Goal: Transaction & Acquisition: Purchase product/service

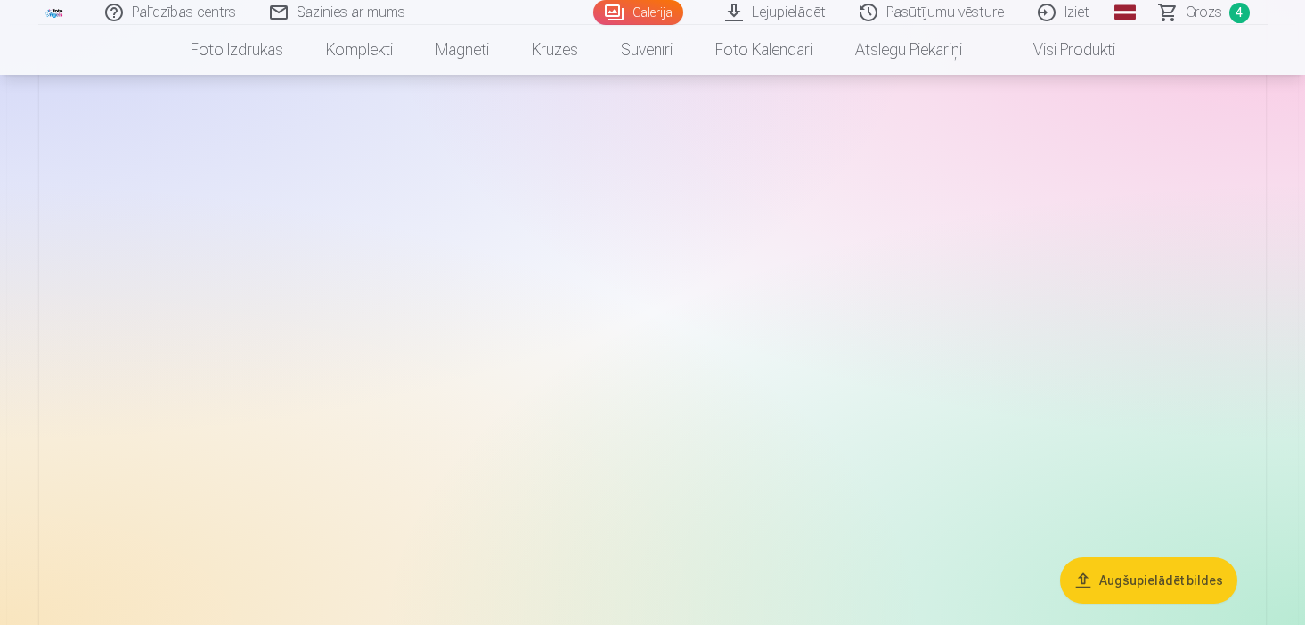
scroll to position [2066, 0]
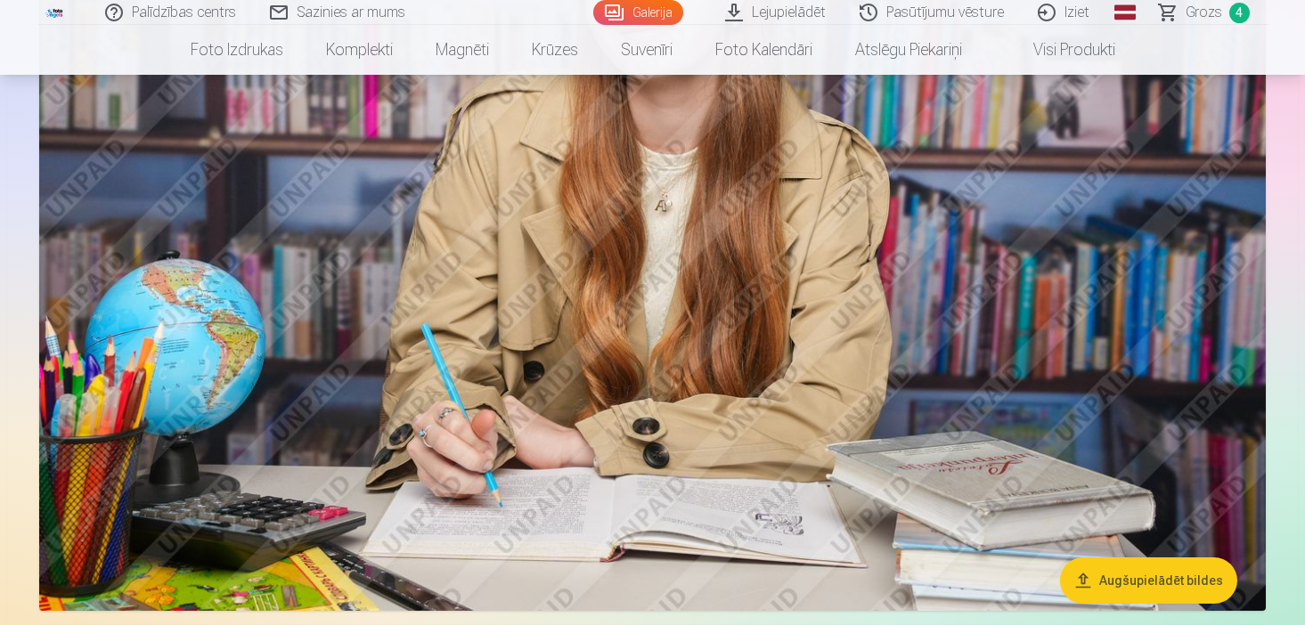
click at [1195, 18] on span "Grozs" at bounding box center [1203, 12] width 37 height 21
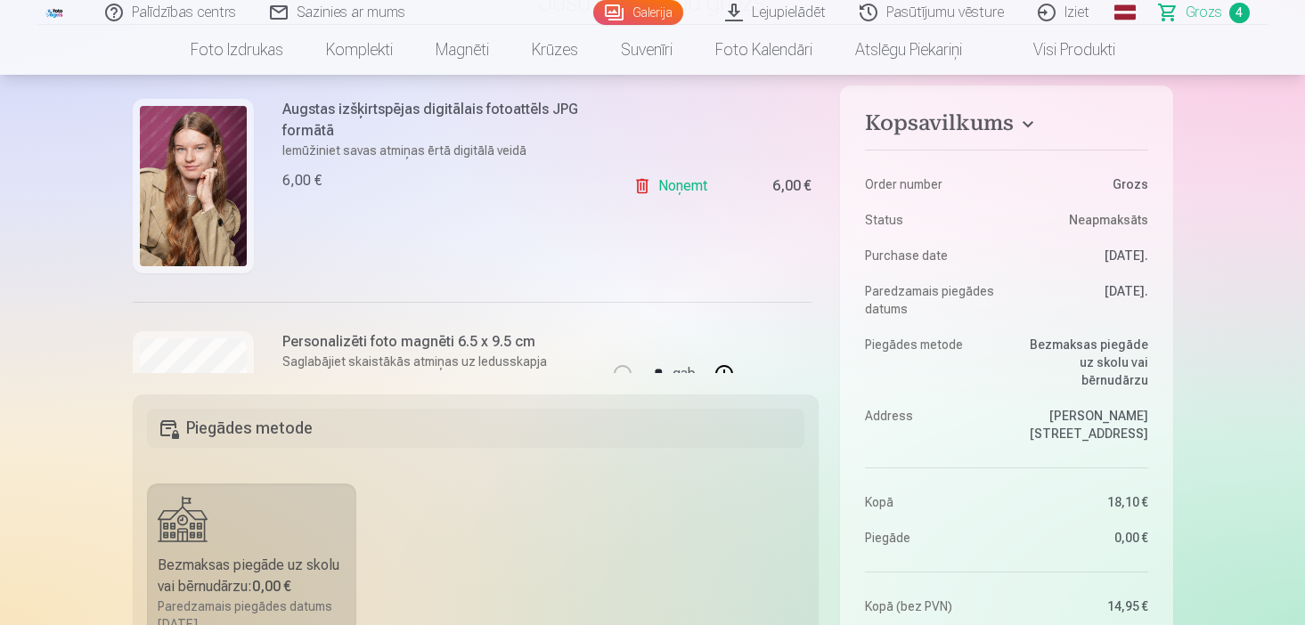
scroll to position [357, 0]
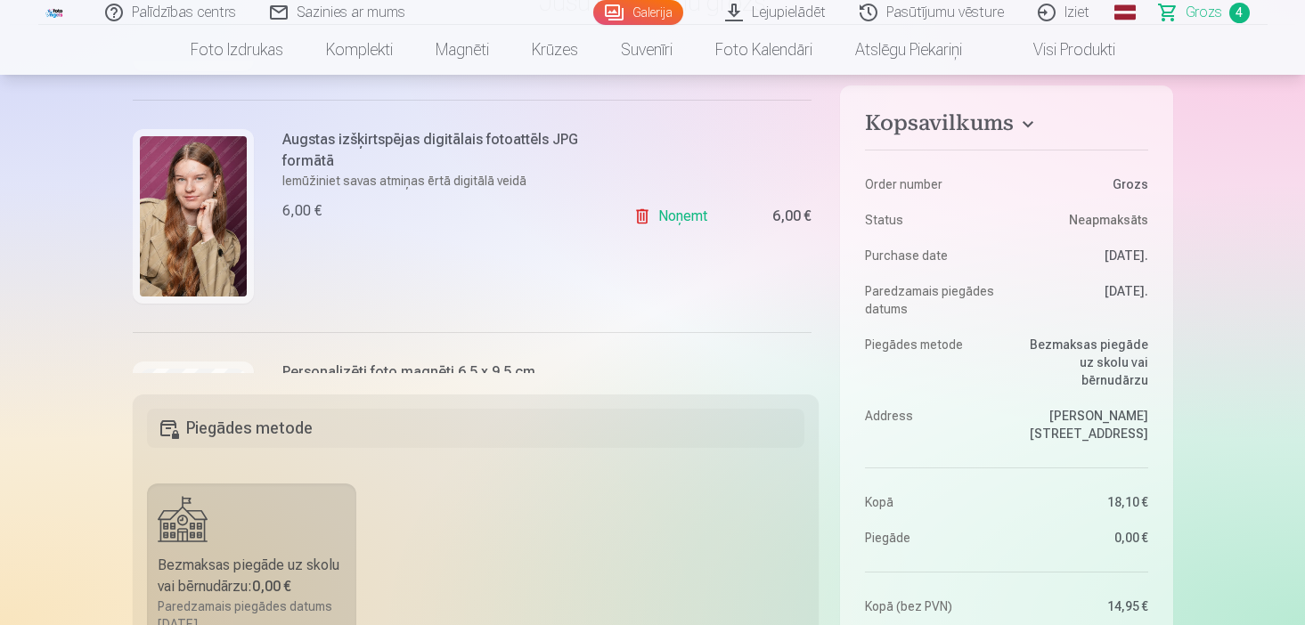
click at [691, 206] on link "Noņemt" at bounding box center [673, 217] width 81 height 36
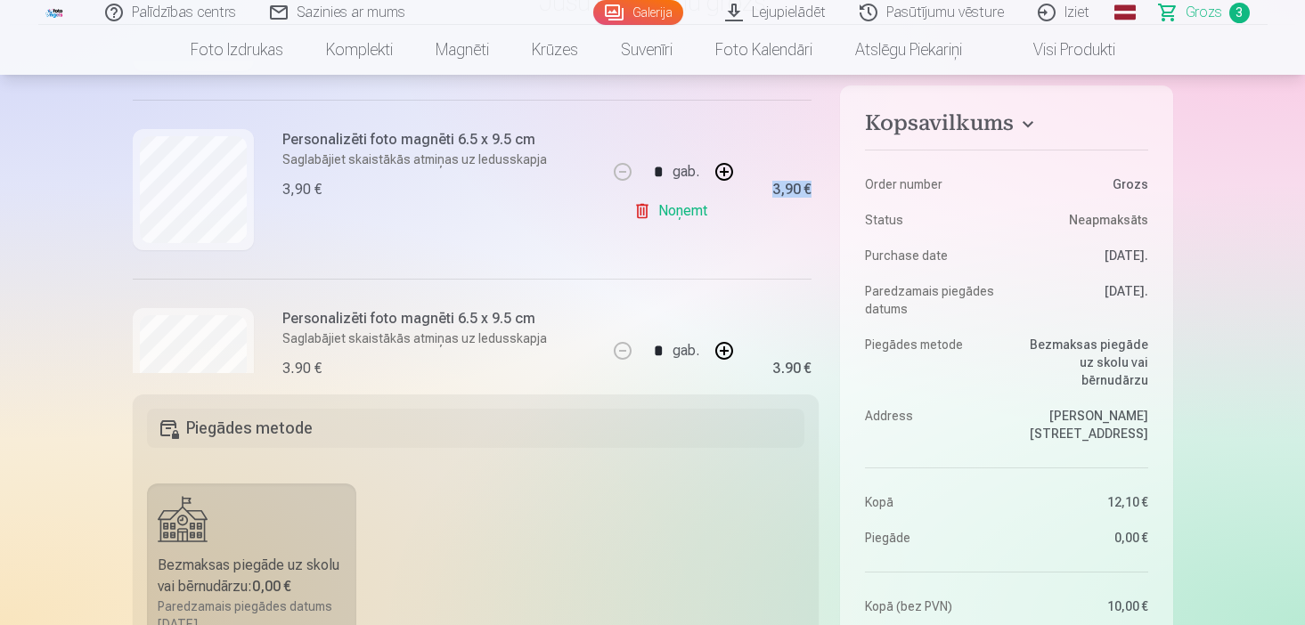
drag, startPoint x: 818, startPoint y: 260, endPoint x: 819, endPoint y: 175, distance: 84.6
click at [819, 175] on div "Kopsavilkums Order number Grozs Status Neapmaksāts Purchase date 14.09.2025. Pa…" at bounding box center [653, 602] width 1040 height 1082
drag, startPoint x: 812, startPoint y: 247, endPoint x: 819, endPoint y: 161, distance: 85.8
click at [817, 165] on div "Ja pievienosiet grozam papildus preces uz 16,90 € , tad saņemsiet dāvanā visas …" at bounding box center [476, 217] width 687 height 313
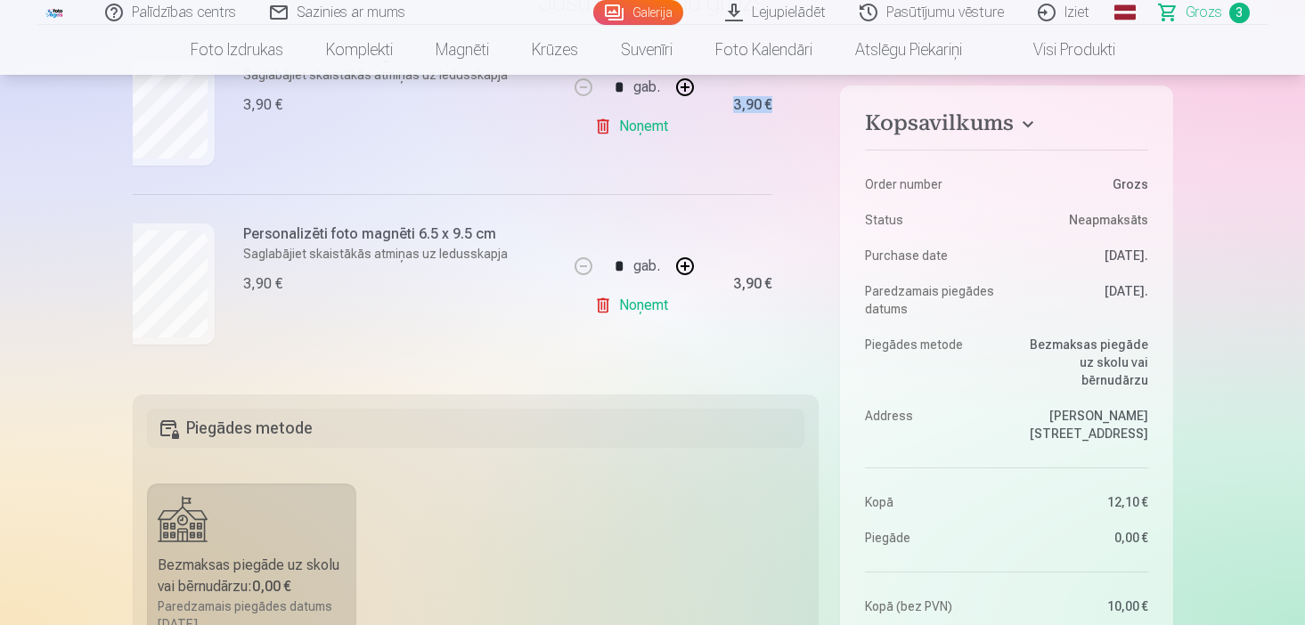
scroll to position [446, 39]
click at [942, 420] on dt "Address" at bounding box center [931, 425] width 133 height 36
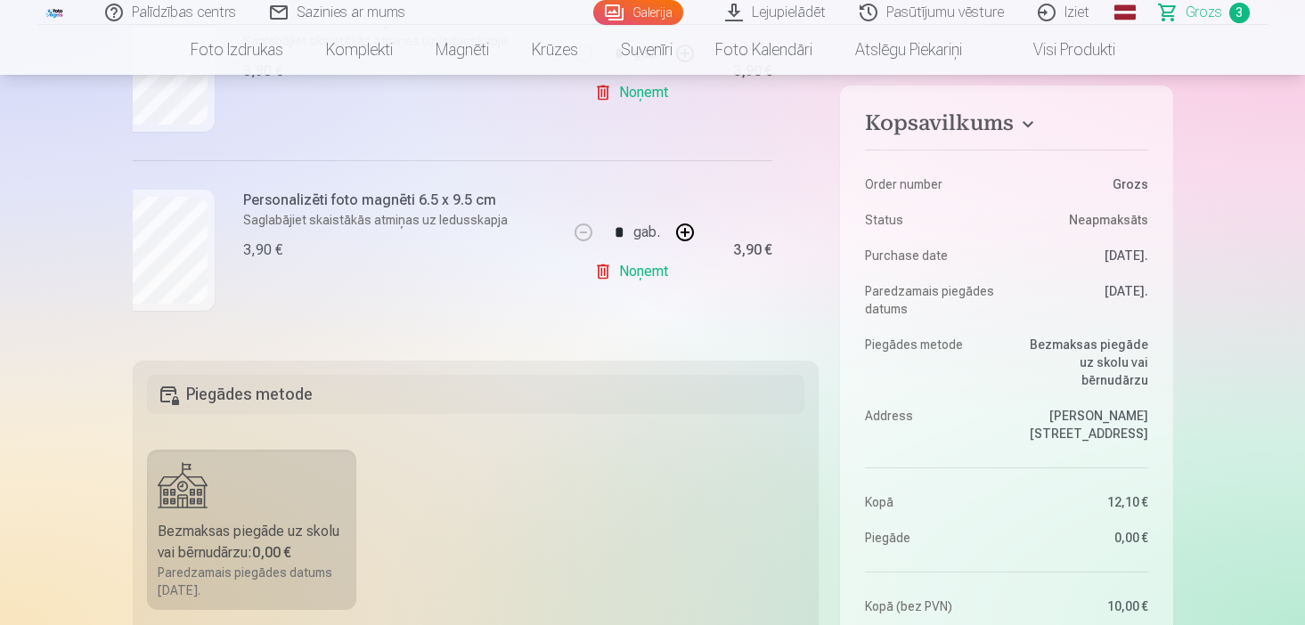
scroll to position [214, 0]
drag, startPoint x: 1159, startPoint y: 397, endPoint x: 1159, endPoint y: 410, distance: 12.5
click at [1159, 405] on aside "Kopsavilkums Order number Grozs Status Neapmaksāts Purchase date 14.09.2025. Pa…" at bounding box center [1006, 515] width 332 height 861
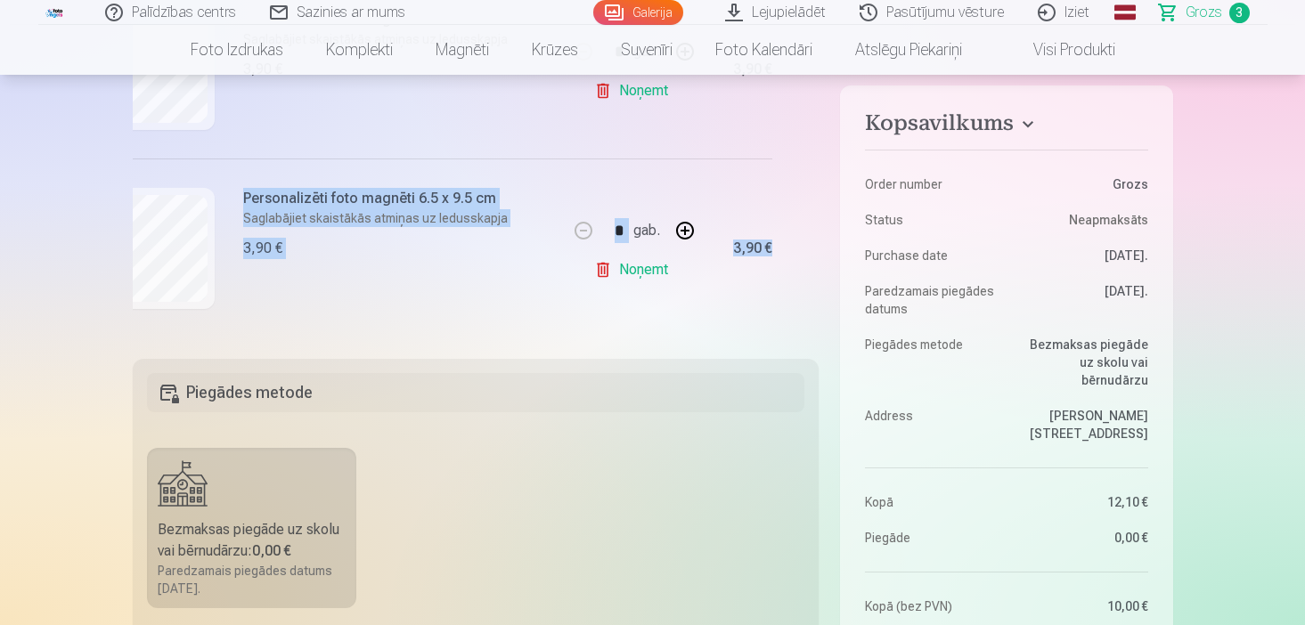
drag, startPoint x: 819, startPoint y: 248, endPoint x: 824, endPoint y: 103, distance: 145.2
click at [824, 103] on div "Kopsavilkums Order number Grozs Status Neapmaksāts Purchase date 14.09.2025. Pa…" at bounding box center [653, 566] width 1040 height 1082
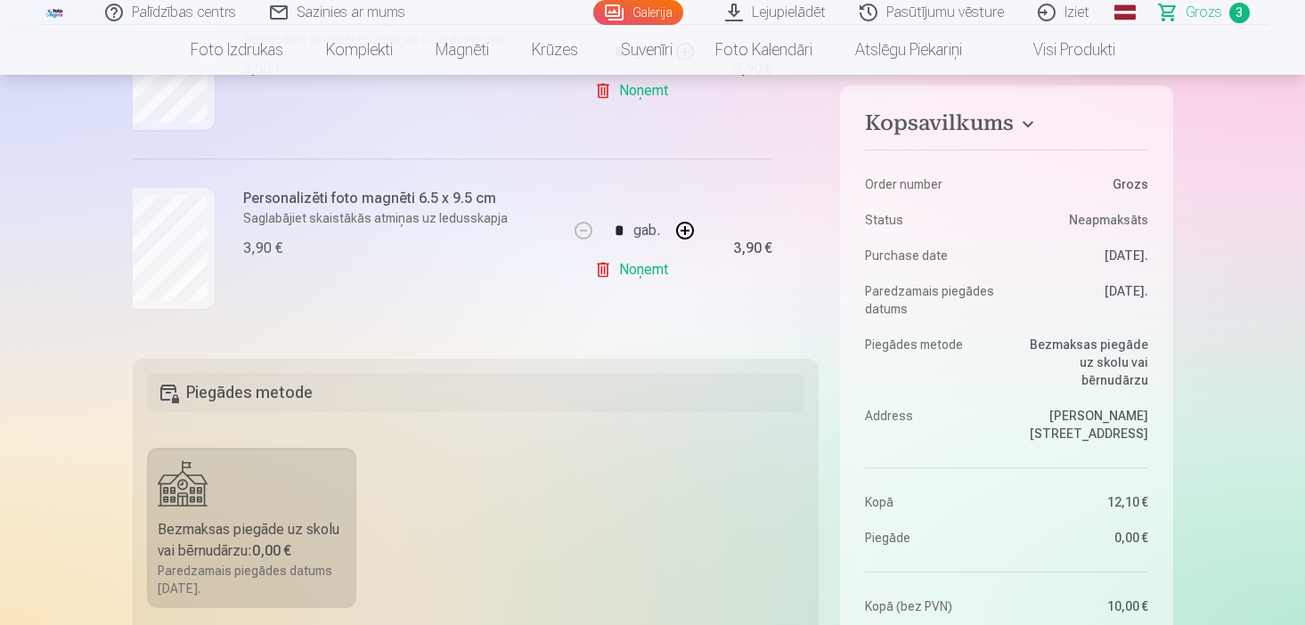
click at [824, 180] on div "Kopsavilkums Order number Grozs Status Neapmaksāts Purchase date 14.09.2025. Pa…" at bounding box center [653, 566] width 1040 height 1082
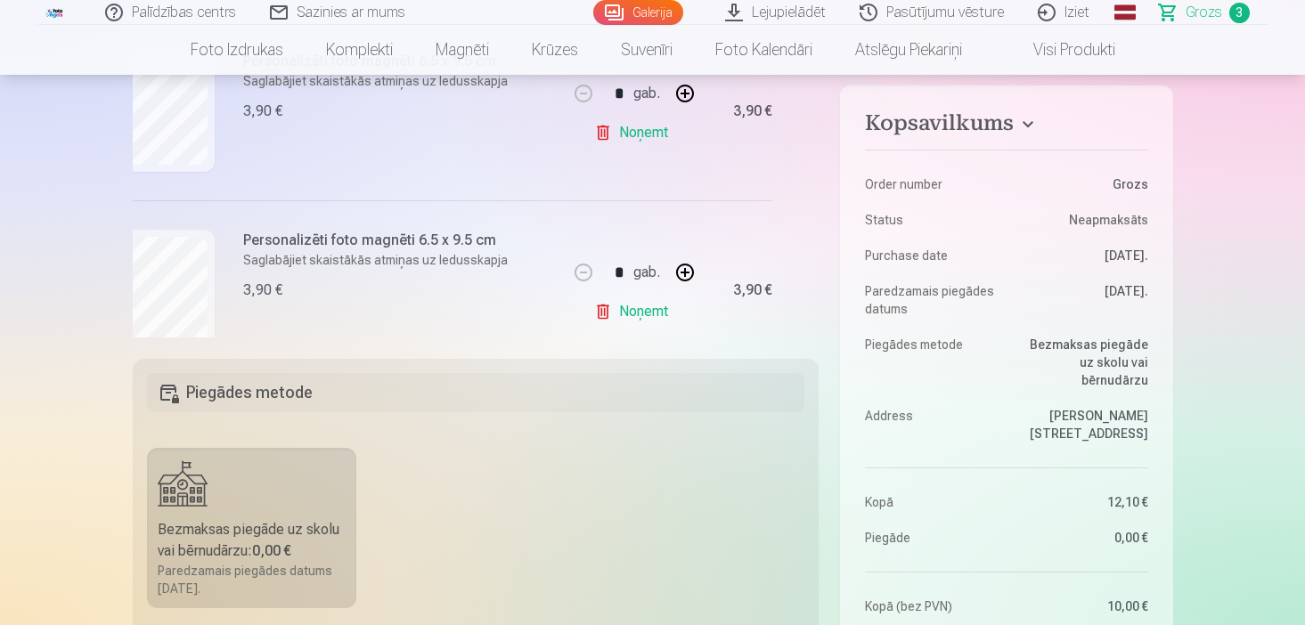
scroll to position [361, 39]
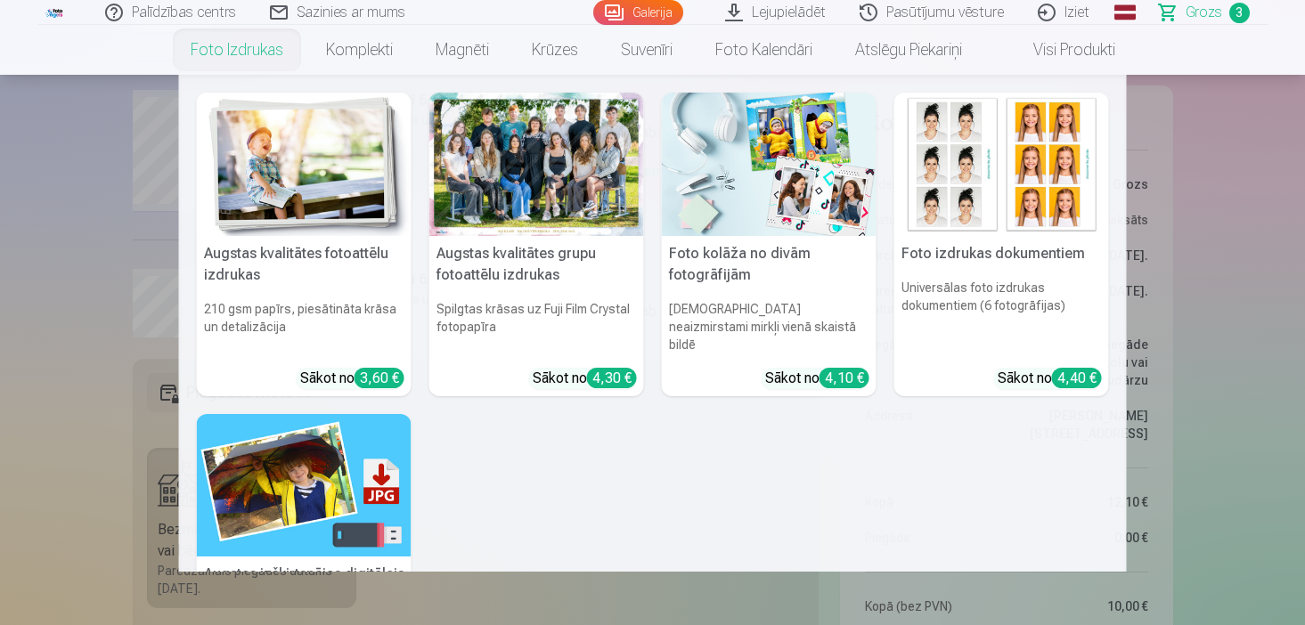
click at [321, 431] on img at bounding box center [304, 485] width 215 height 143
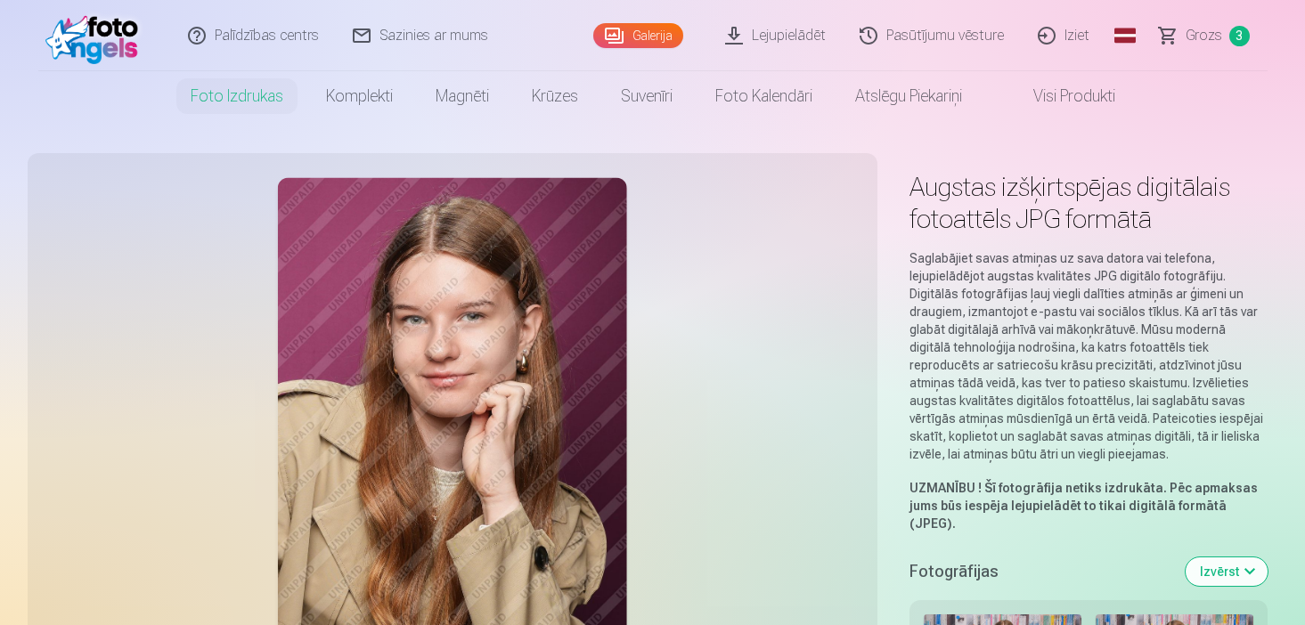
scroll to position [36, 0]
click at [767, 351] on div at bounding box center [452, 440] width 828 height 552
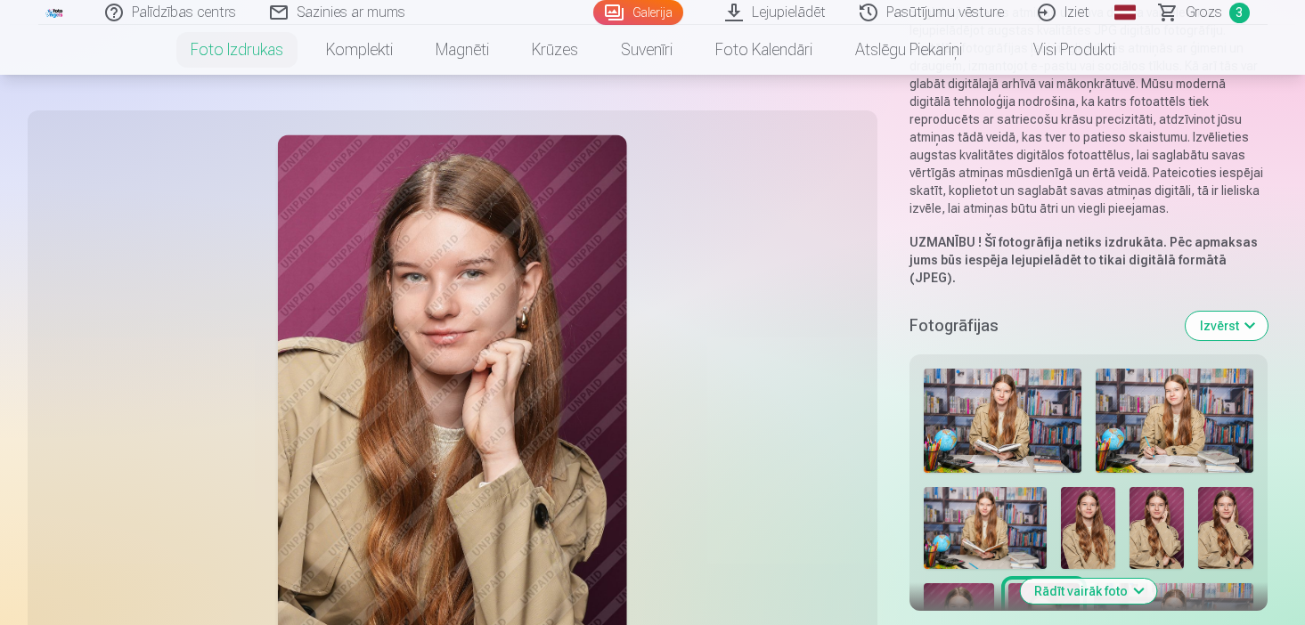
scroll to position [249, 0]
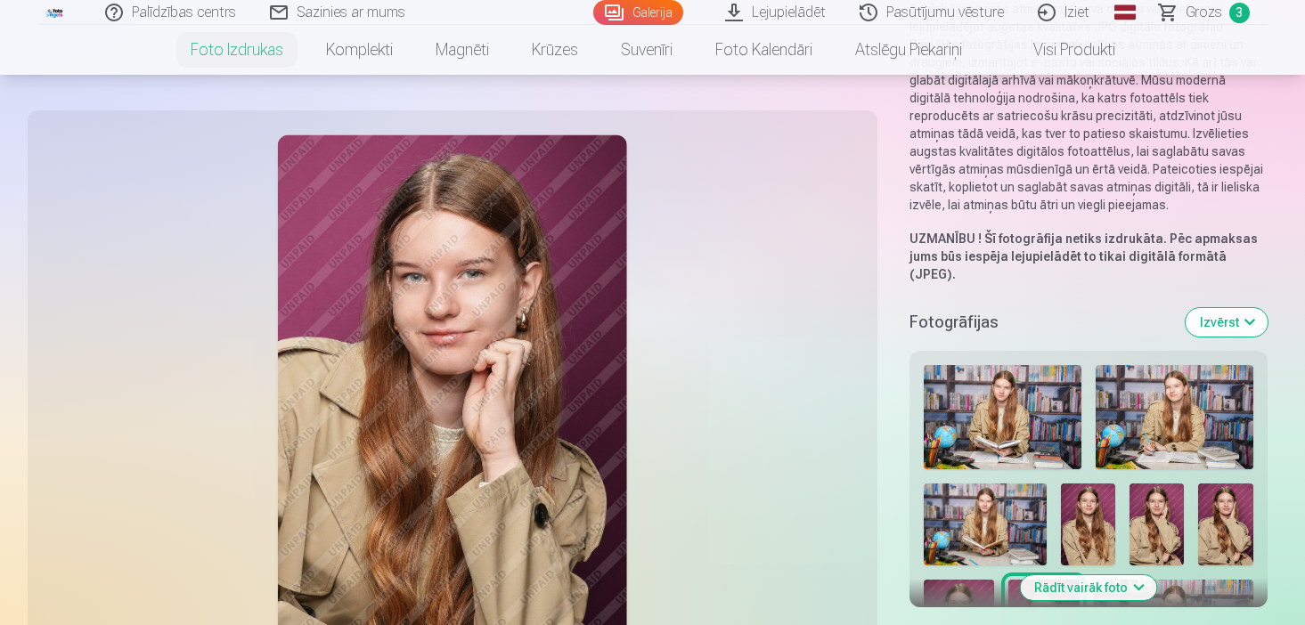
click at [1192, 386] on img at bounding box center [1174, 417] width 158 height 105
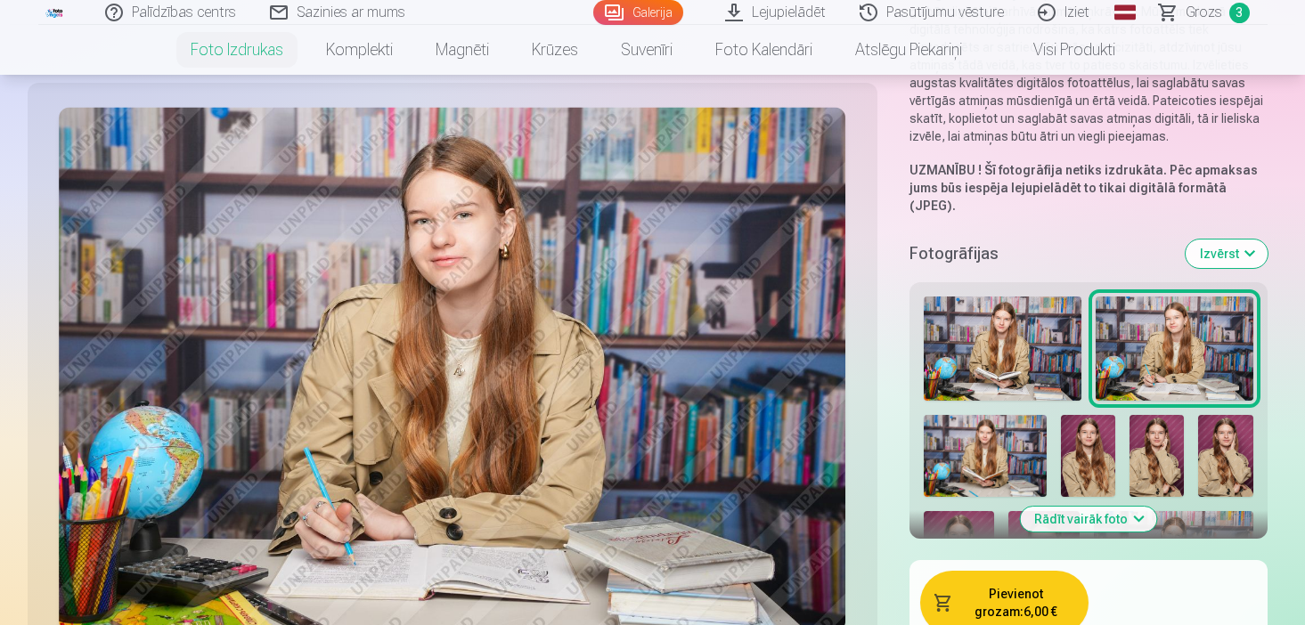
scroll to position [321, 0]
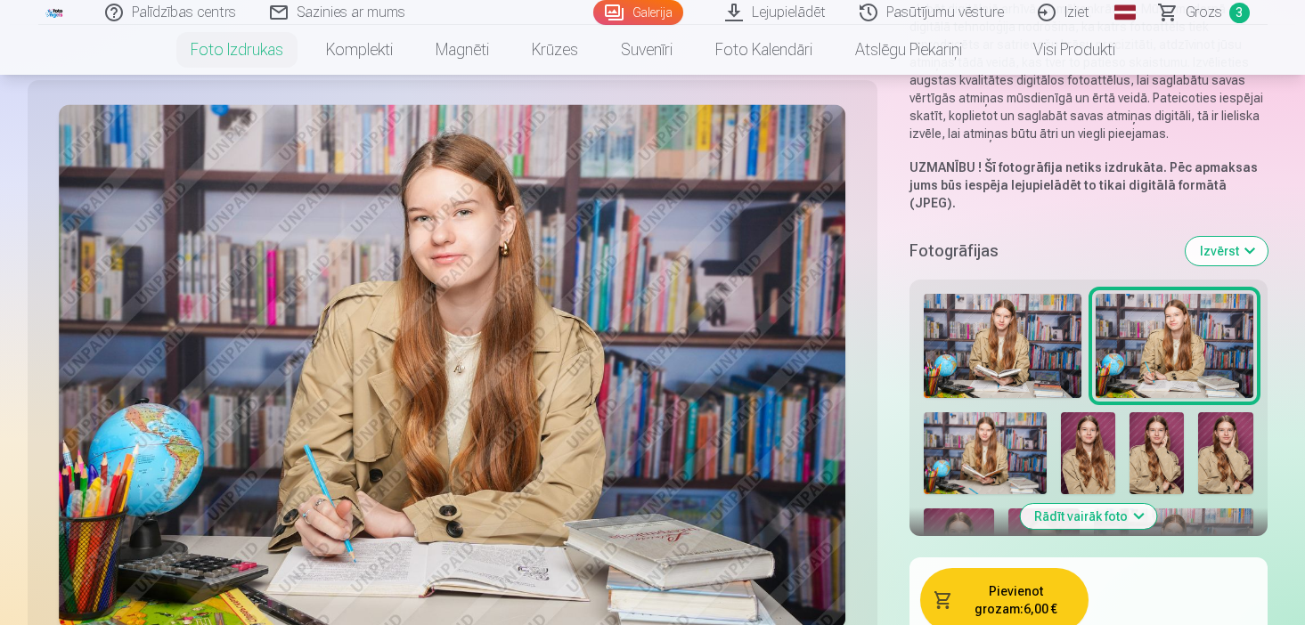
click at [972, 441] on img at bounding box center [984, 453] width 123 height 82
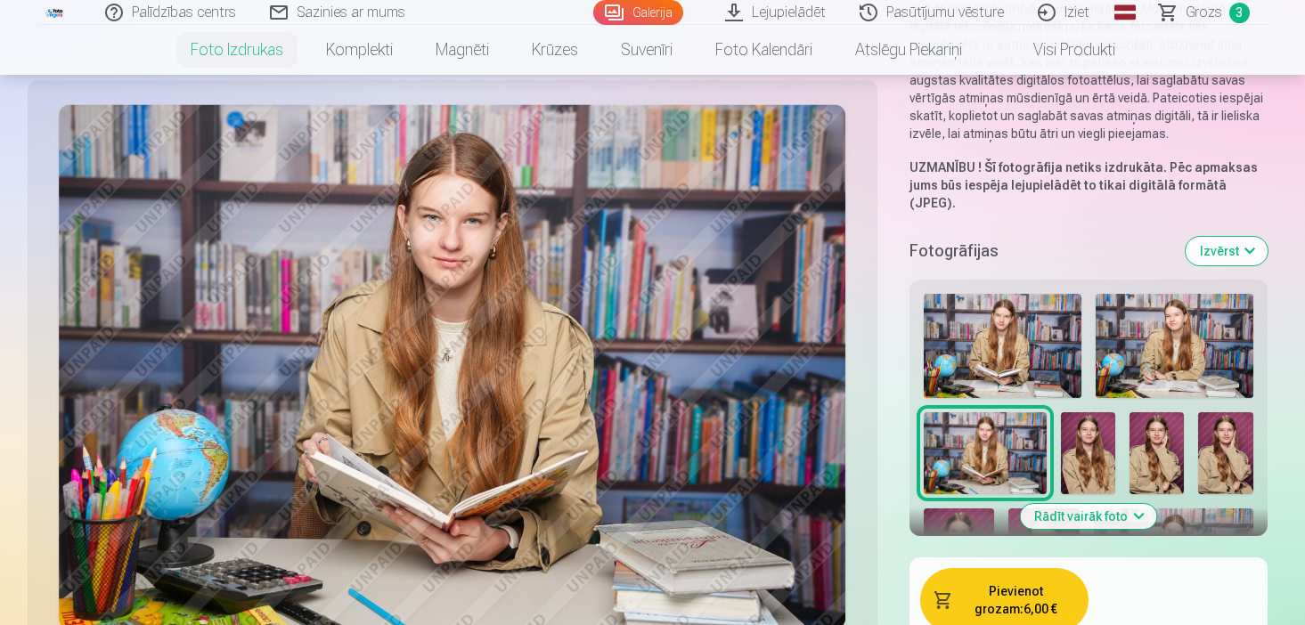
click at [1183, 377] on img at bounding box center [1174, 346] width 158 height 105
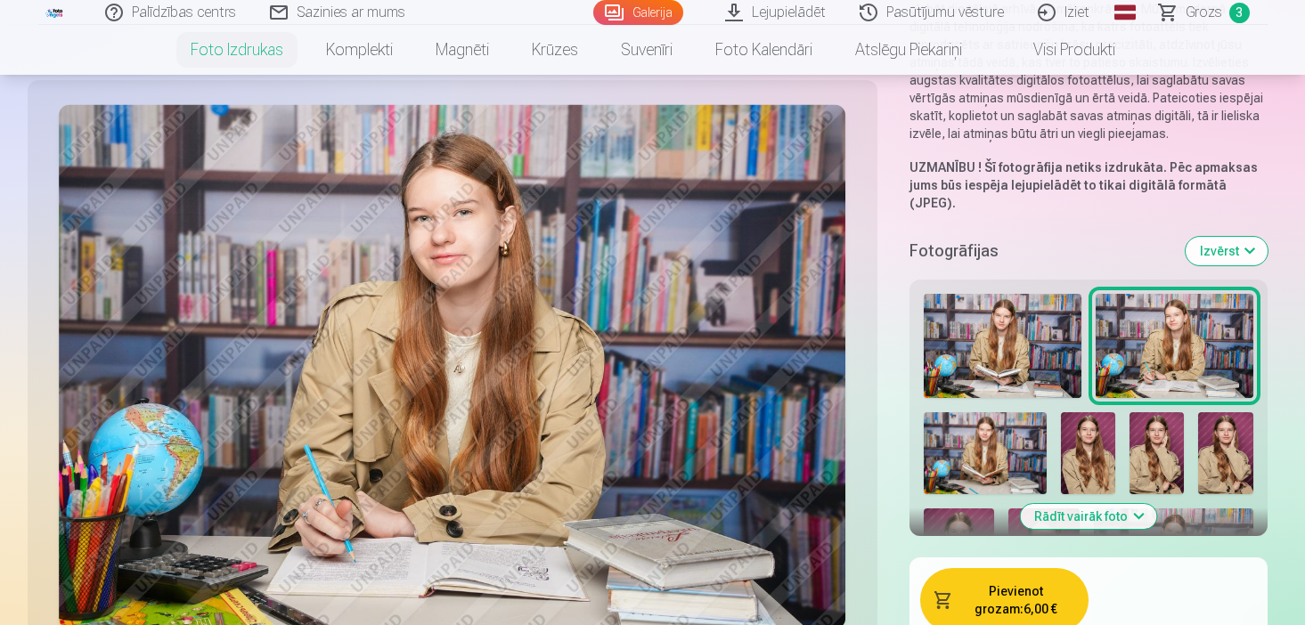
click at [1083, 420] on img at bounding box center [1088, 453] width 54 height 82
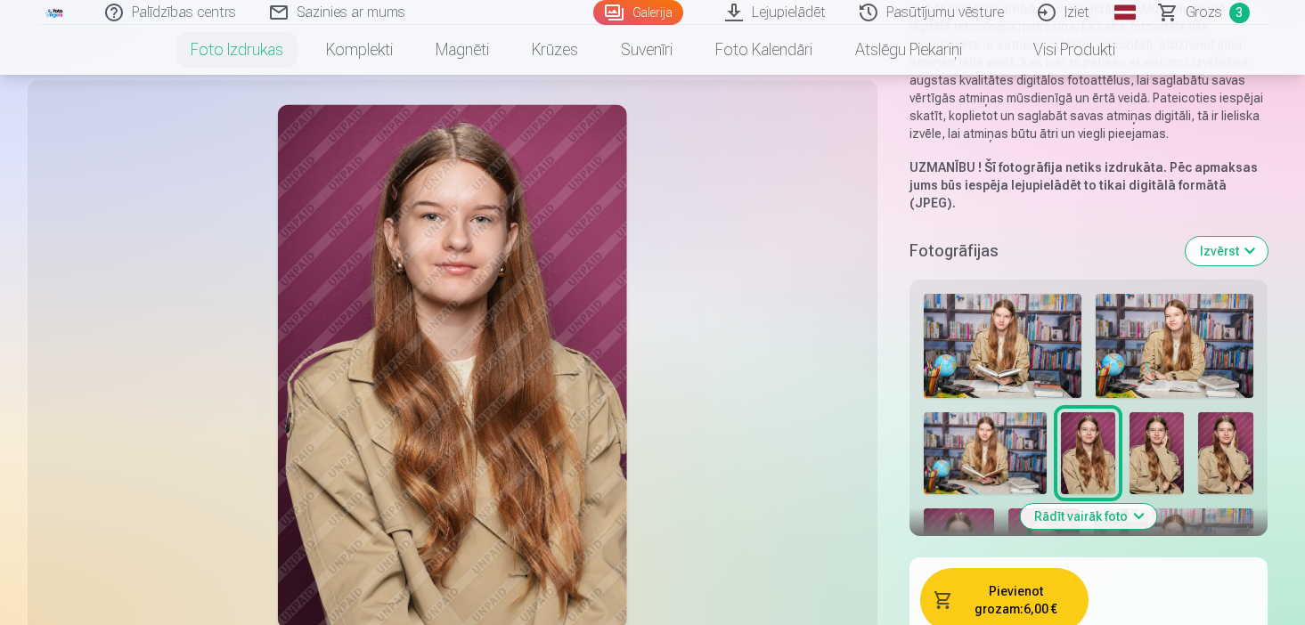
click at [1150, 424] on img at bounding box center [1156, 453] width 54 height 82
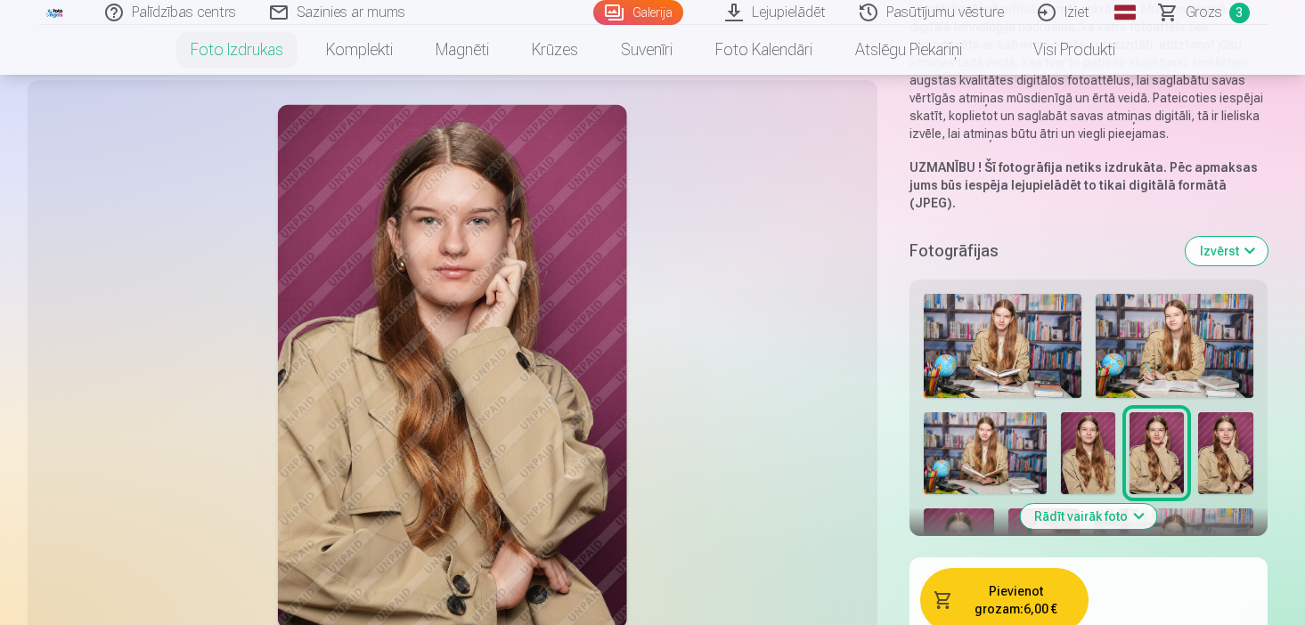
click at [1219, 427] on img at bounding box center [1225, 453] width 54 height 82
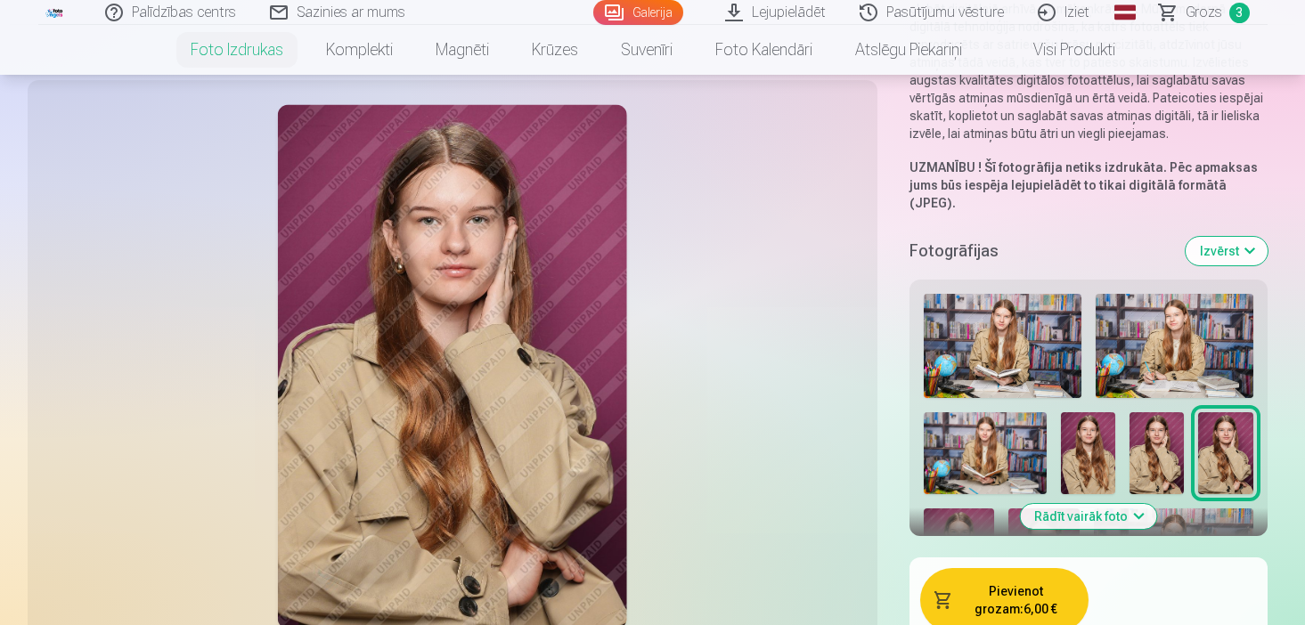
click at [1151, 417] on img at bounding box center [1156, 453] width 54 height 82
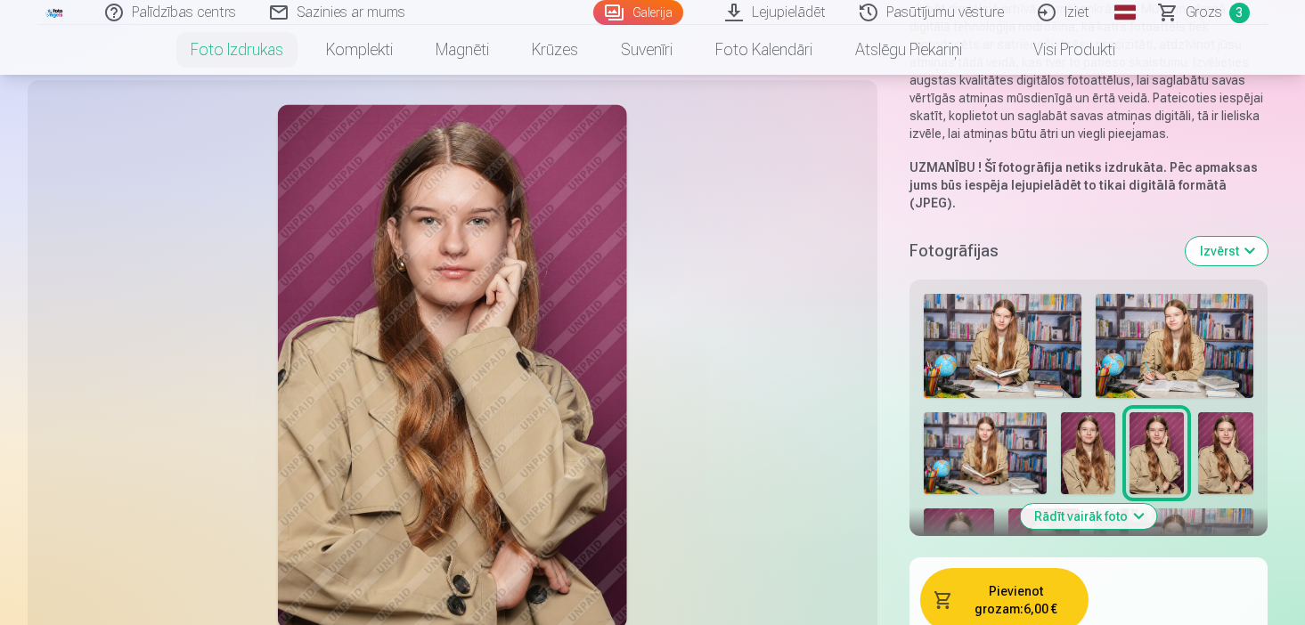
click at [1114, 419] on div at bounding box center [1088, 594] width 344 height 614
click at [1089, 417] on img at bounding box center [1088, 453] width 54 height 82
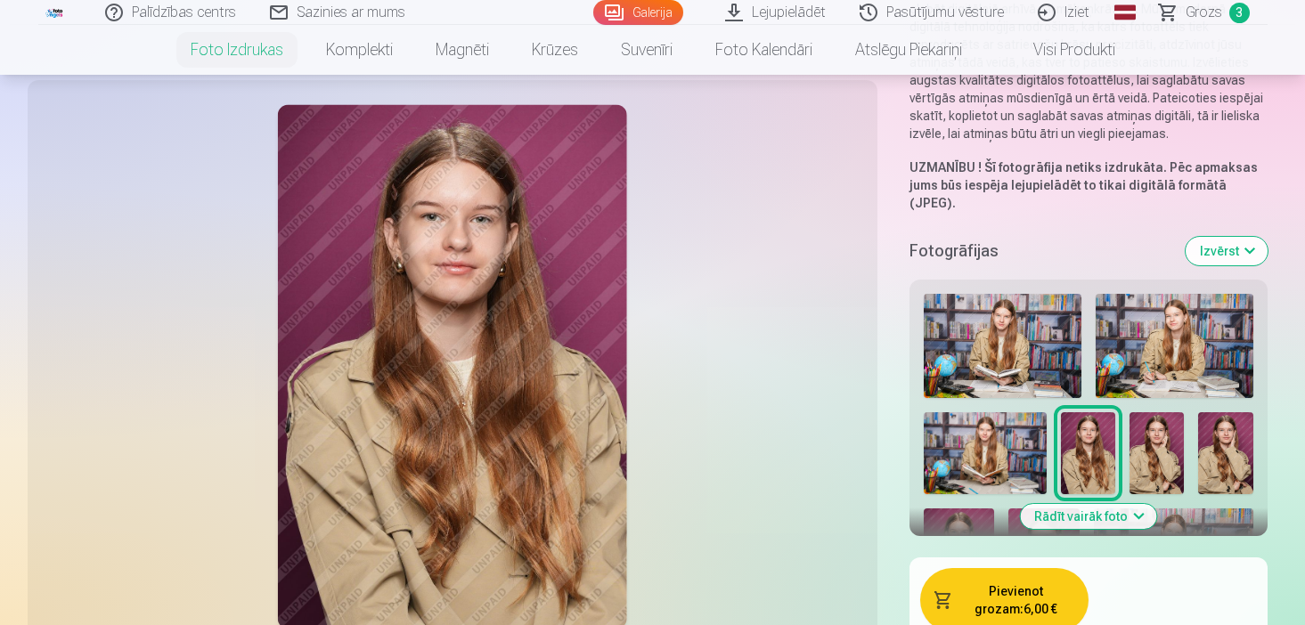
click at [1091, 504] on button "Rādīt vairāk foto" at bounding box center [1088, 516] width 136 height 25
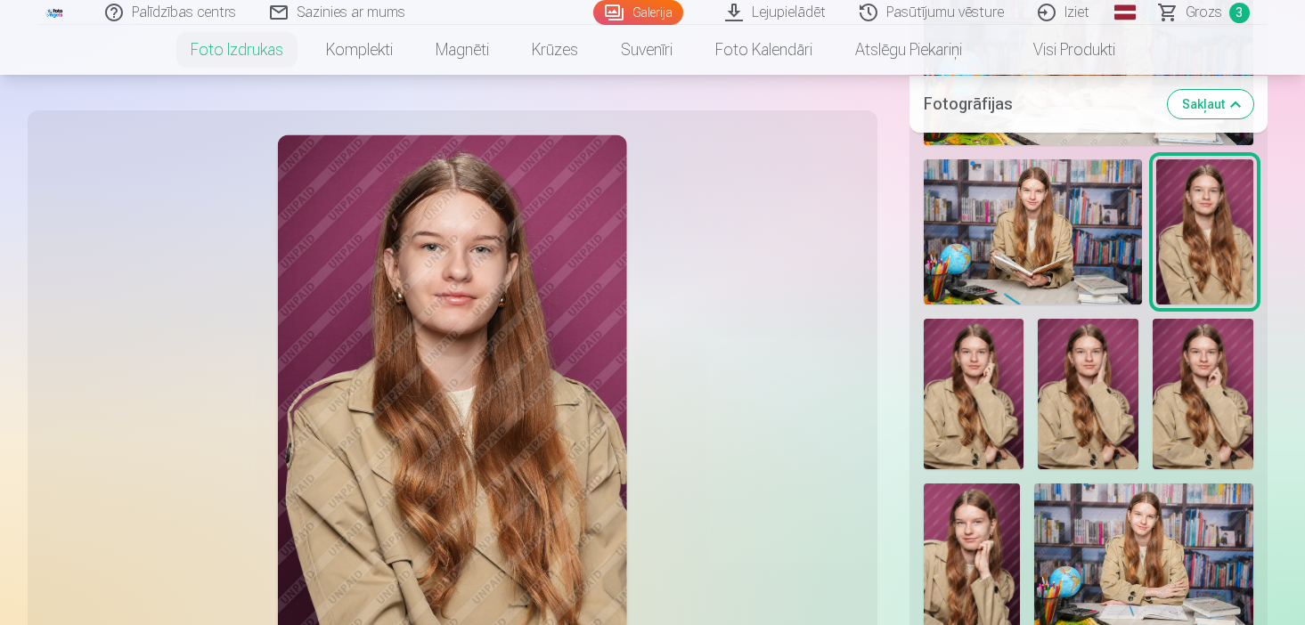
scroll to position [926, 0]
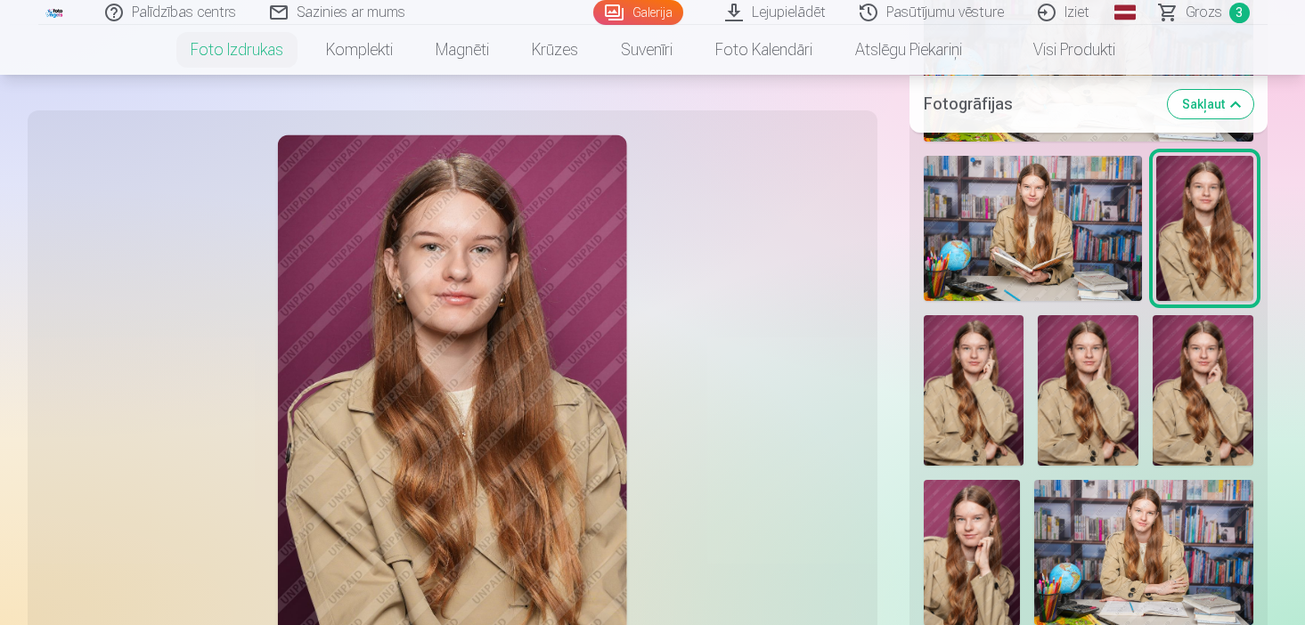
click at [958, 503] on img at bounding box center [971, 552] width 97 height 145
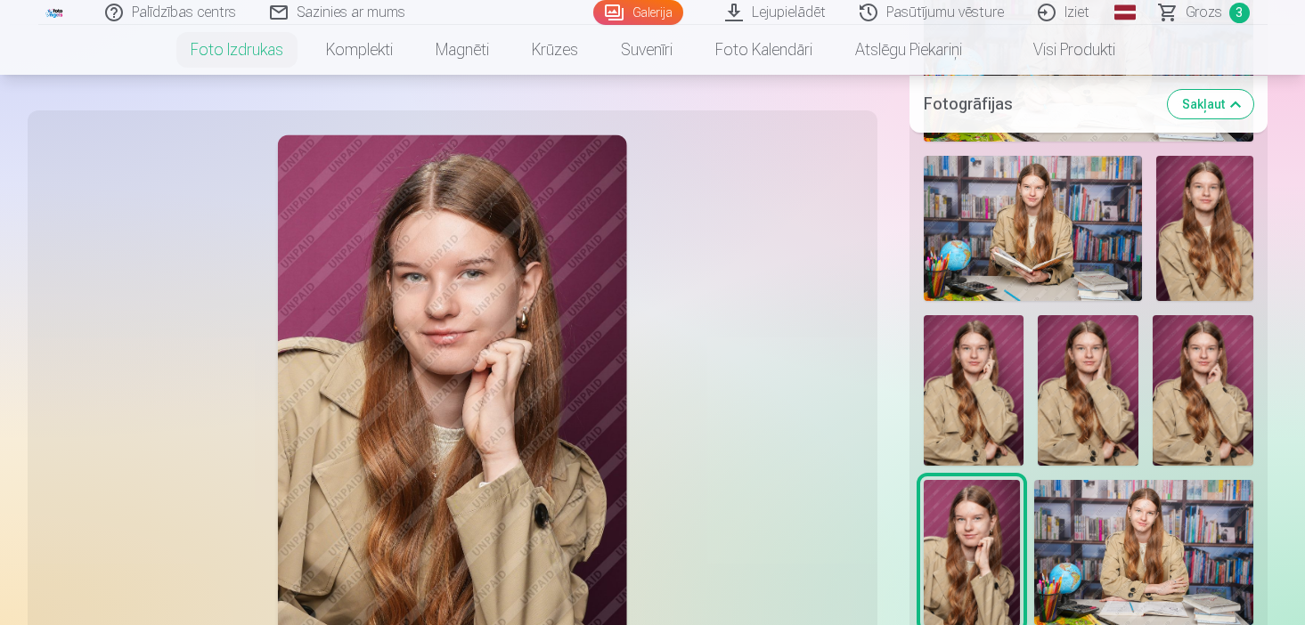
click at [967, 394] on img at bounding box center [973, 390] width 101 height 150
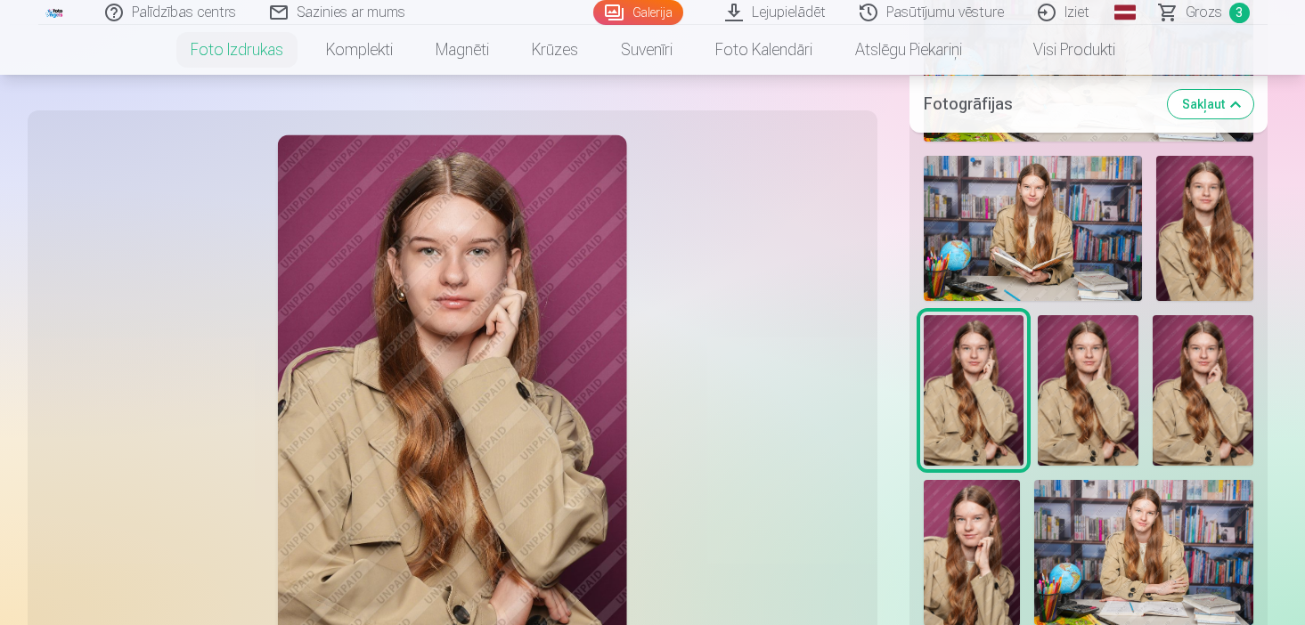
click at [1082, 403] on img at bounding box center [1087, 390] width 101 height 150
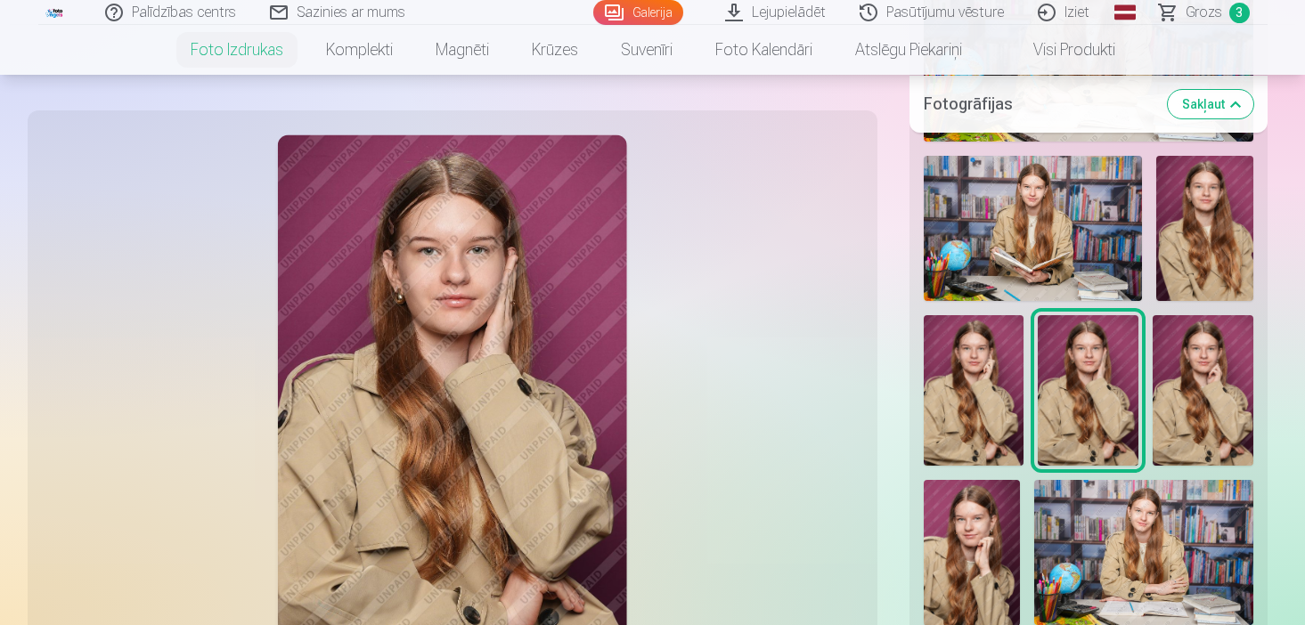
click at [1183, 403] on img at bounding box center [1202, 390] width 101 height 150
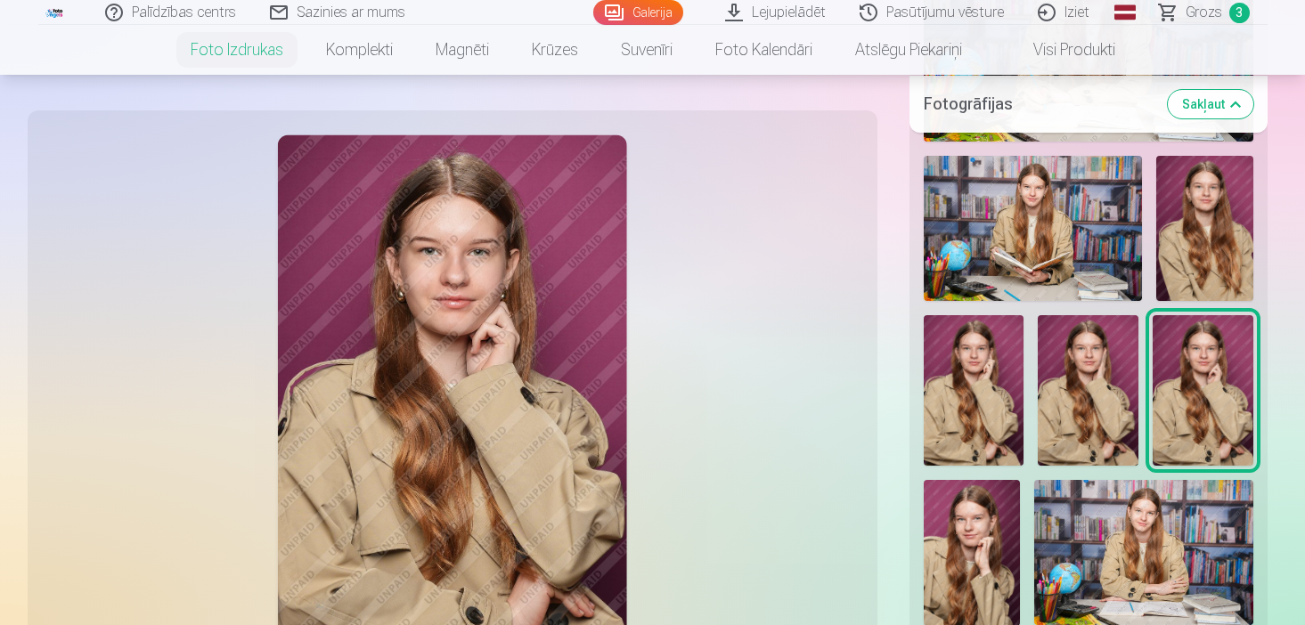
click at [1085, 215] on img at bounding box center [1032, 228] width 218 height 145
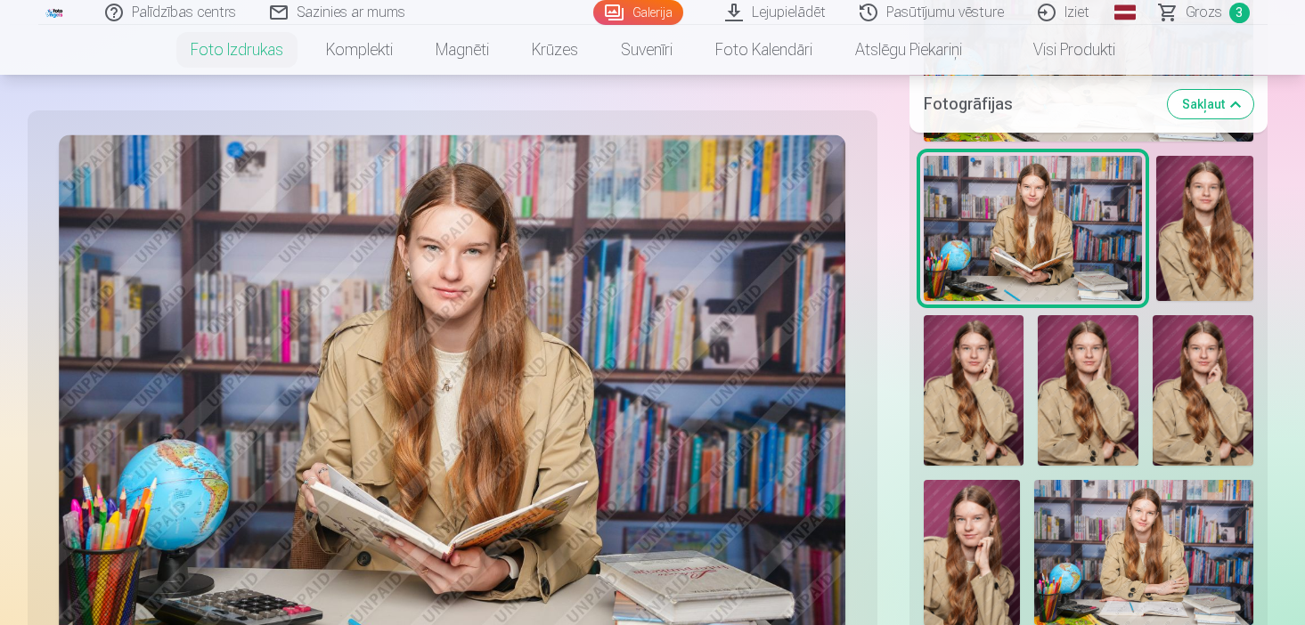
click at [956, 322] on img at bounding box center [973, 390] width 101 height 150
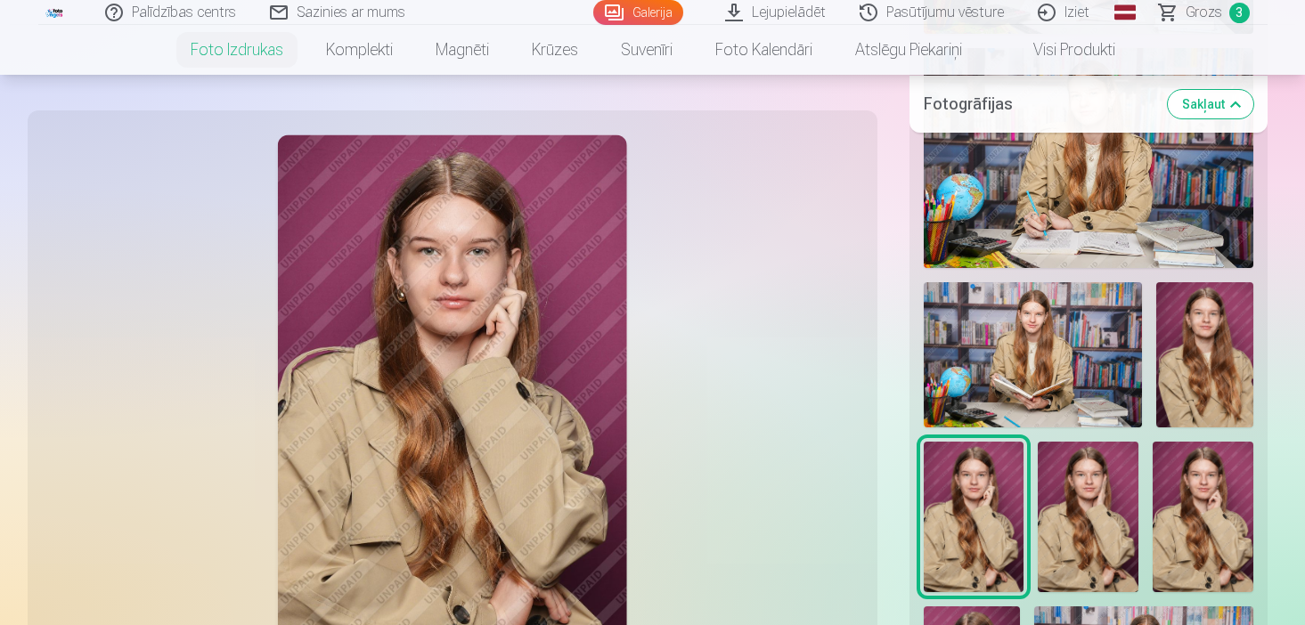
scroll to position [784, 0]
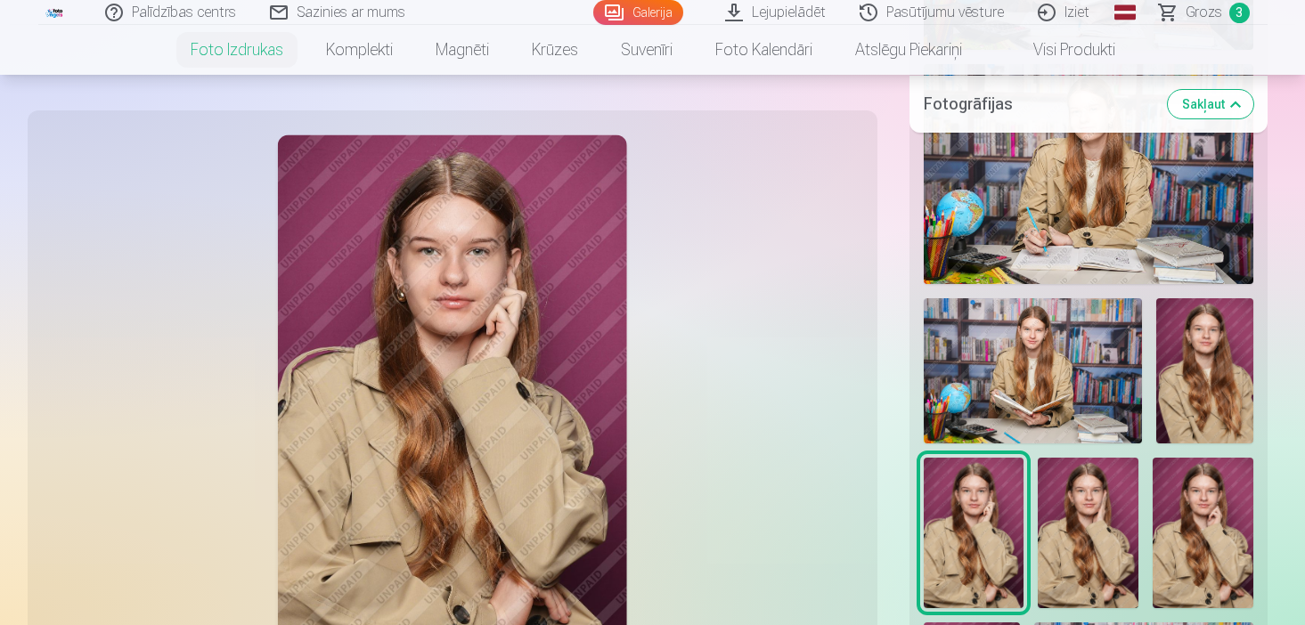
click at [1020, 250] on img at bounding box center [1087, 174] width 329 height 220
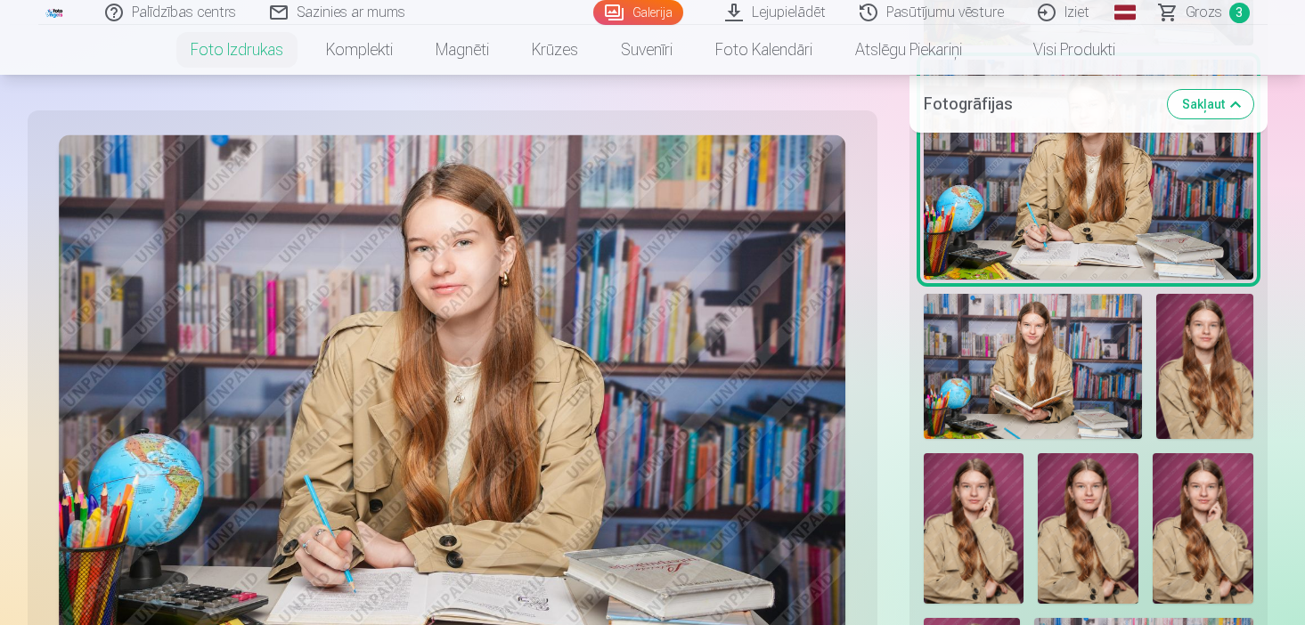
scroll to position [819, 0]
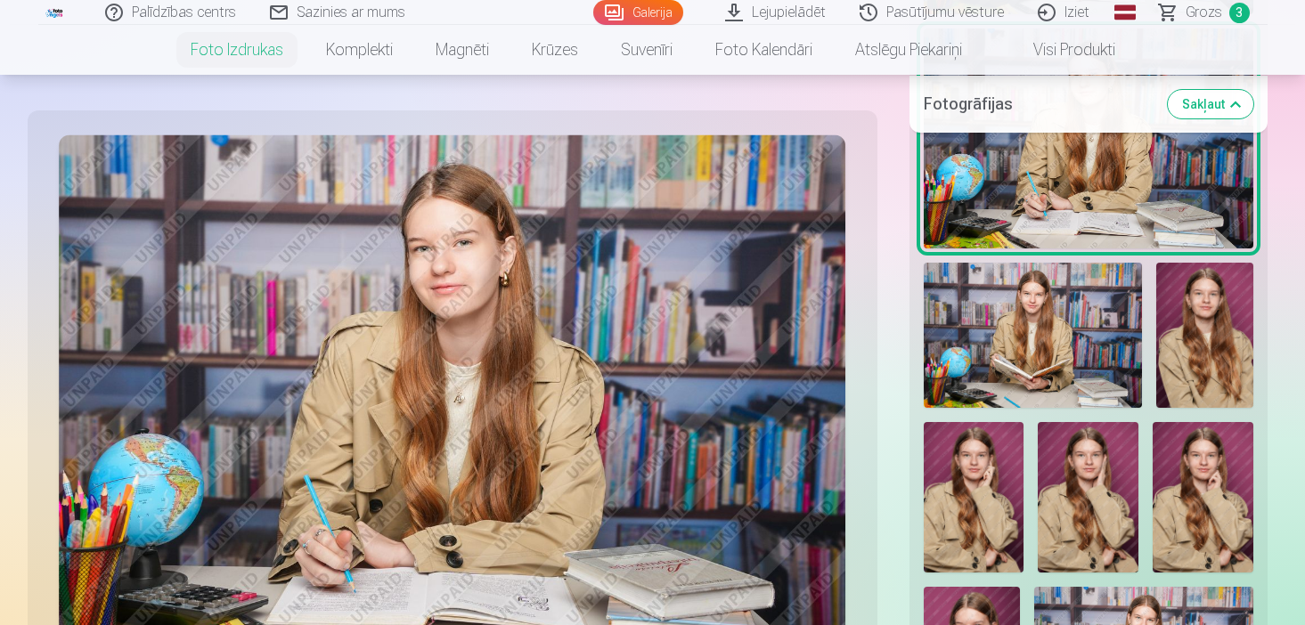
click at [965, 426] on img at bounding box center [973, 497] width 101 height 150
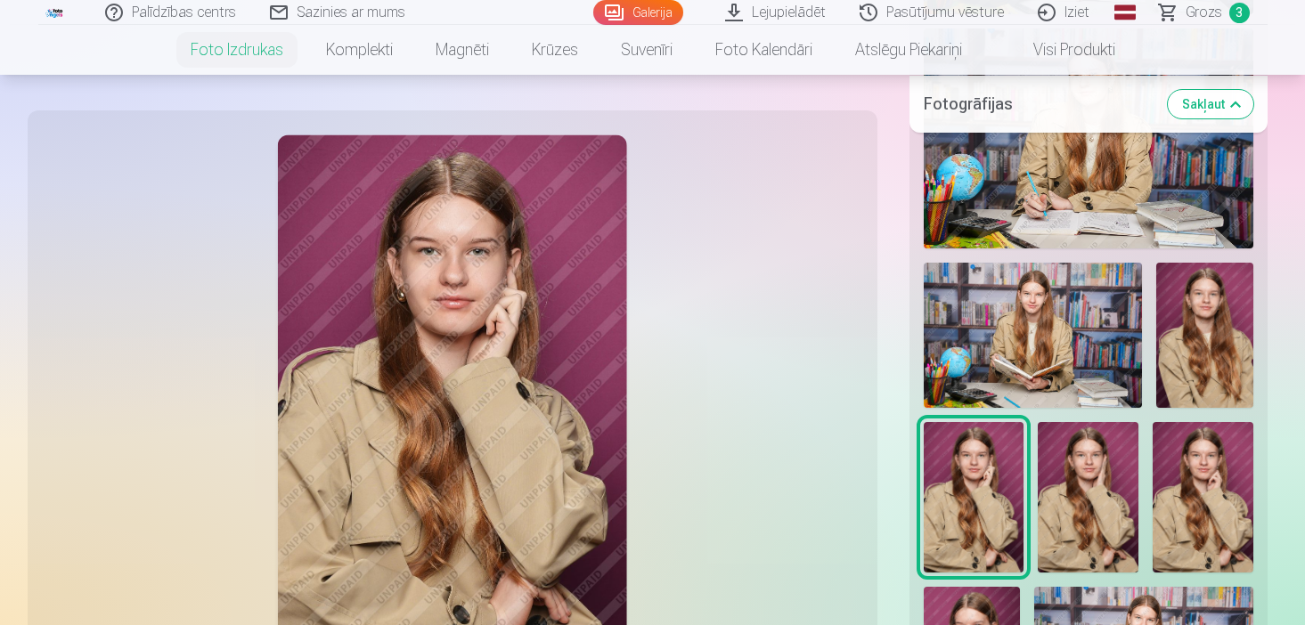
click at [1100, 455] on img at bounding box center [1087, 497] width 101 height 150
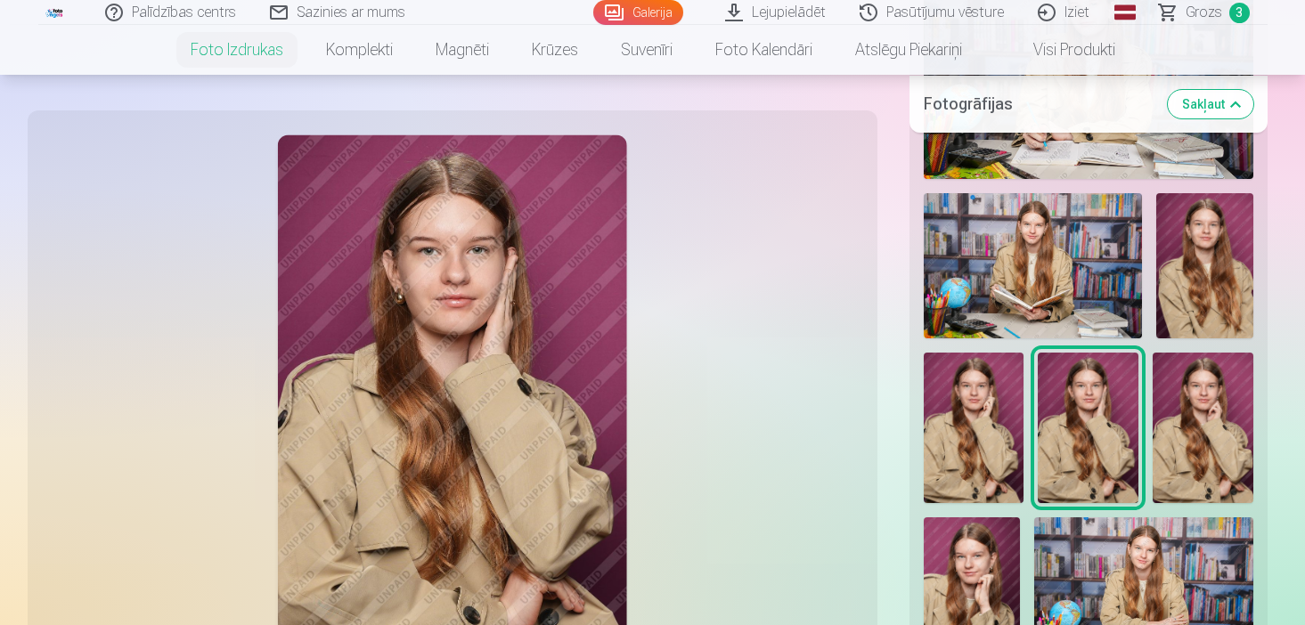
scroll to position [890, 0]
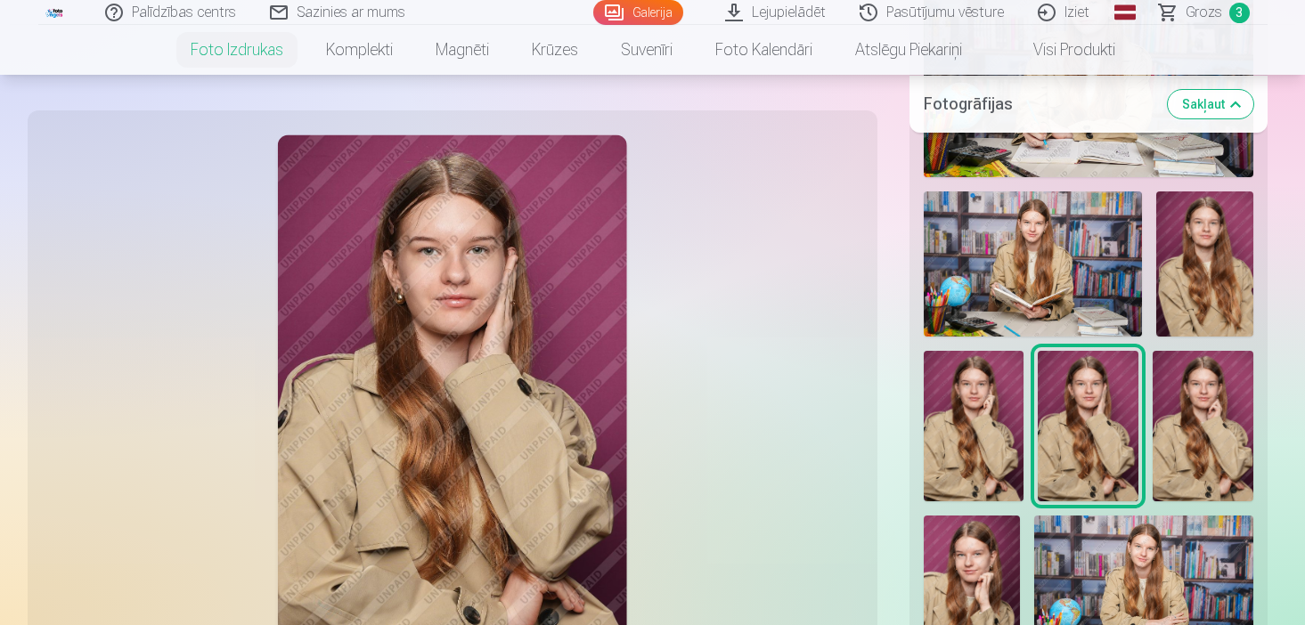
click at [1237, 406] on img at bounding box center [1202, 426] width 101 height 150
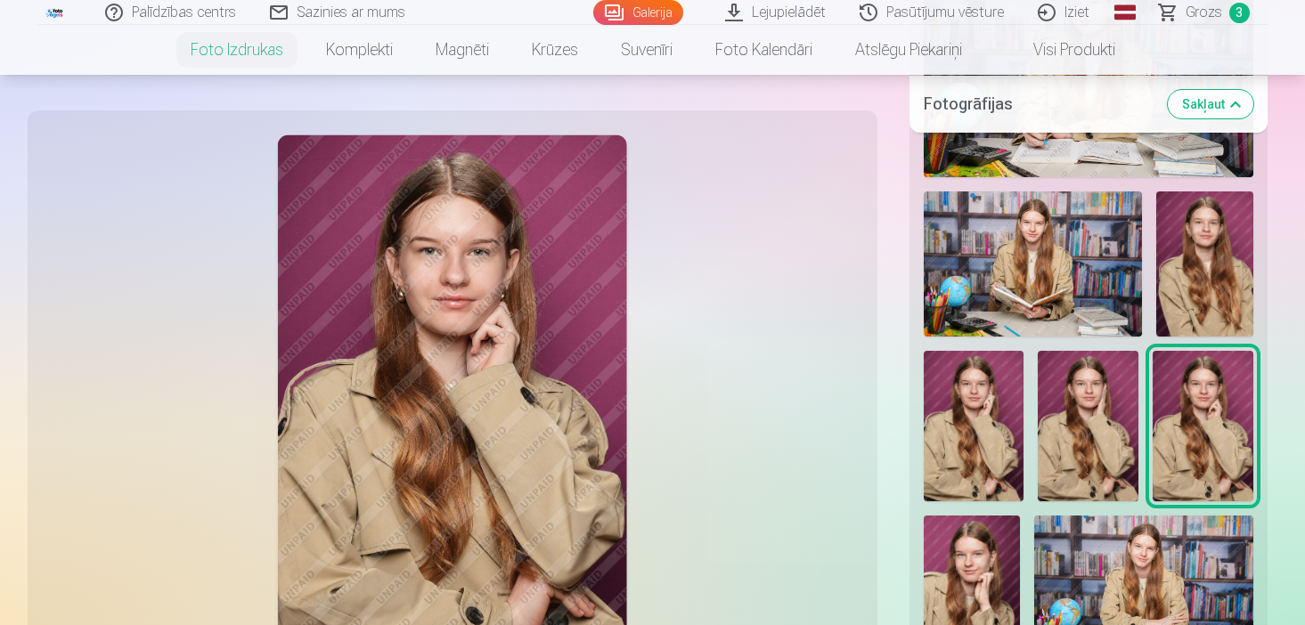
click at [1216, 207] on img at bounding box center [1204, 263] width 97 height 145
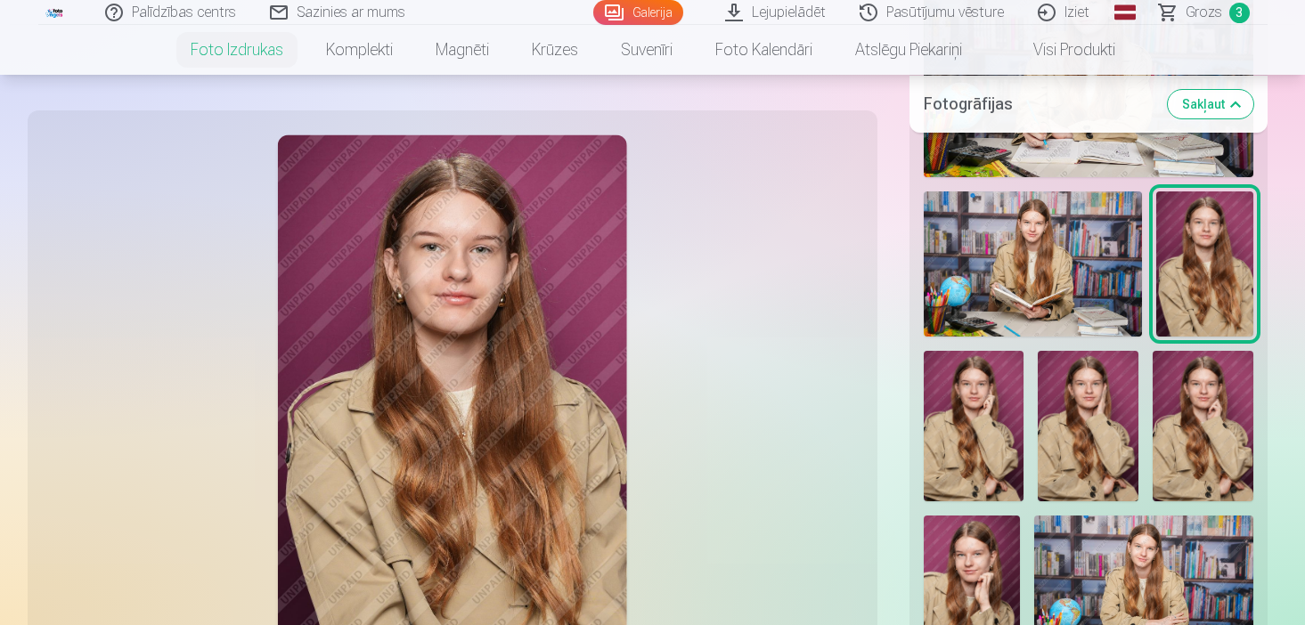
click at [1218, 411] on img at bounding box center [1202, 426] width 101 height 150
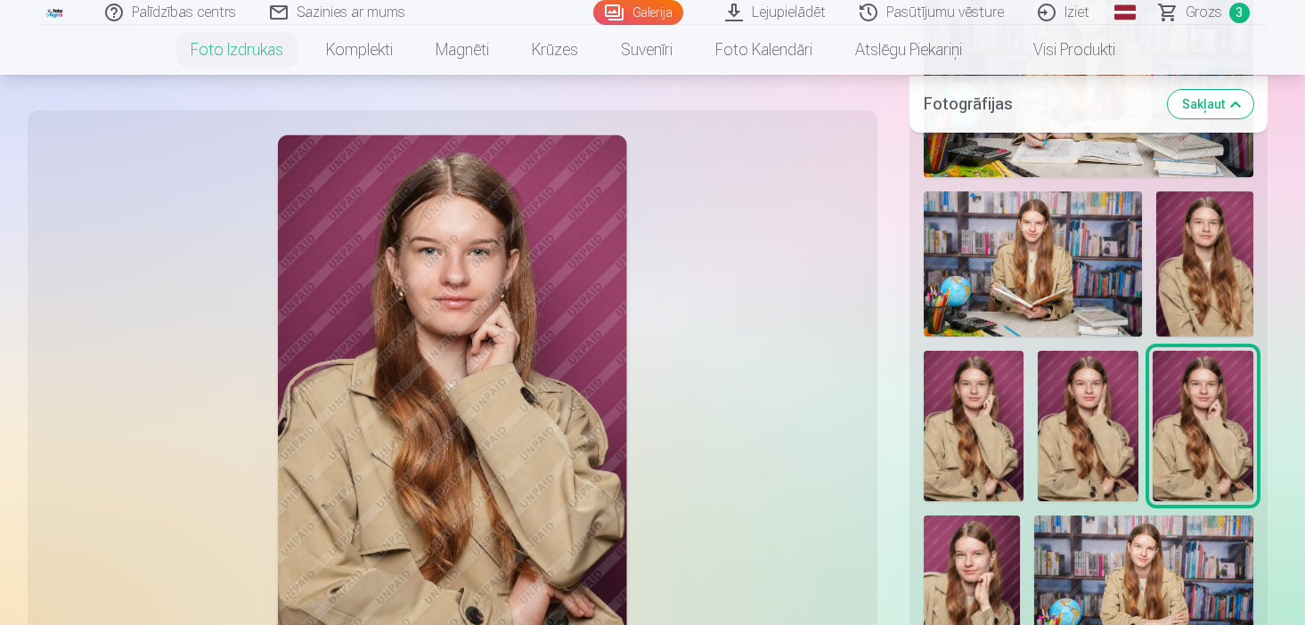
click at [1097, 404] on img at bounding box center [1087, 426] width 101 height 150
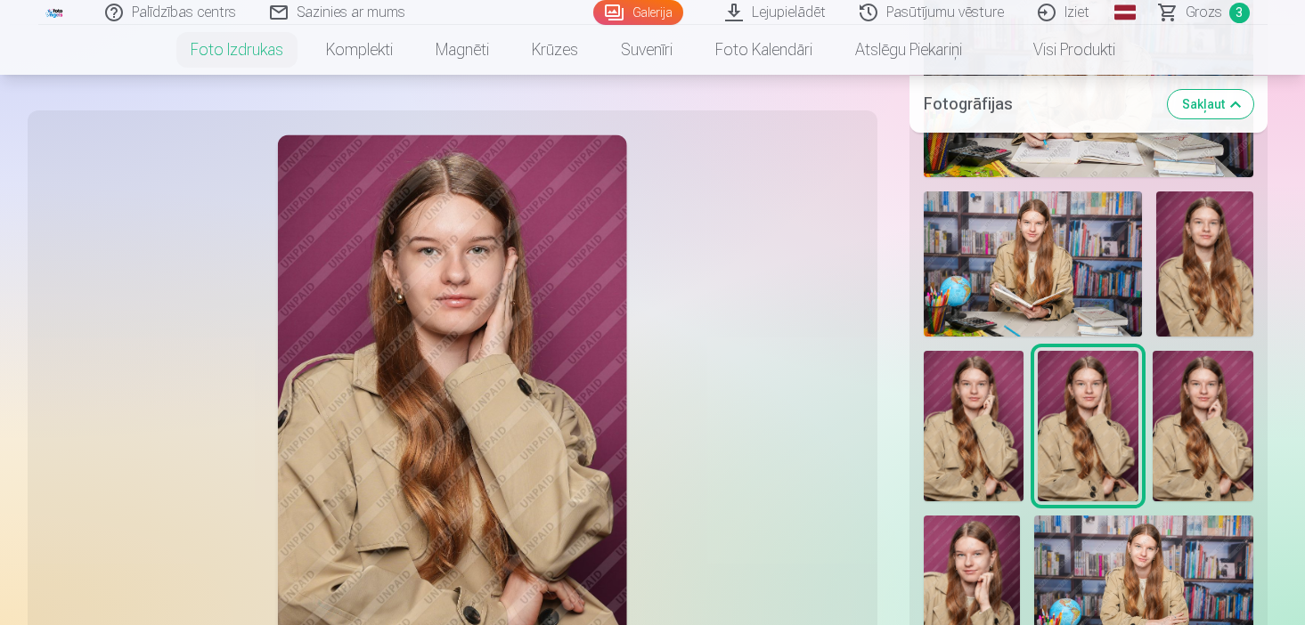
click at [1004, 383] on img at bounding box center [973, 426] width 101 height 150
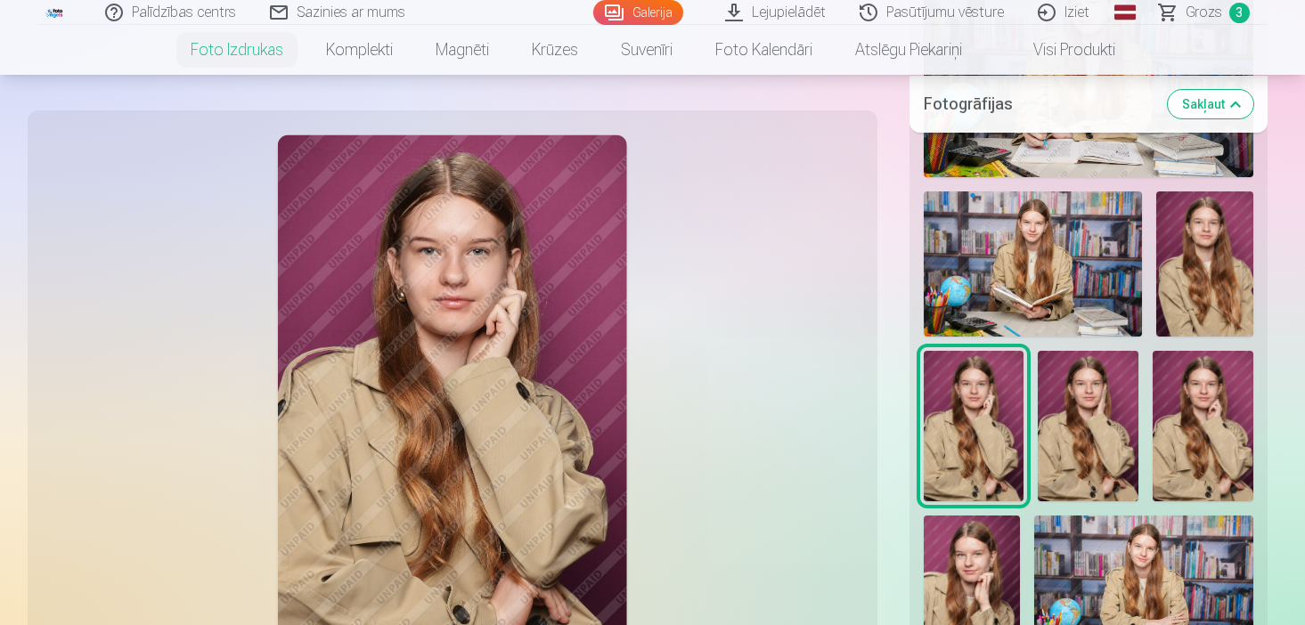
scroll to position [926, 0]
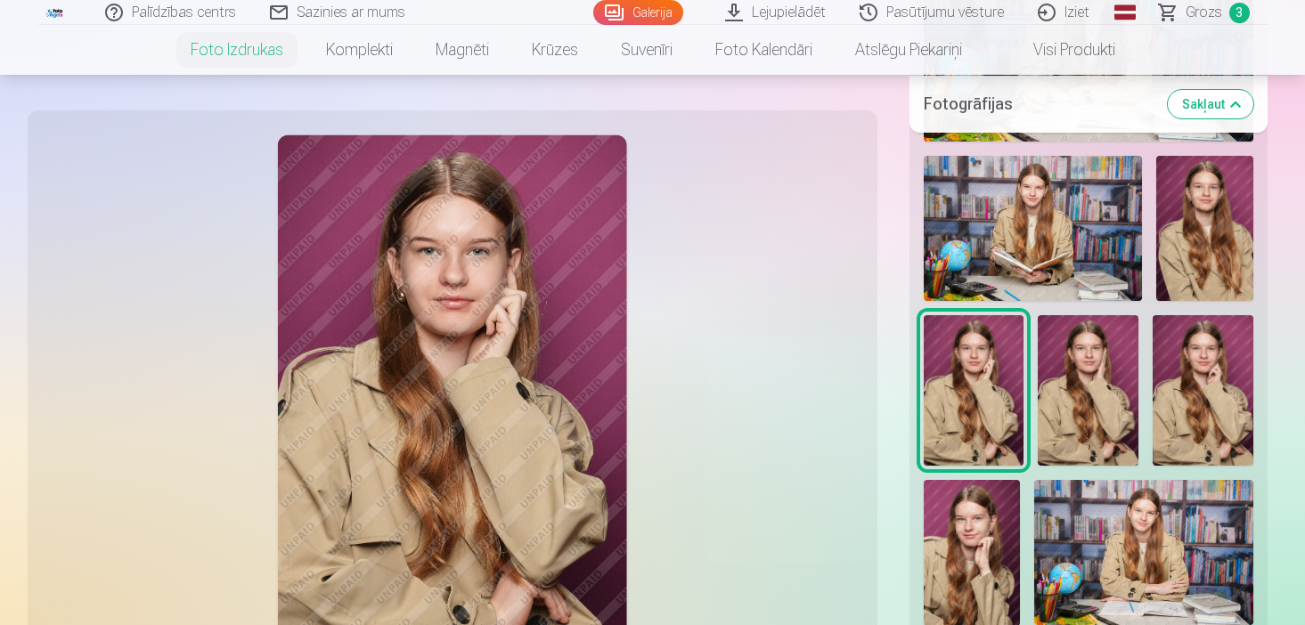
click at [1206, 210] on img at bounding box center [1204, 228] width 97 height 145
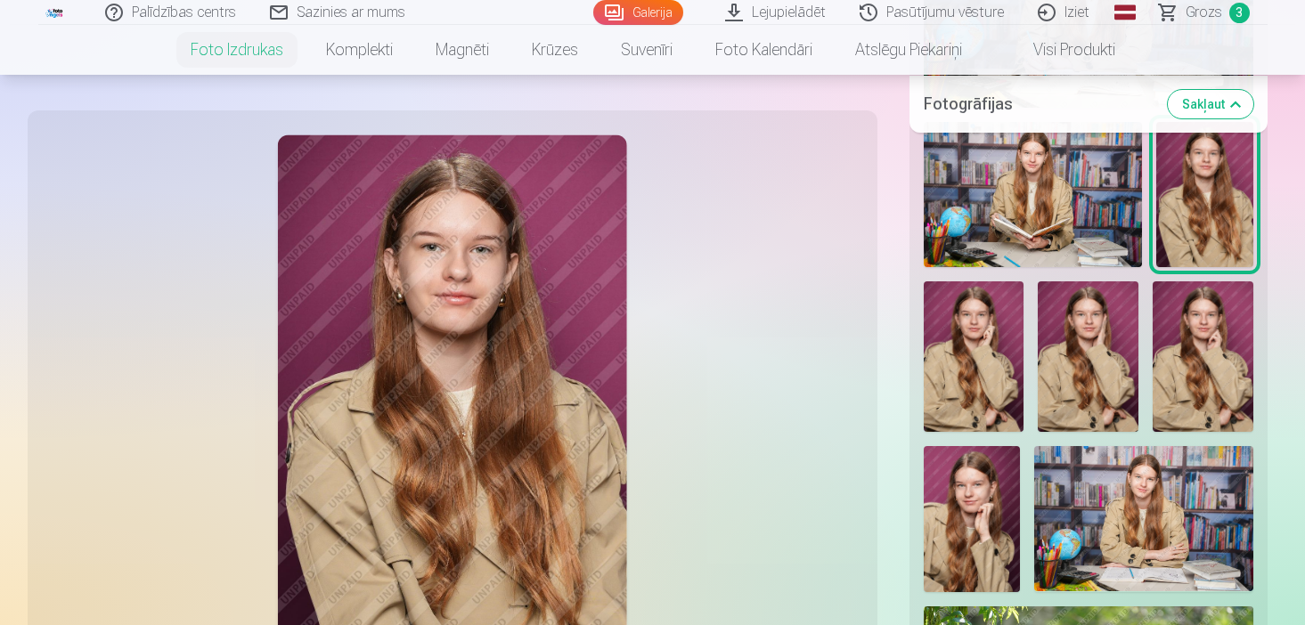
scroll to position [962, 0]
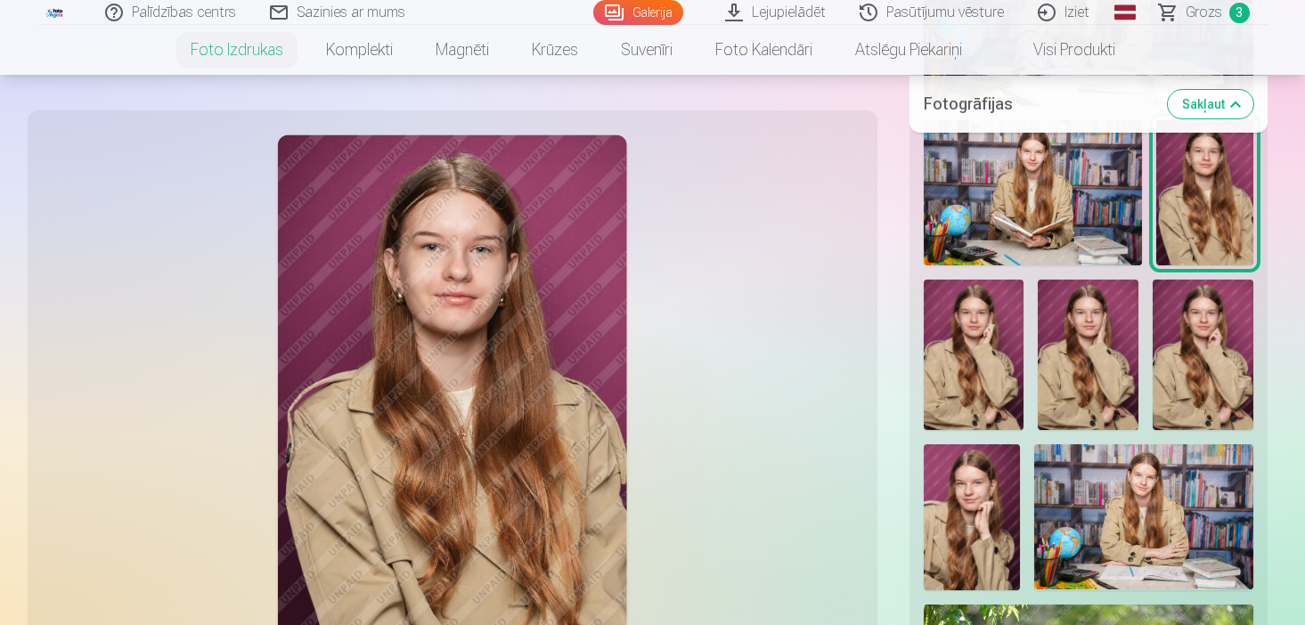
click at [964, 514] on img at bounding box center [971, 516] width 97 height 145
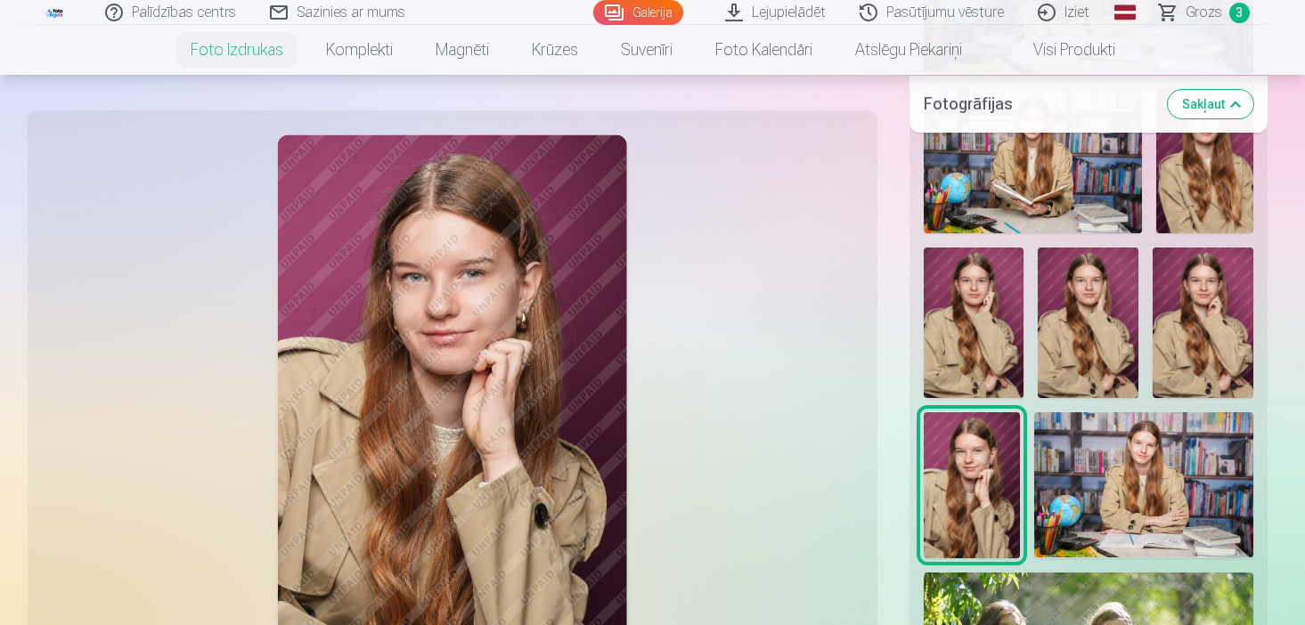
scroll to position [997, 0]
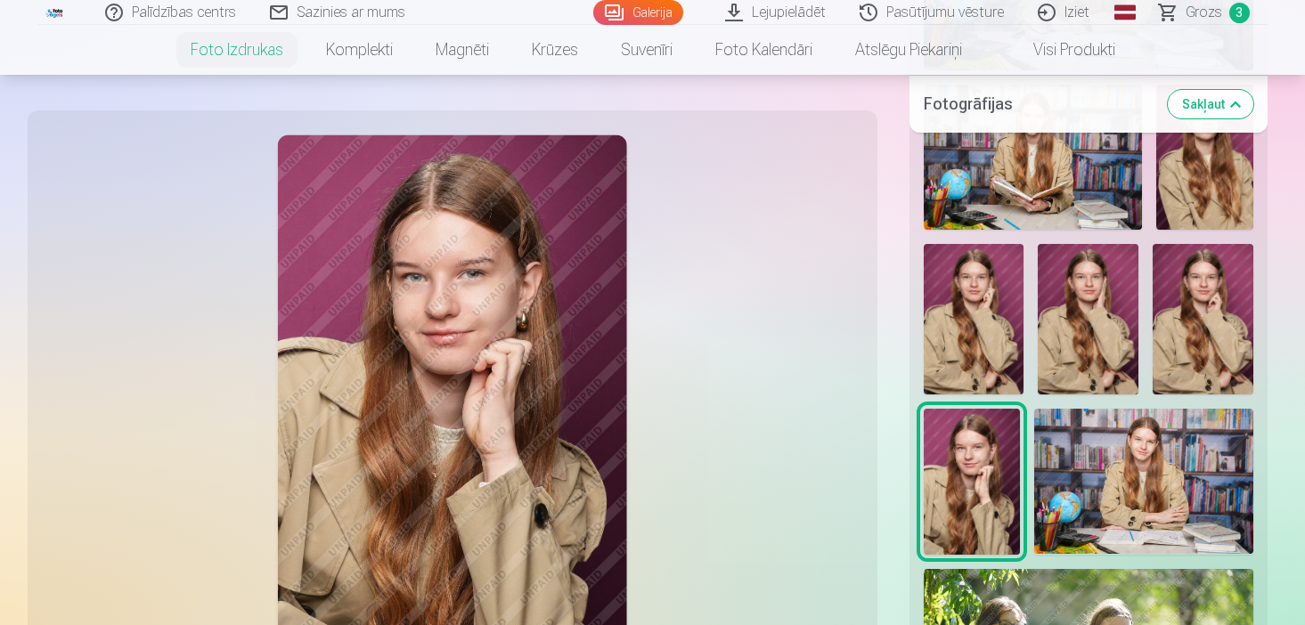
click at [987, 317] on img at bounding box center [973, 319] width 101 height 150
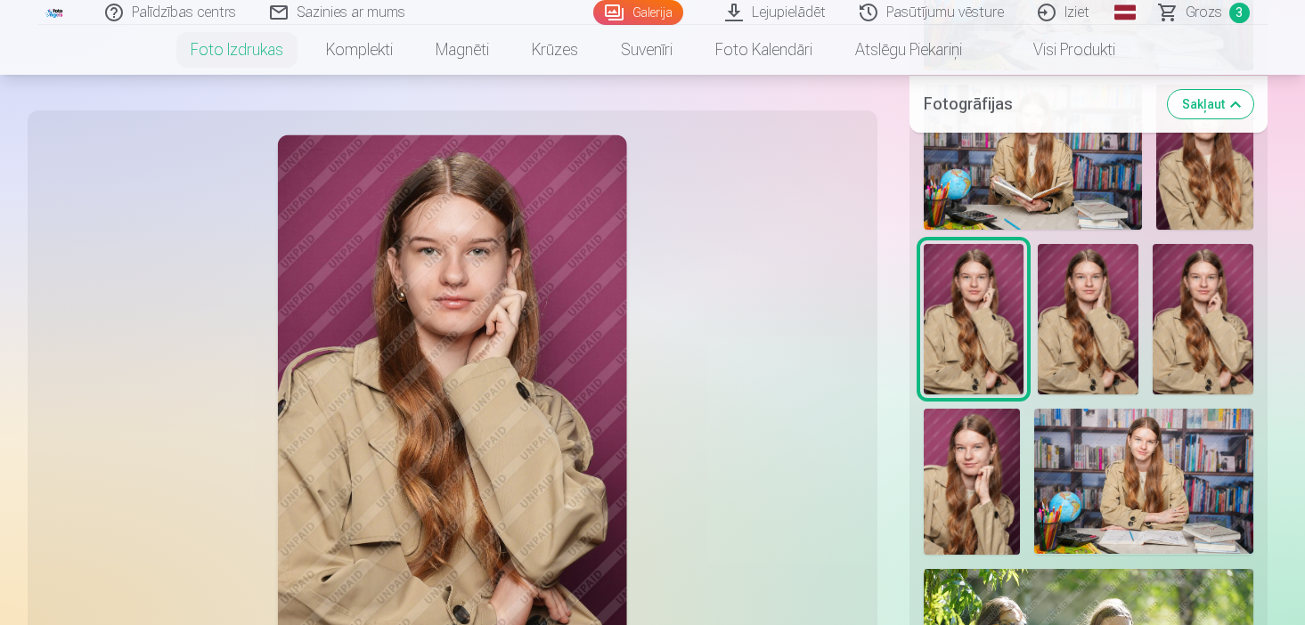
click at [1078, 316] on img at bounding box center [1087, 319] width 101 height 150
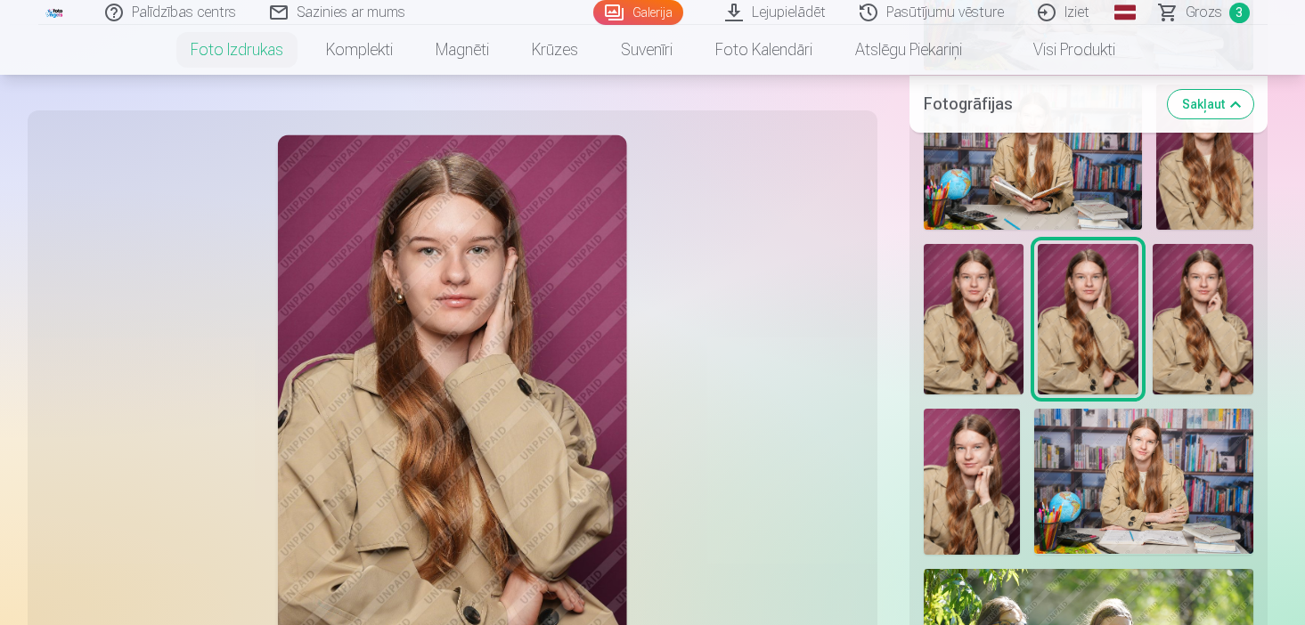
click at [1168, 302] on img at bounding box center [1202, 319] width 101 height 150
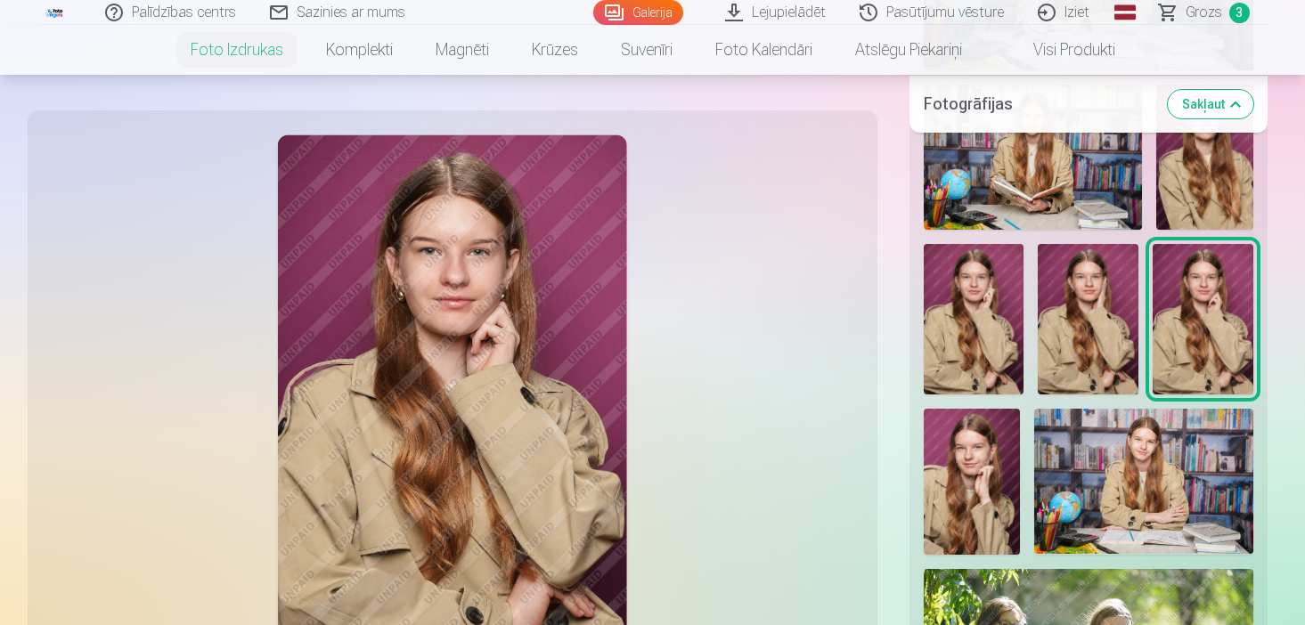
click at [980, 328] on img at bounding box center [973, 319] width 101 height 150
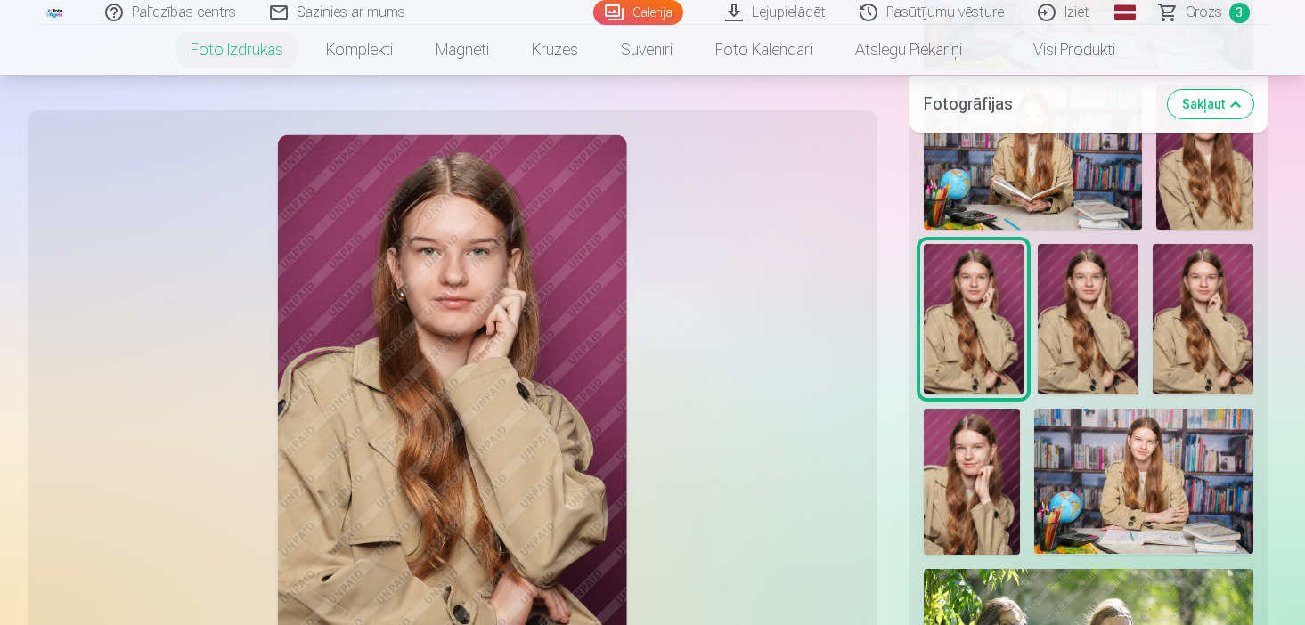
scroll to position [962, 0]
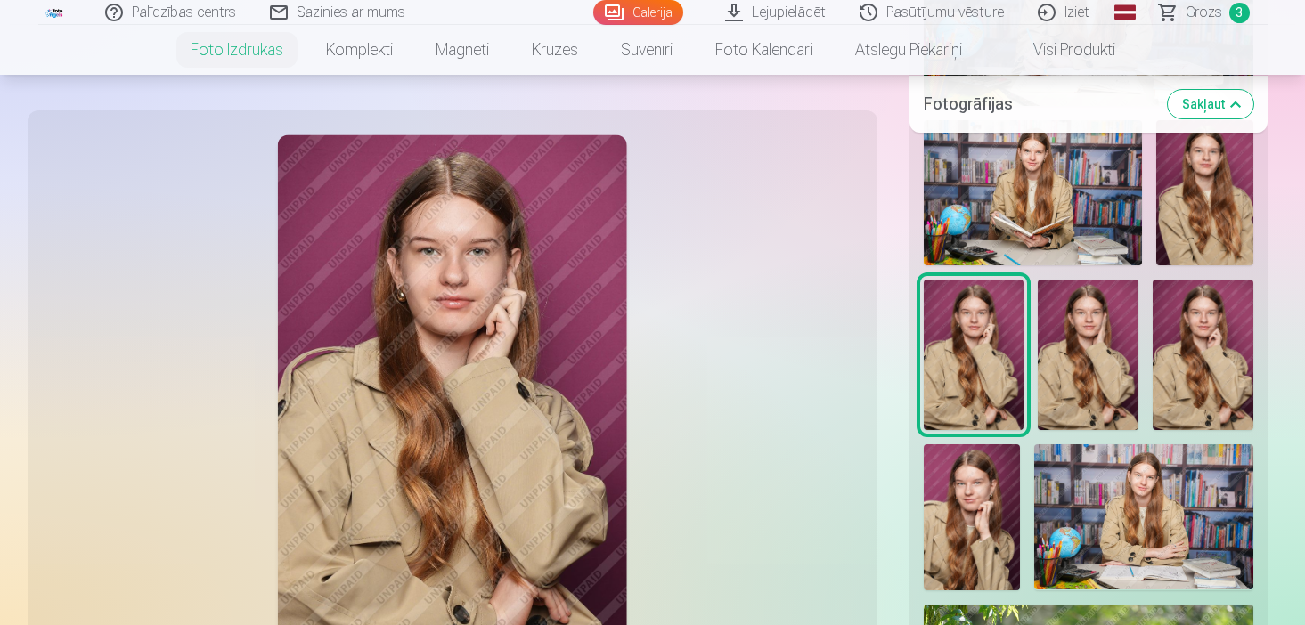
click at [1126, 366] on img at bounding box center [1087, 355] width 101 height 150
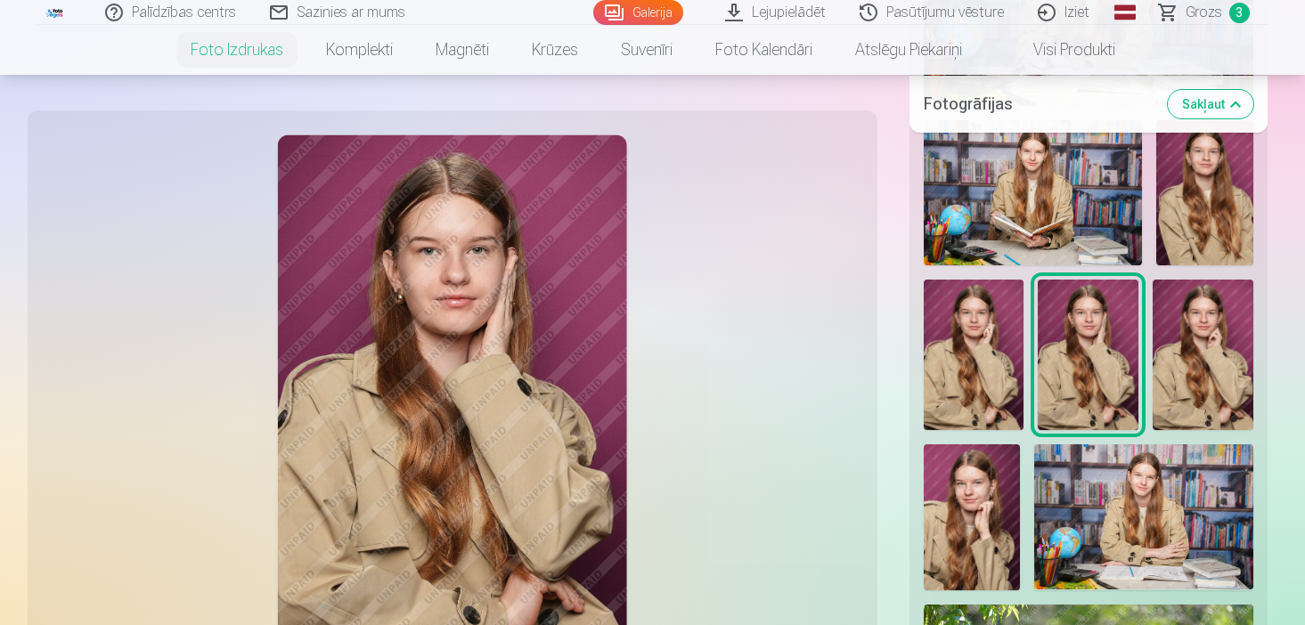
click at [1189, 366] on img at bounding box center [1202, 355] width 101 height 150
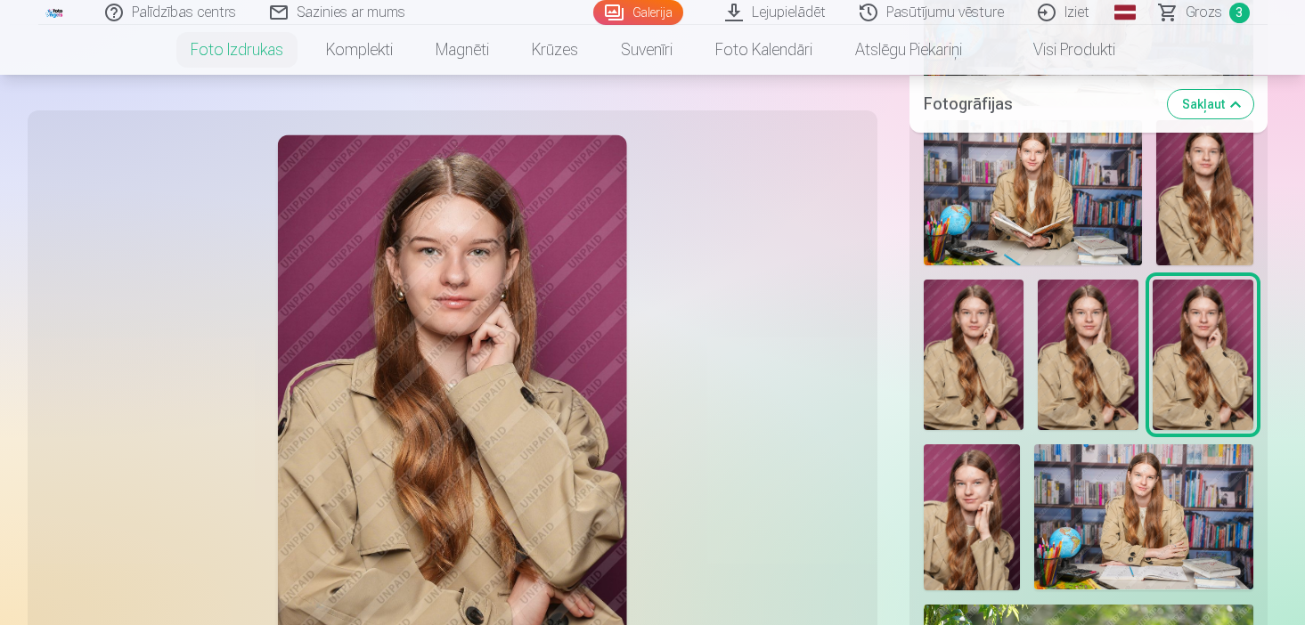
click at [1005, 339] on img at bounding box center [973, 355] width 101 height 150
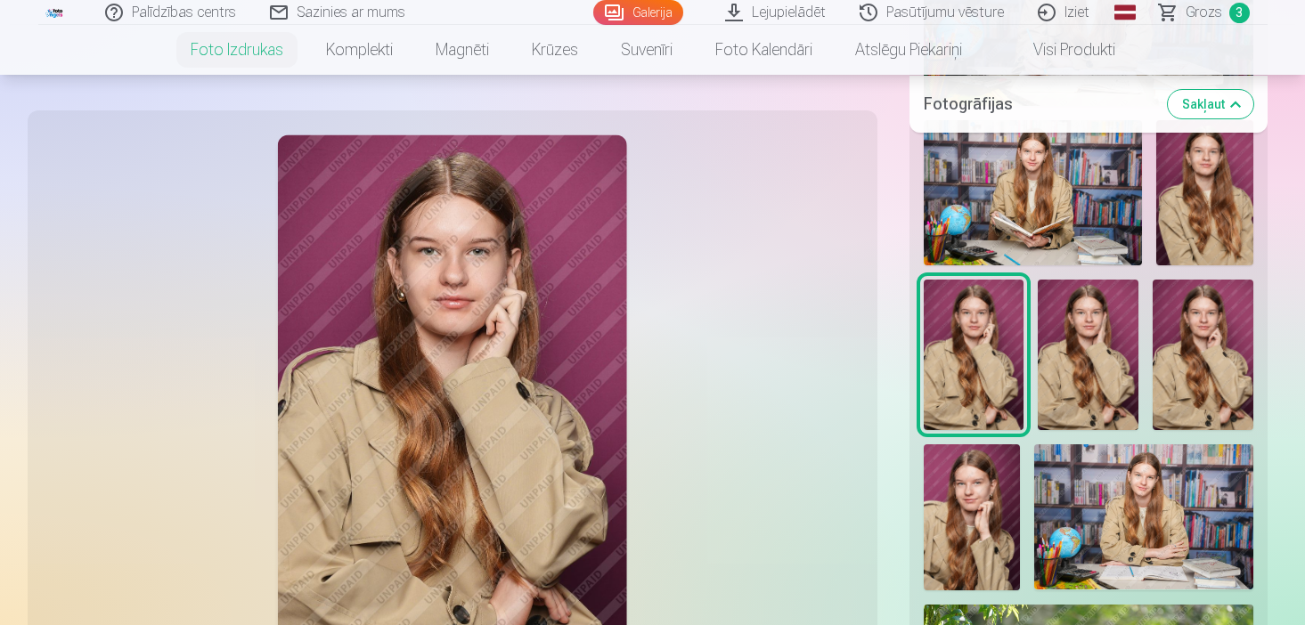
click at [1180, 340] on img at bounding box center [1202, 355] width 101 height 150
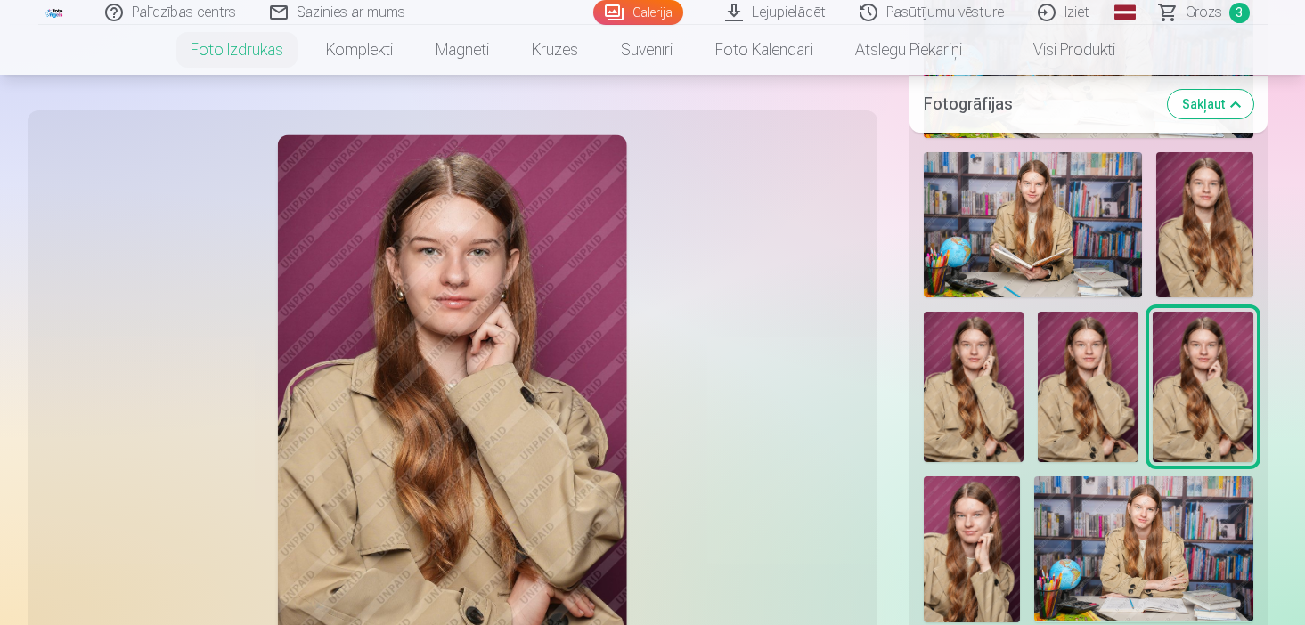
scroll to position [926, 0]
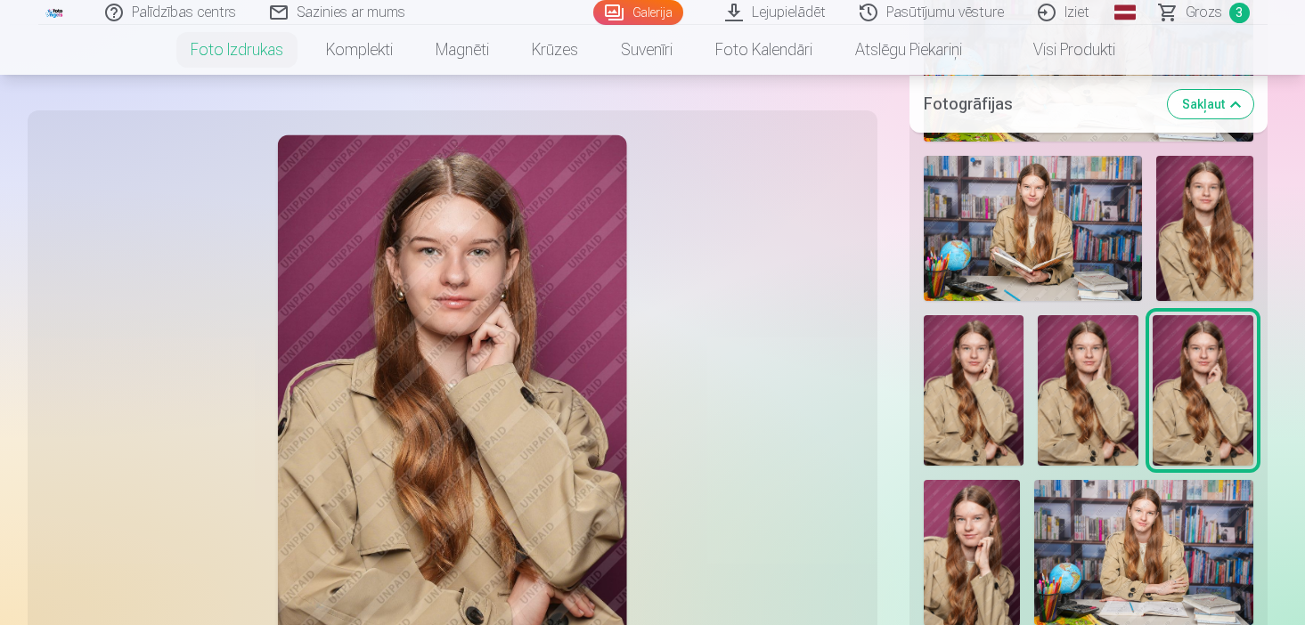
click at [1220, 203] on img at bounding box center [1204, 228] width 97 height 145
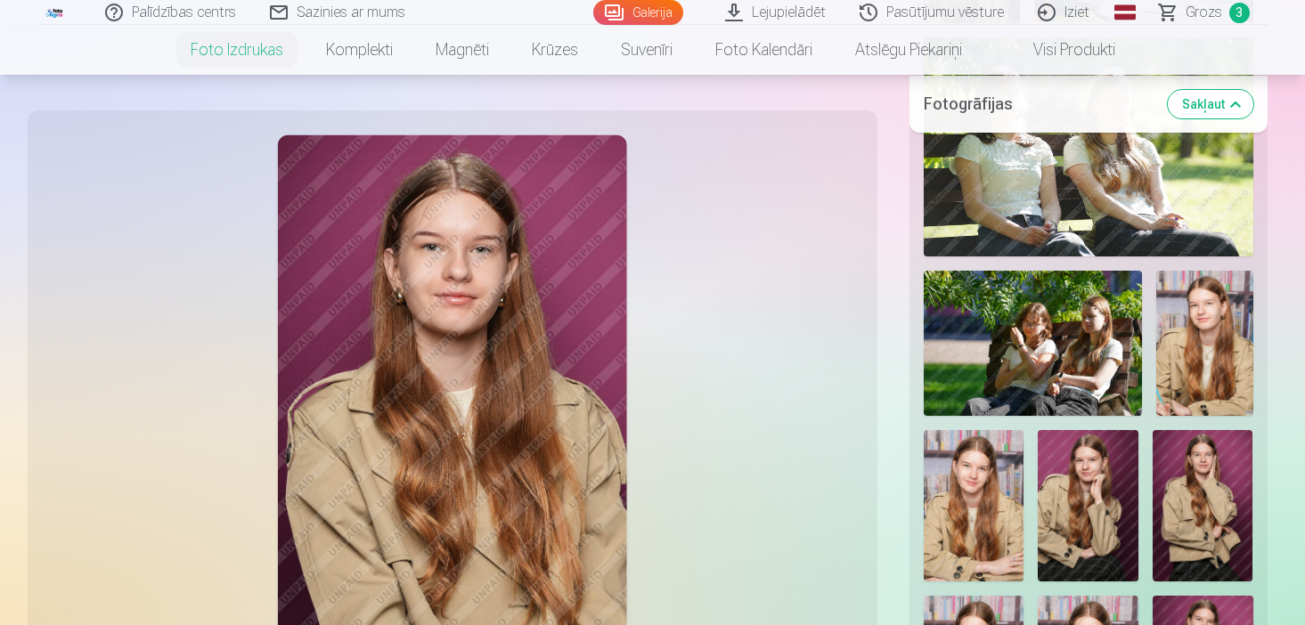
scroll to position [1532, 0]
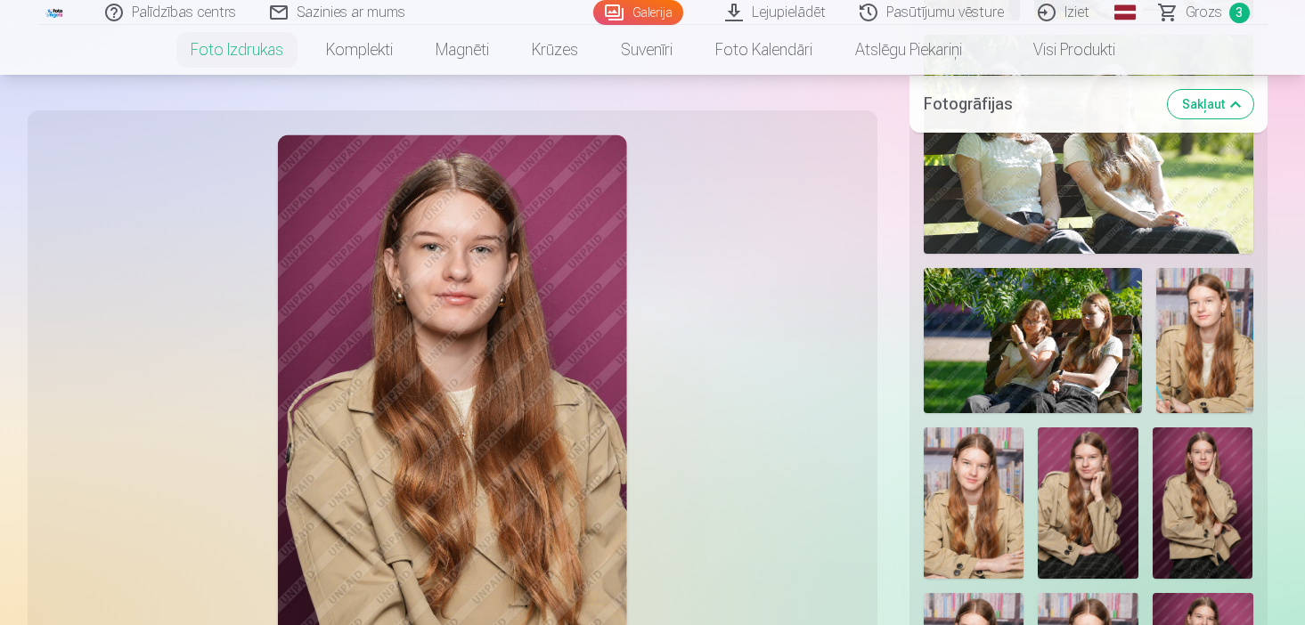
click at [1200, 295] on img at bounding box center [1204, 340] width 97 height 145
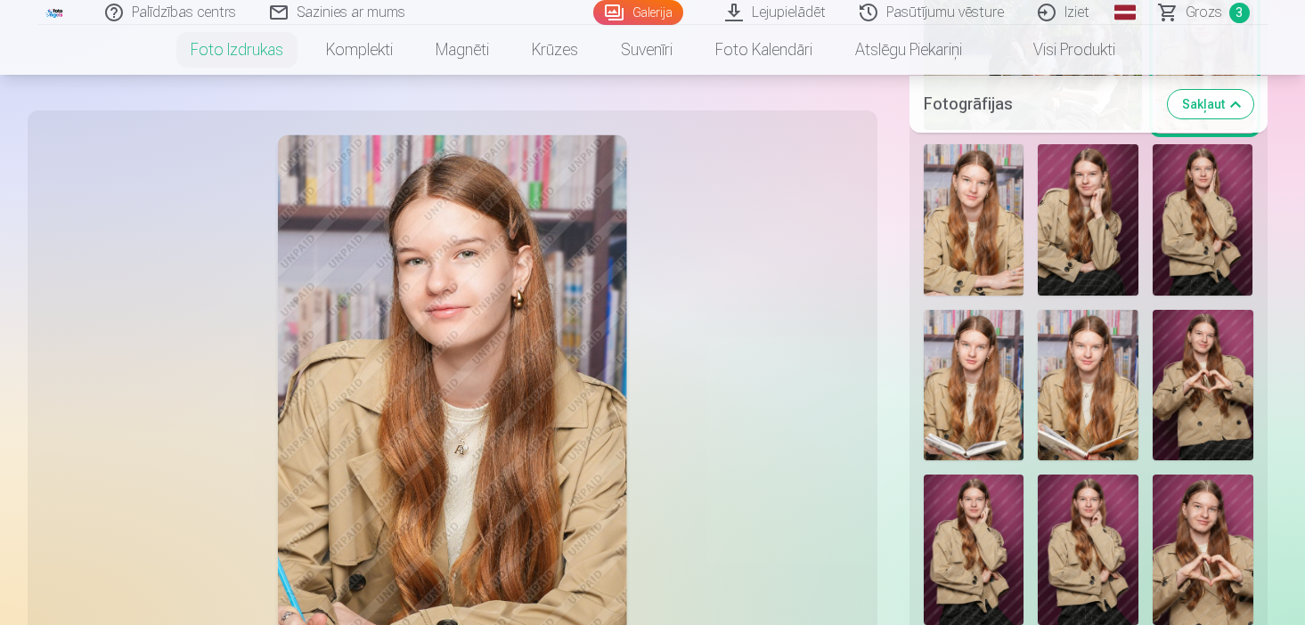
scroll to position [1817, 0]
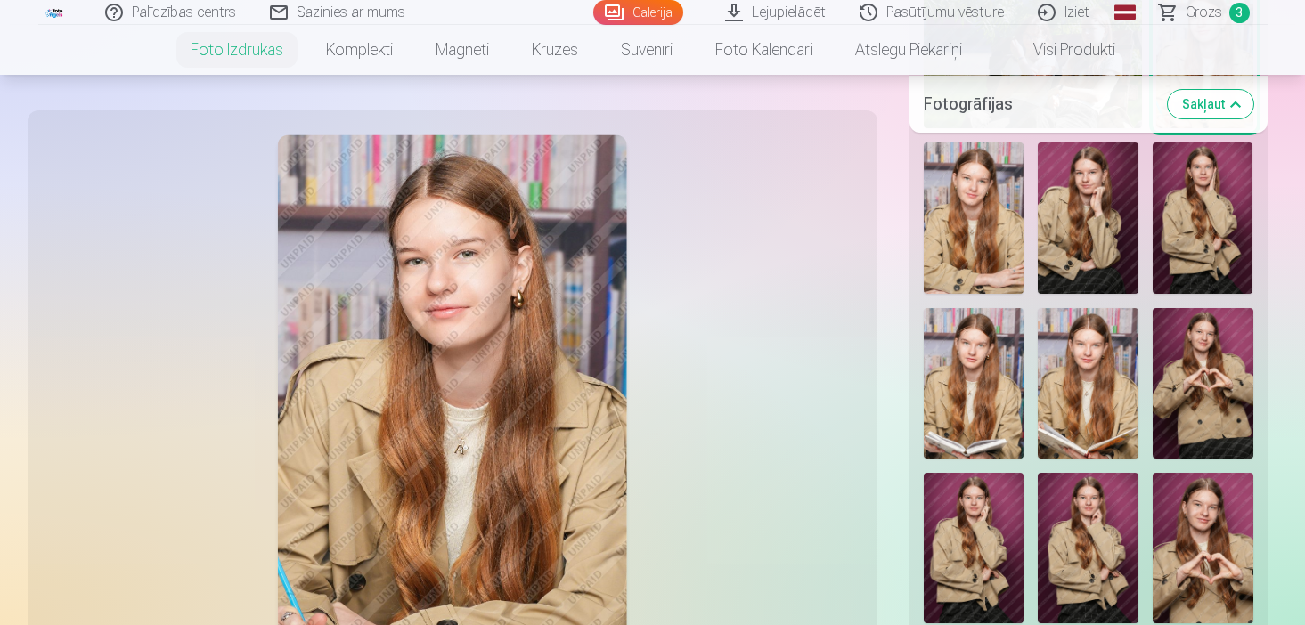
click at [1085, 473] on img at bounding box center [1087, 548] width 101 height 150
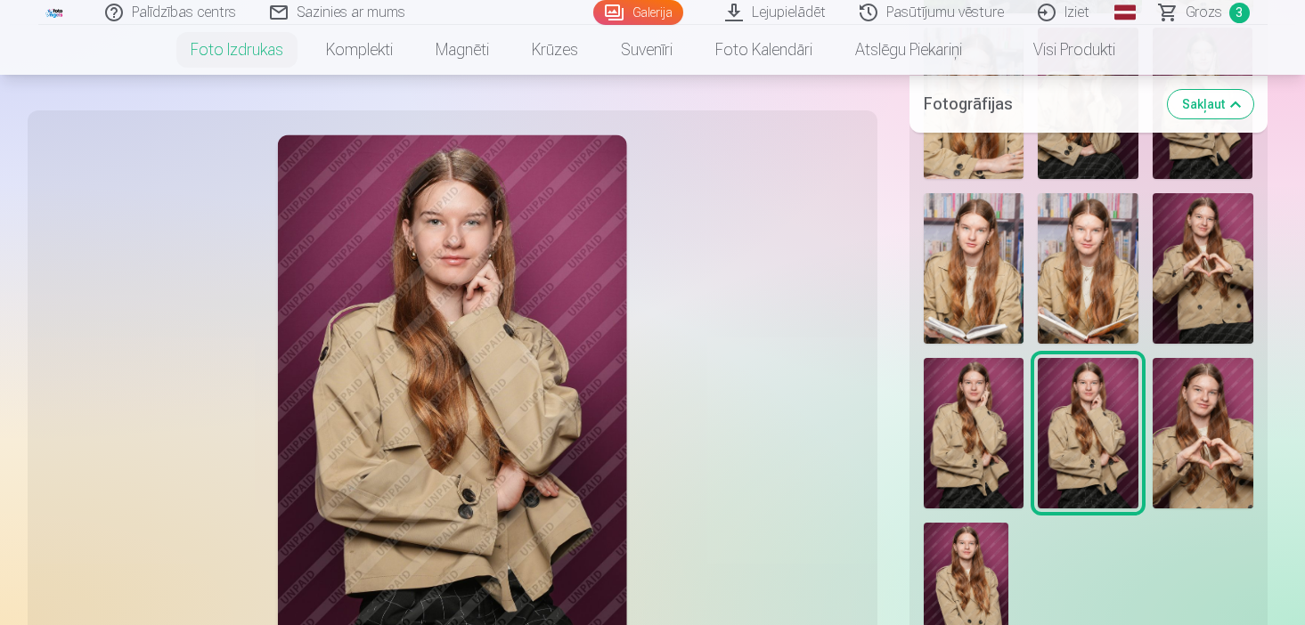
scroll to position [1995, 0]
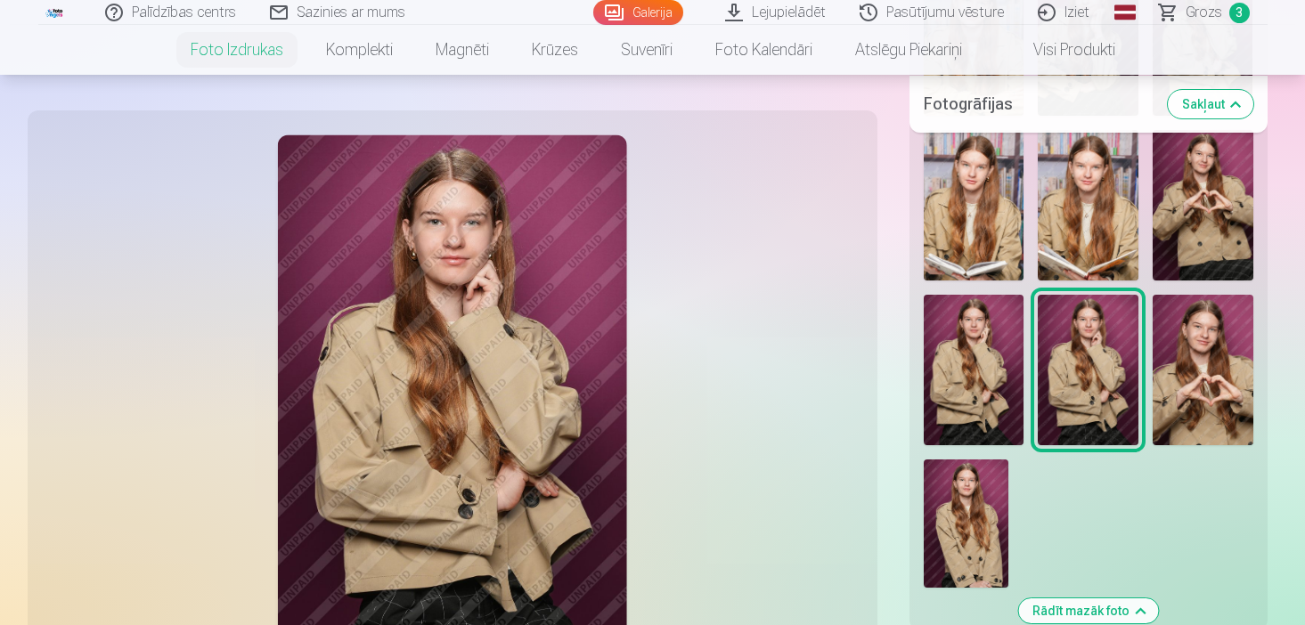
click at [973, 476] on img at bounding box center [965, 523] width 85 height 128
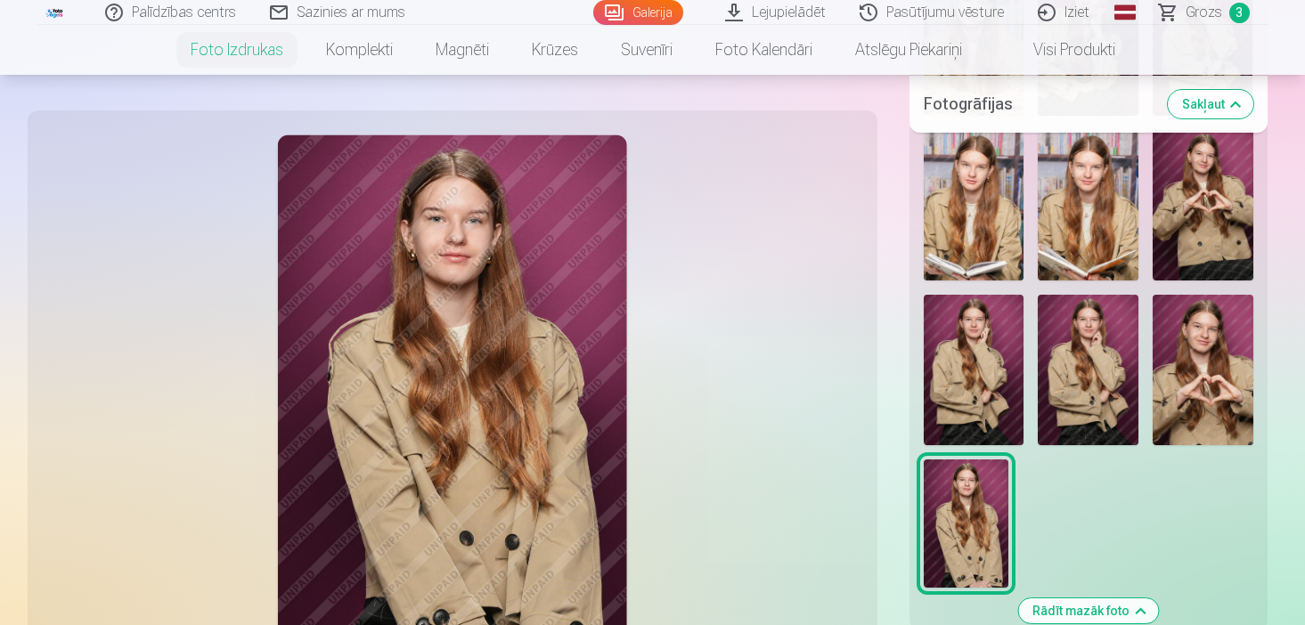
click at [1083, 328] on img at bounding box center [1087, 370] width 101 height 150
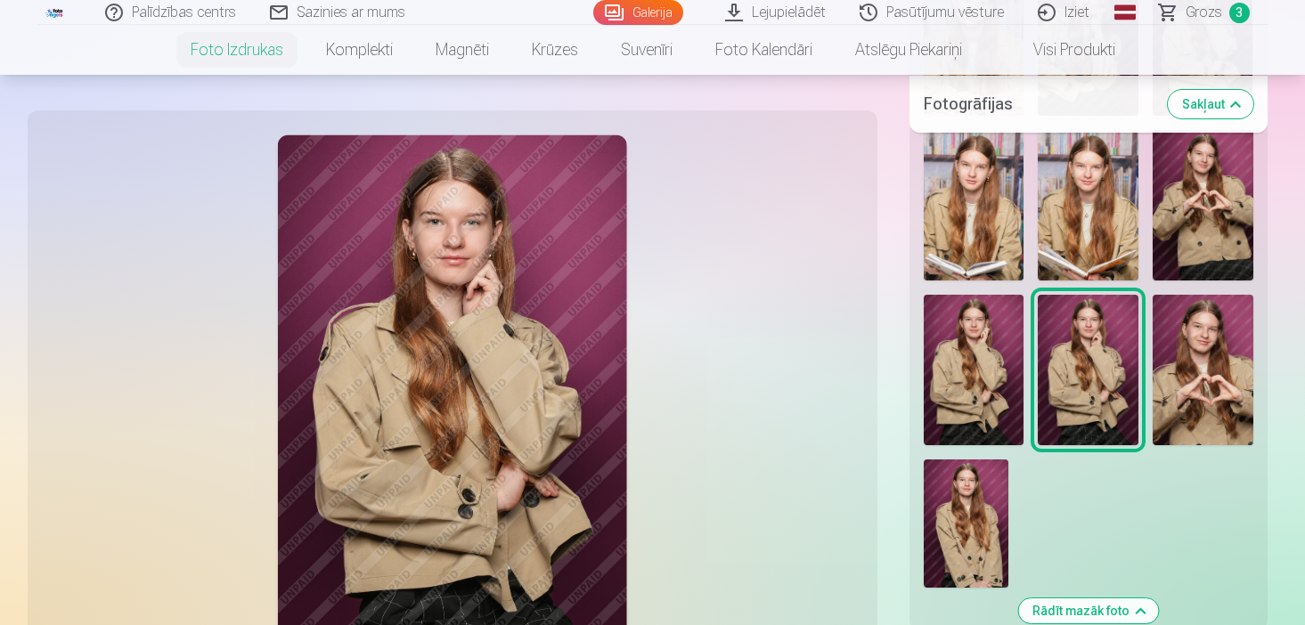
click at [988, 332] on img at bounding box center [973, 370] width 101 height 150
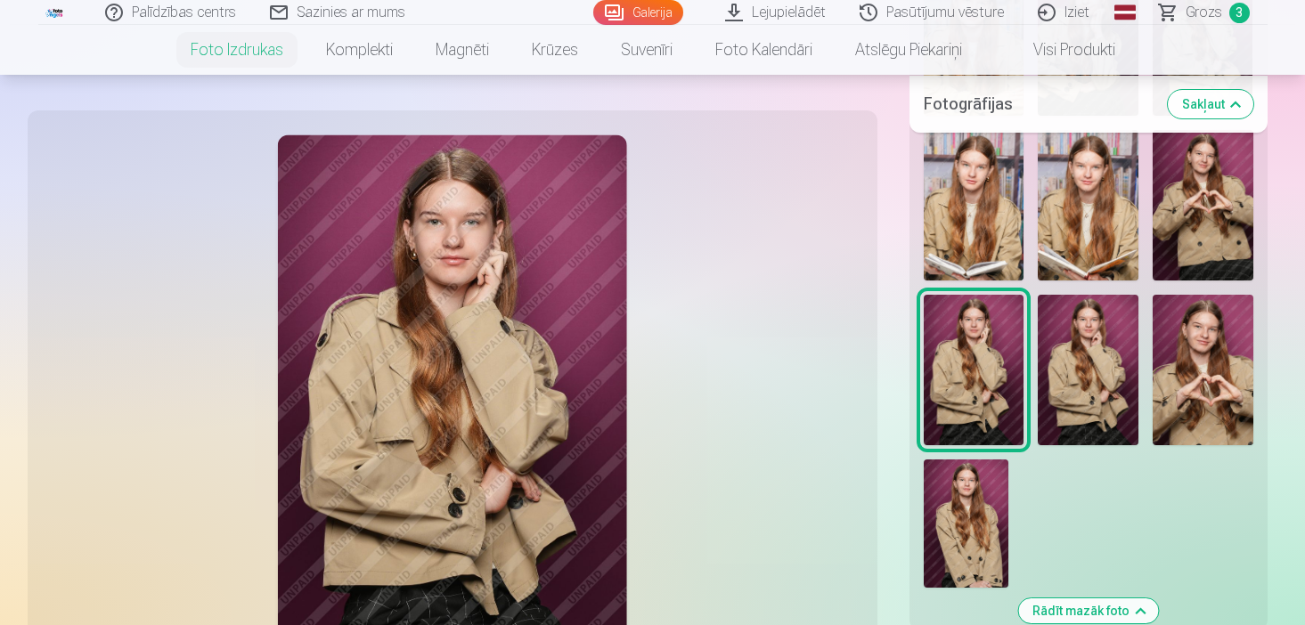
click at [980, 471] on img at bounding box center [965, 523] width 85 height 128
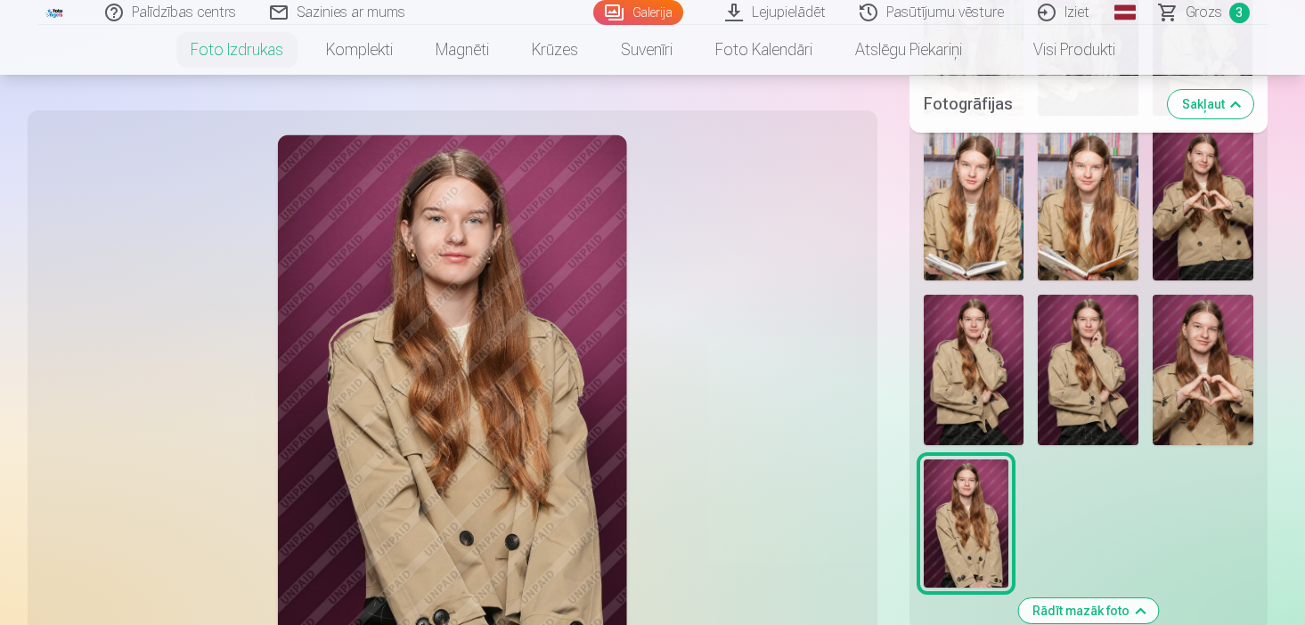
click at [1082, 338] on img at bounding box center [1087, 370] width 101 height 150
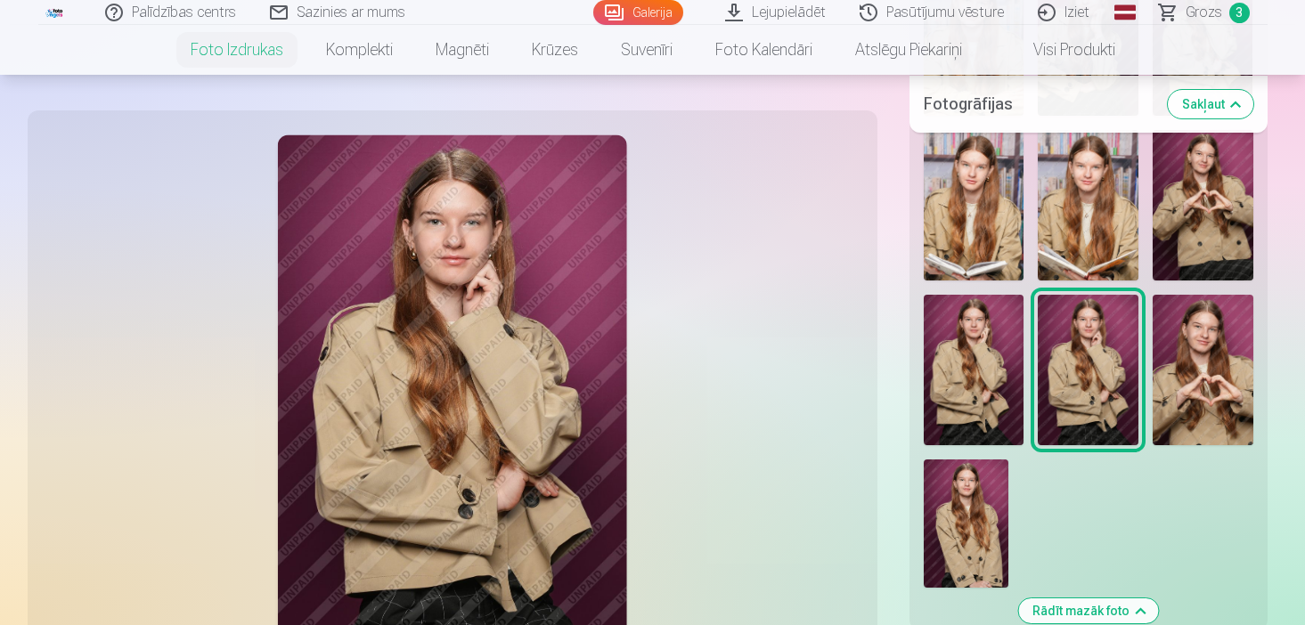
click at [1193, 191] on img at bounding box center [1202, 205] width 101 height 150
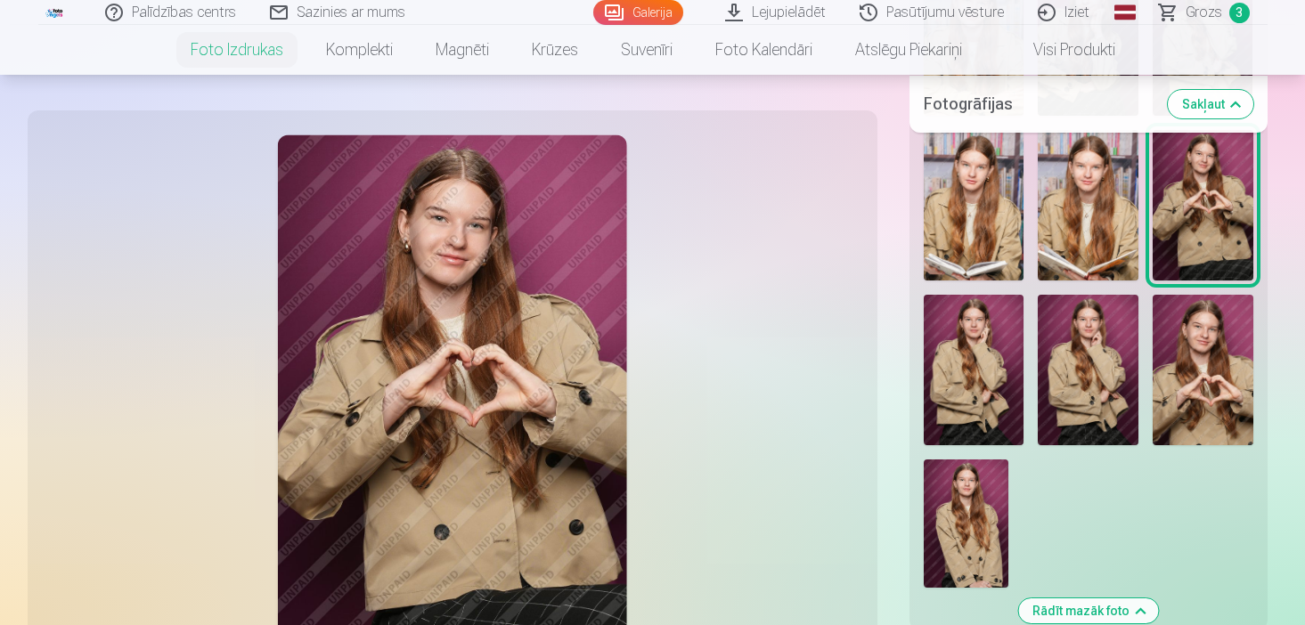
click at [1200, 332] on img at bounding box center [1202, 370] width 101 height 150
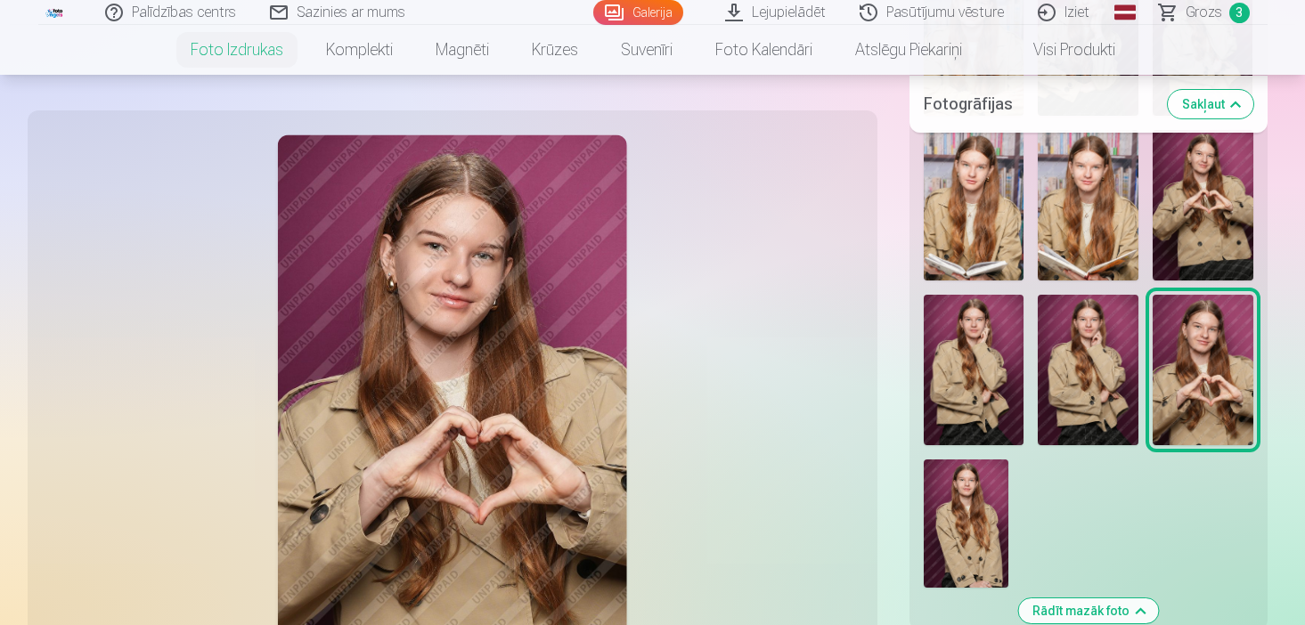
click at [1191, 209] on img at bounding box center [1202, 205] width 101 height 150
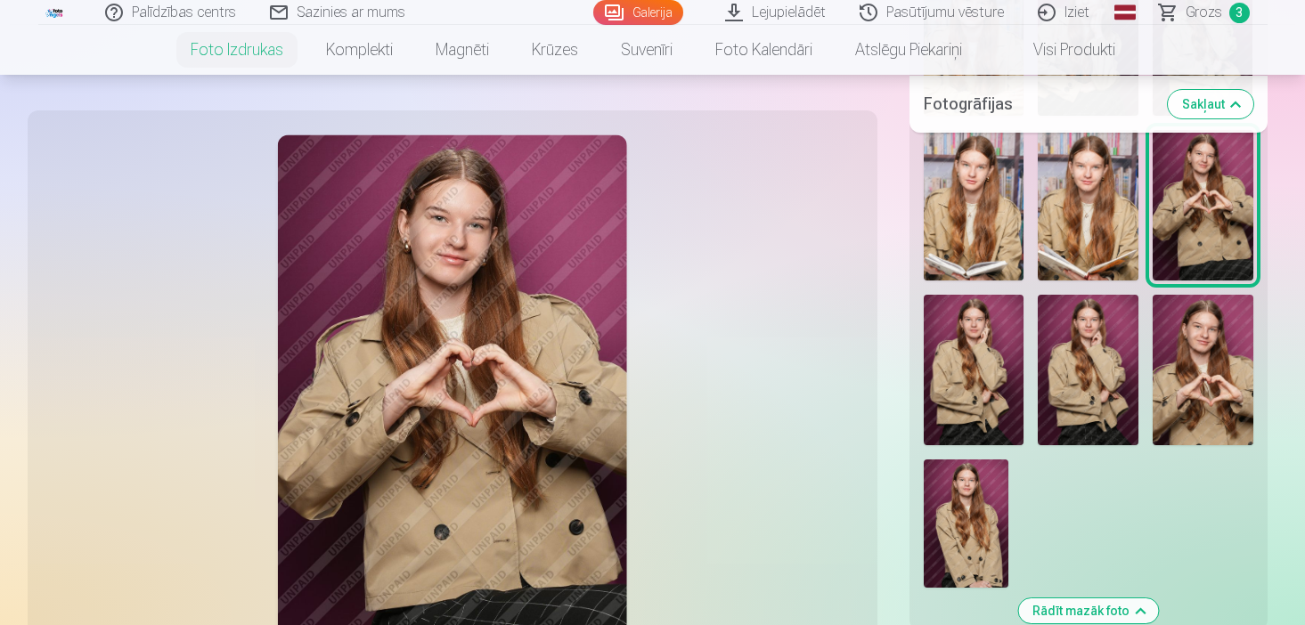
click at [1102, 356] on img at bounding box center [1087, 370] width 101 height 150
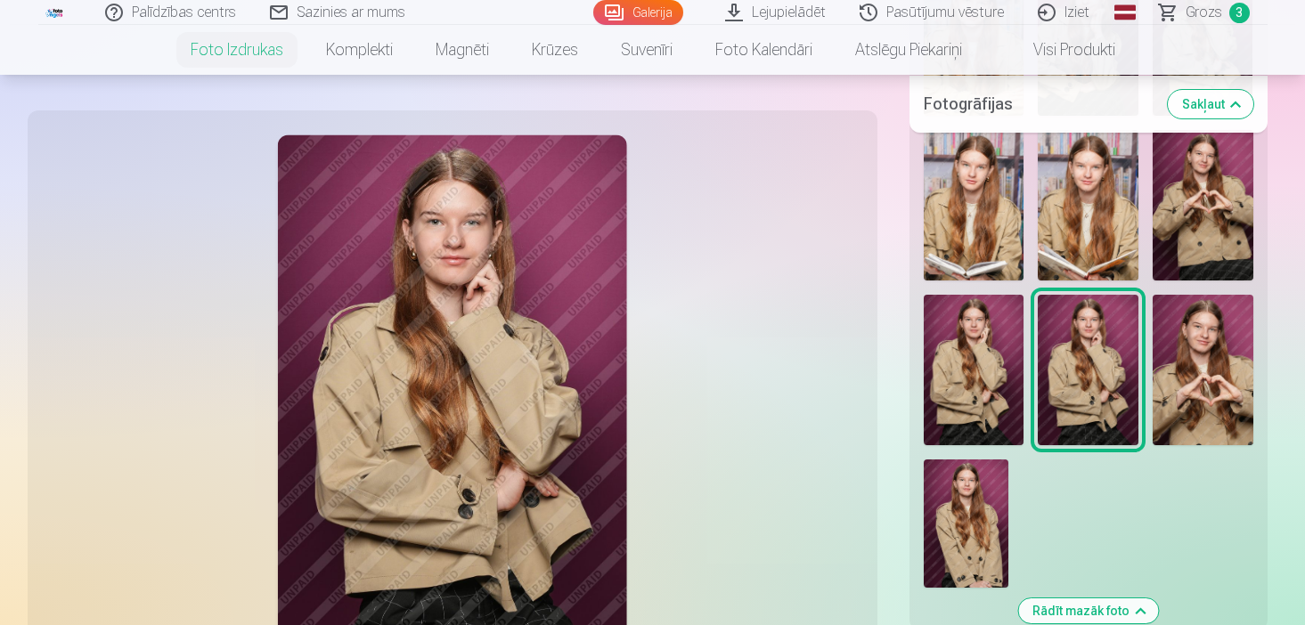
click at [1021, 359] on img at bounding box center [973, 370] width 101 height 150
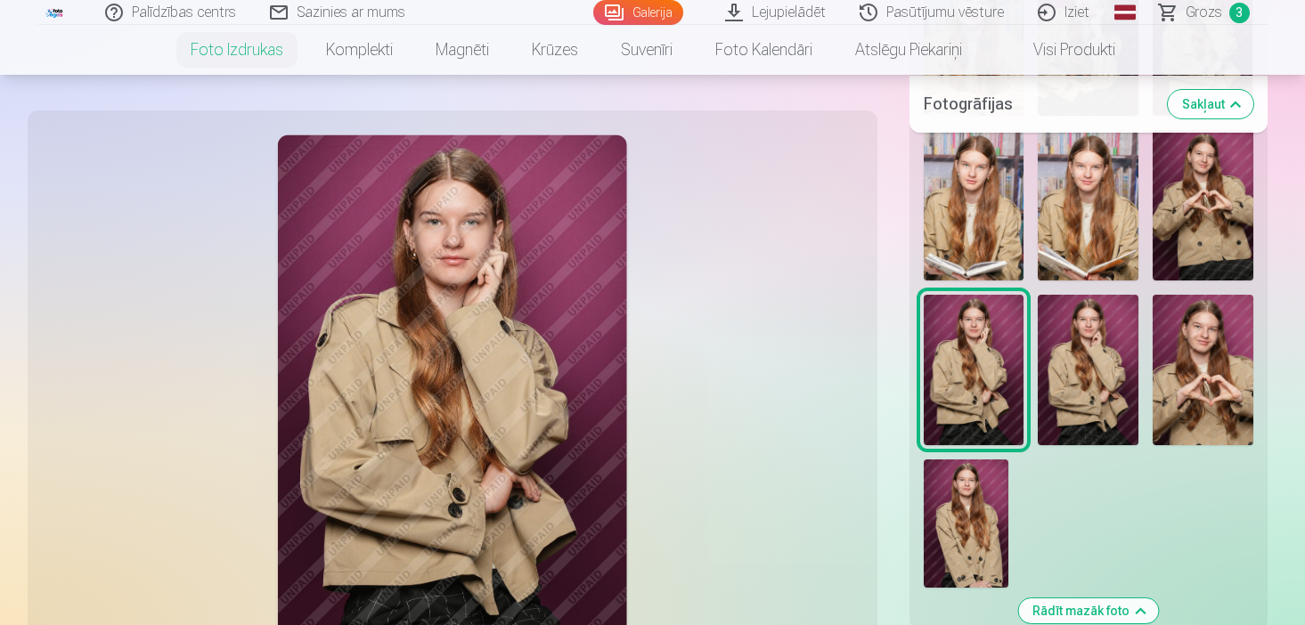
click at [996, 508] on img at bounding box center [965, 523] width 85 height 128
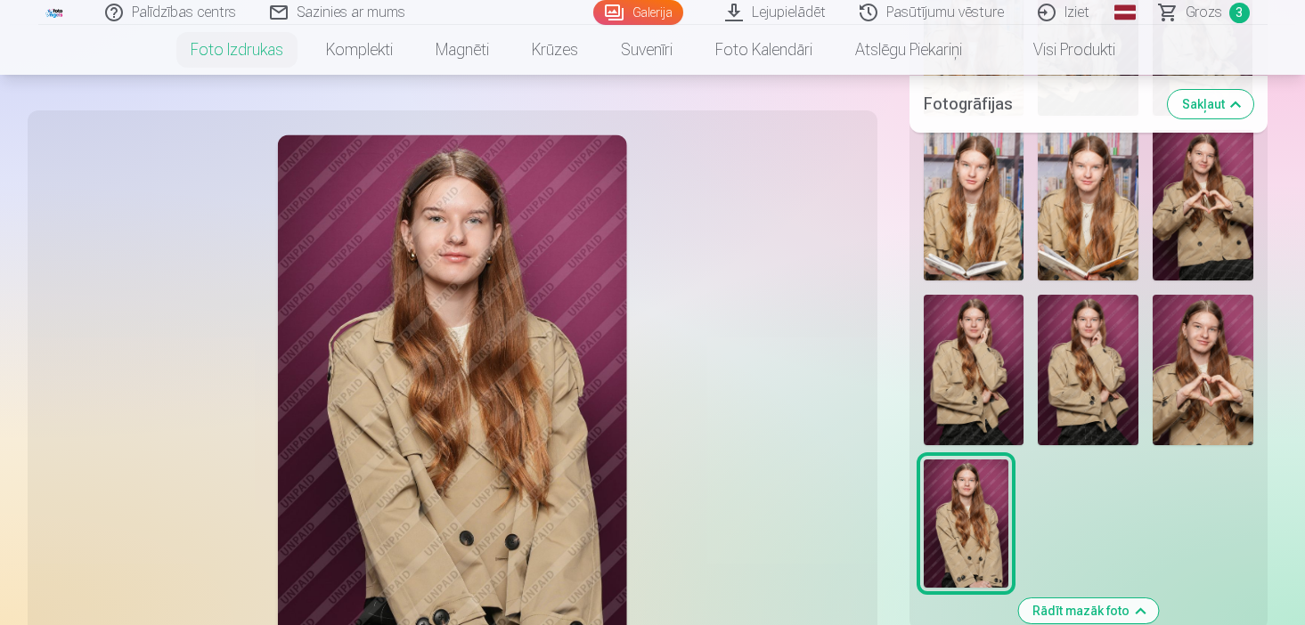
click at [1078, 354] on img at bounding box center [1087, 370] width 101 height 150
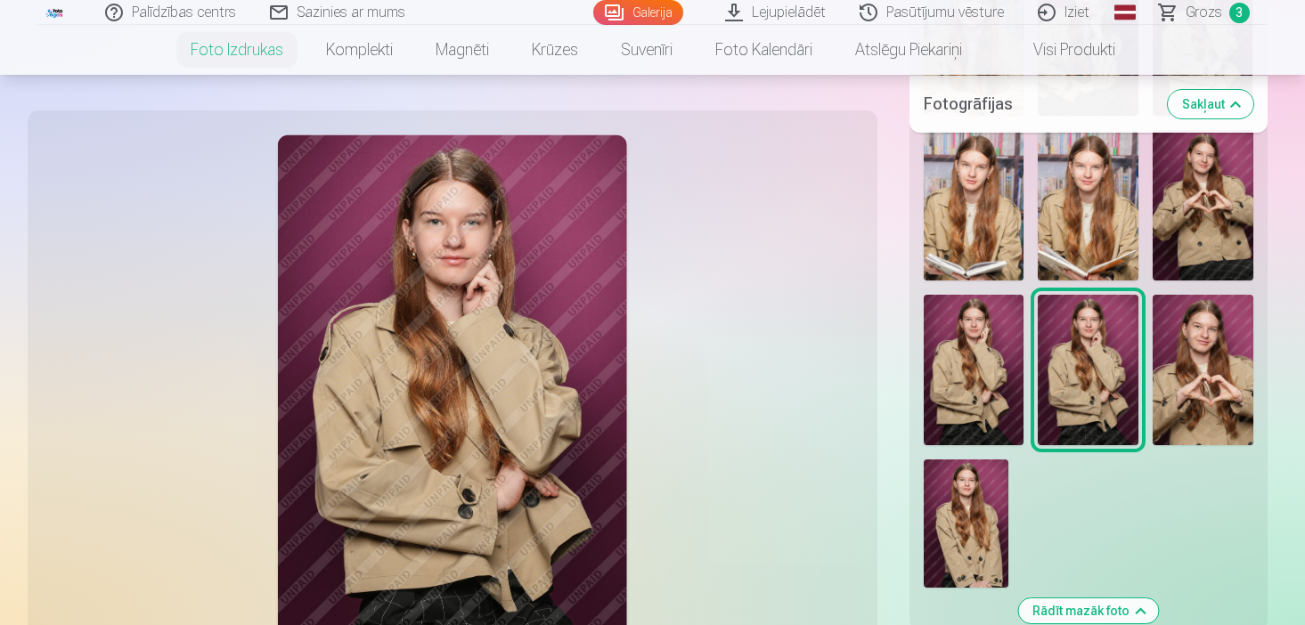
click at [985, 354] on img at bounding box center [973, 370] width 101 height 150
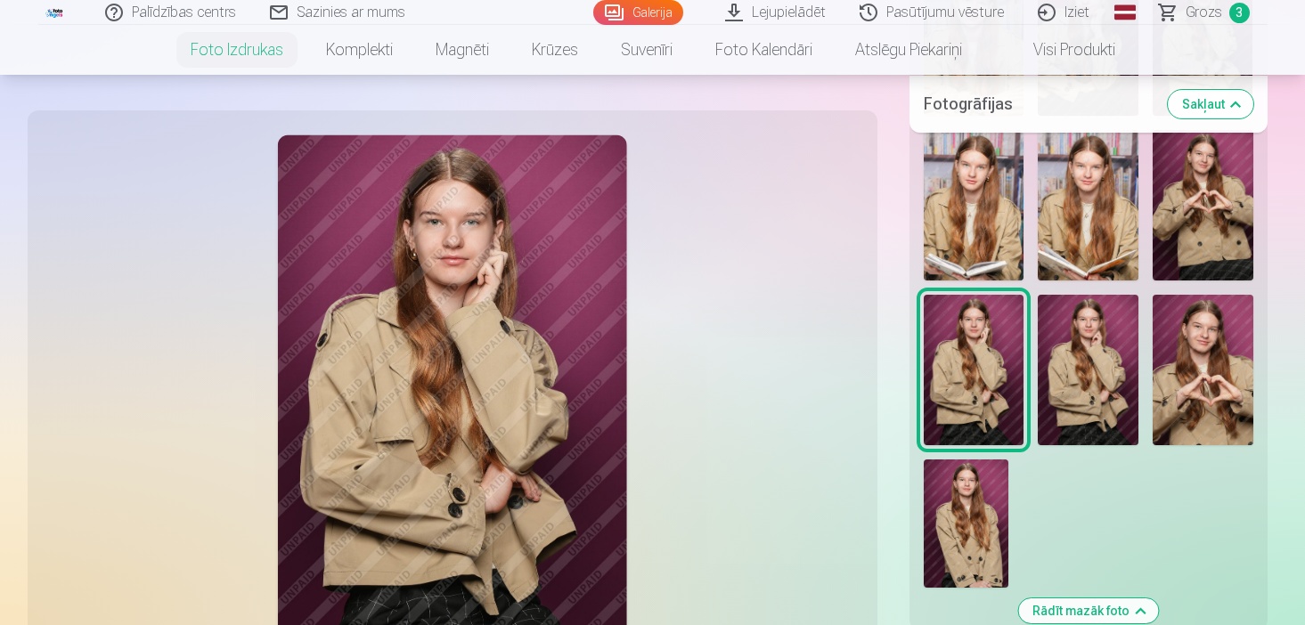
click at [1074, 357] on img at bounding box center [1087, 370] width 101 height 150
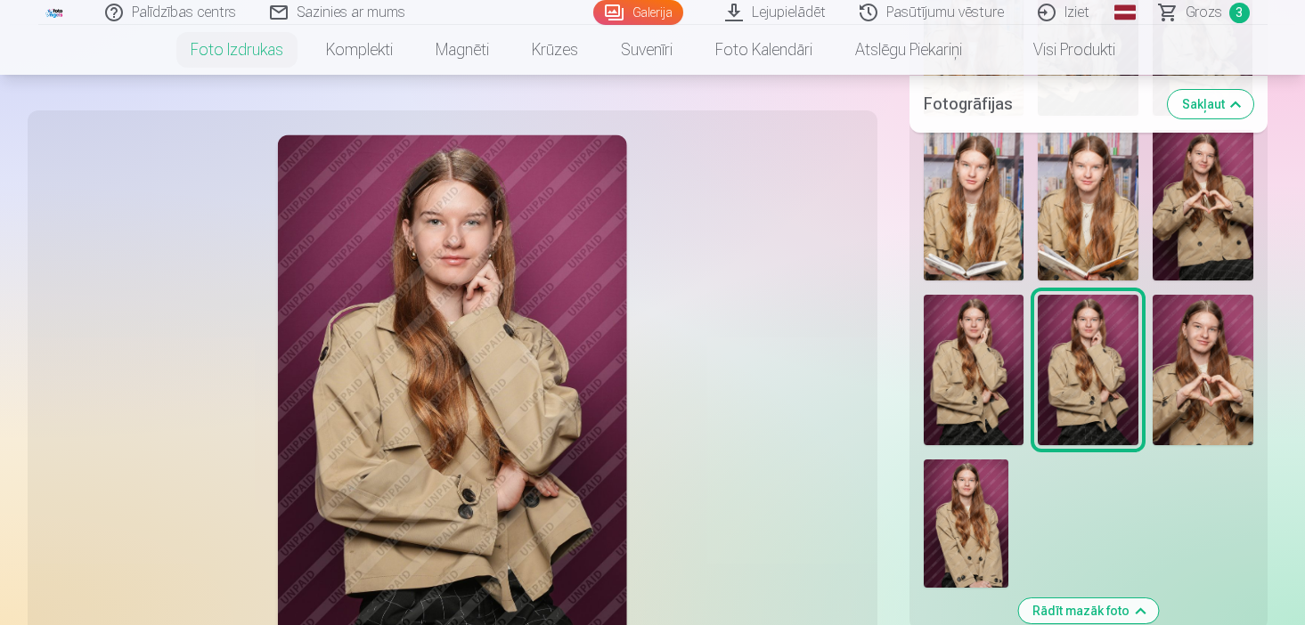
click at [986, 355] on img at bounding box center [973, 370] width 101 height 150
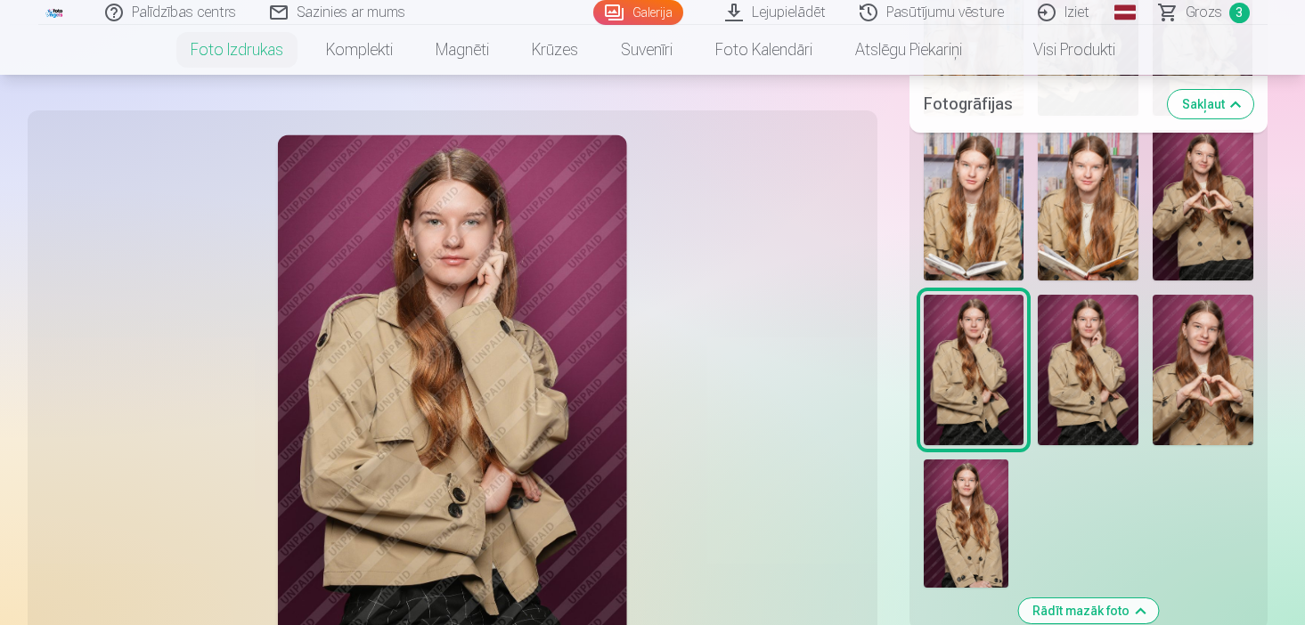
click at [1064, 360] on img at bounding box center [1087, 370] width 101 height 150
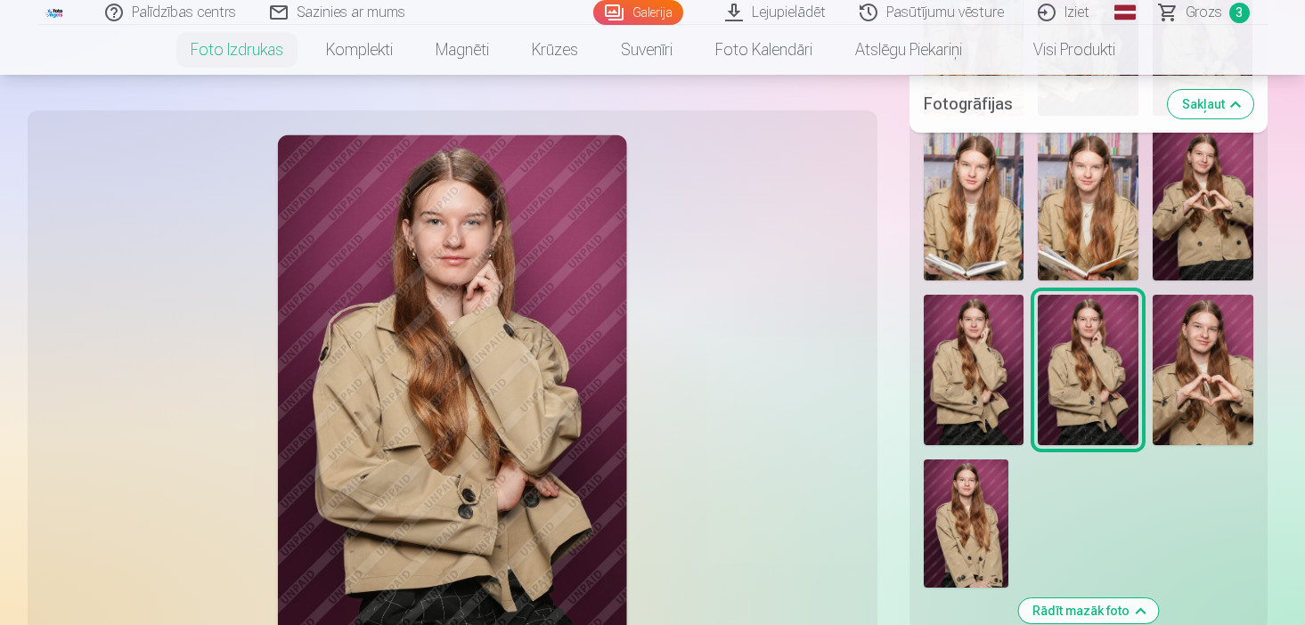
click at [947, 464] on img at bounding box center [965, 523] width 85 height 128
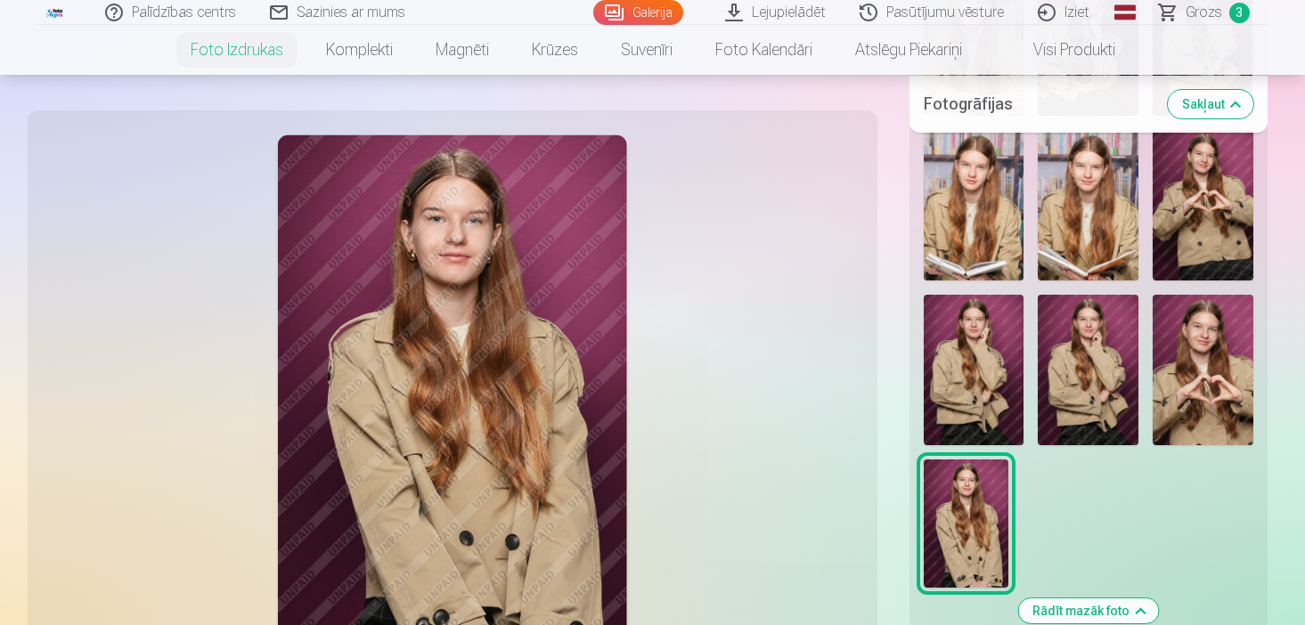
click at [1058, 351] on img at bounding box center [1087, 370] width 101 height 150
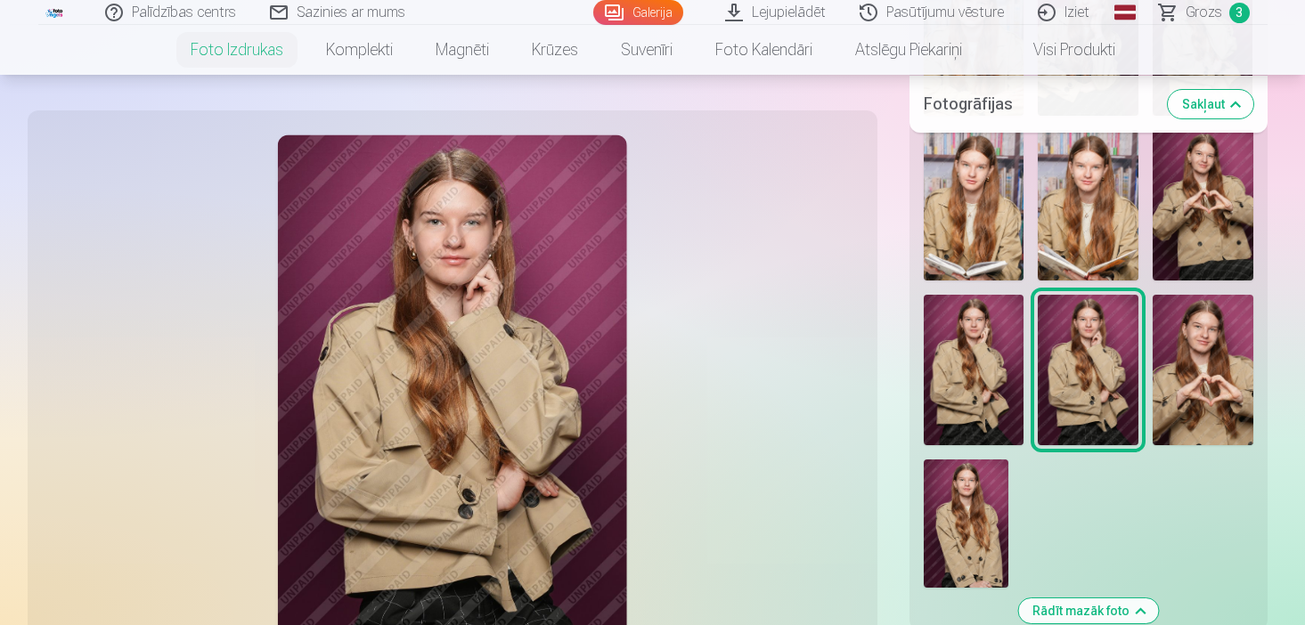
click at [989, 351] on img at bounding box center [973, 370] width 101 height 150
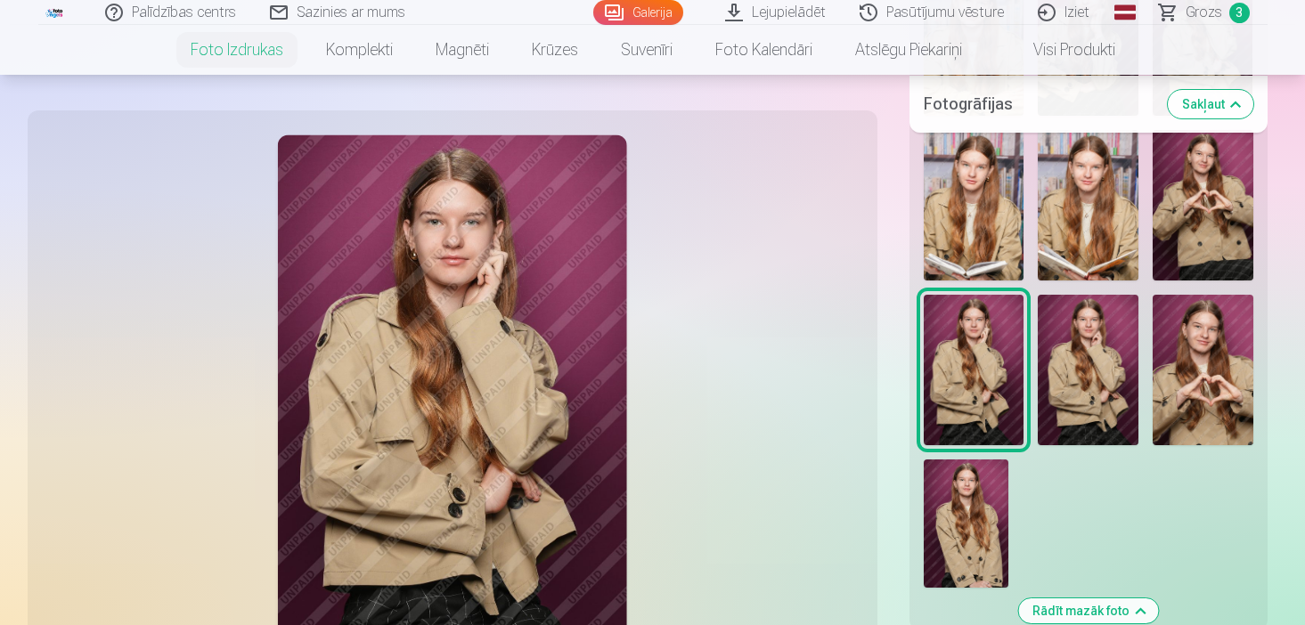
click at [1069, 367] on img at bounding box center [1087, 370] width 101 height 150
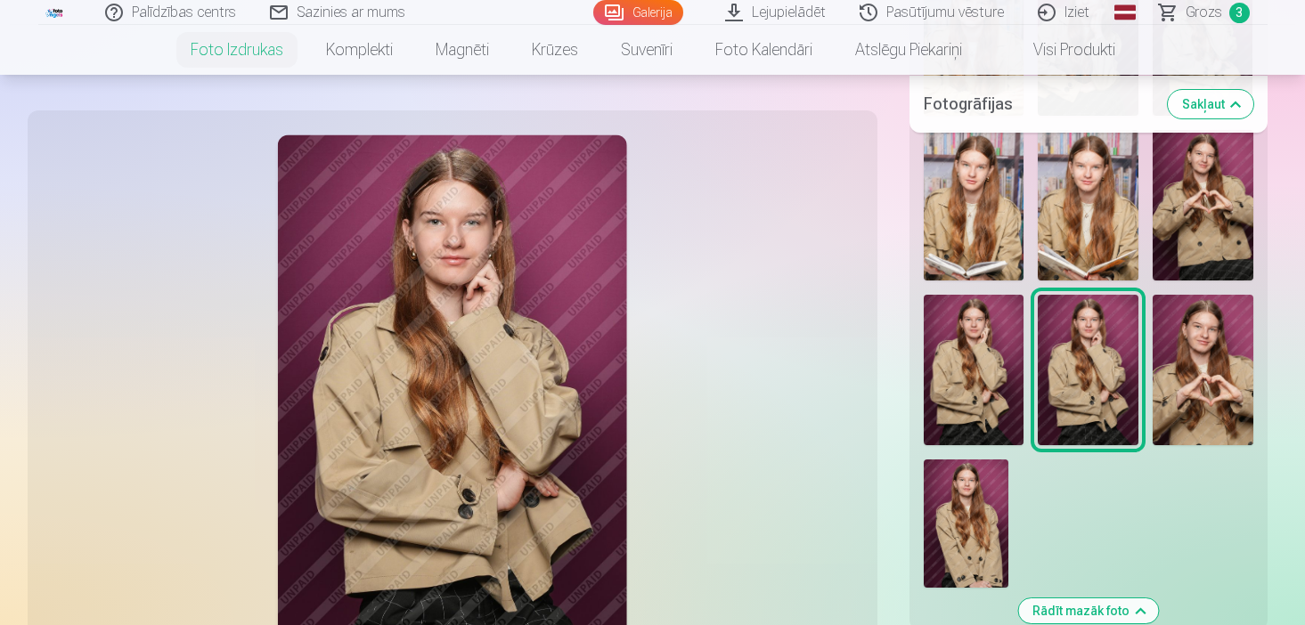
click at [969, 496] on img at bounding box center [965, 523] width 85 height 128
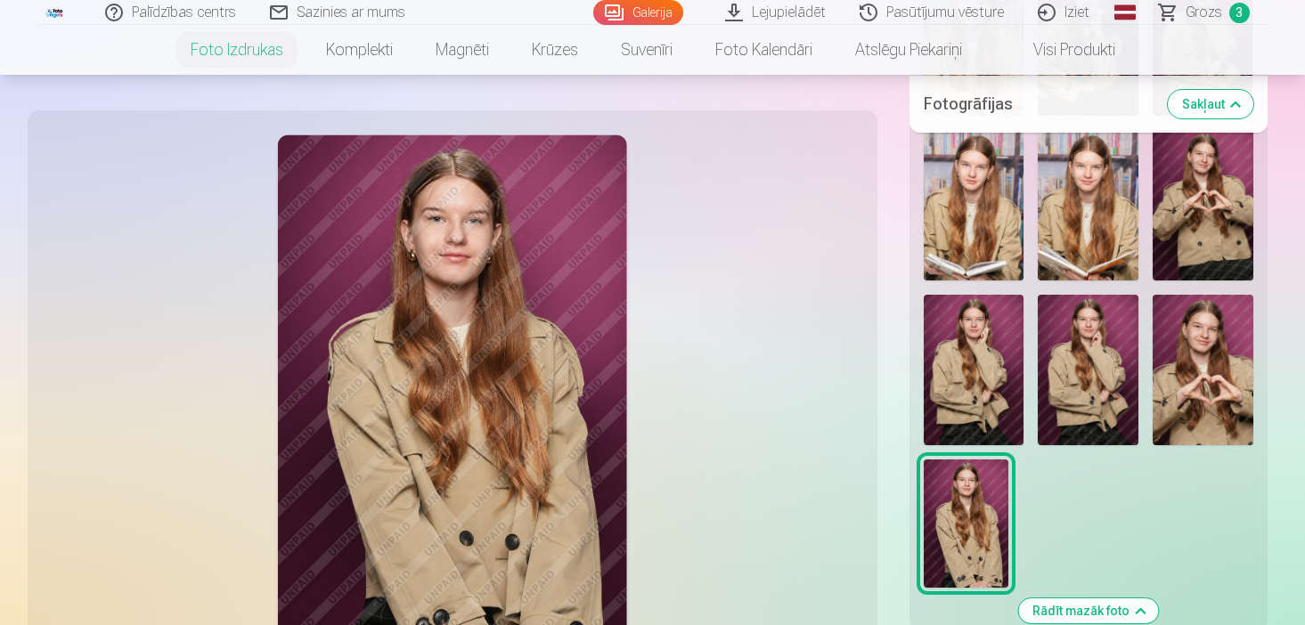
click at [1080, 366] on img at bounding box center [1087, 370] width 101 height 150
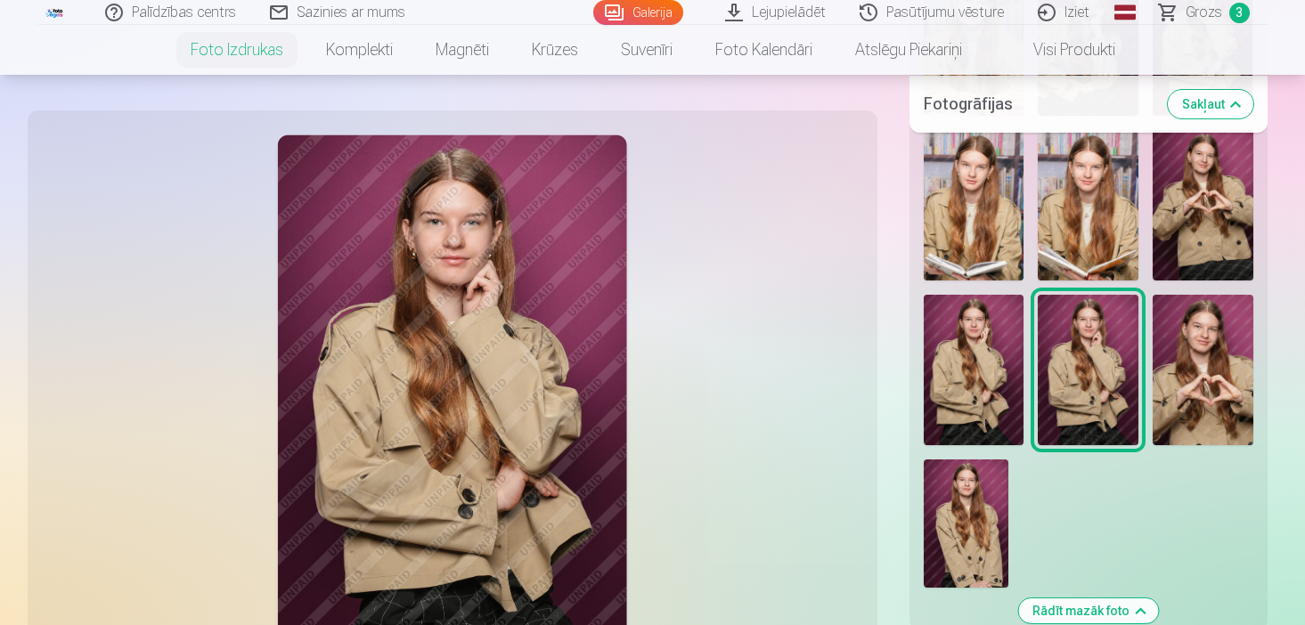
click at [952, 527] on img at bounding box center [965, 523] width 85 height 128
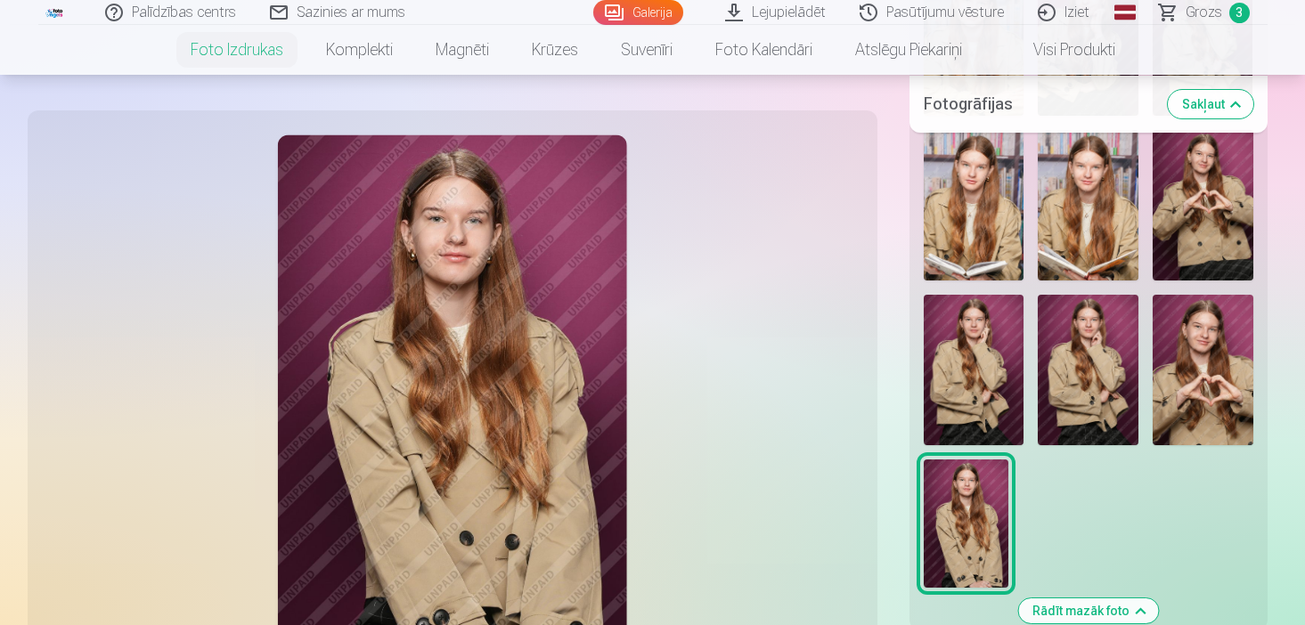
click at [1052, 415] on img at bounding box center [1087, 370] width 101 height 150
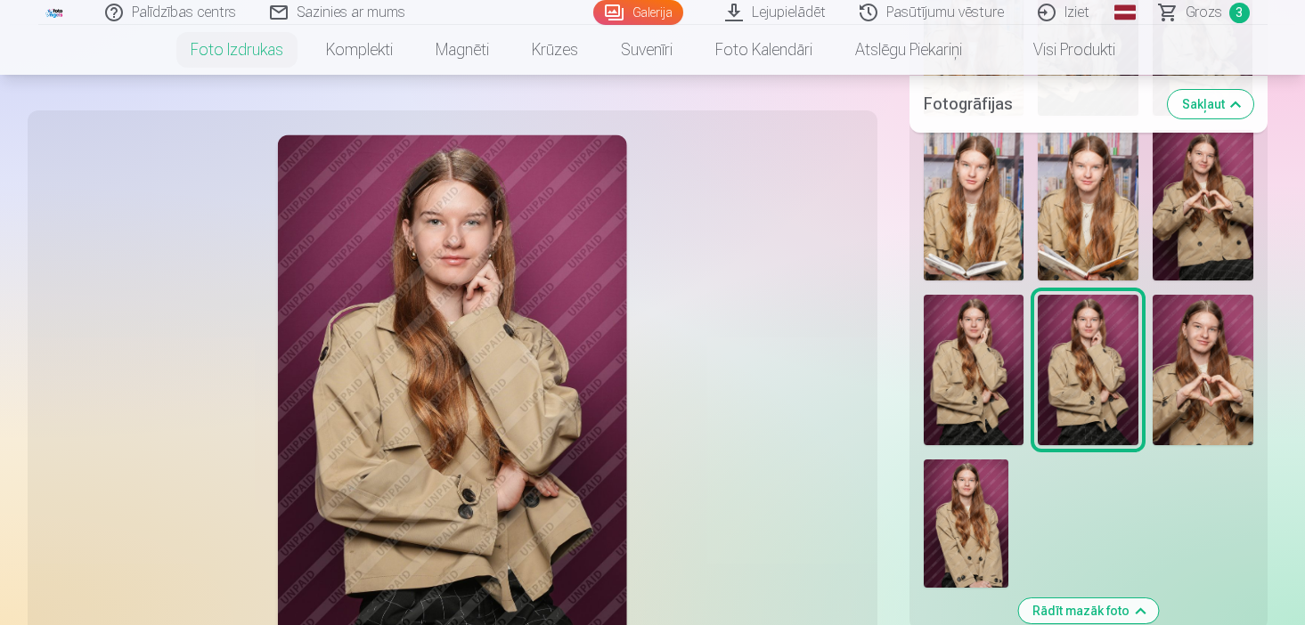
click at [1005, 393] on img at bounding box center [973, 370] width 101 height 150
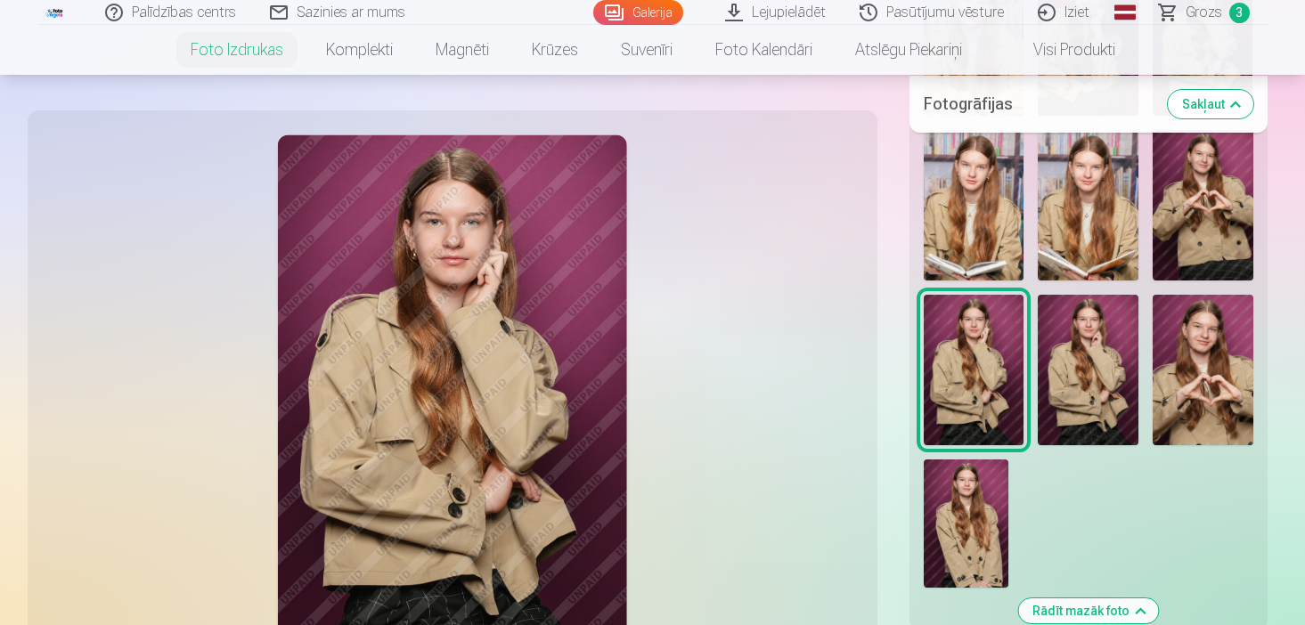
click at [980, 519] on img at bounding box center [965, 523] width 85 height 128
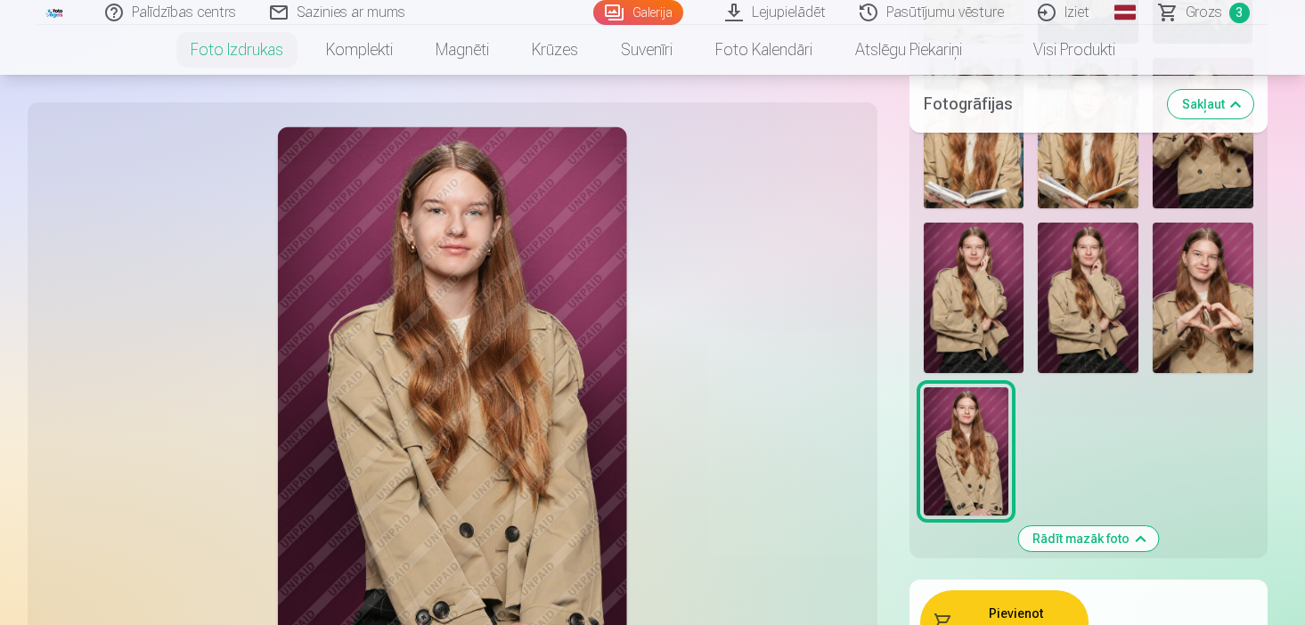
scroll to position [2066, 0]
click at [1107, 337] on img at bounding box center [1087, 299] width 101 height 150
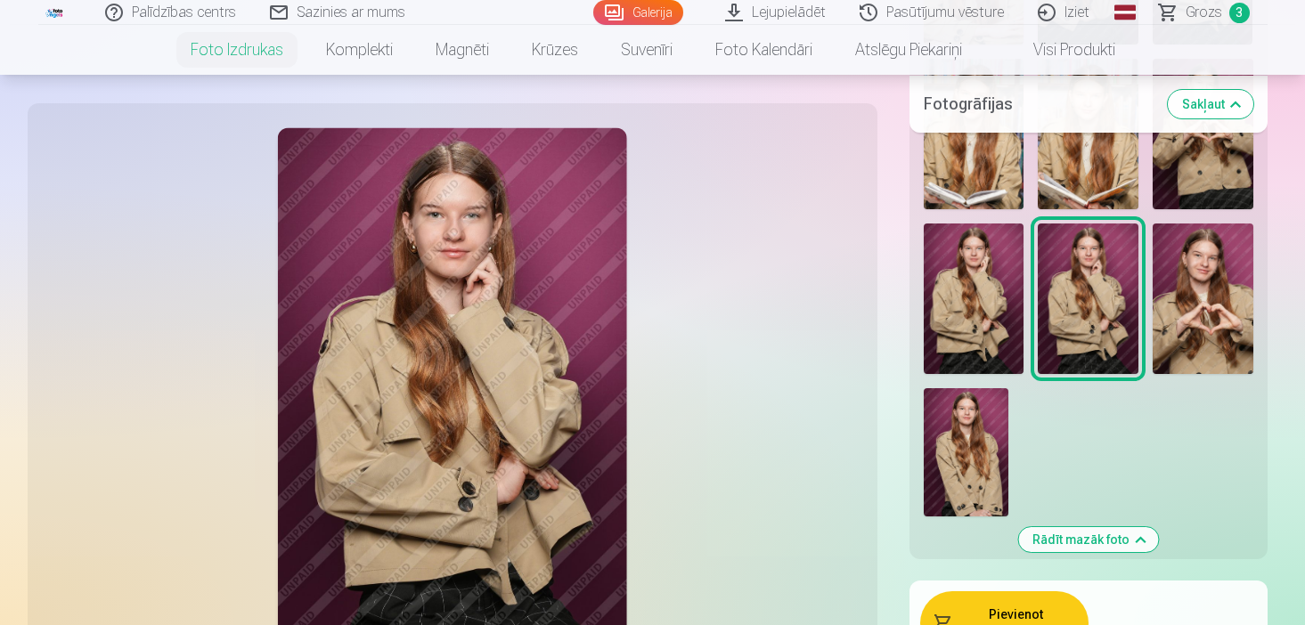
scroll to position [2102, 0]
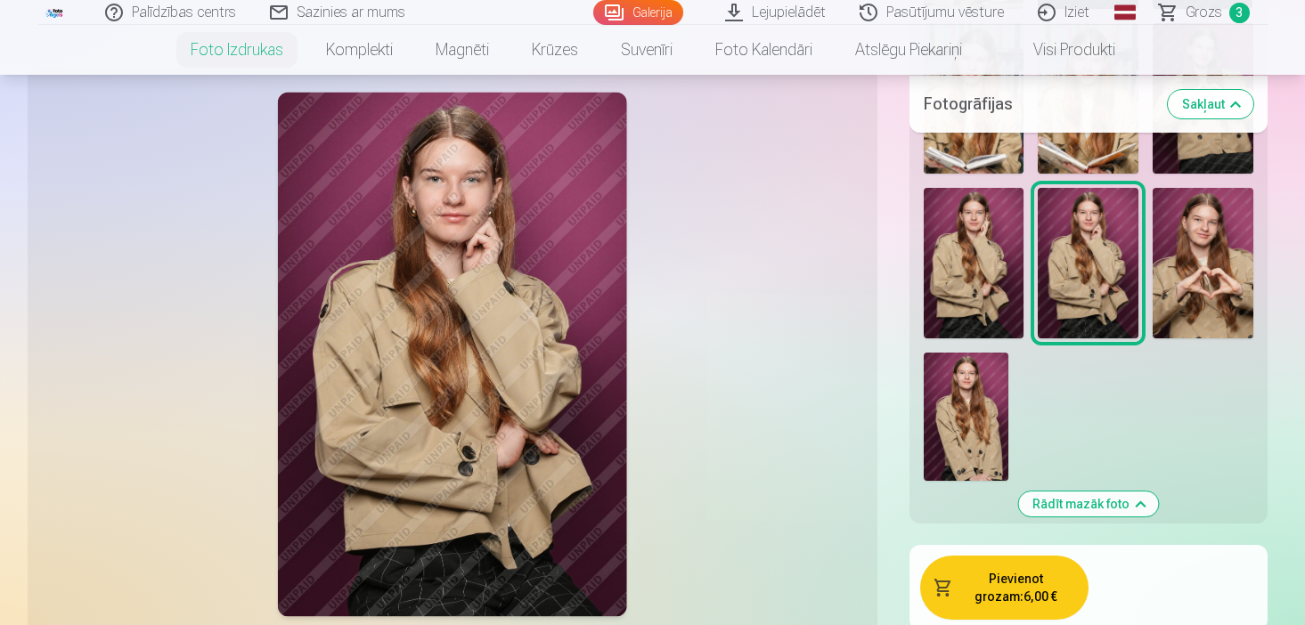
click at [961, 365] on img at bounding box center [965, 417] width 85 height 128
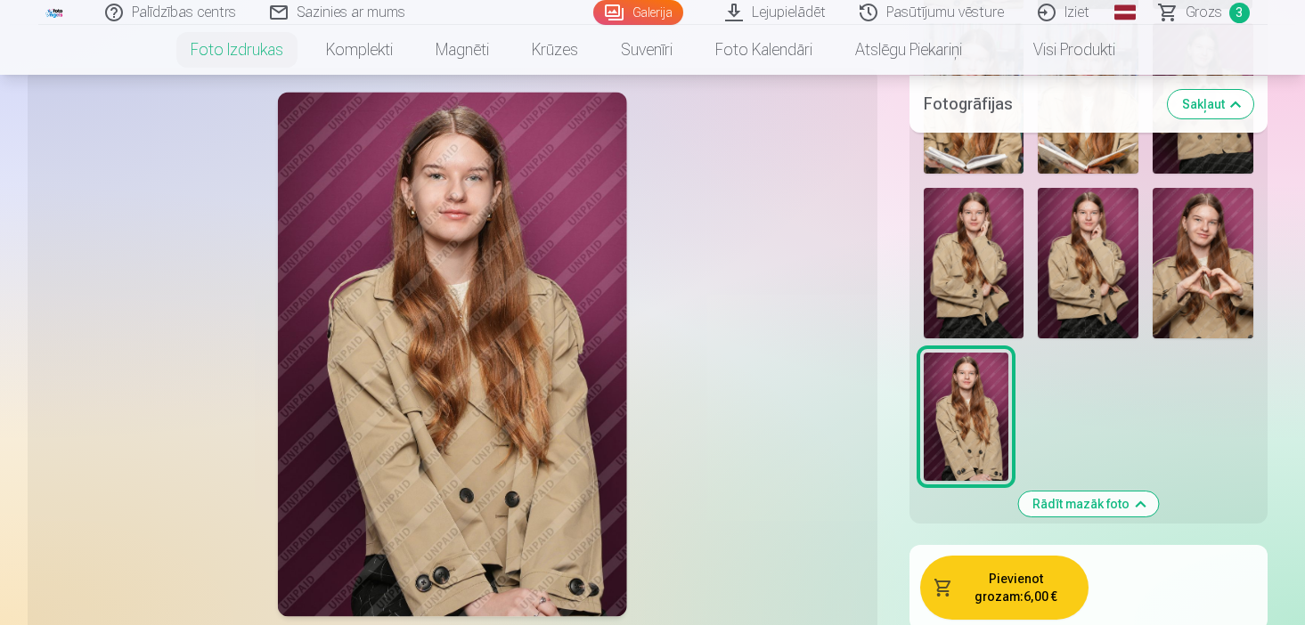
click at [1094, 271] on img at bounding box center [1087, 263] width 101 height 150
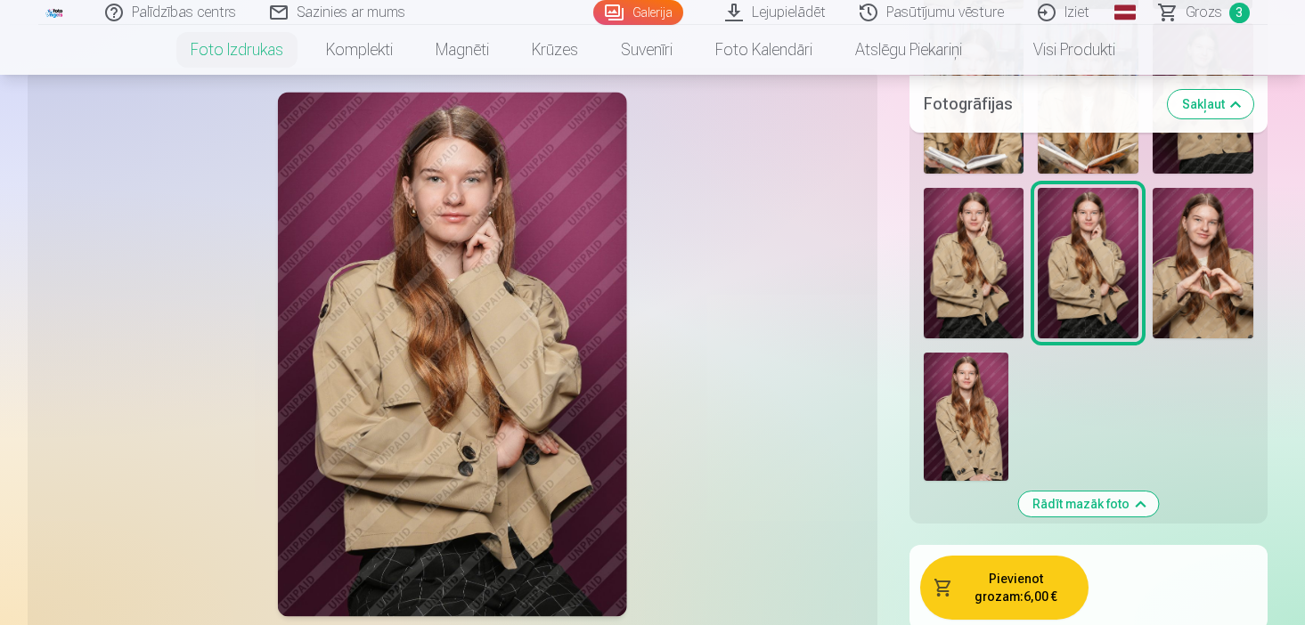
click at [976, 354] on img at bounding box center [965, 417] width 85 height 128
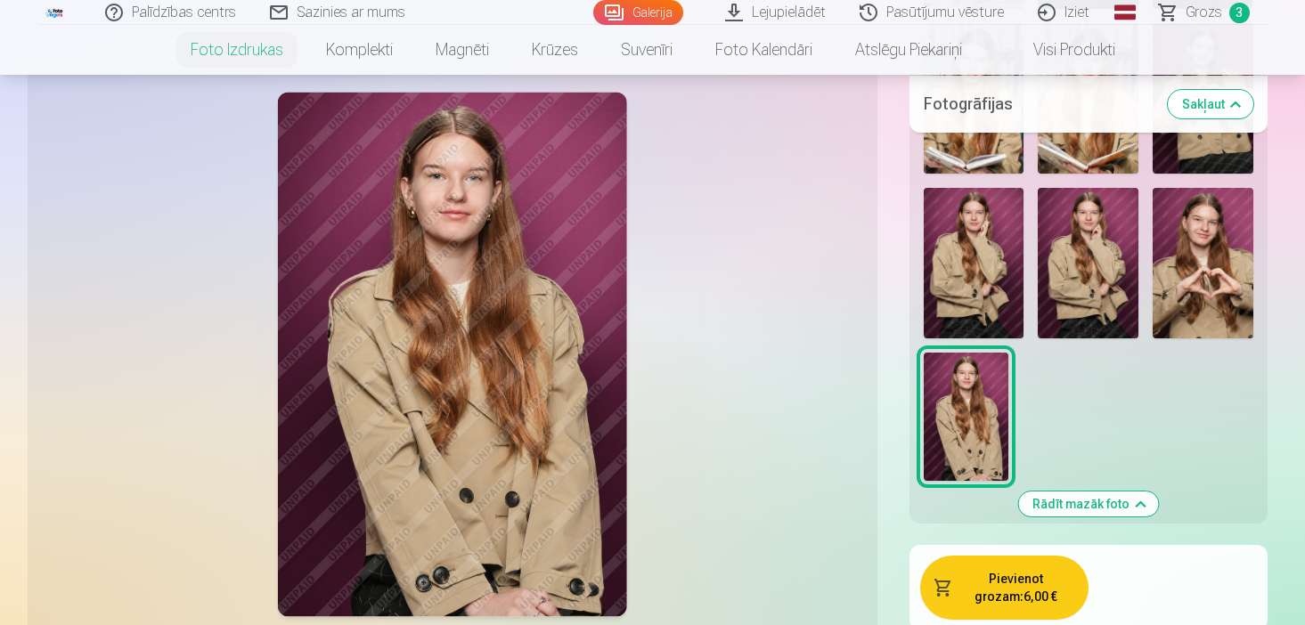
click at [1097, 294] on img at bounding box center [1087, 263] width 101 height 150
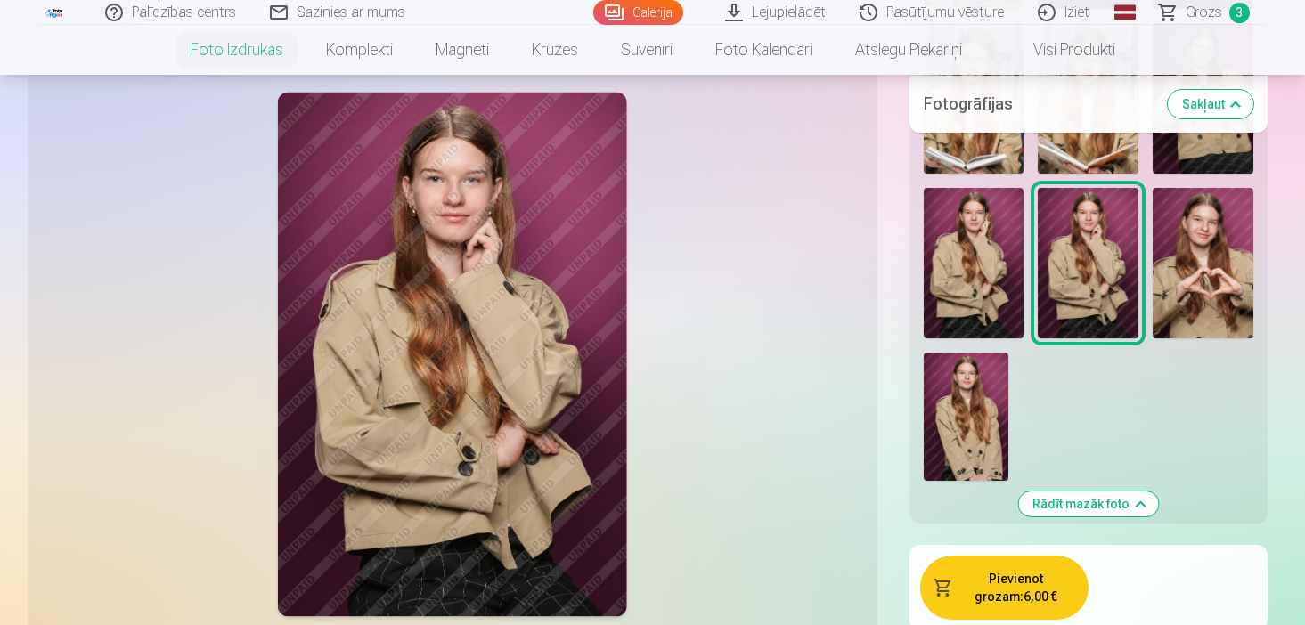
click at [1233, 286] on img at bounding box center [1202, 263] width 101 height 150
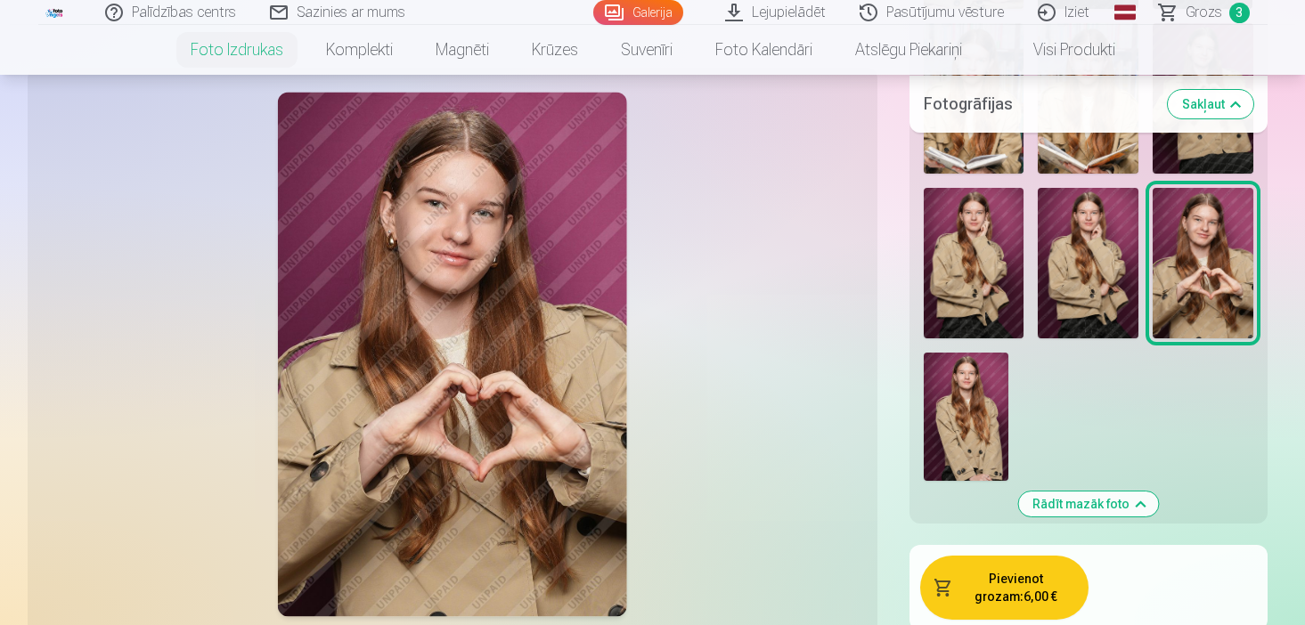
click at [1004, 253] on img at bounding box center [973, 263] width 101 height 150
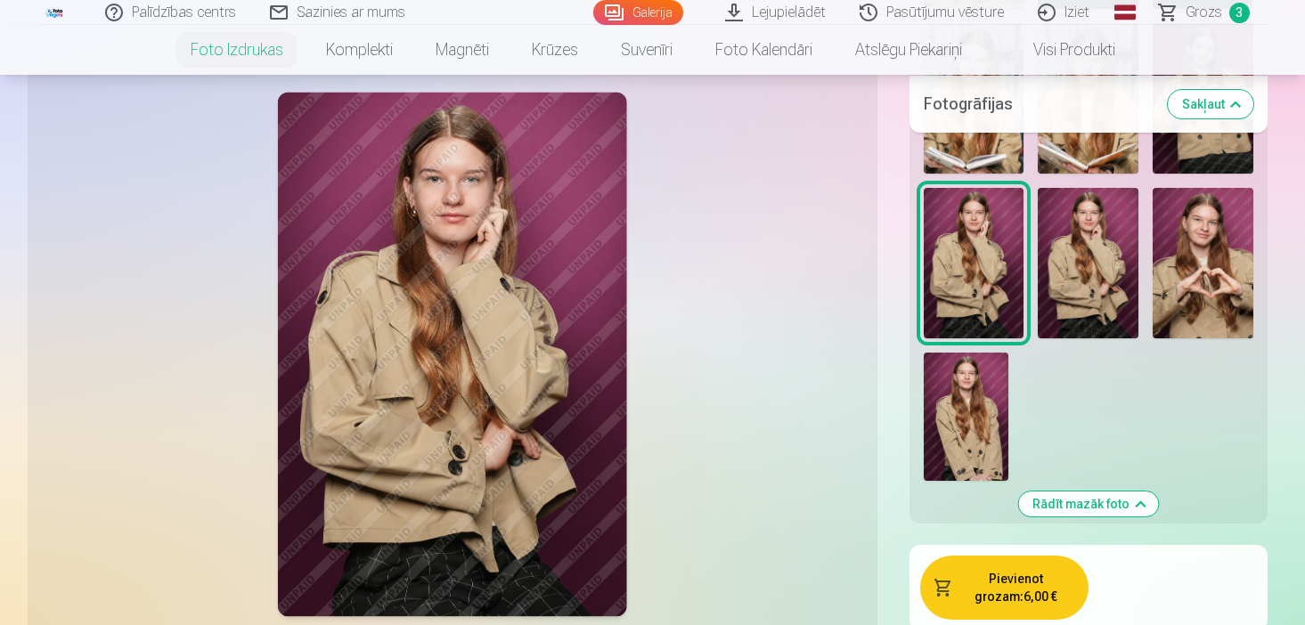
click at [1110, 264] on img at bounding box center [1087, 263] width 101 height 150
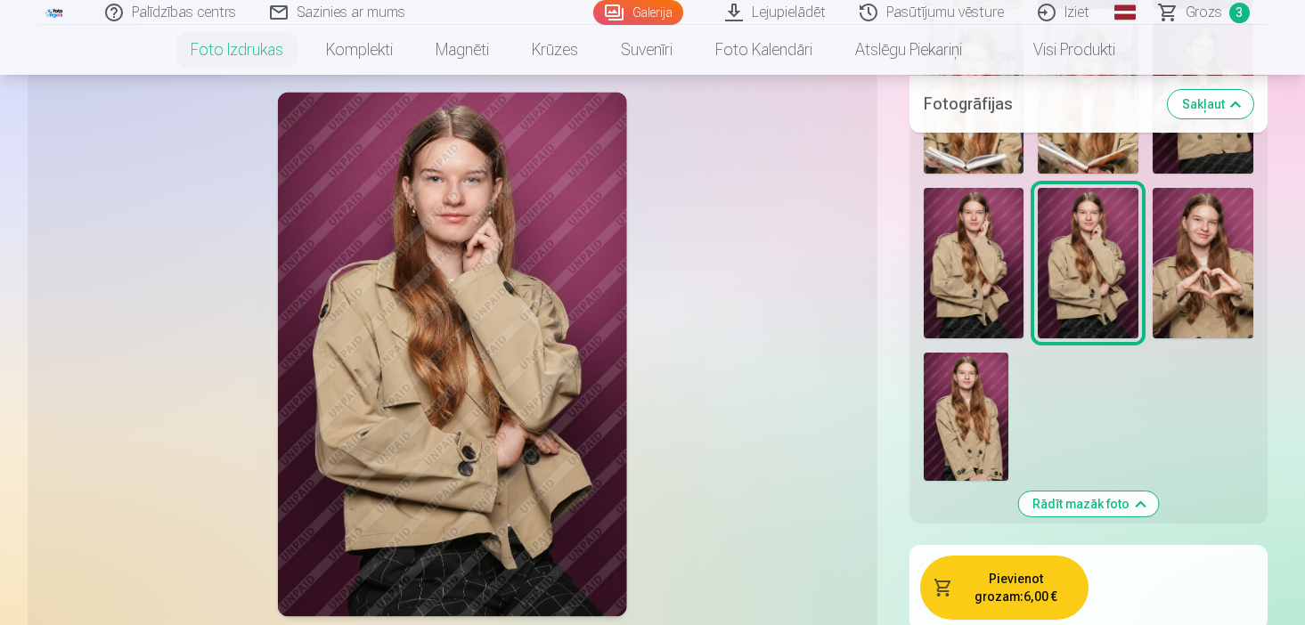
click at [965, 386] on img at bounding box center [965, 417] width 85 height 128
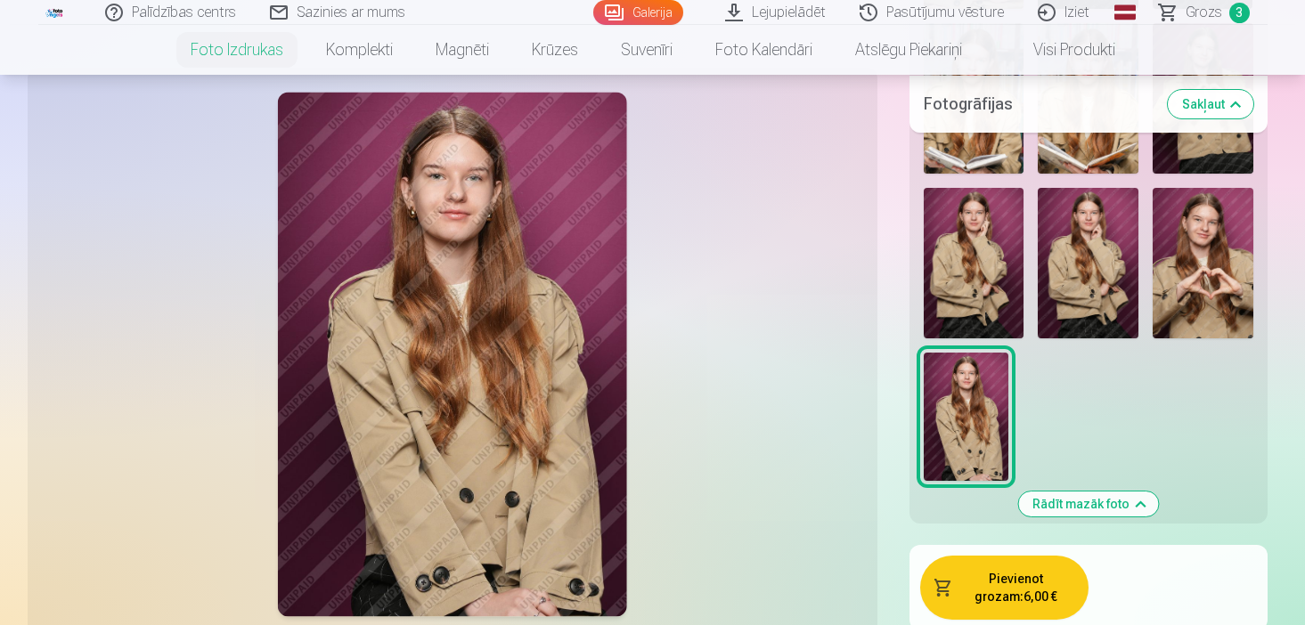
click at [1078, 268] on img at bounding box center [1087, 263] width 101 height 150
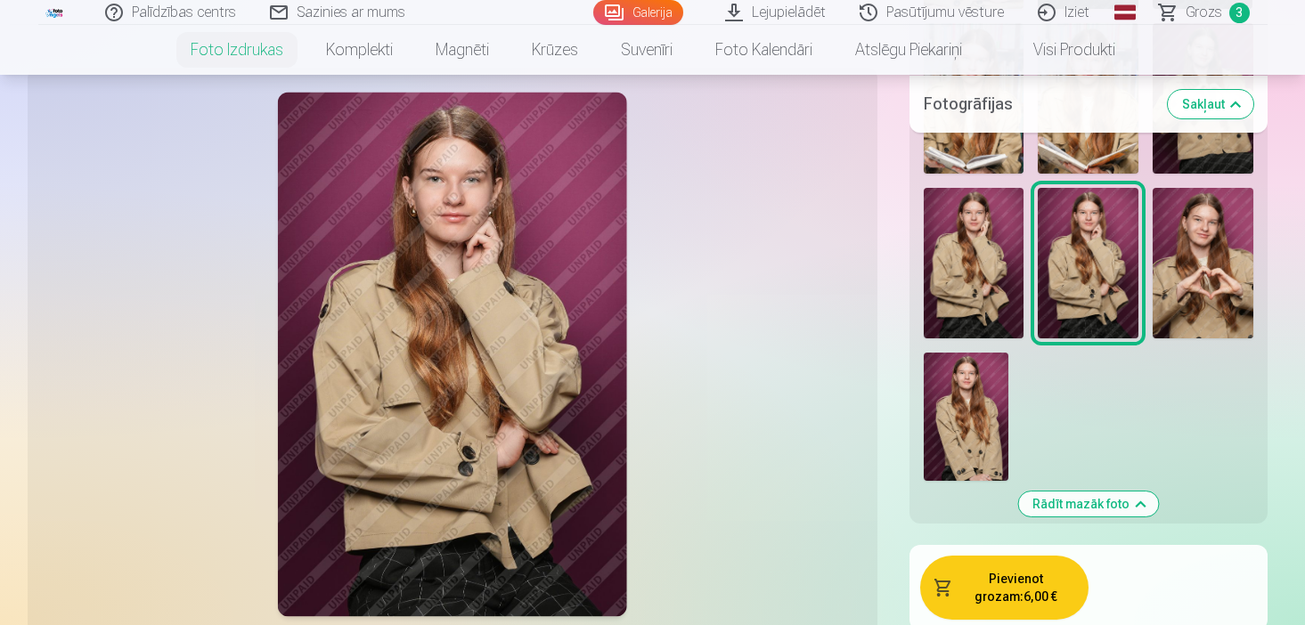
click at [980, 369] on img at bounding box center [965, 417] width 85 height 128
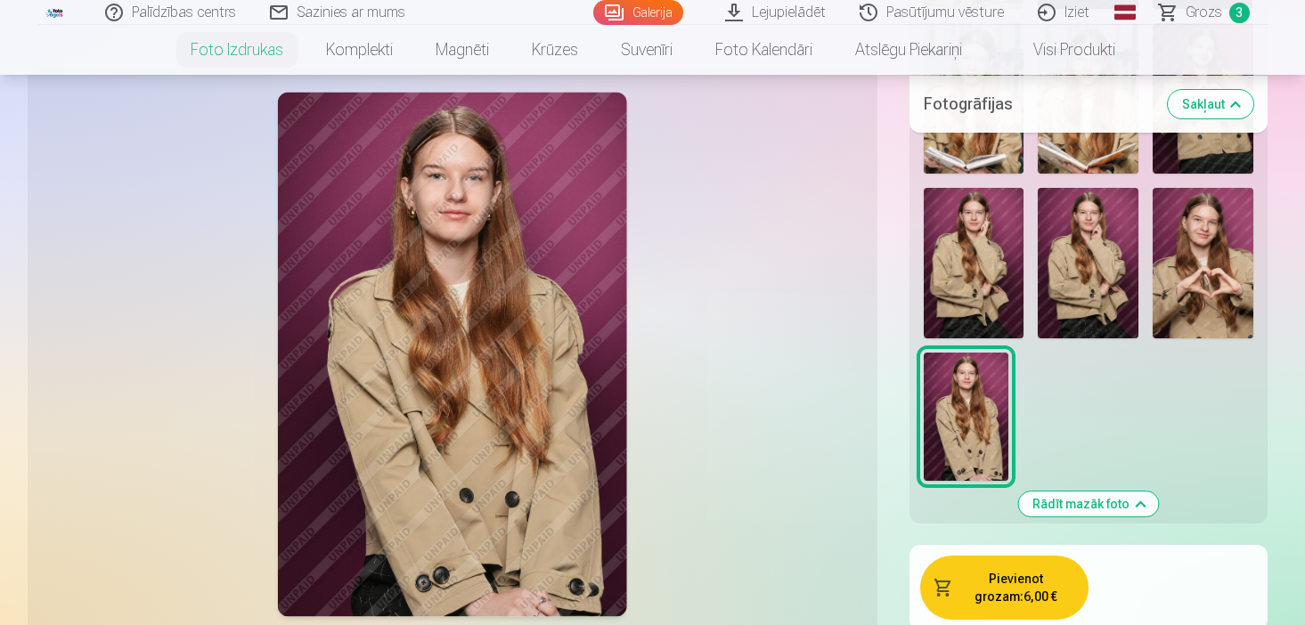
click at [1110, 237] on img at bounding box center [1087, 263] width 101 height 150
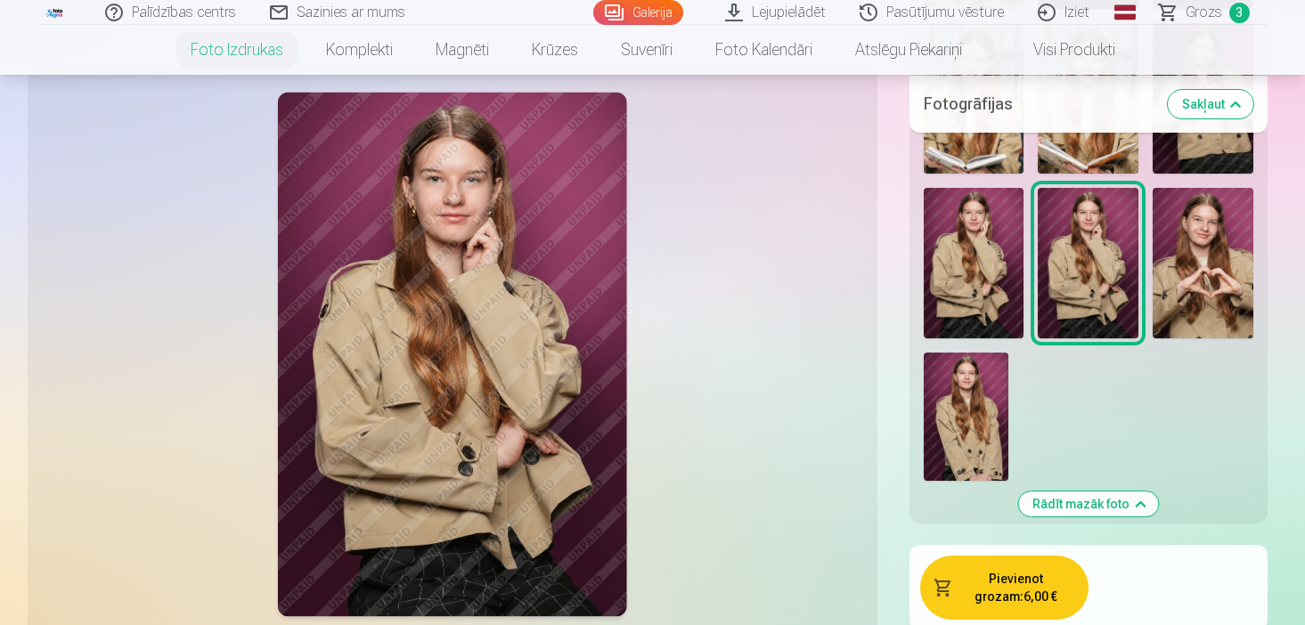
click at [943, 374] on img at bounding box center [965, 417] width 85 height 128
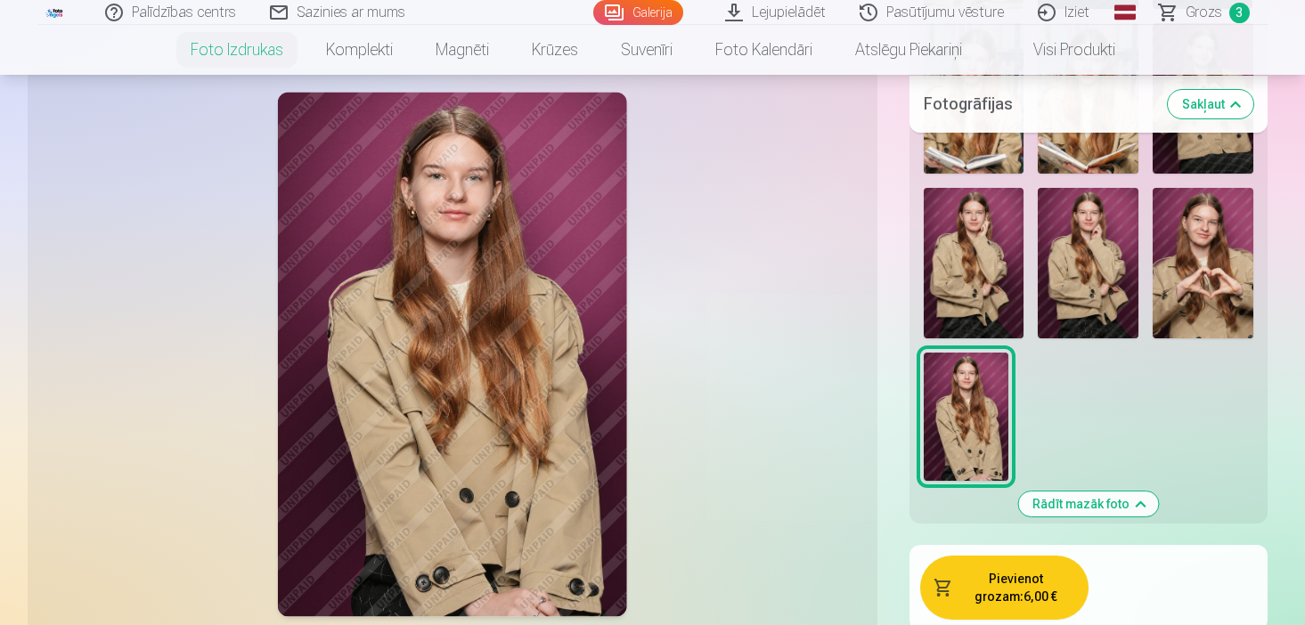
click at [1110, 240] on img at bounding box center [1087, 263] width 101 height 150
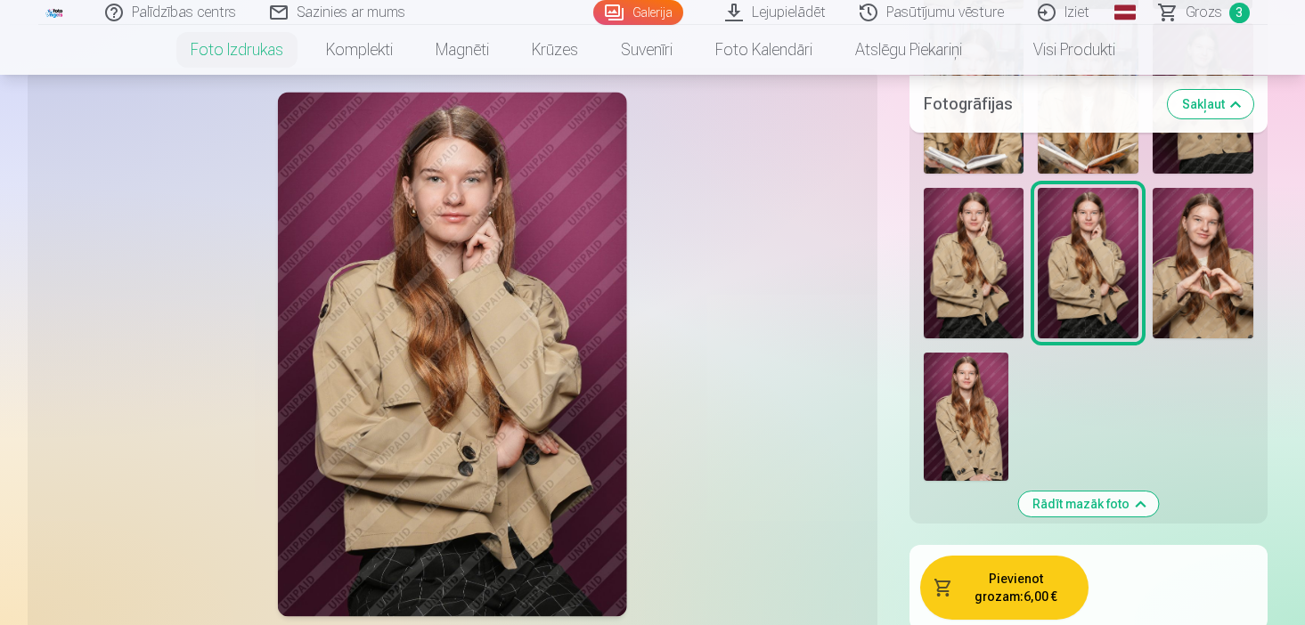
click at [980, 393] on img at bounding box center [965, 417] width 85 height 128
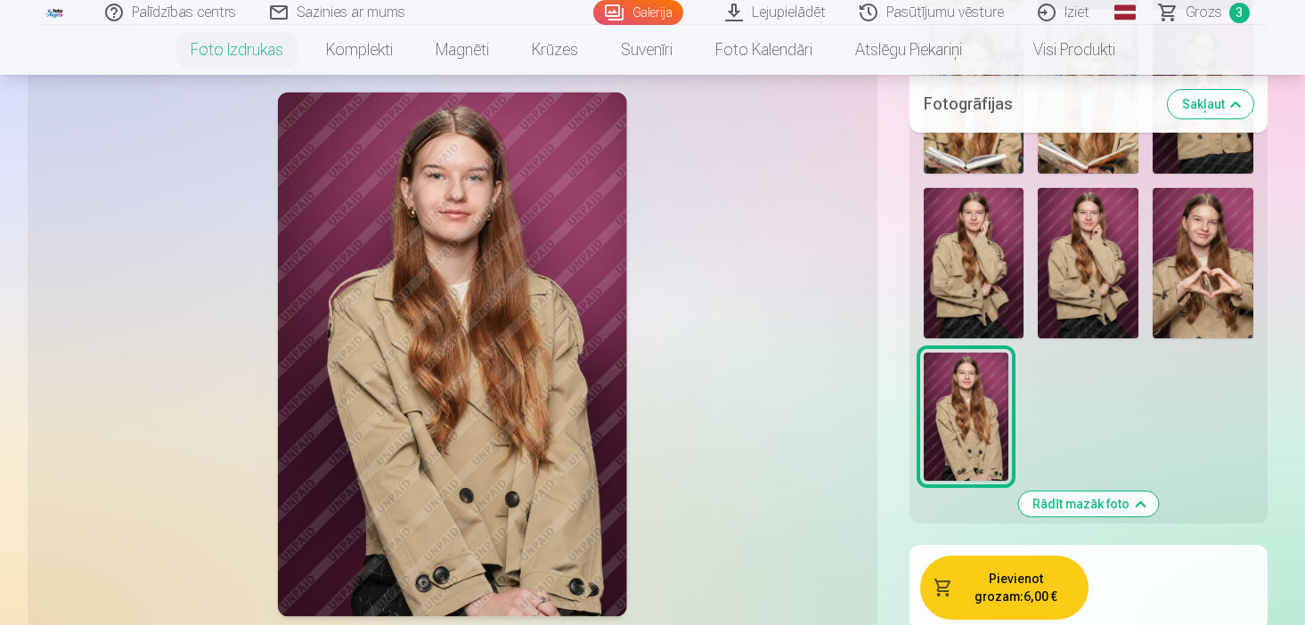
click at [1109, 218] on img at bounding box center [1087, 263] width 101 height 150
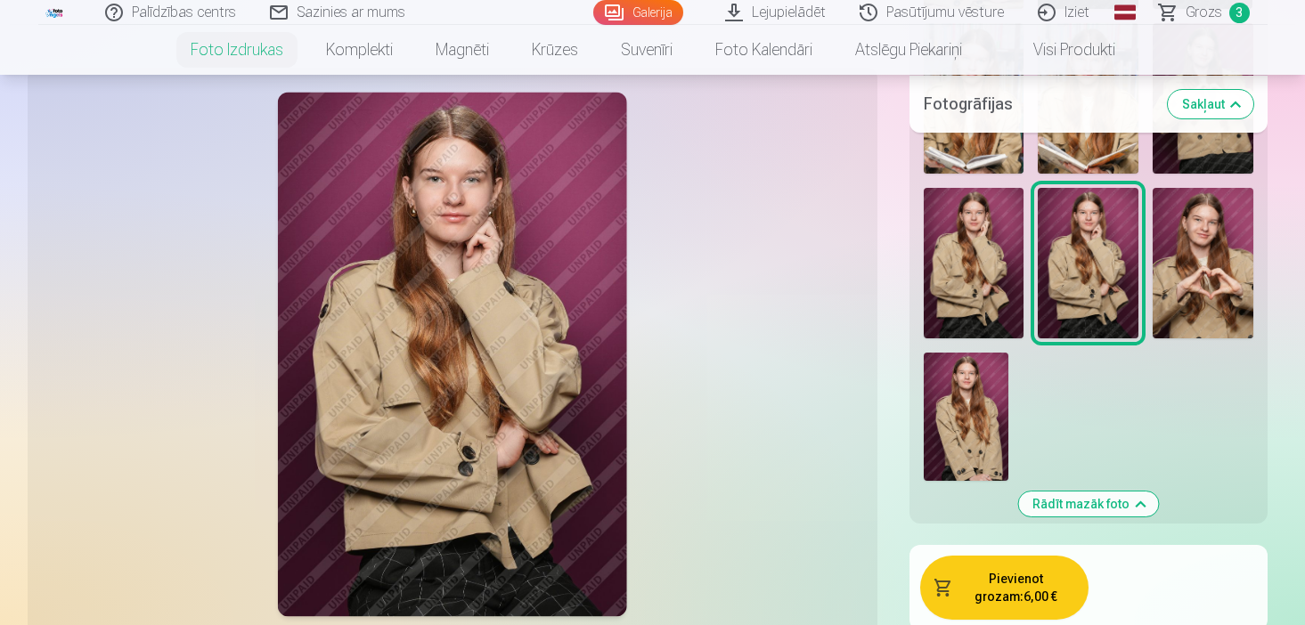
click at [973, 379] on img at bounding box center [965, 417] width 85 height 128
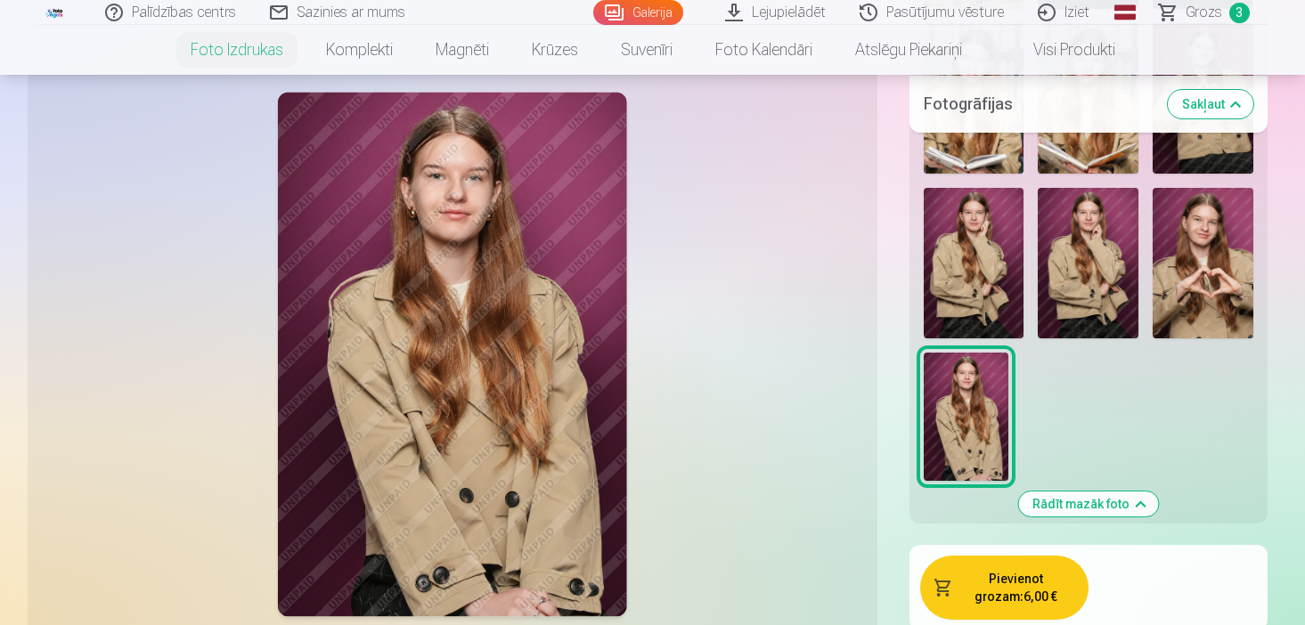
click at [1069, 304] on img at bounding box center [1087, 263] width 101 height 150
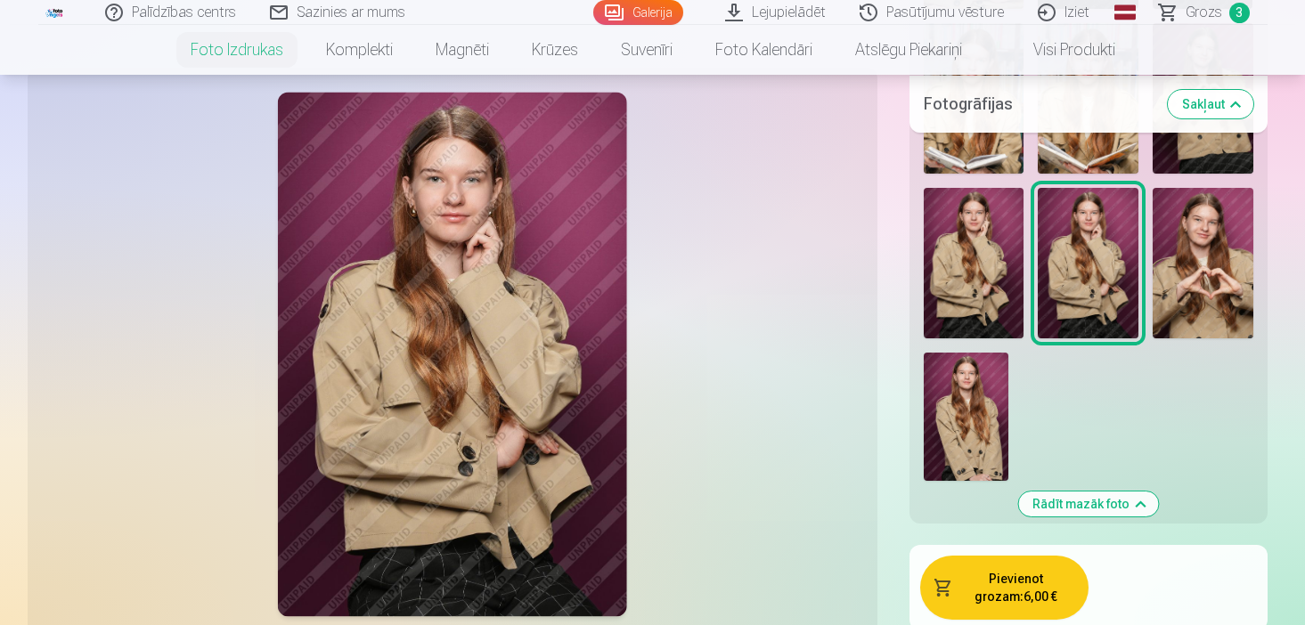
click at [952, 396] on img at bounding box center [965, 417] width 85 height 128
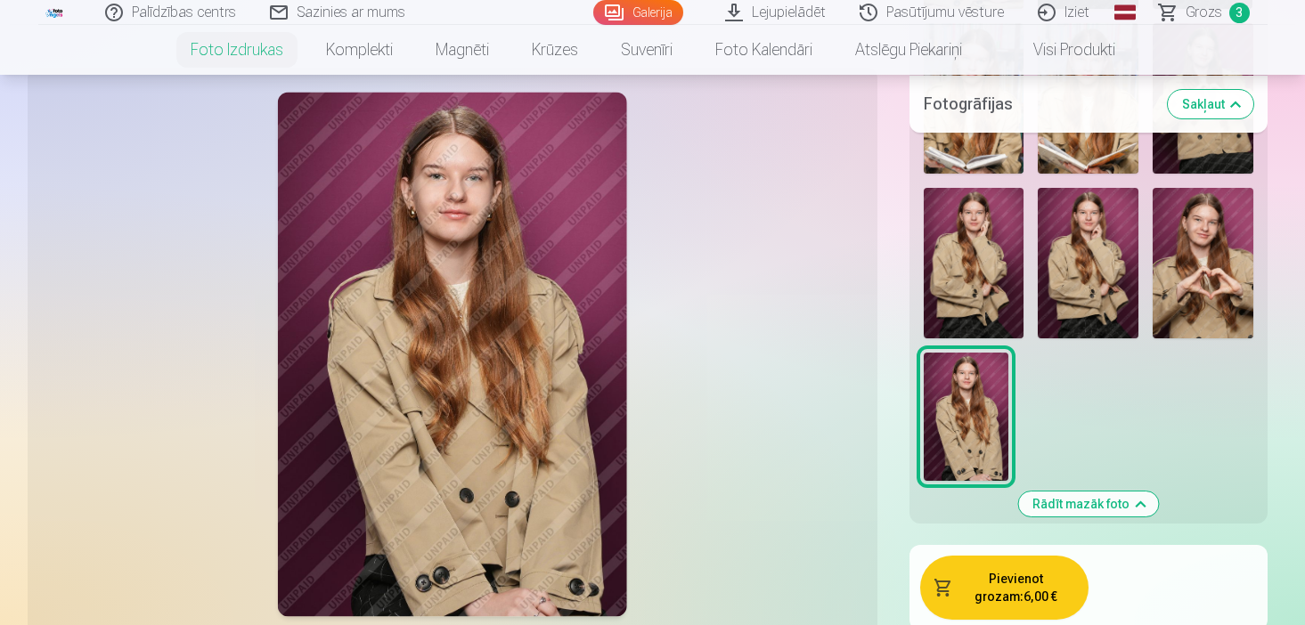
click at [1094, 303] on img at bounding box center [1087, 263] width 101 height 150
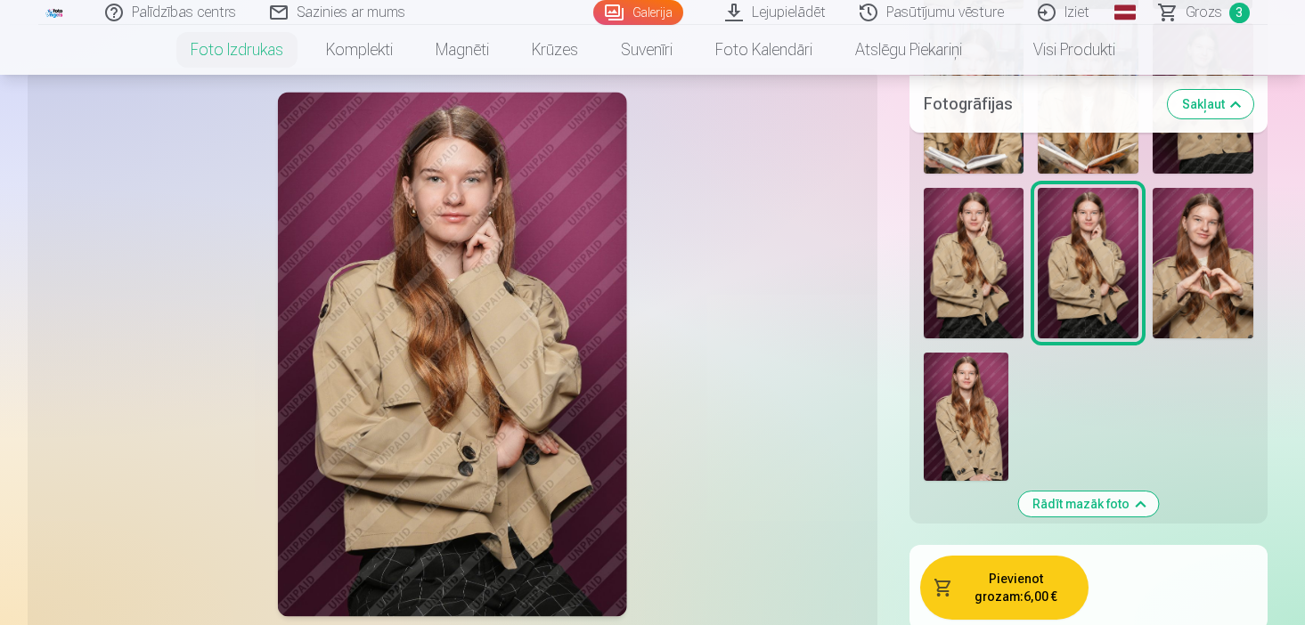
click at [970, 386] on img at bounding box center [965, 417] width 85 height 128
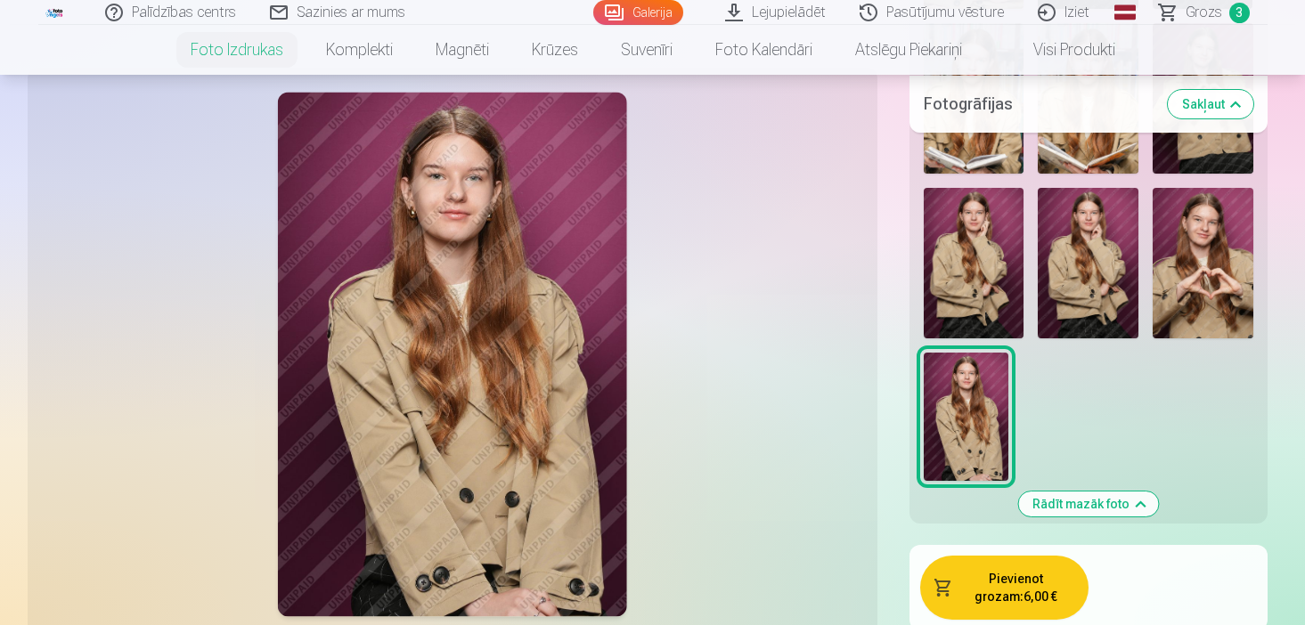
click at [1058, 272] on img at bounding box center [1087, 263] width 101 height 150
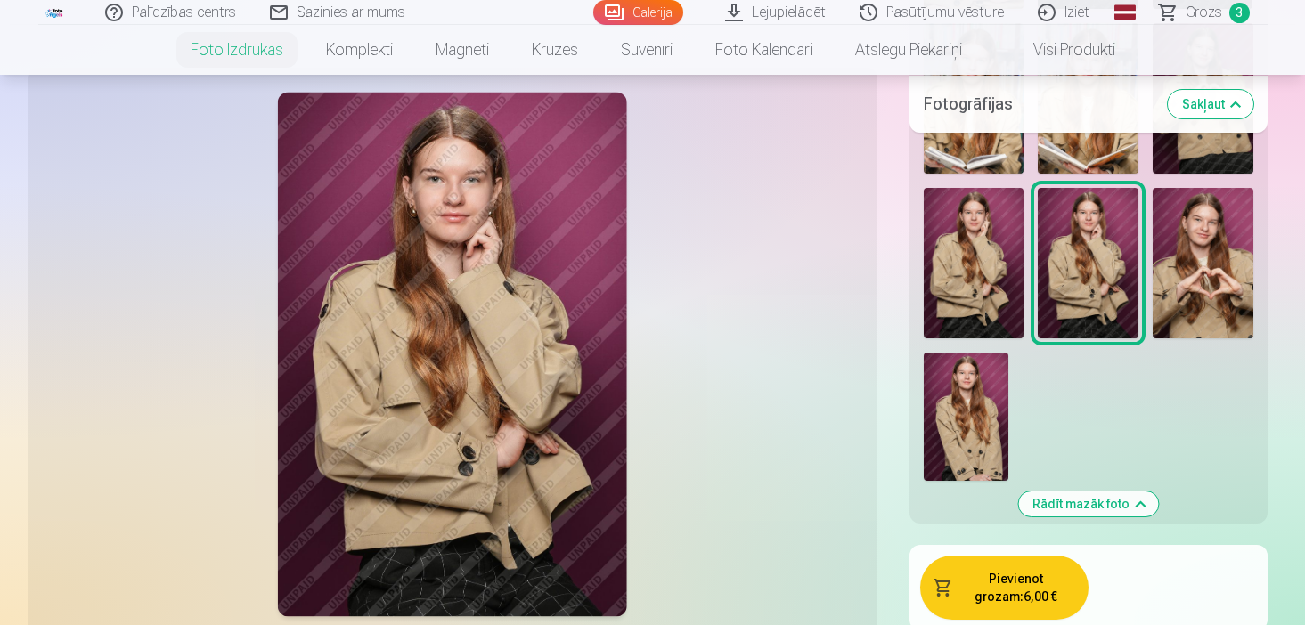
click at [939, 408] on img at bounding box center [965, 417] width 85 height 128
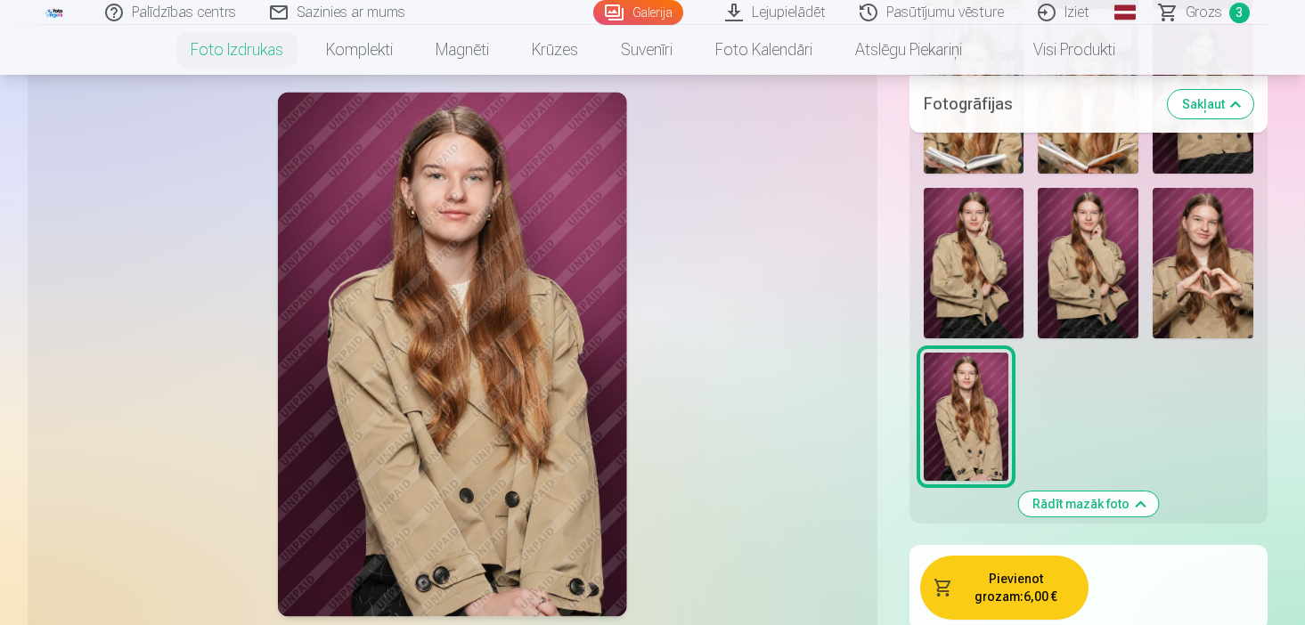
click at [1069, 270] on img at bounding box center [1087, 263] width 101 height 150
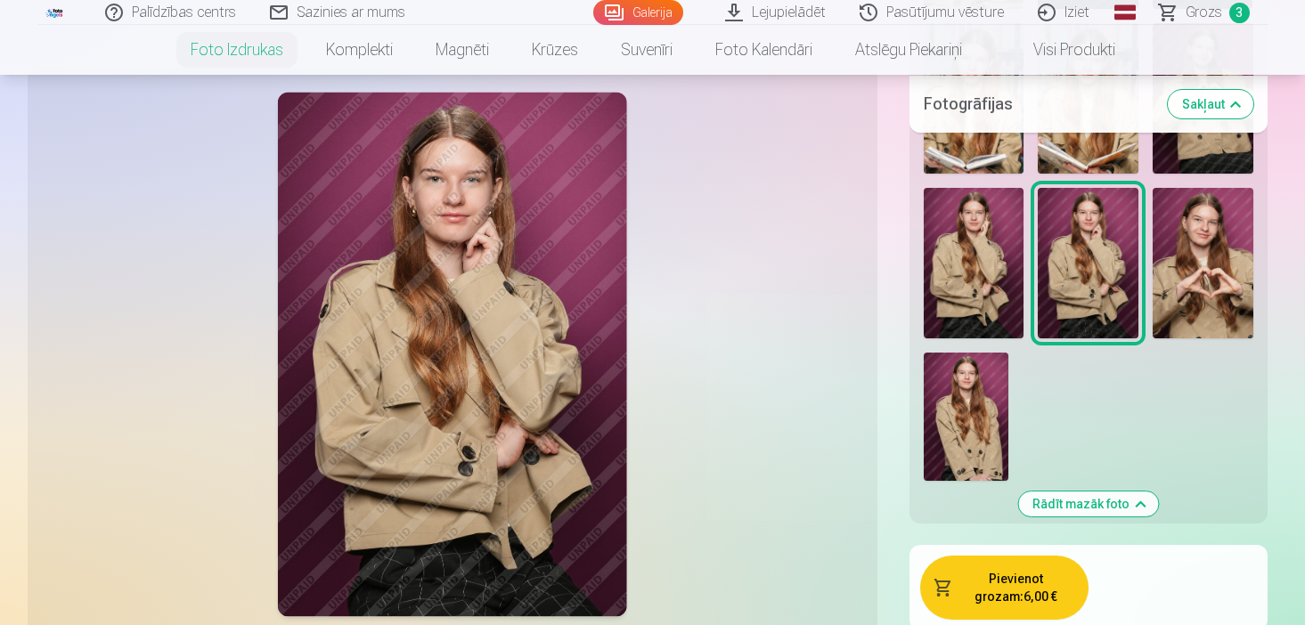
click at [961, 398] on img at bounding box center [965, 417] width 85 height 128
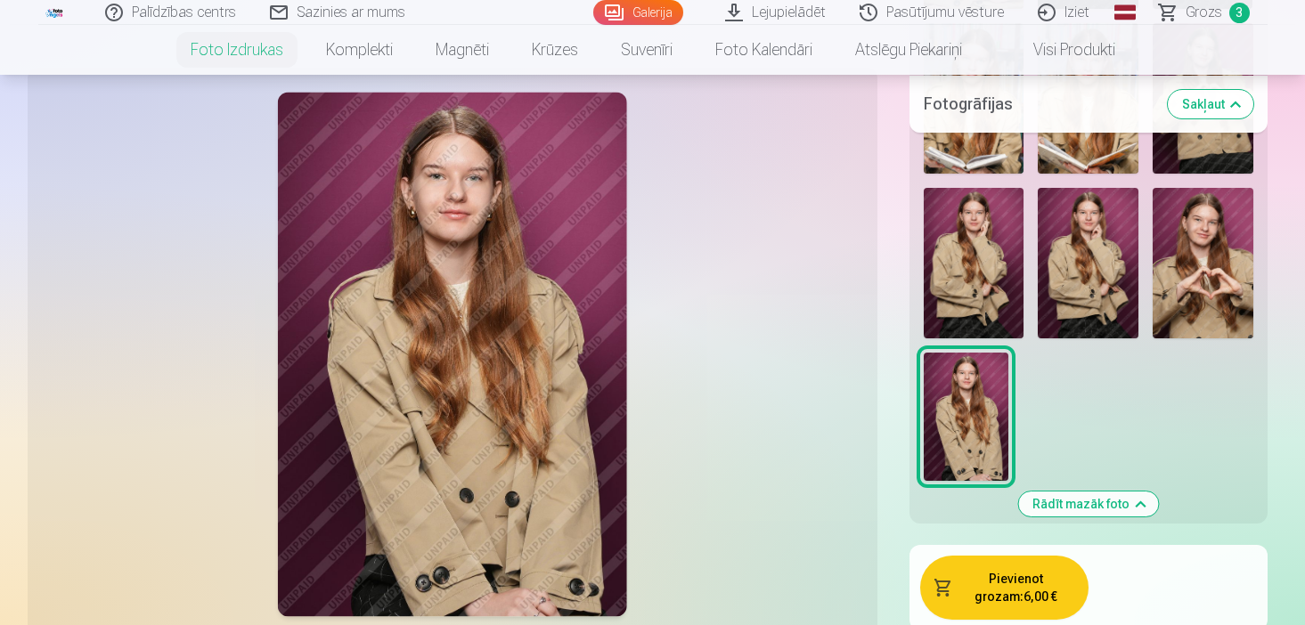
click at [1106, 261] on img at bounding box center [1087, 263] width 101 height 150
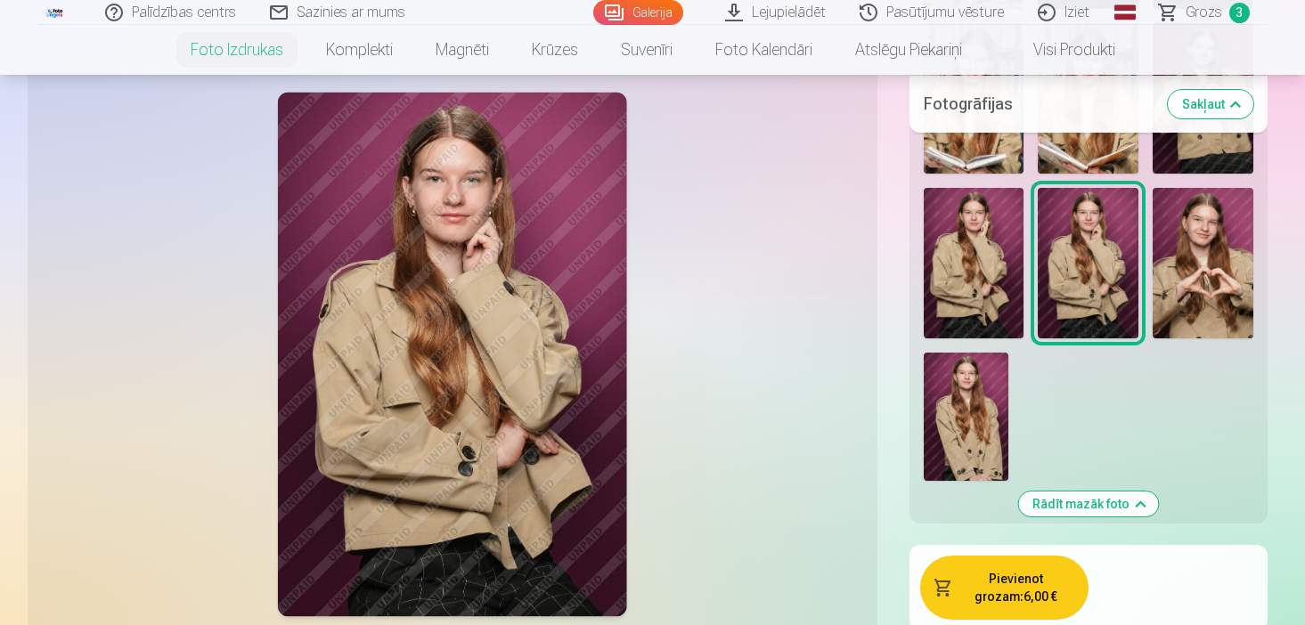
click at [1028, 573] on button "Pievienot grozam : 6,00 €" at bounding box center [1004, 588] width 168 height 64
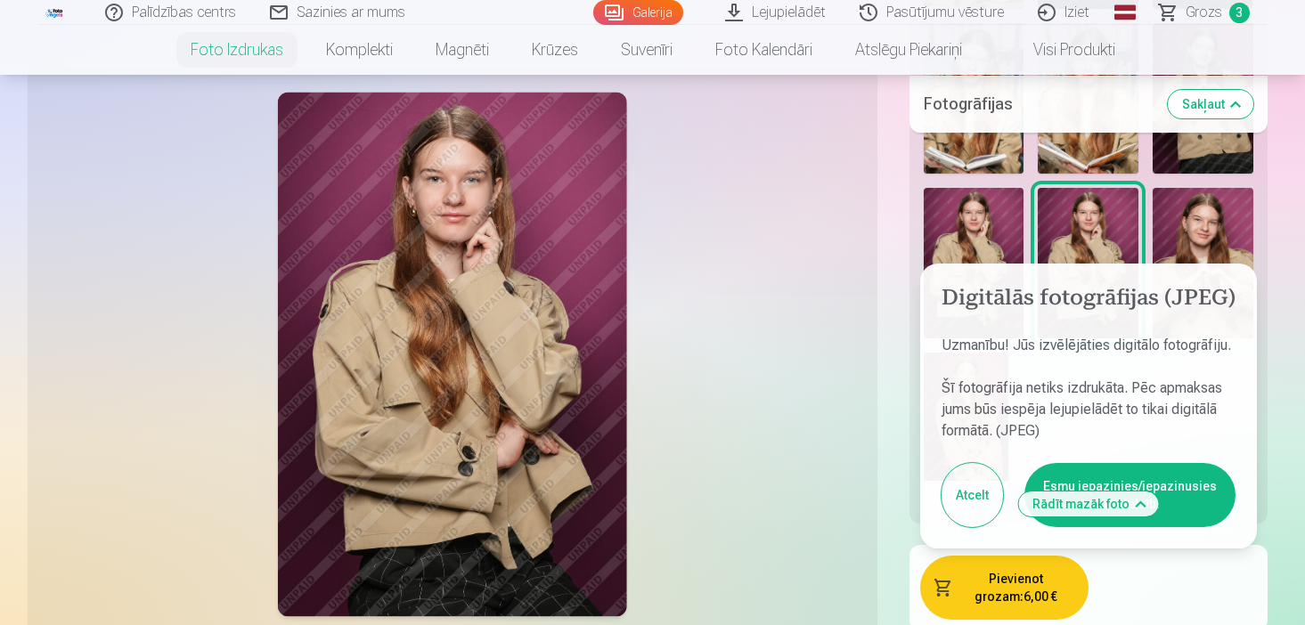
click at [1173, 469] on button "Esmu iepazinies/iepazinusies un piekrītu" at bounding box center [1129, 495] width 211 height 64
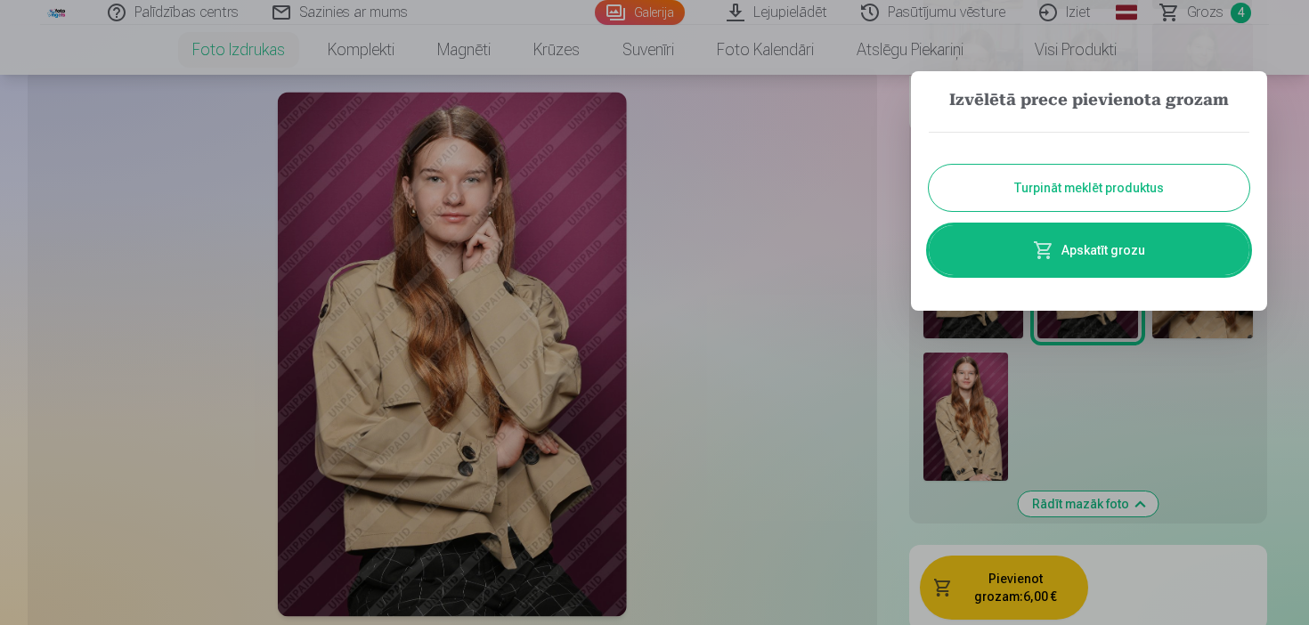
click at [1102, 191] on button "Turpināt meklēt produktus" at bounding box center [1089, 188] width 321 height 46
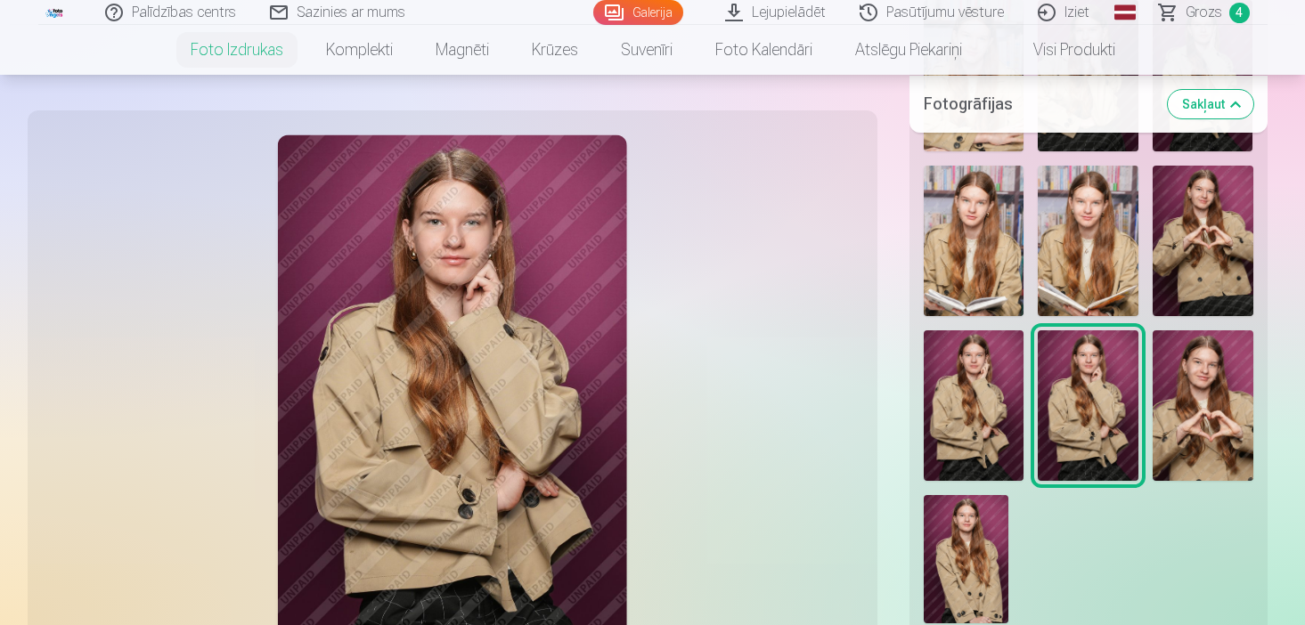
scroll to position [1959, 0]
click at [1099, 199] on img at bounding box center [1087, 241] width 101 height 150
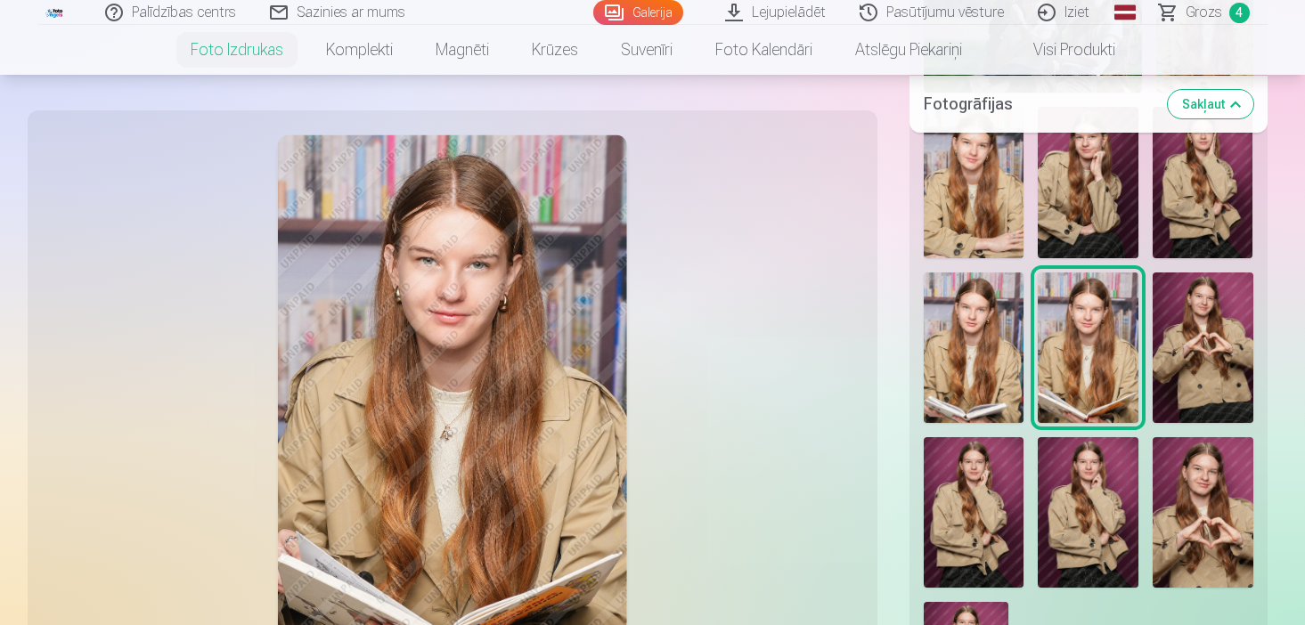
scroll to position [1817, 0]
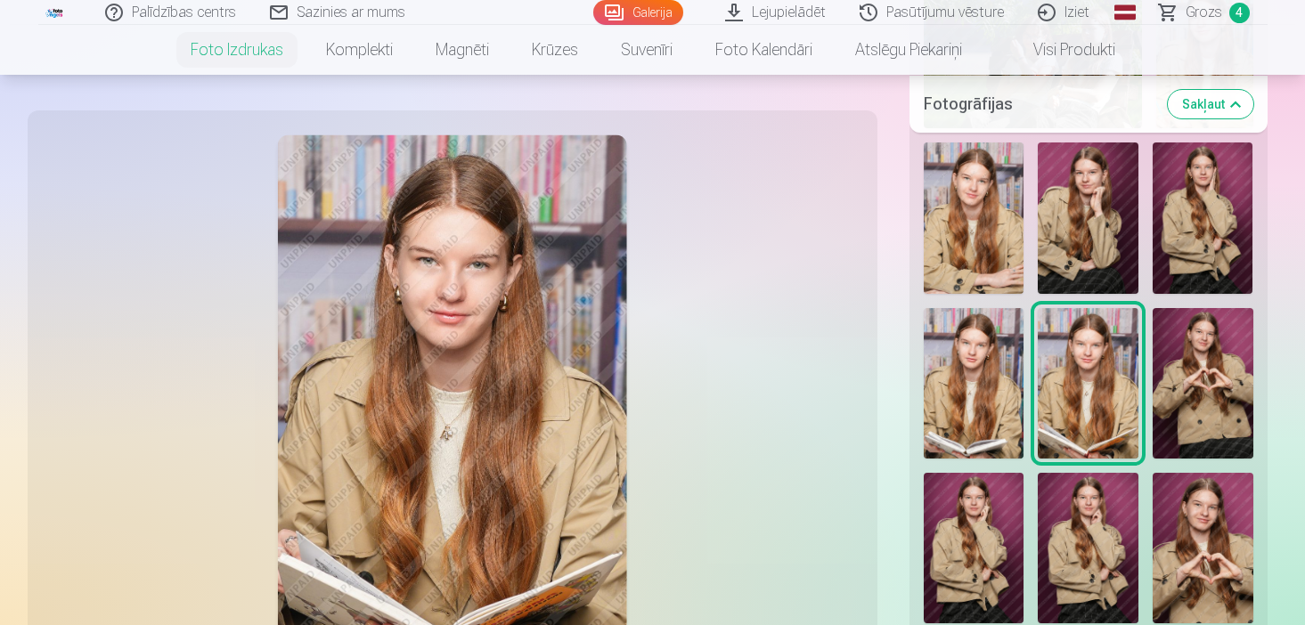
click at [1115, 216] on img at bounding box center [1087, 217] width 101 height 150
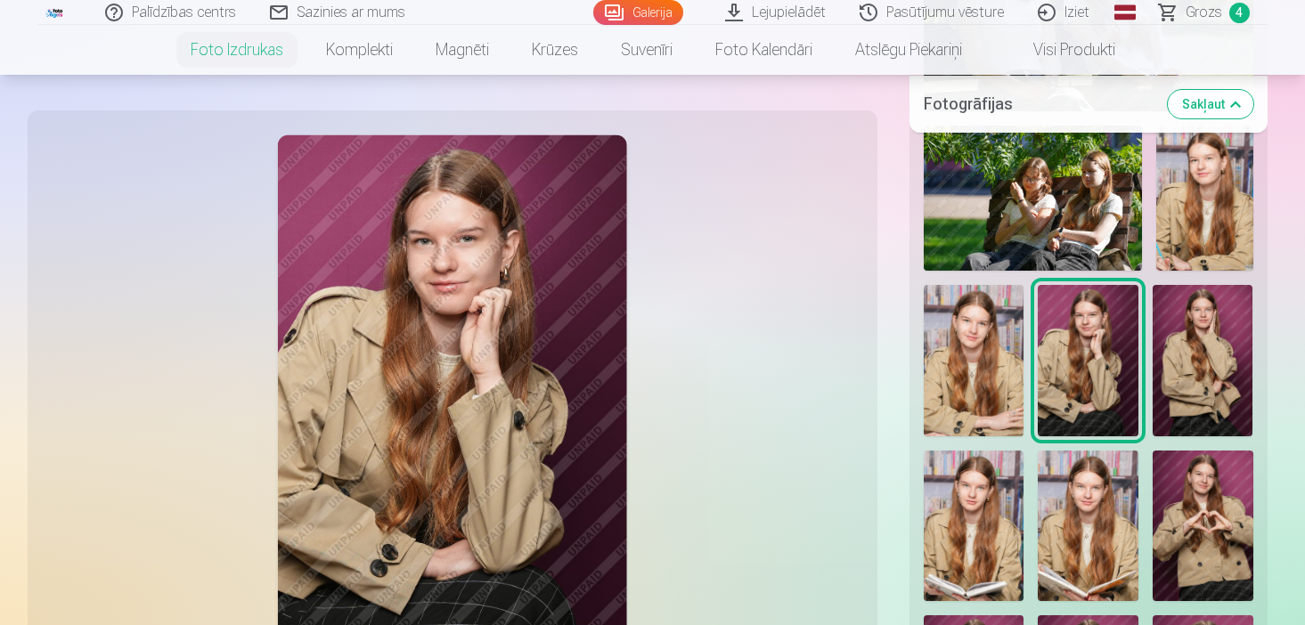
click at [1240, 322] on img at bounding box center [1202, 360] width 101 height 150
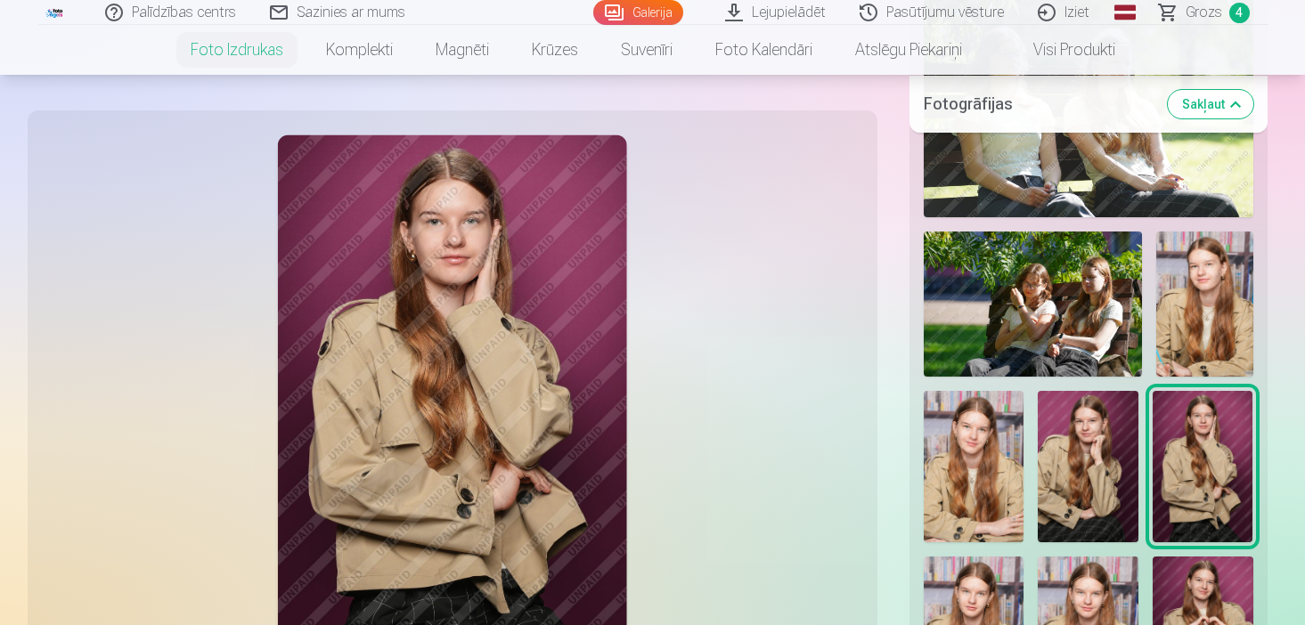
scroll to position [1567, 0]
click at [1175, 296] on img at bounding box center [1204, 304] width 97 height 145
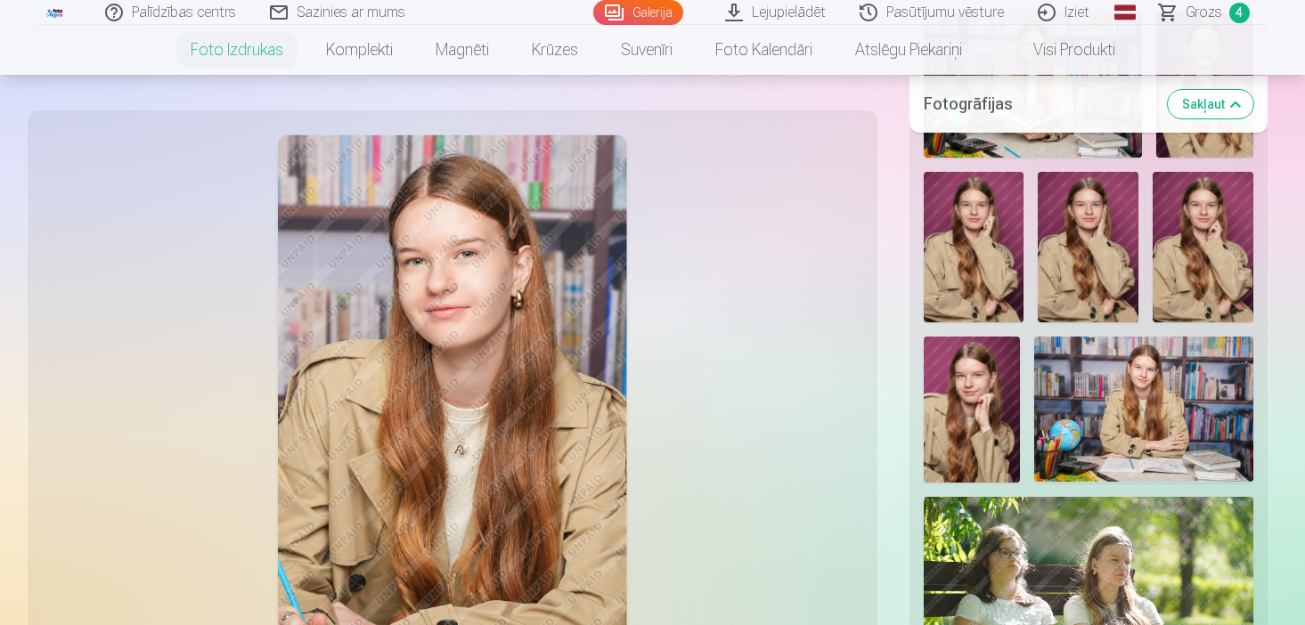
scroll to position [1069, 0]
click at [956, 408] on img at bounding box center [971, 409] width 97 height 145
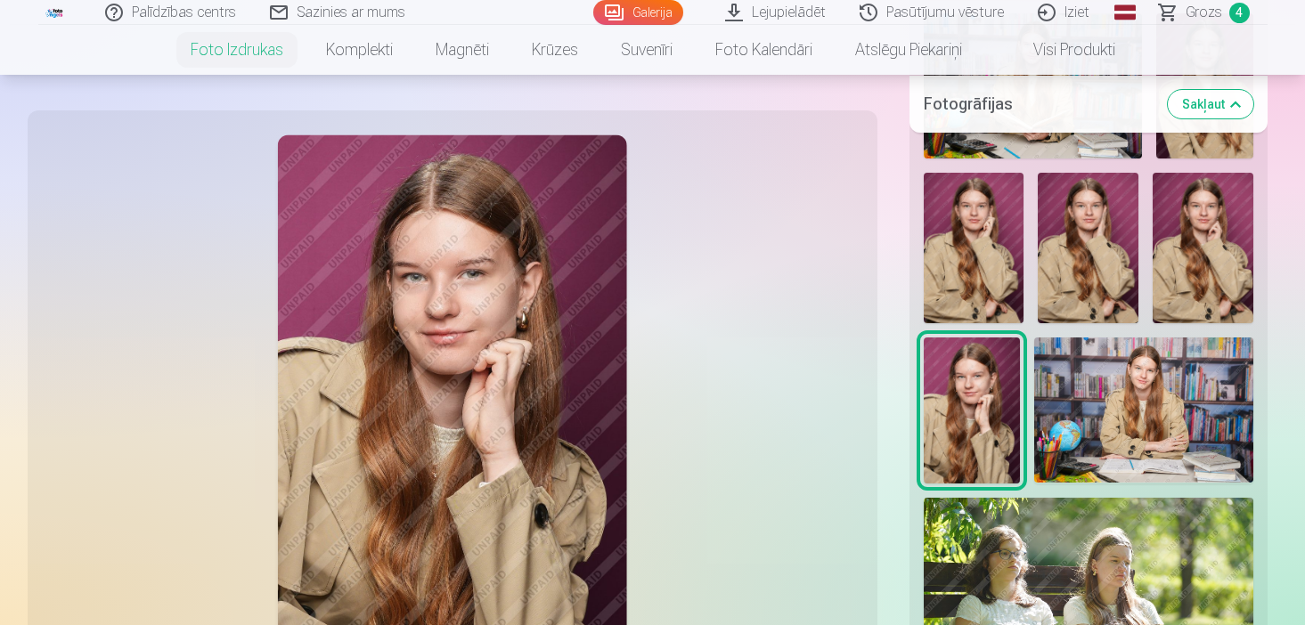
click at [982, 265] on img at bounding box center [973, 248] width 101 height 150
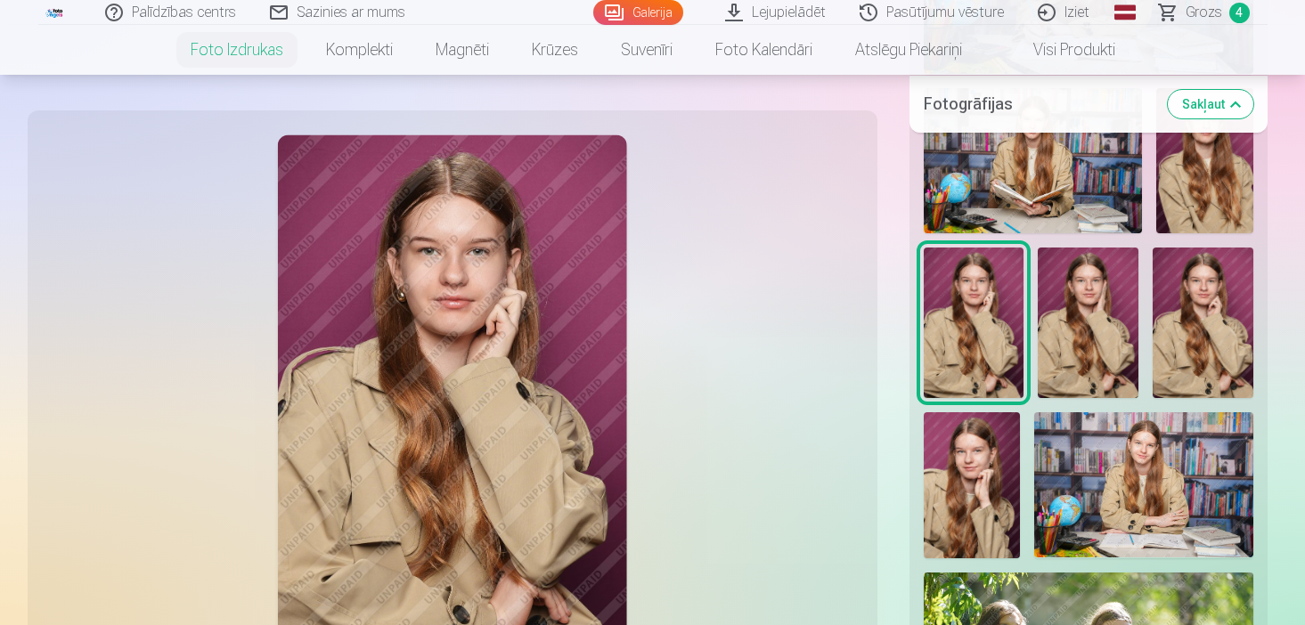
scroll to position [962, 0]
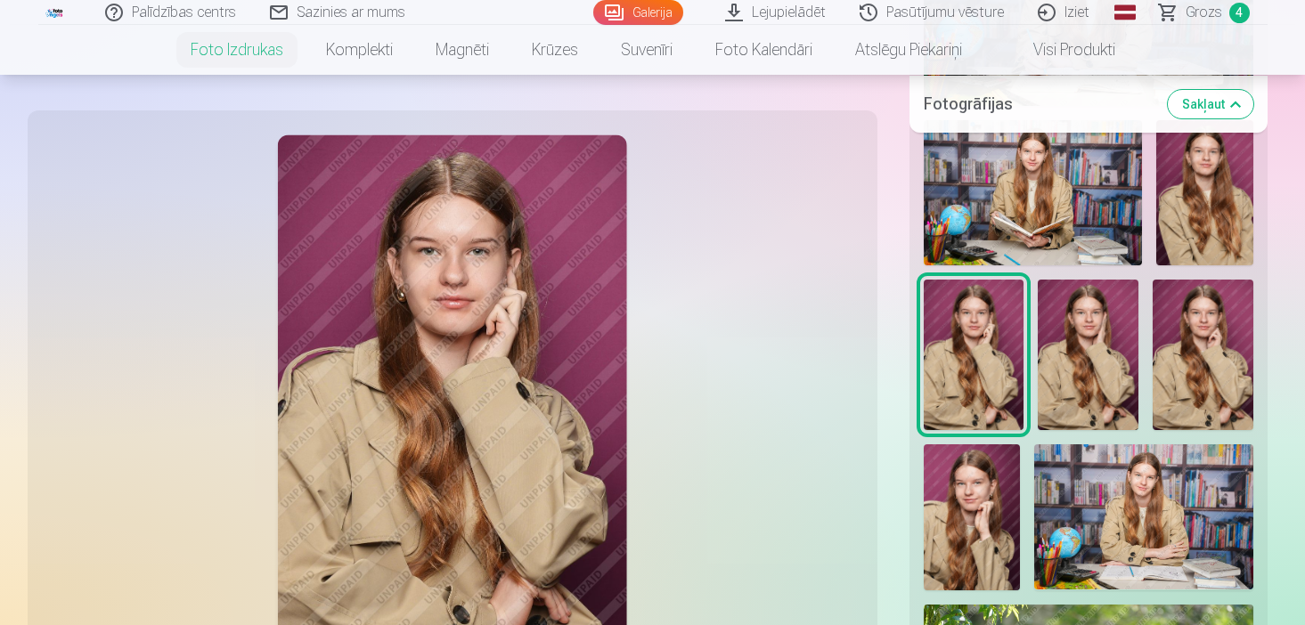
click at [1069, 344] on img at bounding box center [1087, 355] width 101 height 150
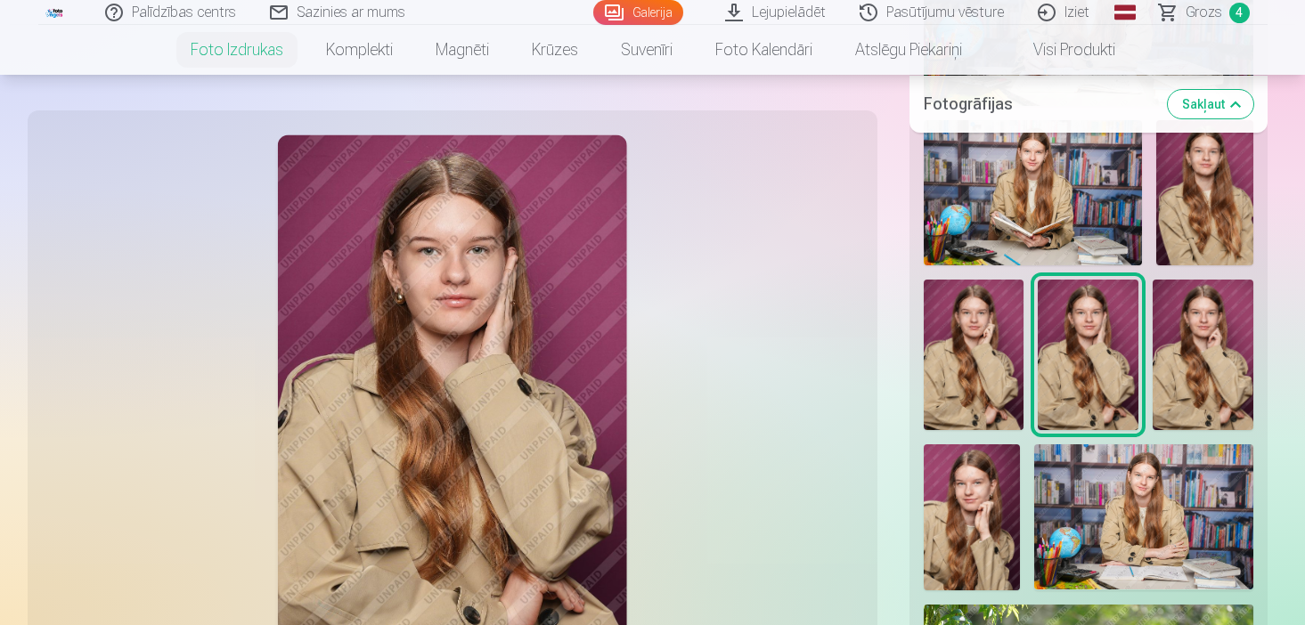
click at [1234, 206] on img at bounding box center [1204, 192] width 97 height 145
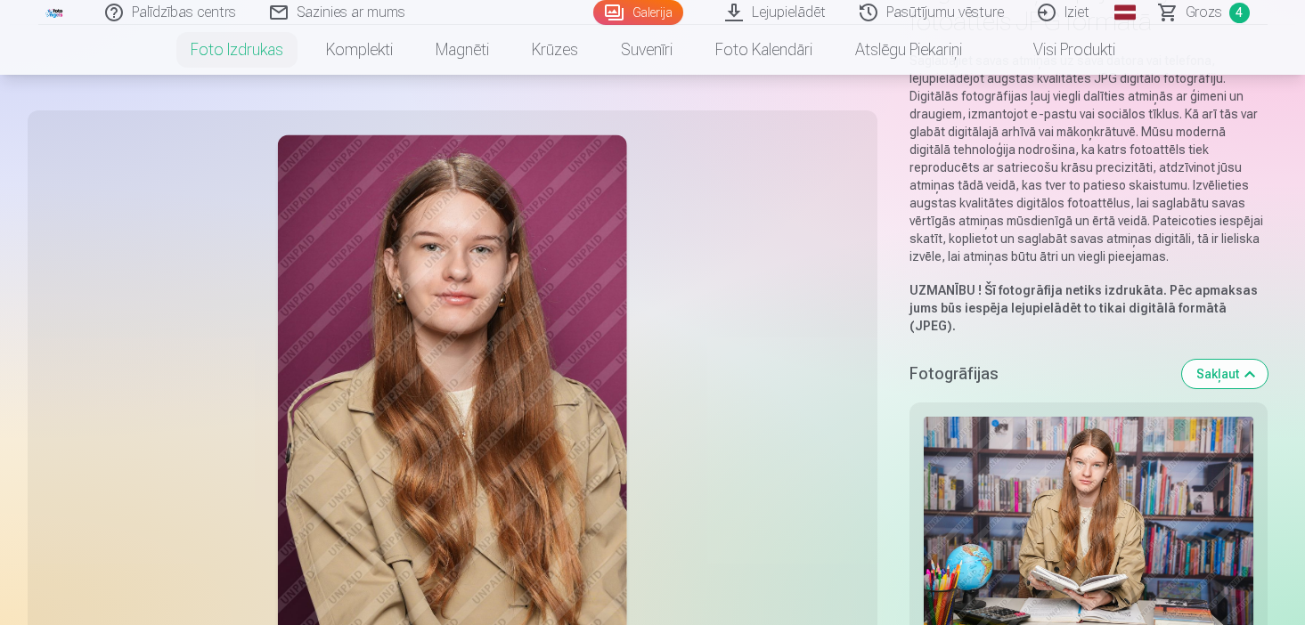
scroll to position [178, 0]
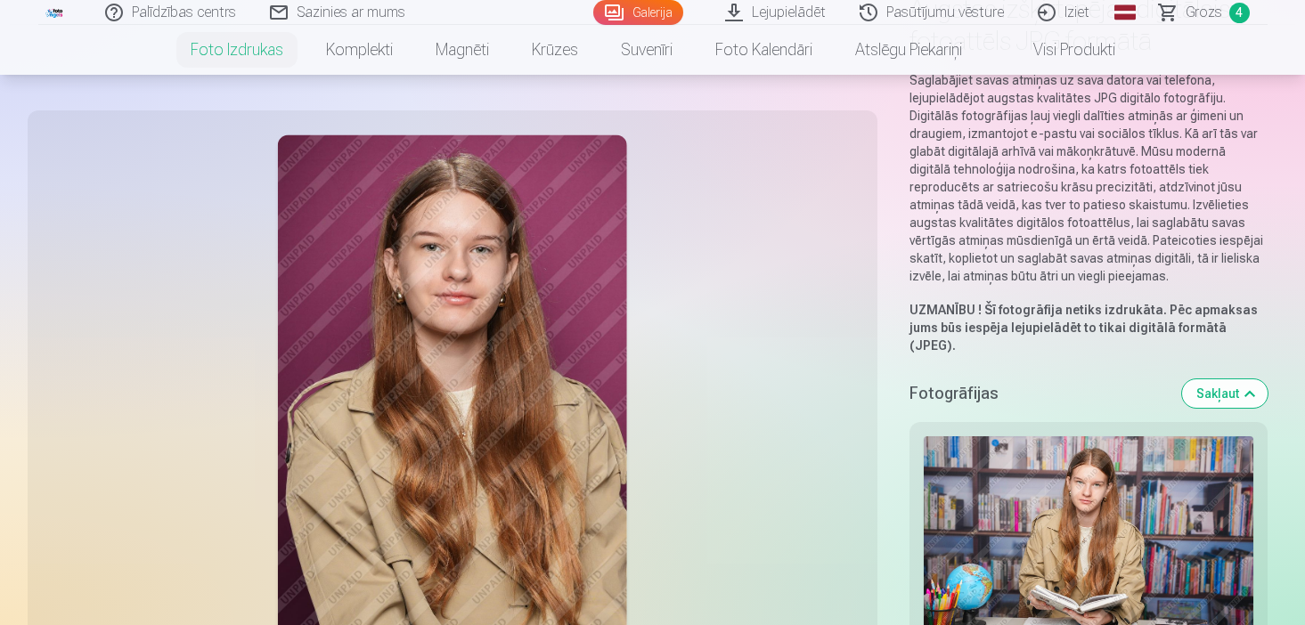
click at [1208, 13] on span "Grozs" at bounding box center [1203, 12] width 37 height 21
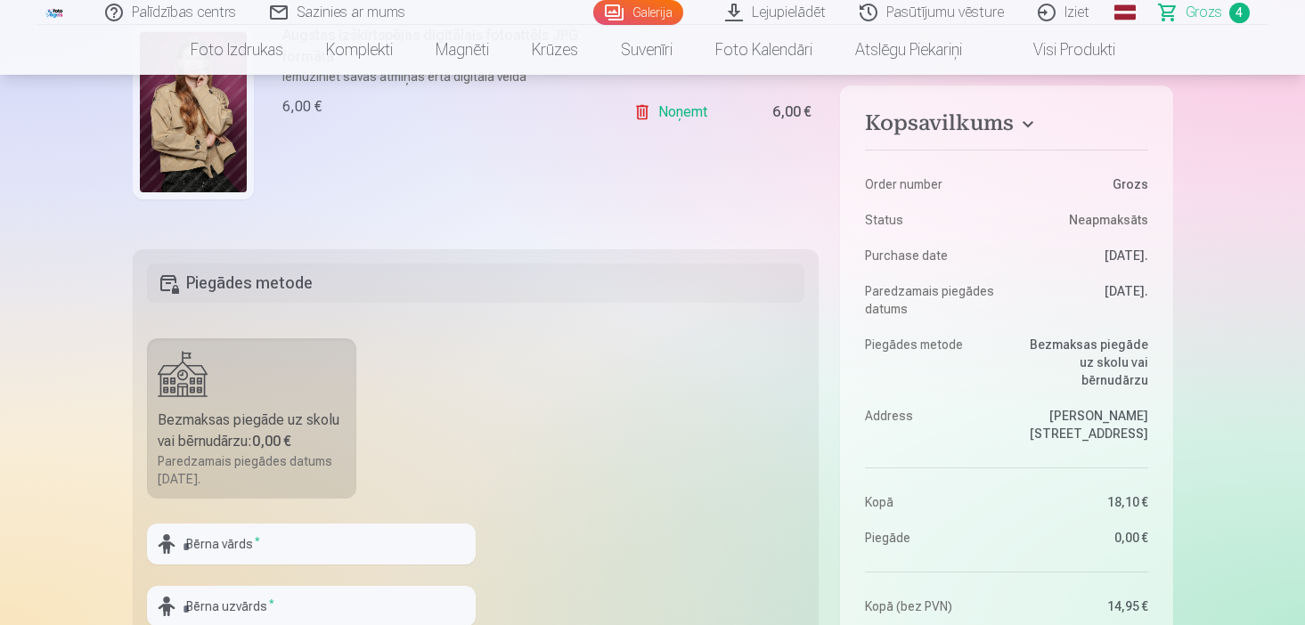
scroll to position [321, 0]
click at [321, 541] on input "text" at bounding box center [311, 546] width 329 height 41
type input "******"
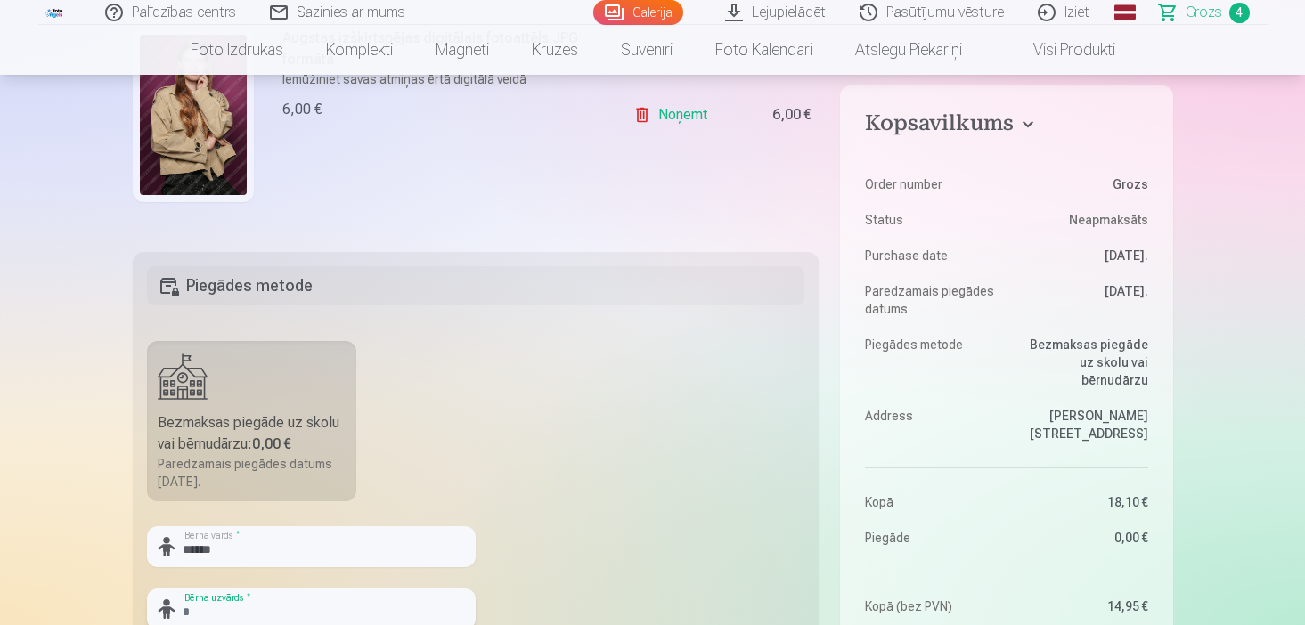
type input "*****"
click at [553, 446] on fieldset "Piegādes metode Bezmaksas piegāde uz skolu vai bērnudārzu : 0,00 € Paredzamais …" at bounding box center [476, 464] width 687 height 424
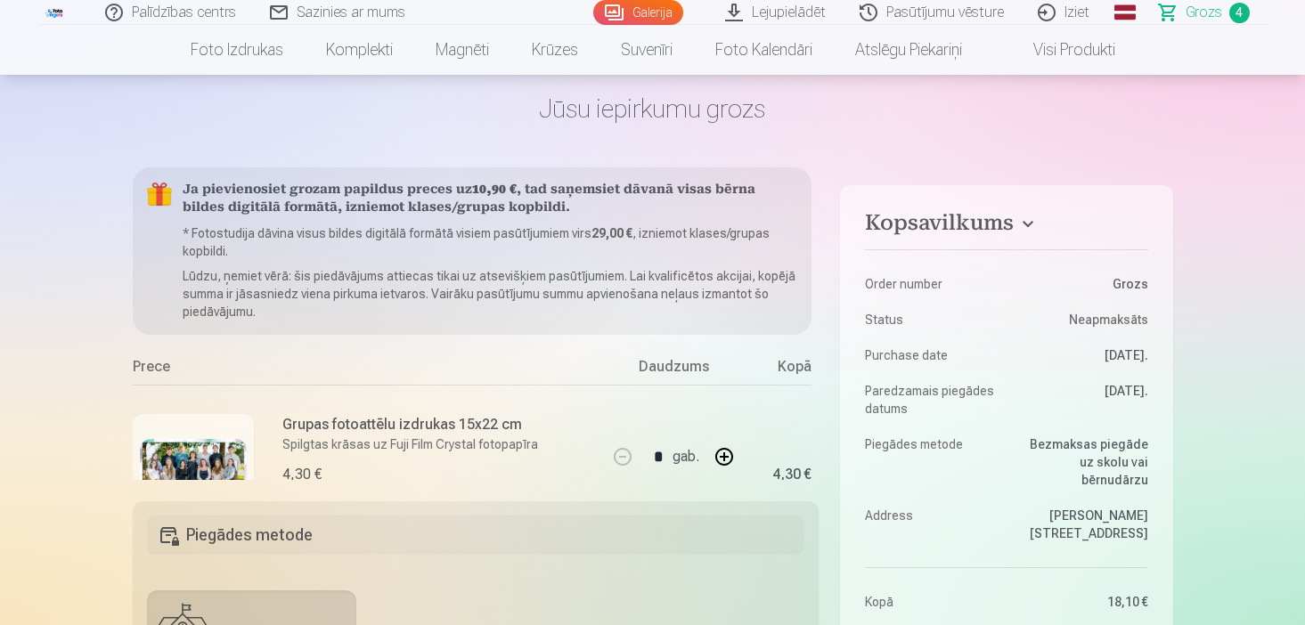
scroll to position [679, 0]
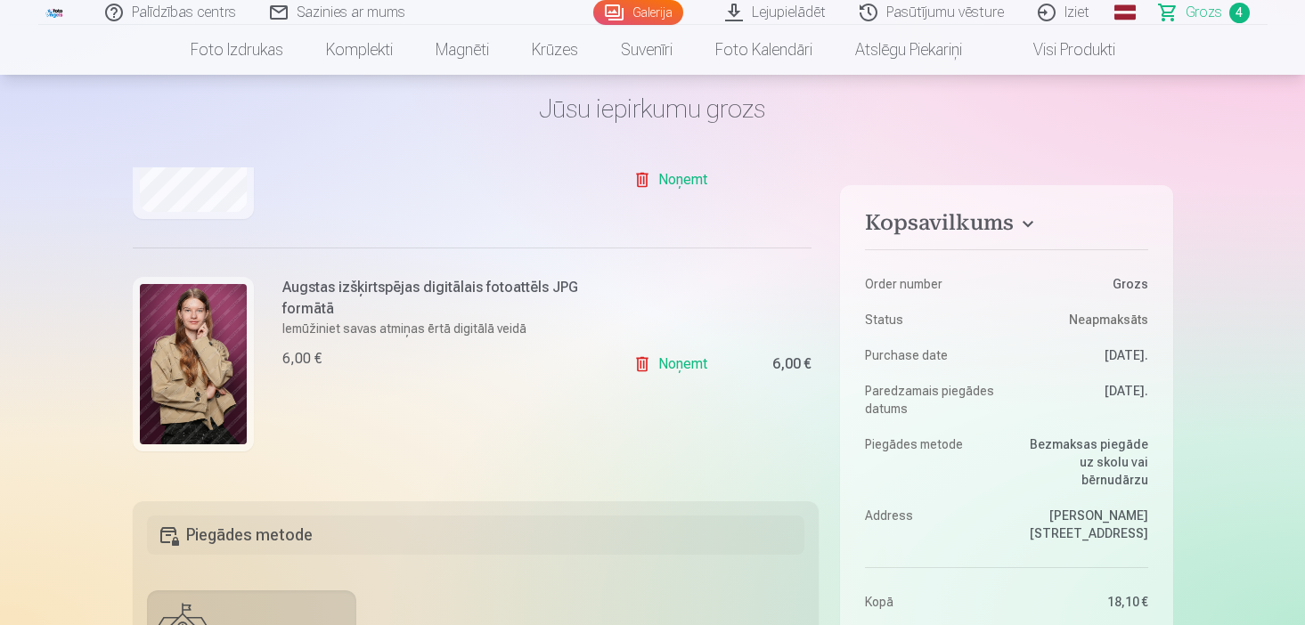
click at [154, 319] on img at bounding box center [193, 364] width 107 height 160
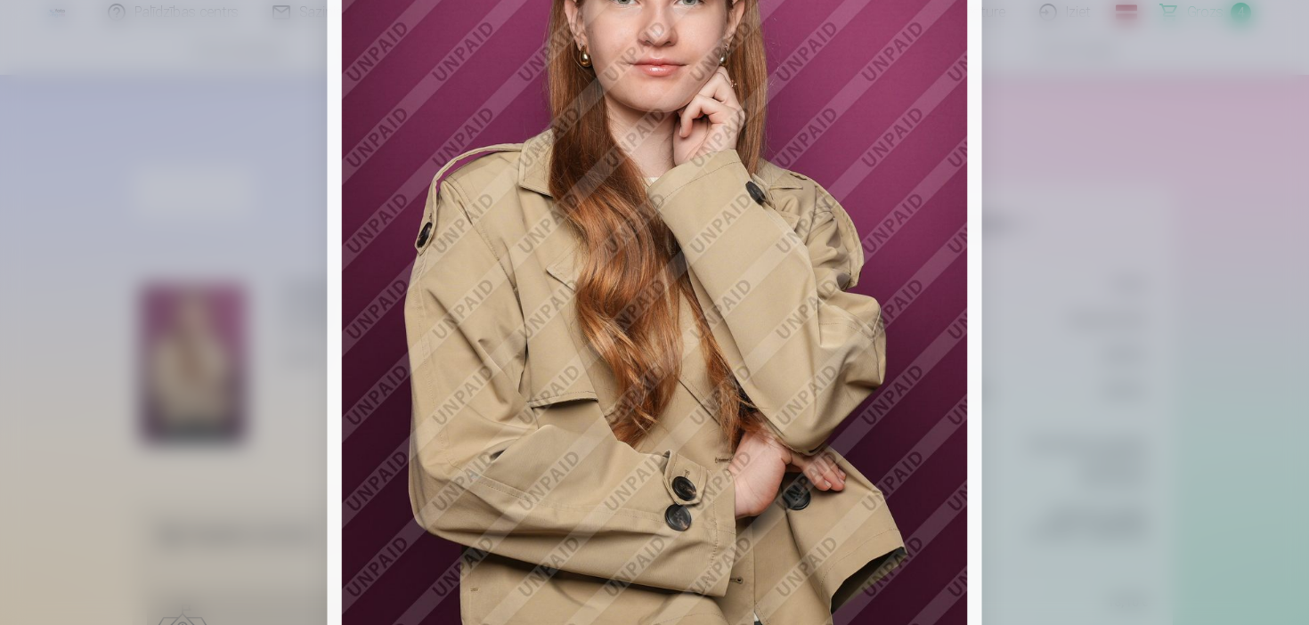
drag, startPoint x: 1036, startPoint y: 193, endPoint x: 1053, endPoint y: -5, distance: 199.4
click at [1053, 0] on html "Palīdzības centrs Sazinies ar mums Galerija Lejupielādēt Pasūtījumu vēsture Izi…" at bounding box center [654, 241] width 1309 height 625
drag, startPoint x: 1044, startPoint y: 61, endPoint x: 1056, endPoint y: 26, distance: 37.7
click at [1044, 62] on div at bounding box center [654, 312] width 1309 height 625
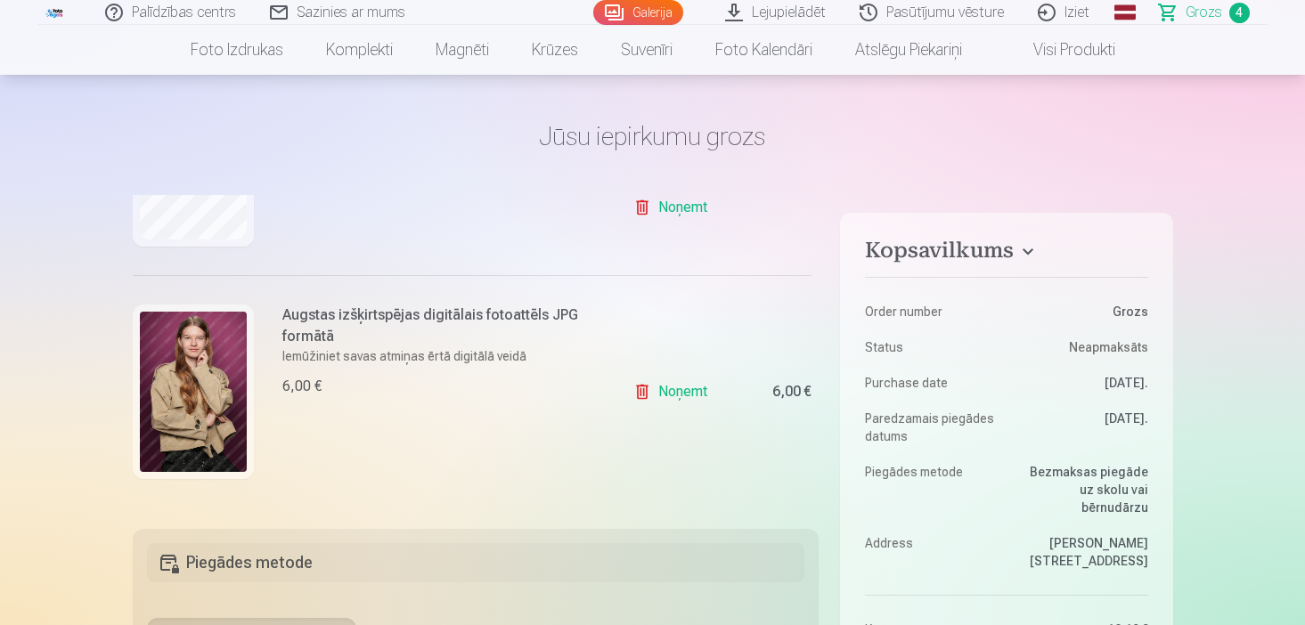
scroll to position [36, 0]
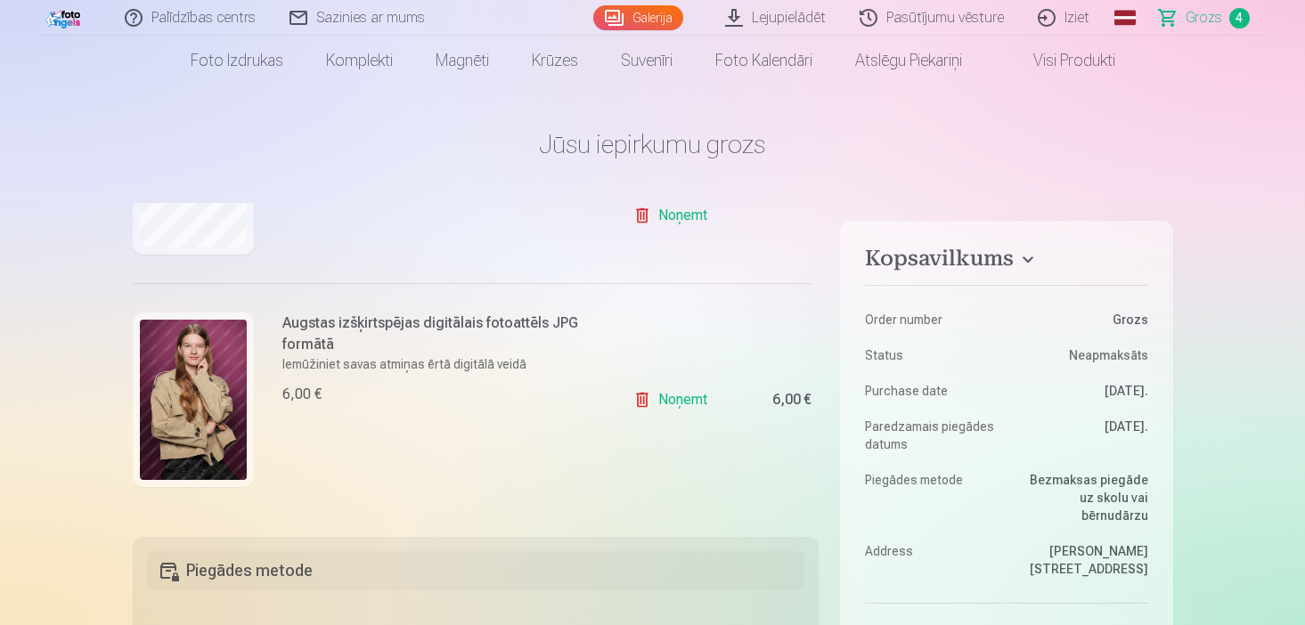
click at [172, 322] on img at bounding box center [193, 400] width 107 height 160
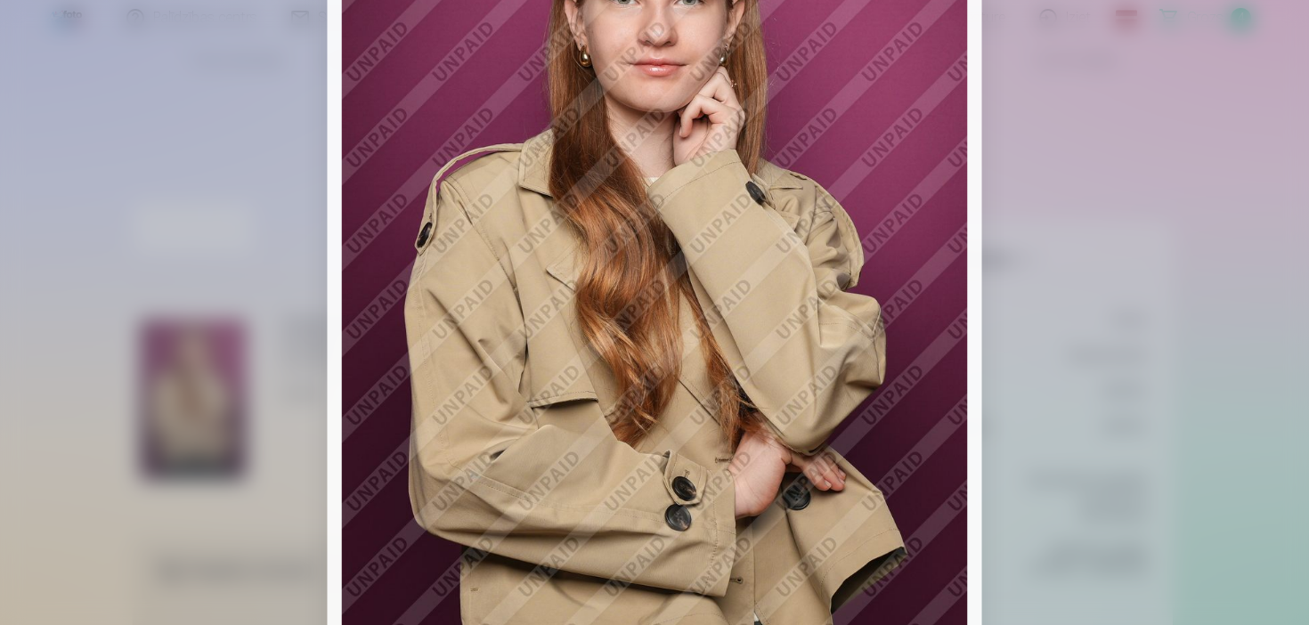
click at [559, 102] on img at bounding box center [655, 312] width 626 height 939
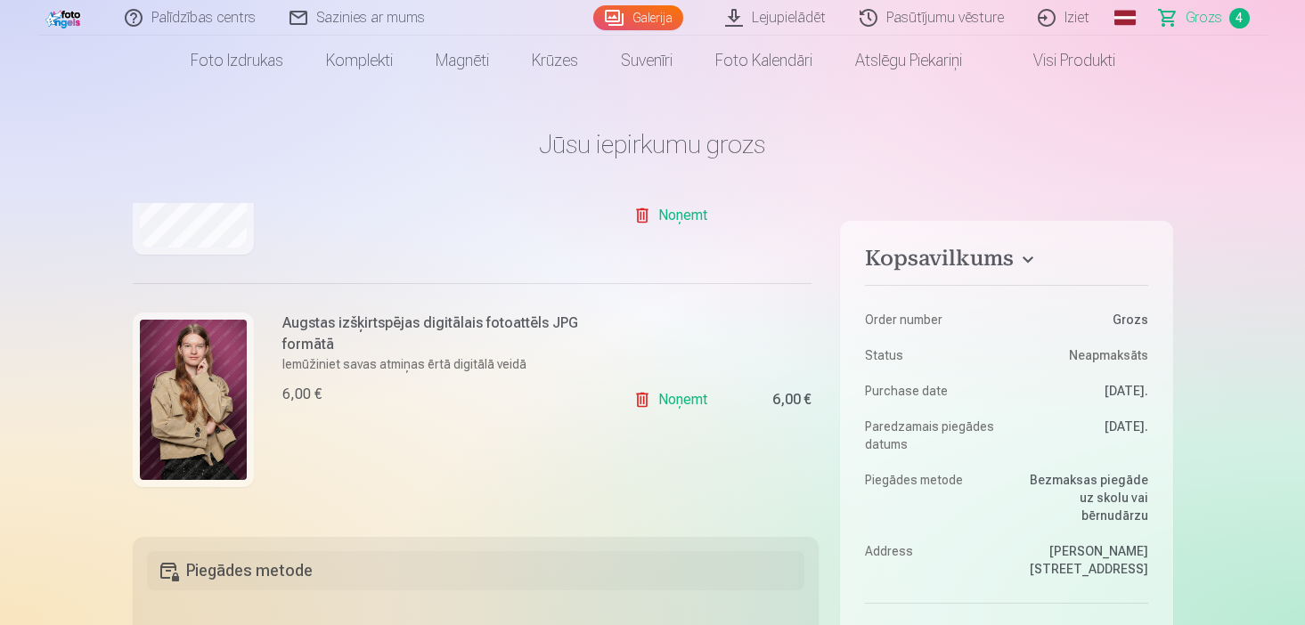
click at [233, 344] on img at bounding box center [193, 400] width 107 height 160
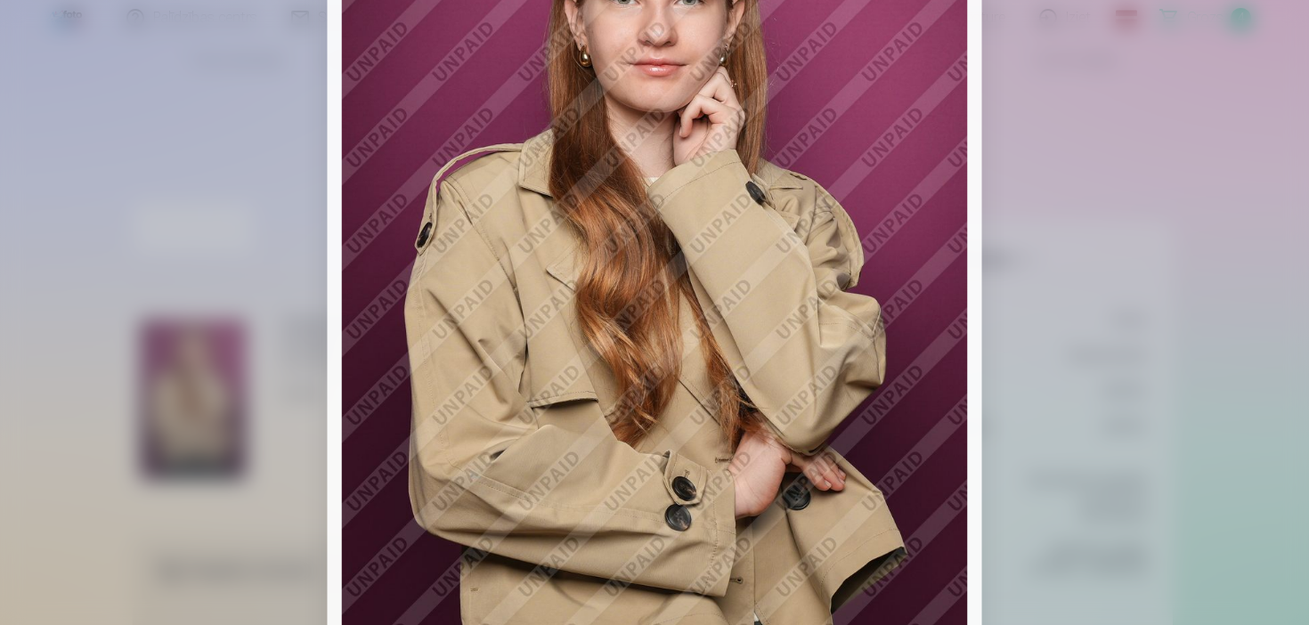
click at [1034, 286] on div at bounding box center [654, 312] width 1309 height 625
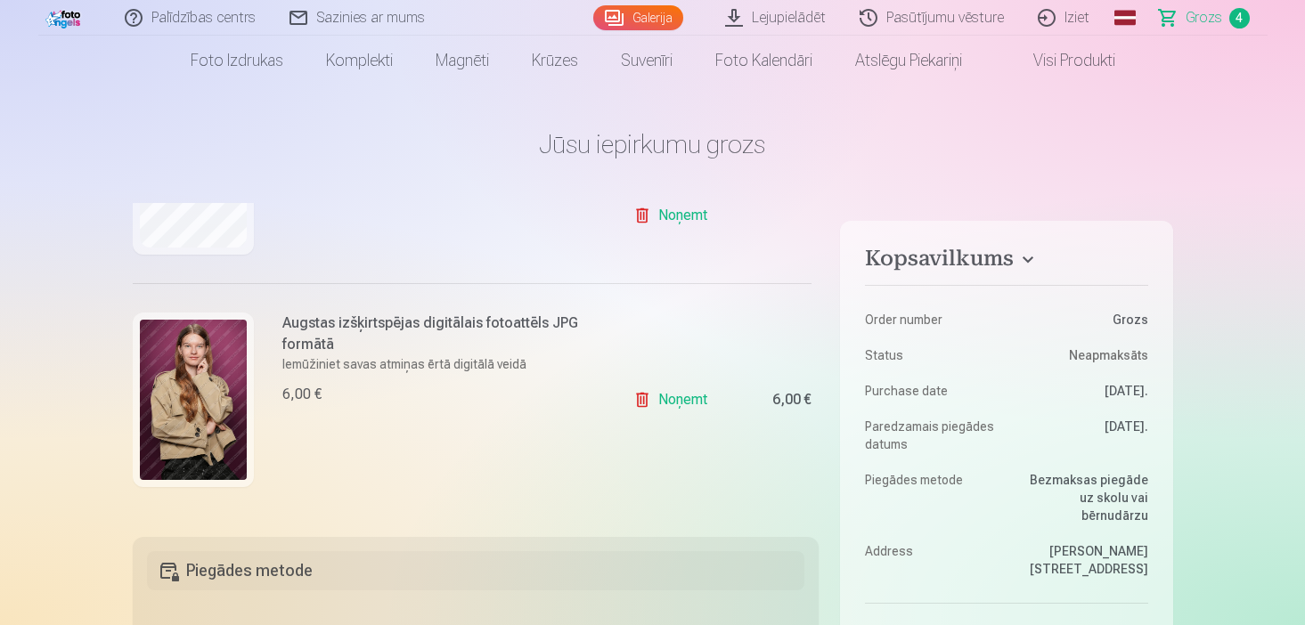
click at [648, 399] on link "Noņemt" at bounding box center [673, 400] width 81 height 36
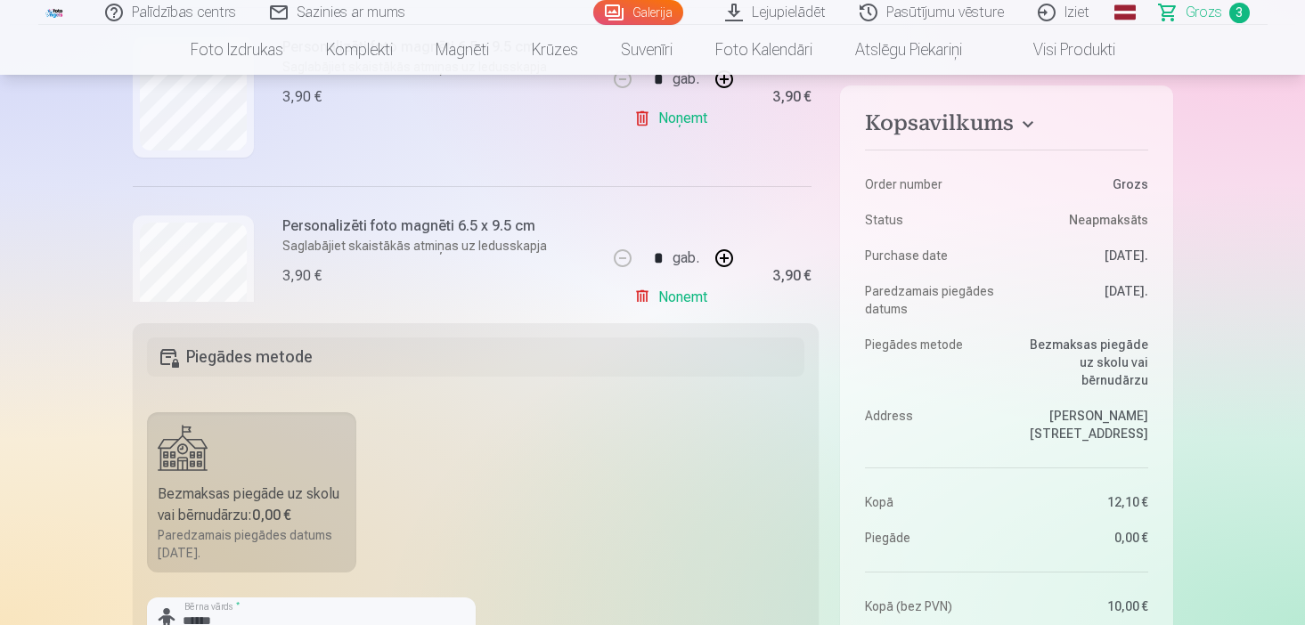
scroll to position [375, 0]
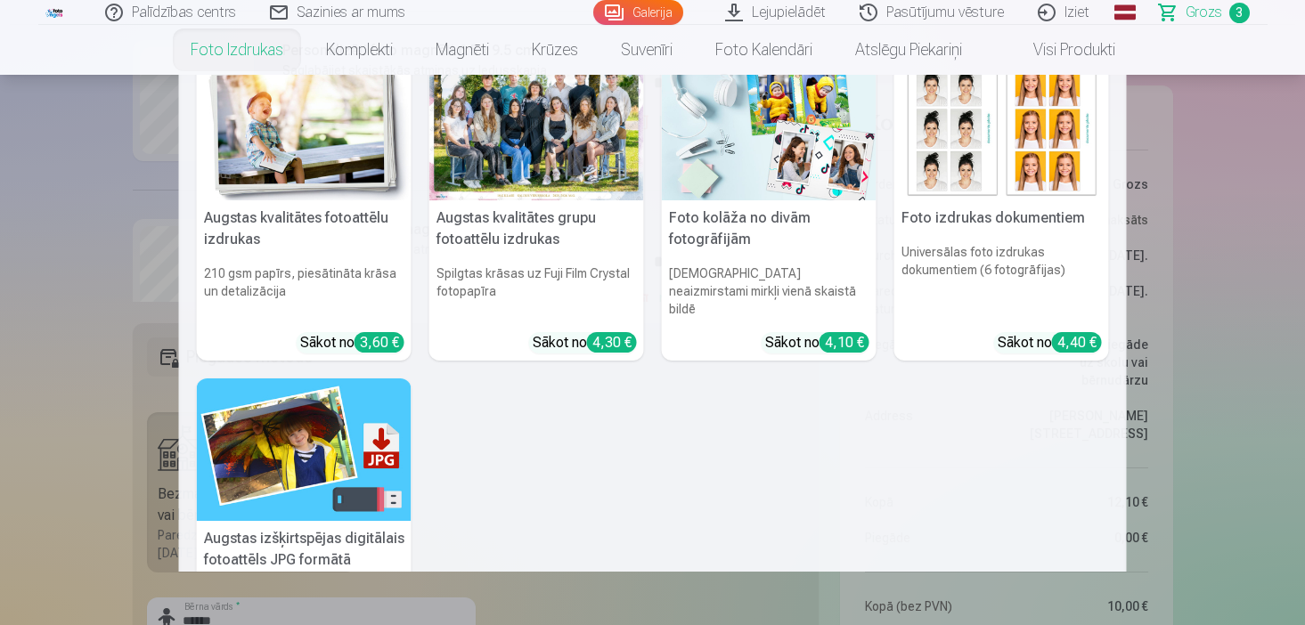
click at [259, 539] on h5 "Augstas izšķirtspējas digitālais fotoattēls JPG formātā" at bounding box center [304, 549] width 215 height 57
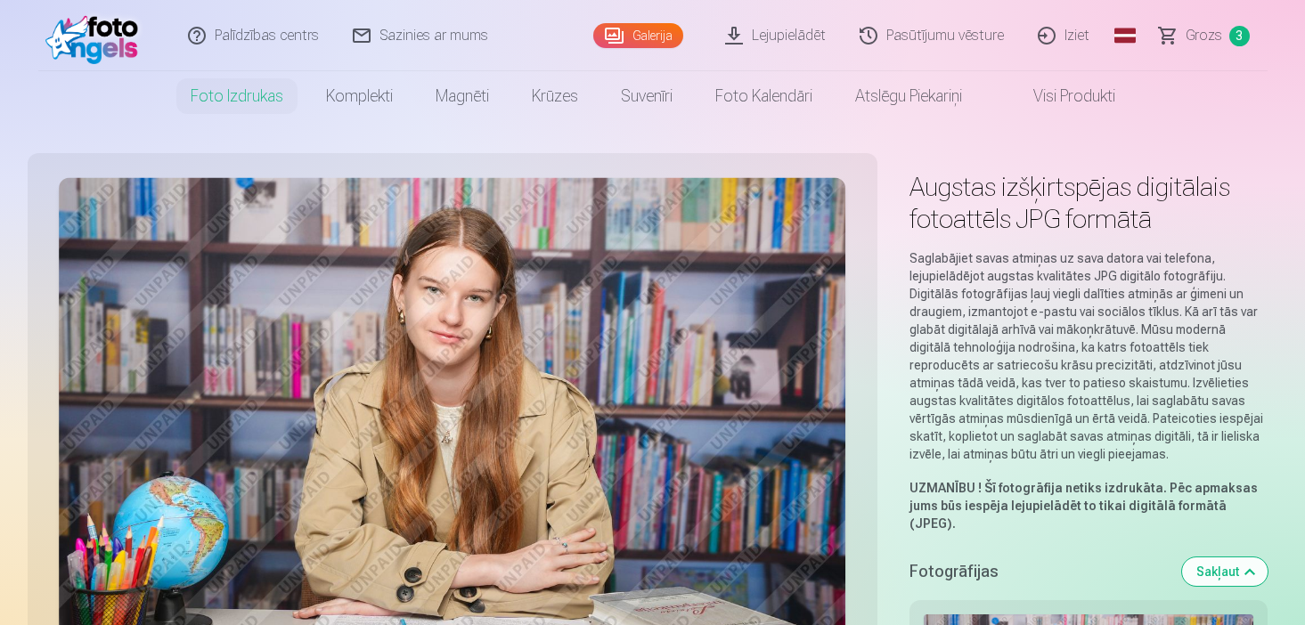
scroll to position [107, 0]
click at [1150, 412] on p "Saglabājiet savas atmiņas uz sava datora vai telefona, lejupielādējot augstas k…" at bounding box center [1088, 356] width 358 height 214
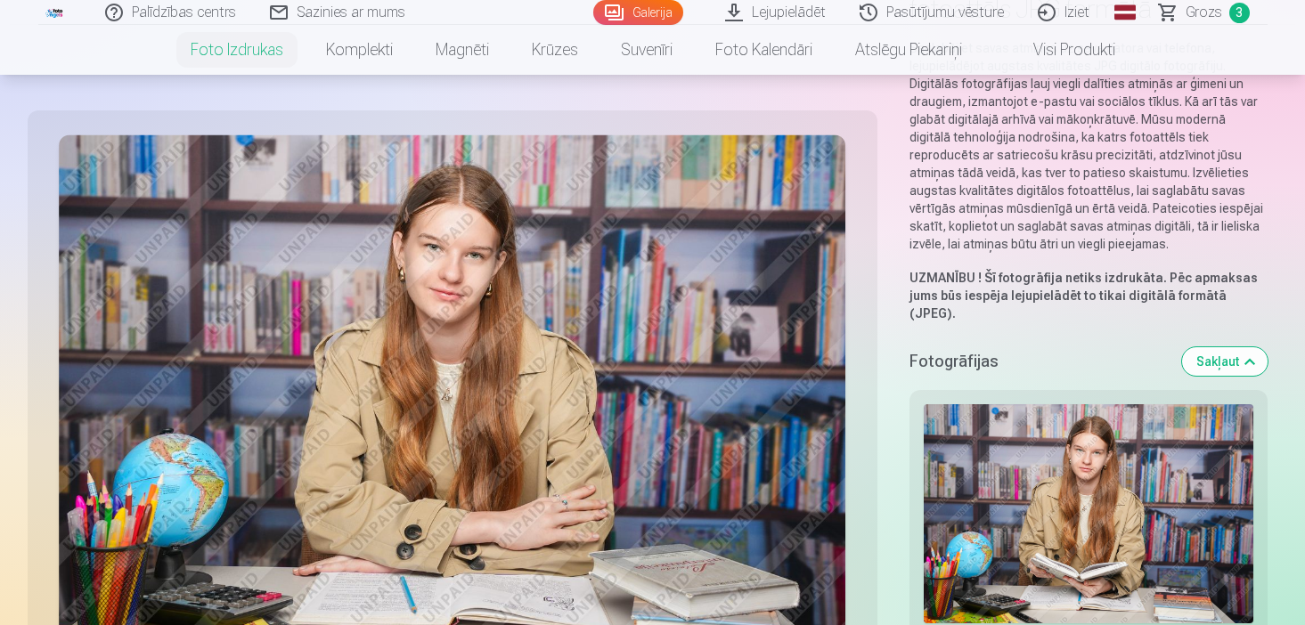
scroll to position [214, 0]
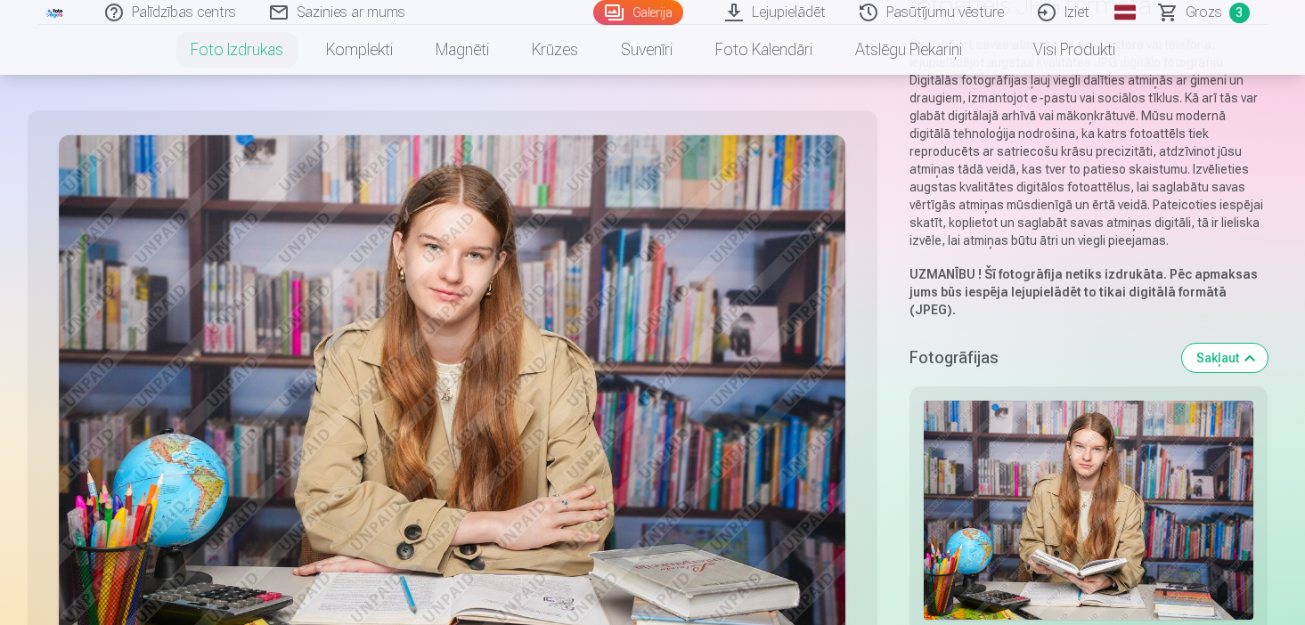
click at [1075, 474] on img at bounding box center [1087, 511] width 329 height 220
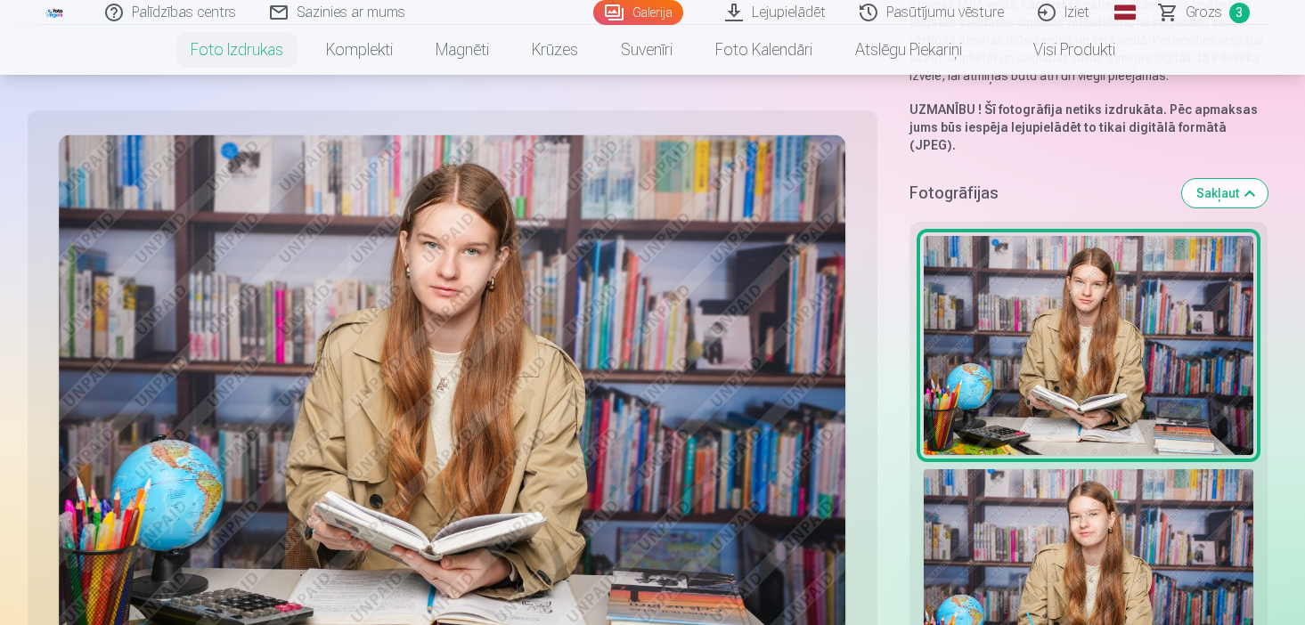
scroll to position [427, 0]
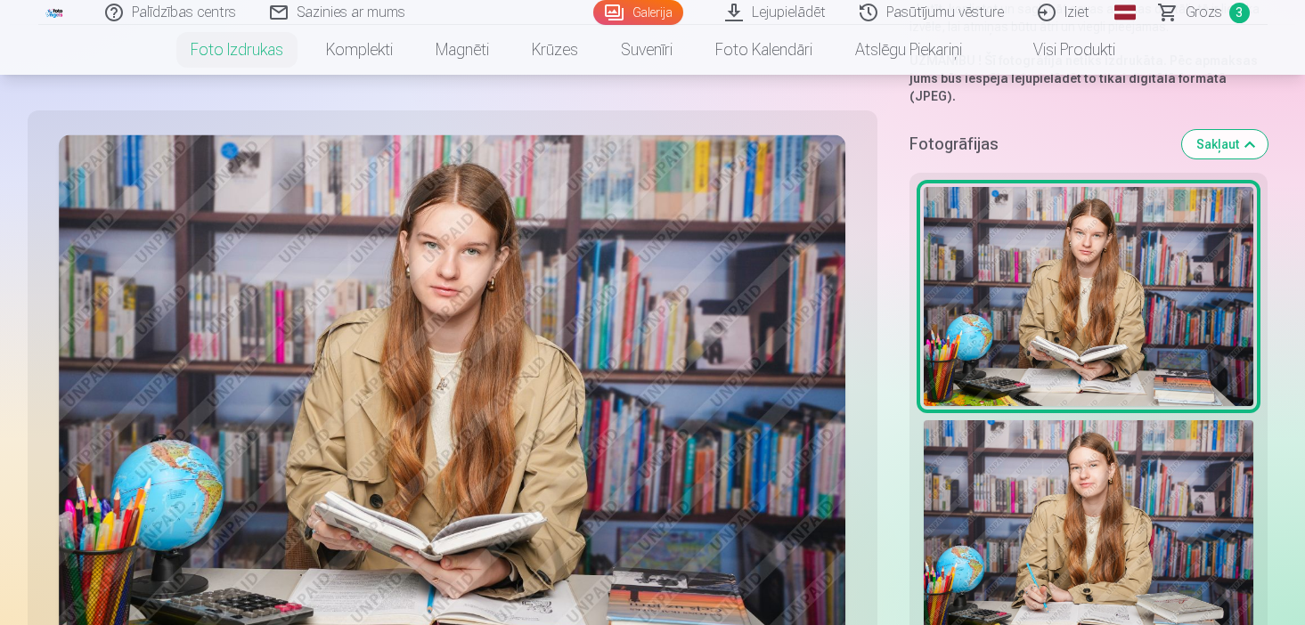
click at [1078, 481] on img at bounding box center [1087, 530] width 329 height 220
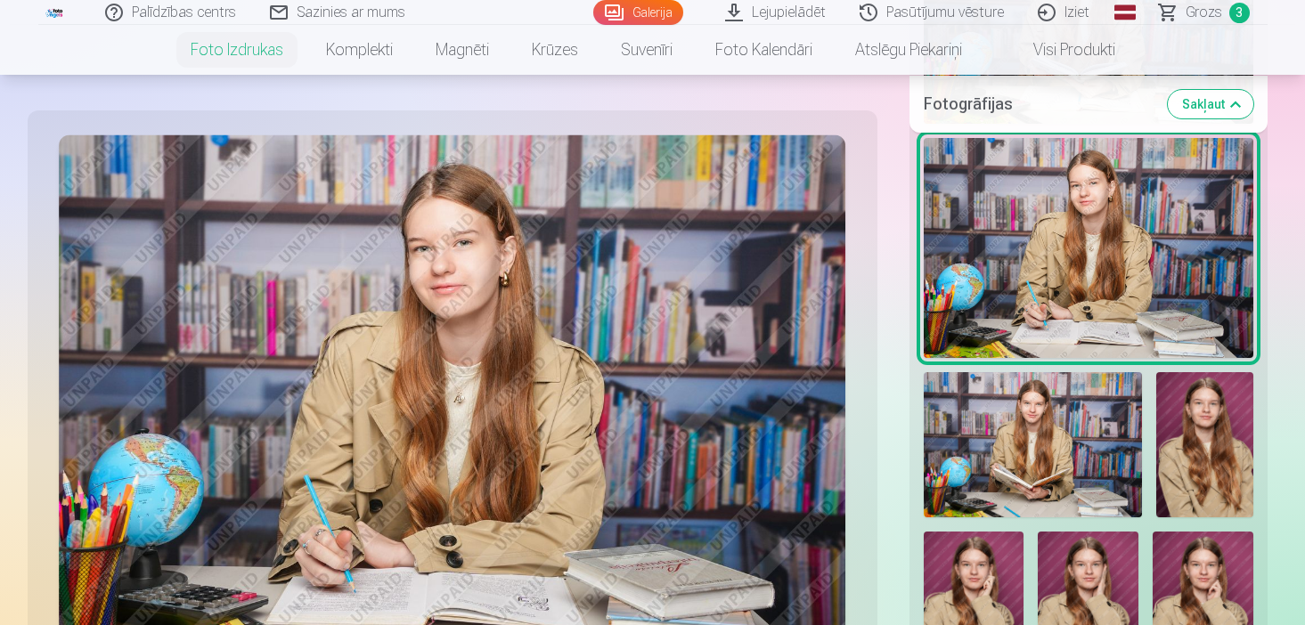
scroll to position [712, 0]
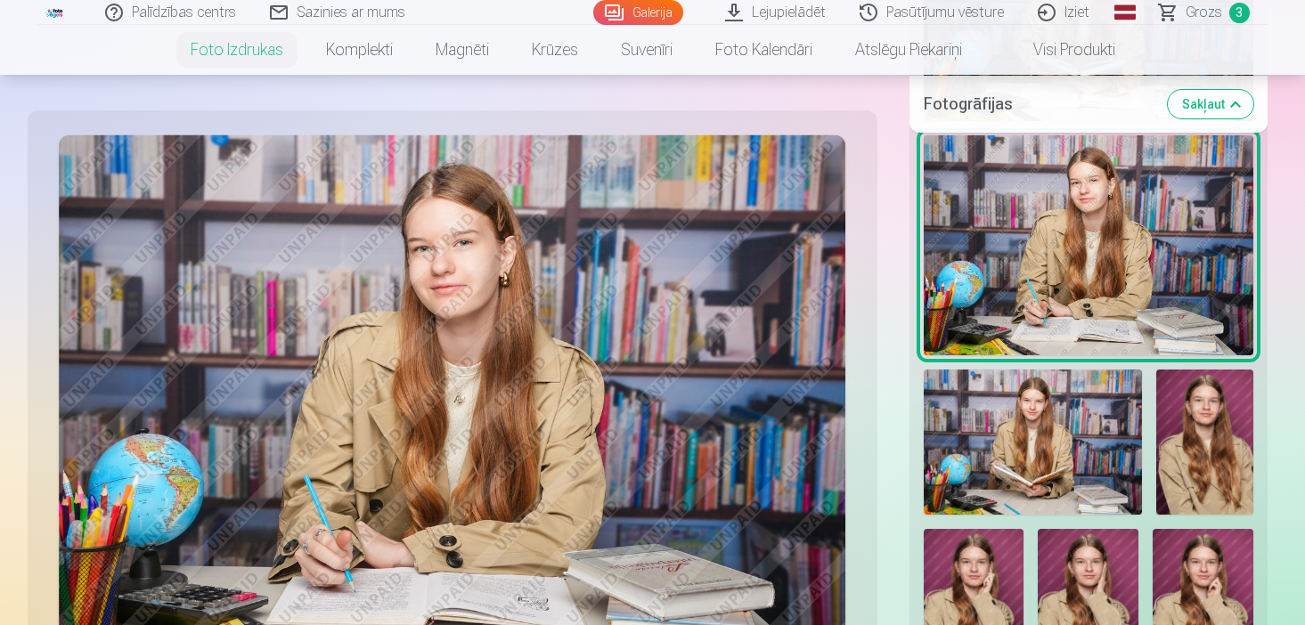
click at [1047, 454] on img at bounding box center [1032, 442] width 218 height 145
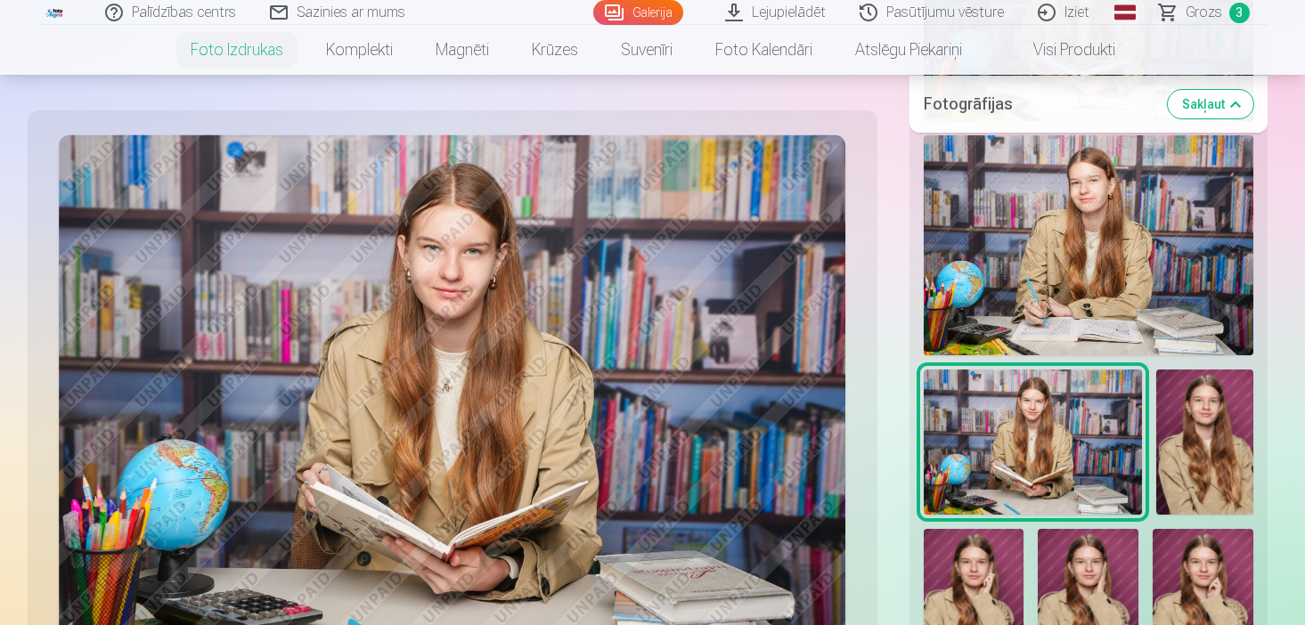
click at [1117, 302] on img at bounding box center [1087, 245] width 329 height 220
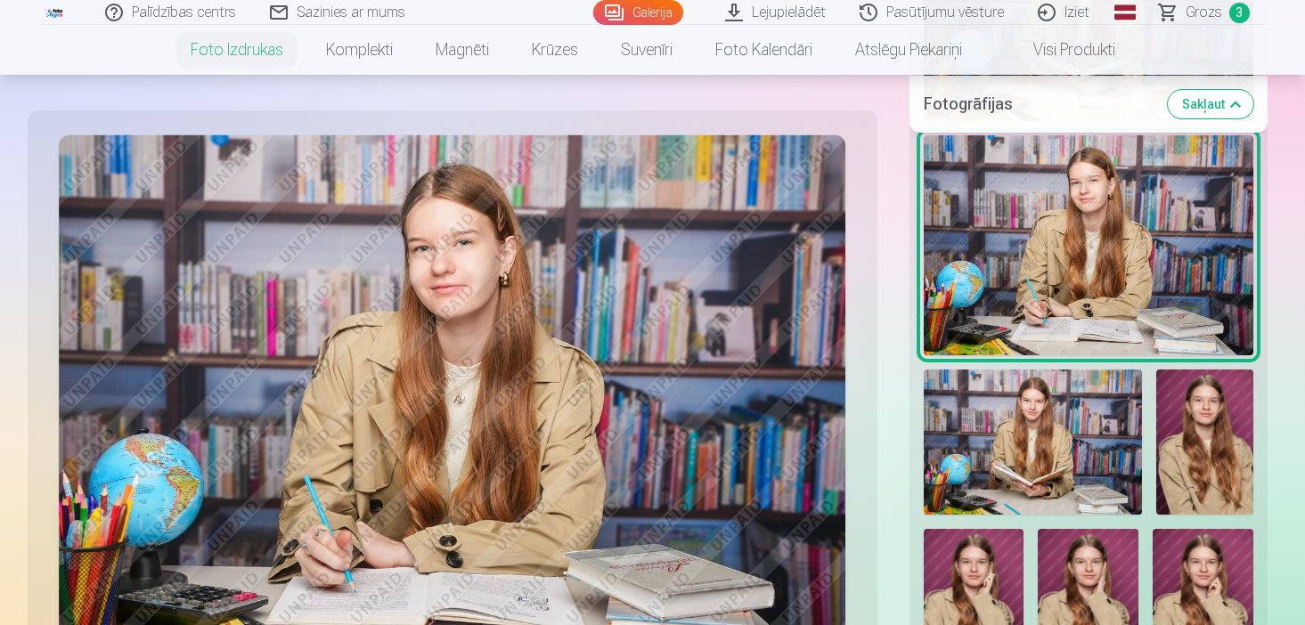
click at [1185, 433] on img at bounding box center [1204, 442] width 97 height 145
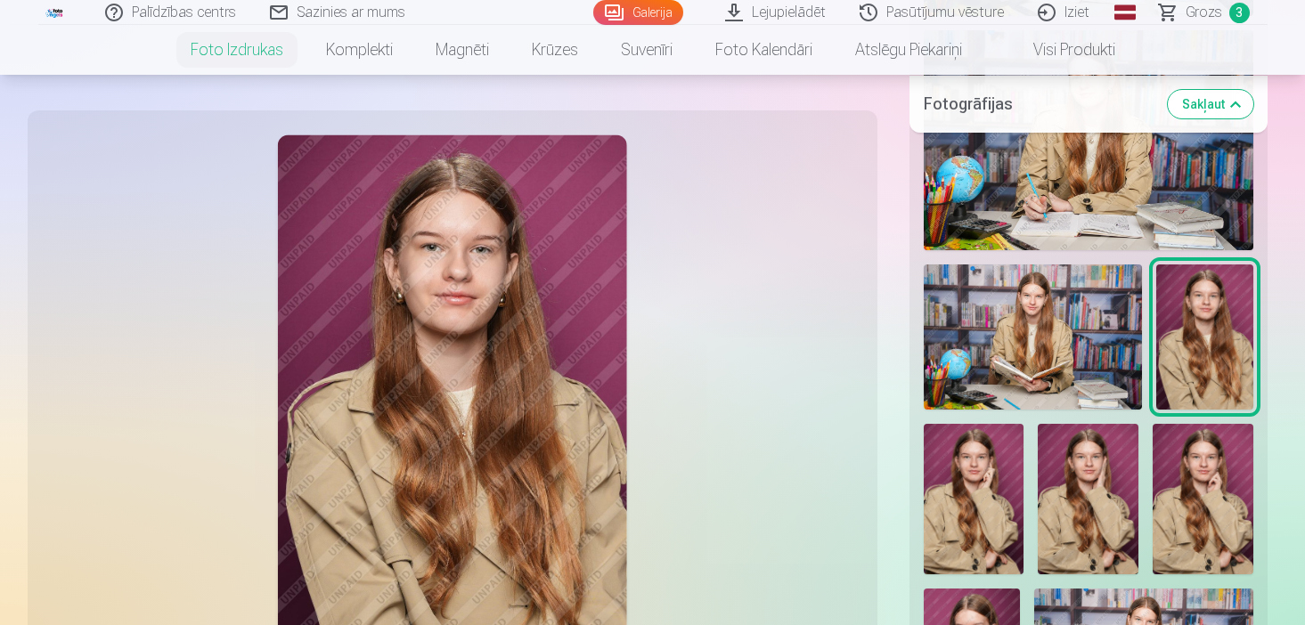
scroll to position [819, 0]
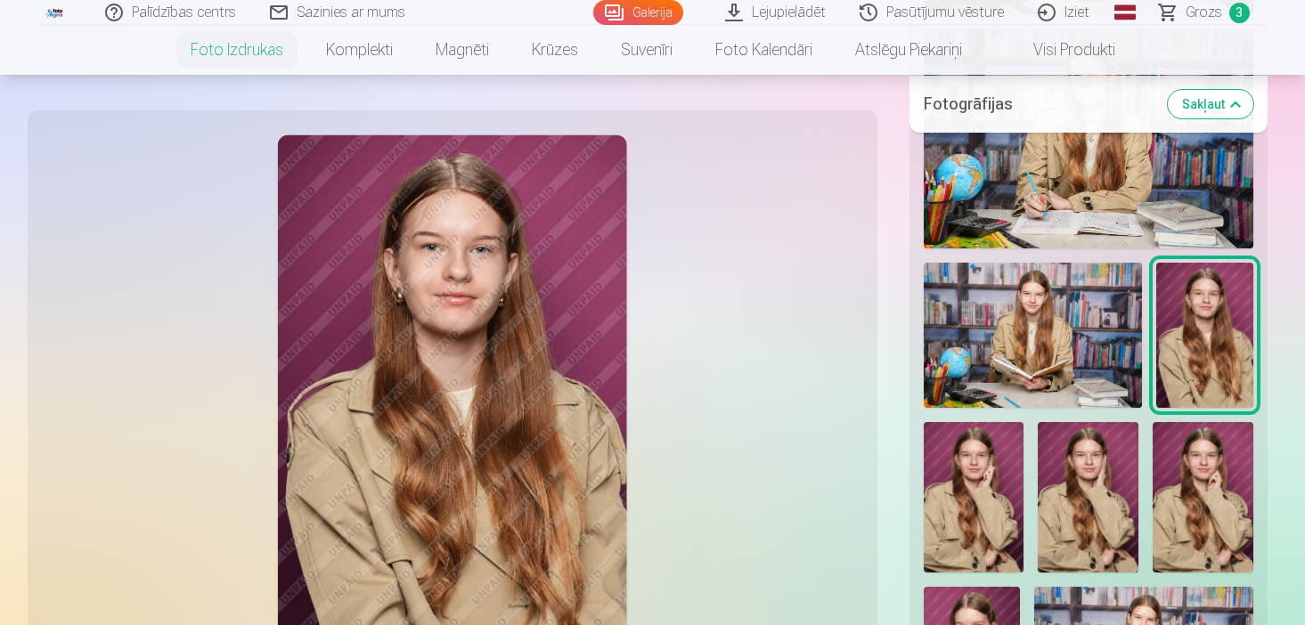
click at [950, 462] on img at bounding box center [973, 497] width 101 height 150
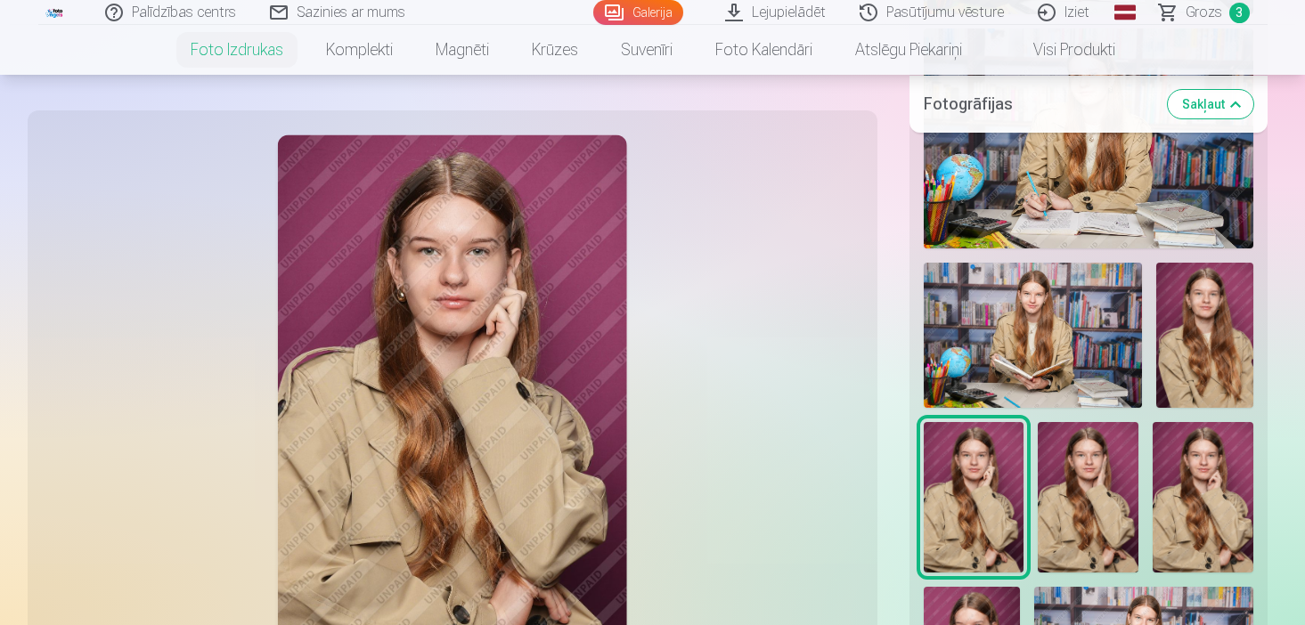
click at [1066, 468] on img at bounding box center [1087, 497] width 101 height 150
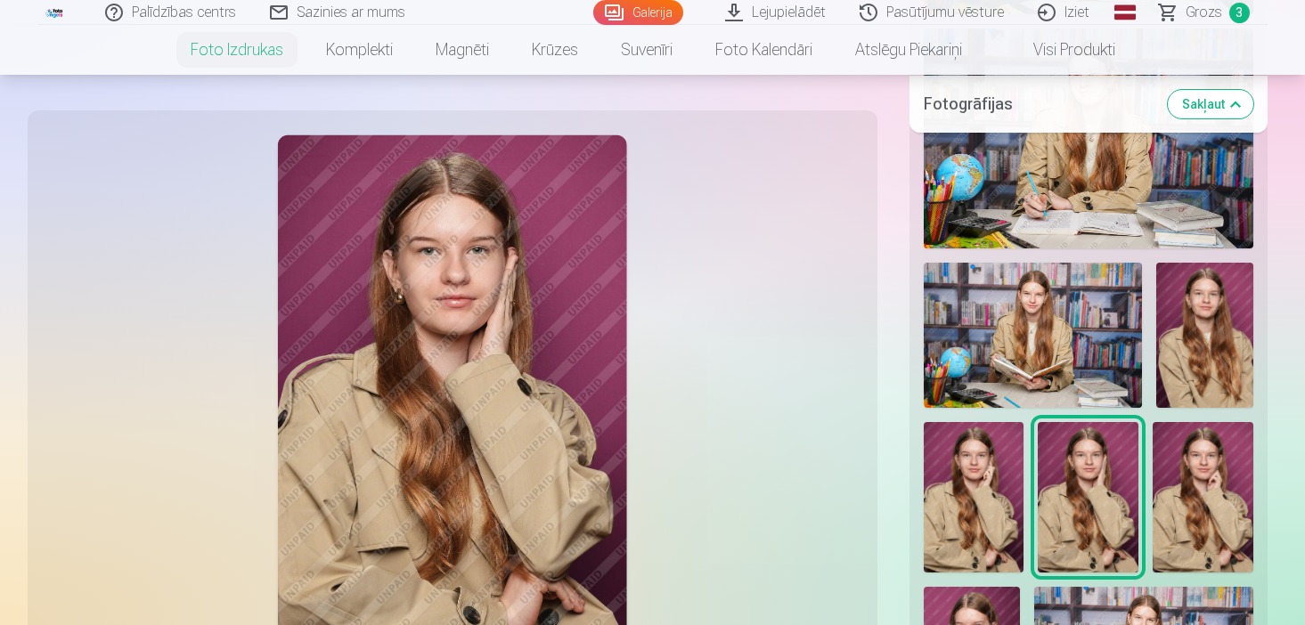
click at [1134, 477] on img at bounding box center [1087, 497] width 101 height 150
click at [1224, 470] on img at bounding box center [1202, 497] width 101 height 150
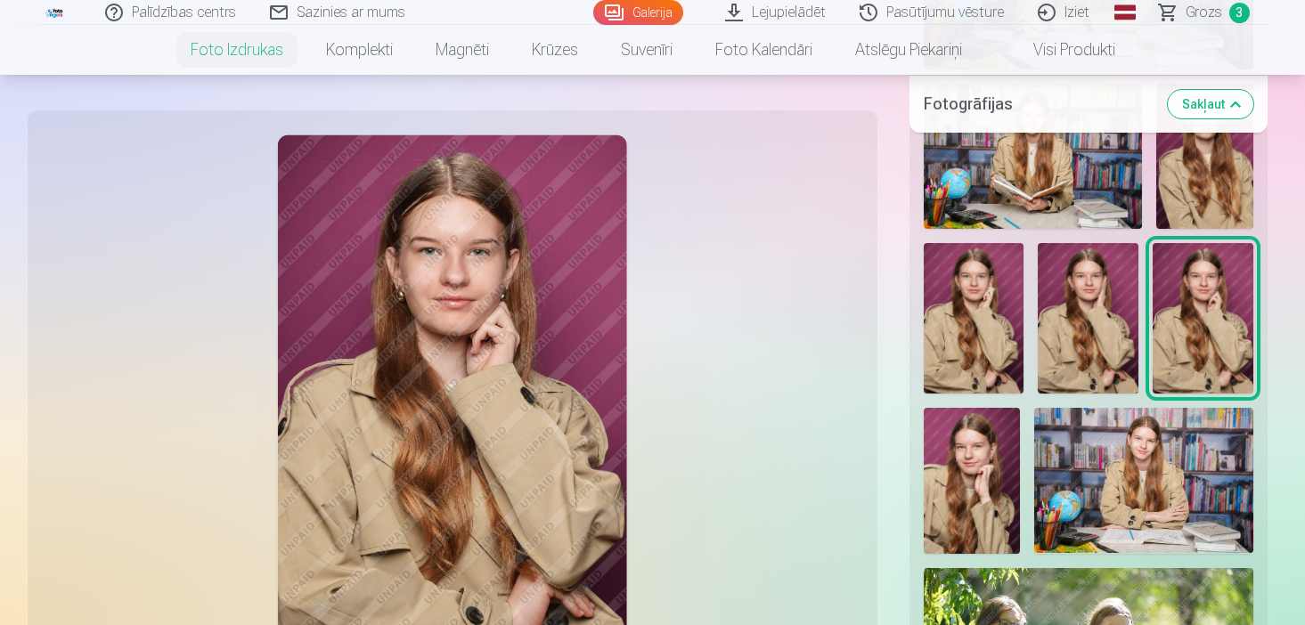
scroll to position [1033, 0]
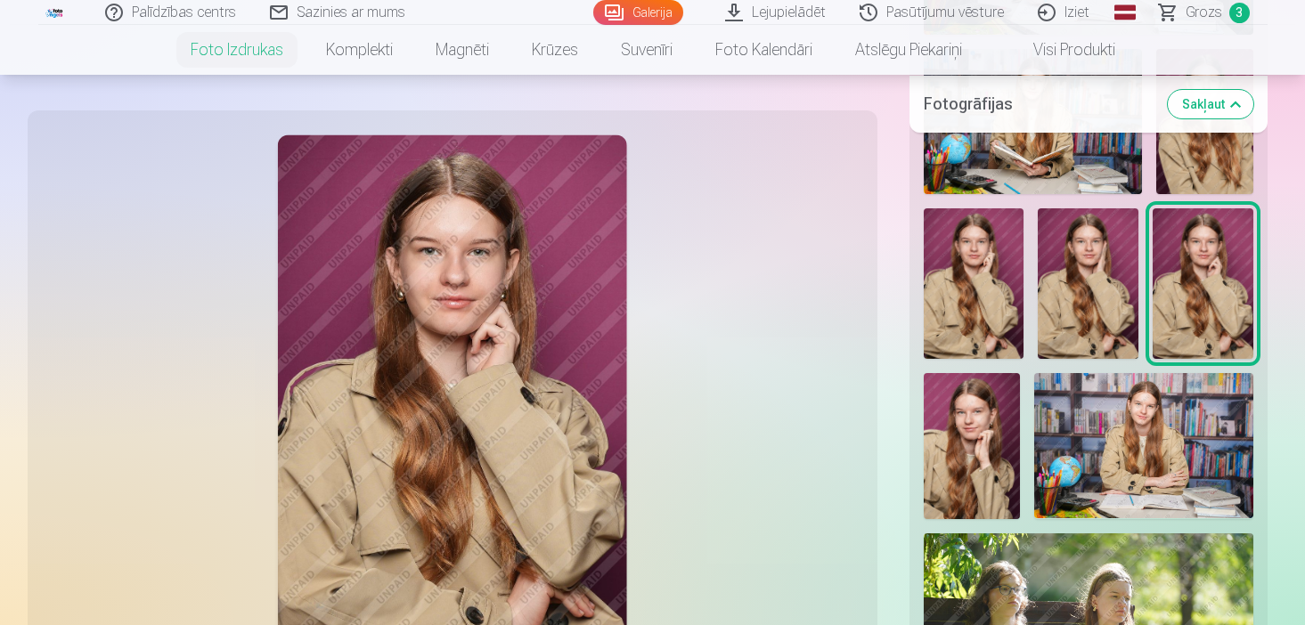
click at [934, 453] on img at bounding box center [971, 445] width 97 height 145
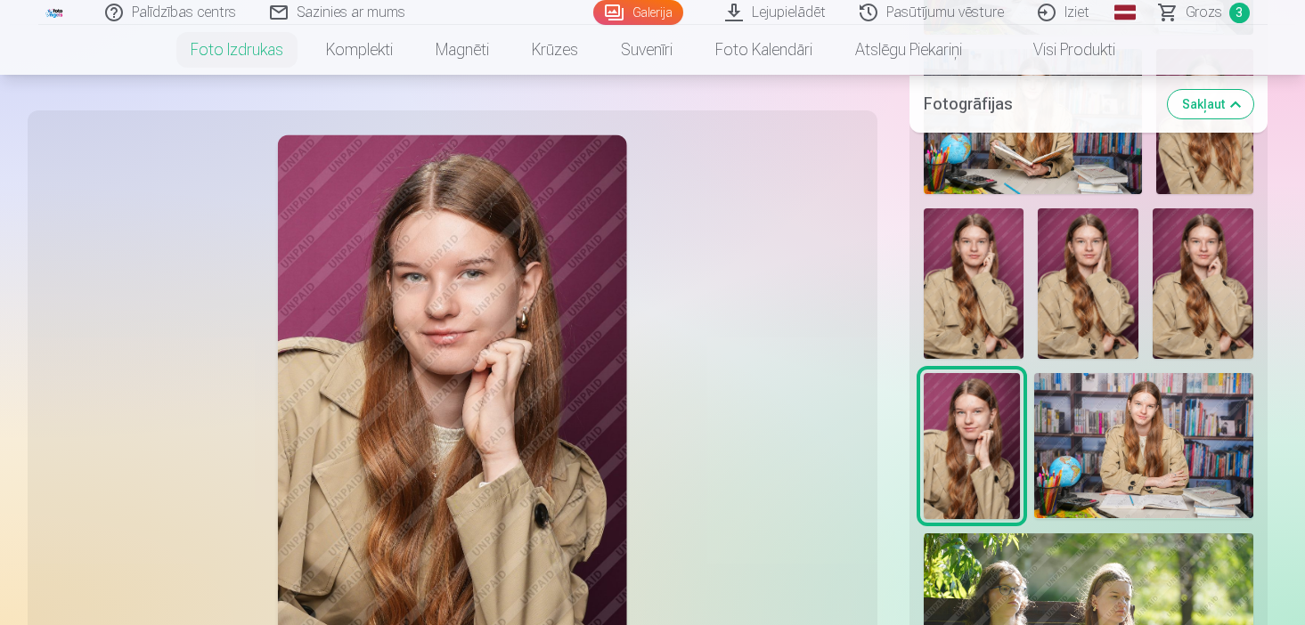
click at [1162, 312] on img at bounding box center [1202, 283] width 101 height 150
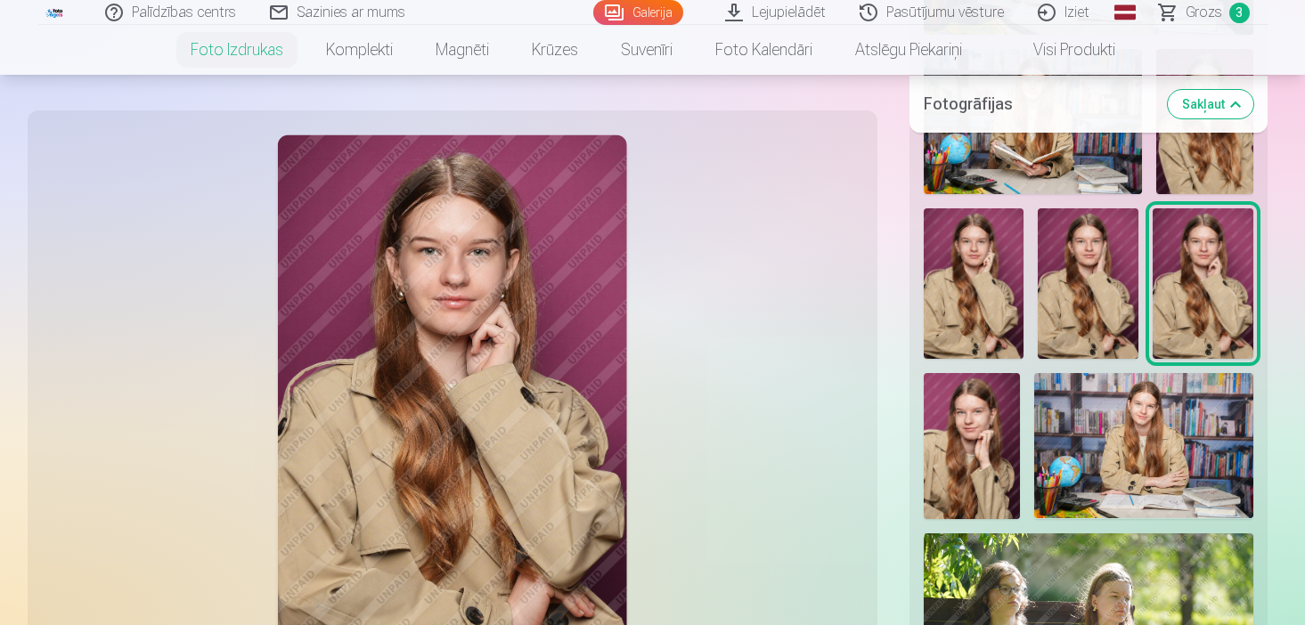
click at [972, 414] on img at bounding box center [971, 445] width 97 height 145
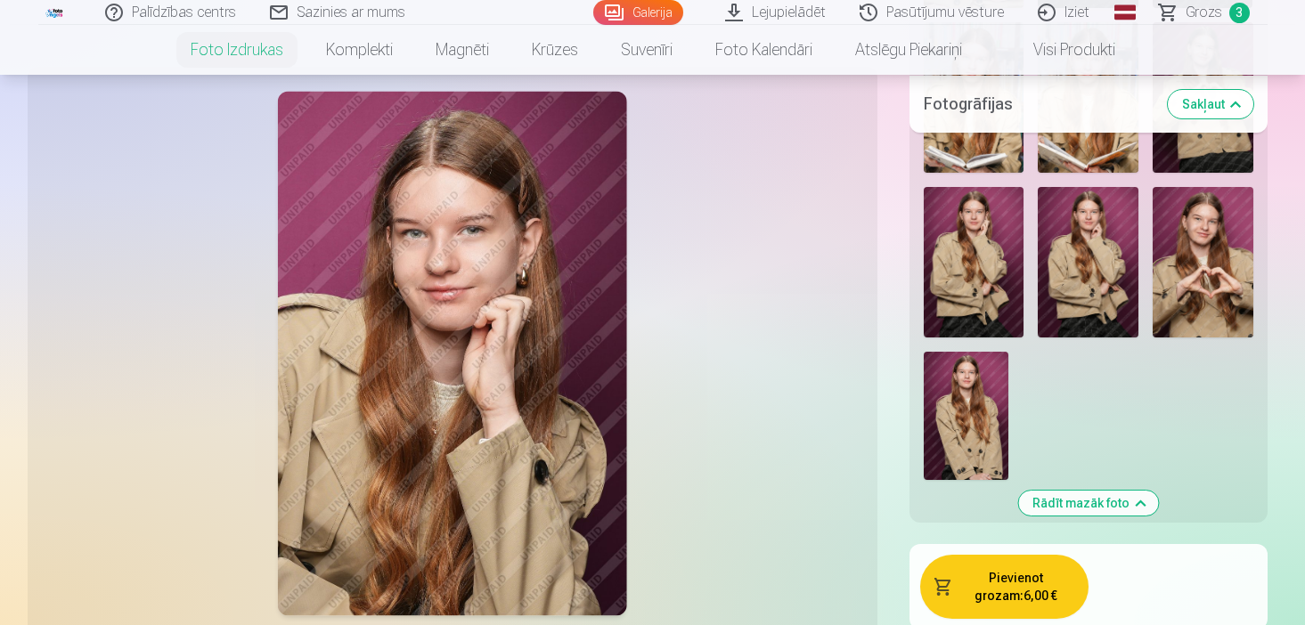
scroll to position [2102, 0]
click at [940, 365] on img at bounding box center [965, 417] width 85 height 128
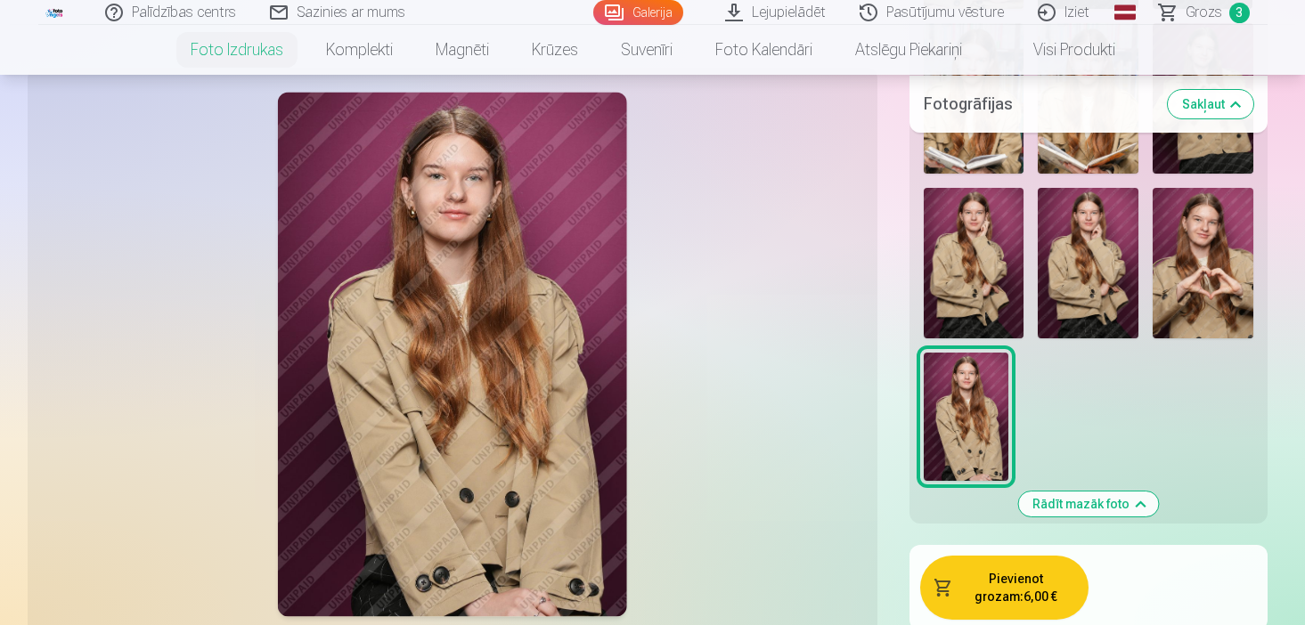
click at [989, 246] on img at bounding box center [973, 263] width 101 height 150
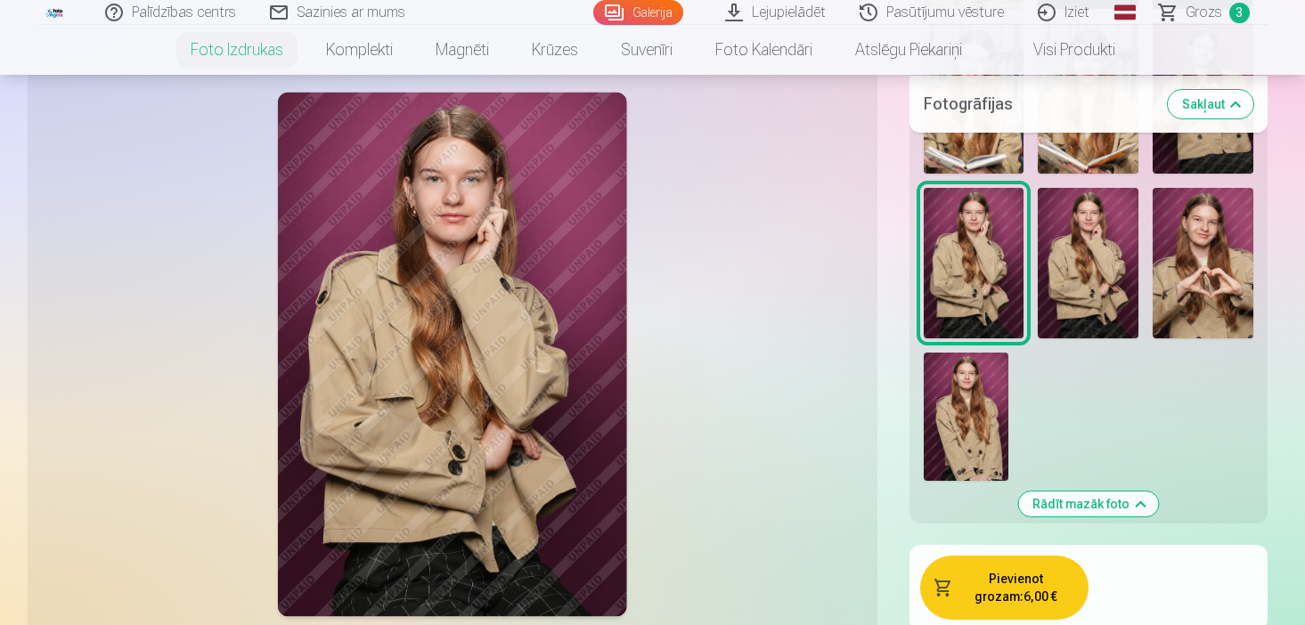
click at [1072, 248] on img at bounding box center [1087, 263] width 101 height 150
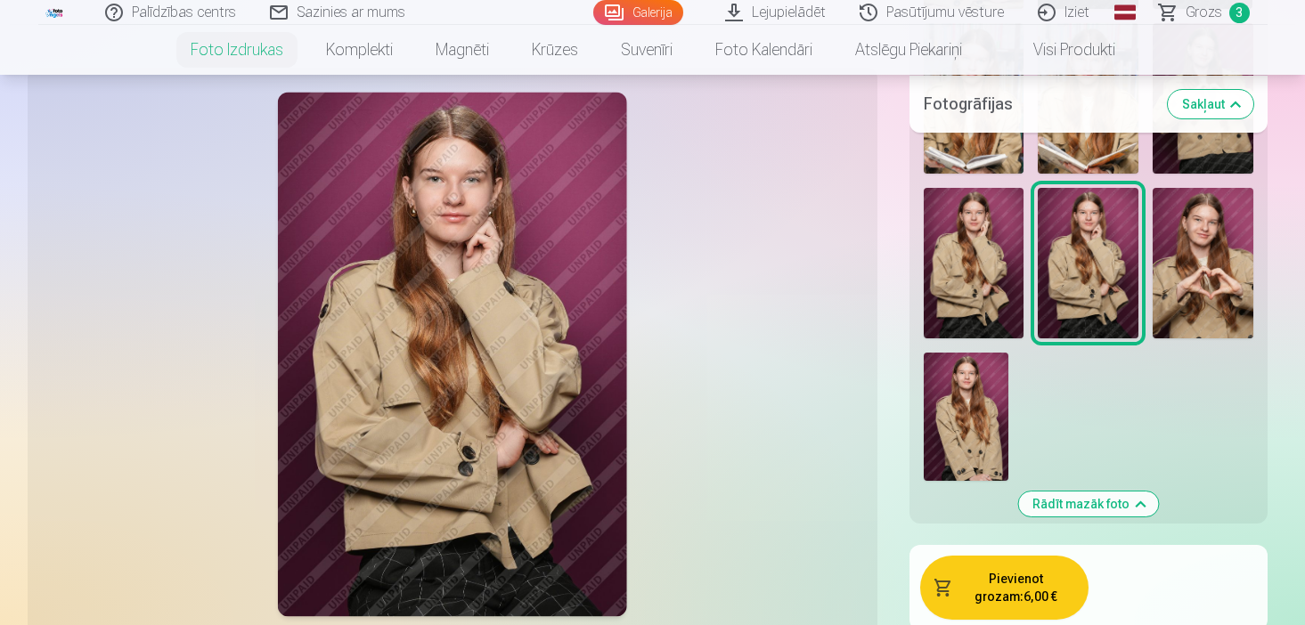
click at [1165, 245] on img at bounding box center [1202, 263] width 101 height 150
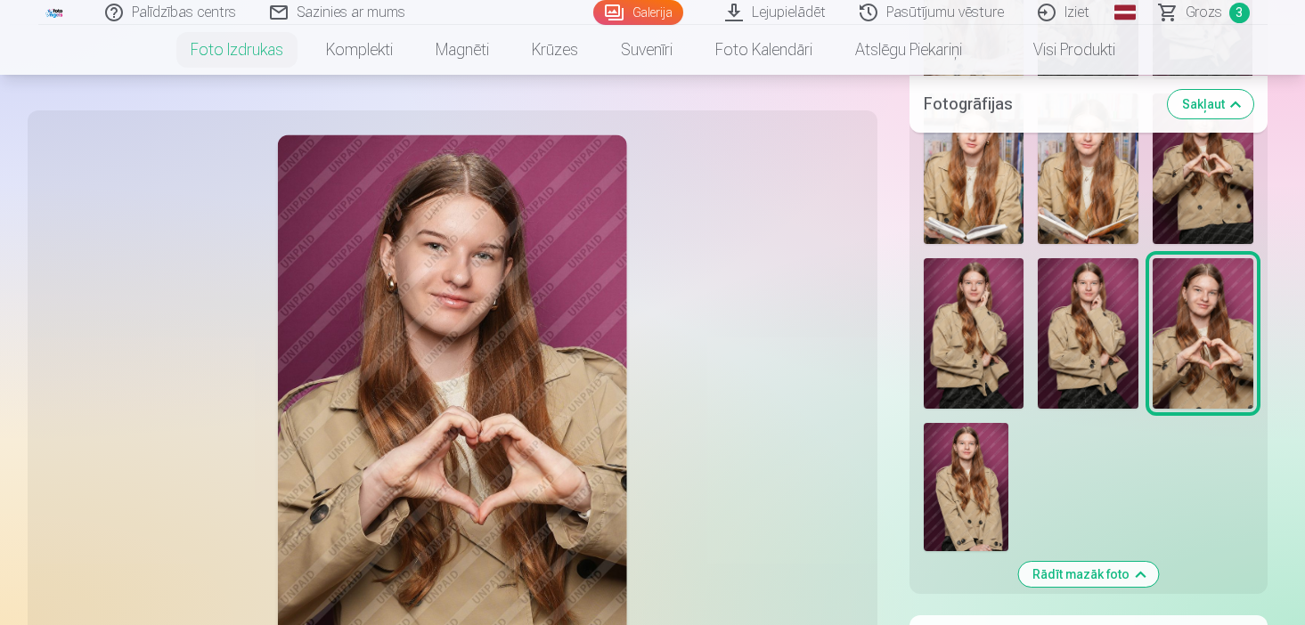
scroll to position [2030, 0]
click at [1195, 197] on img at bounding box center [1202, 169] width 101 height 150
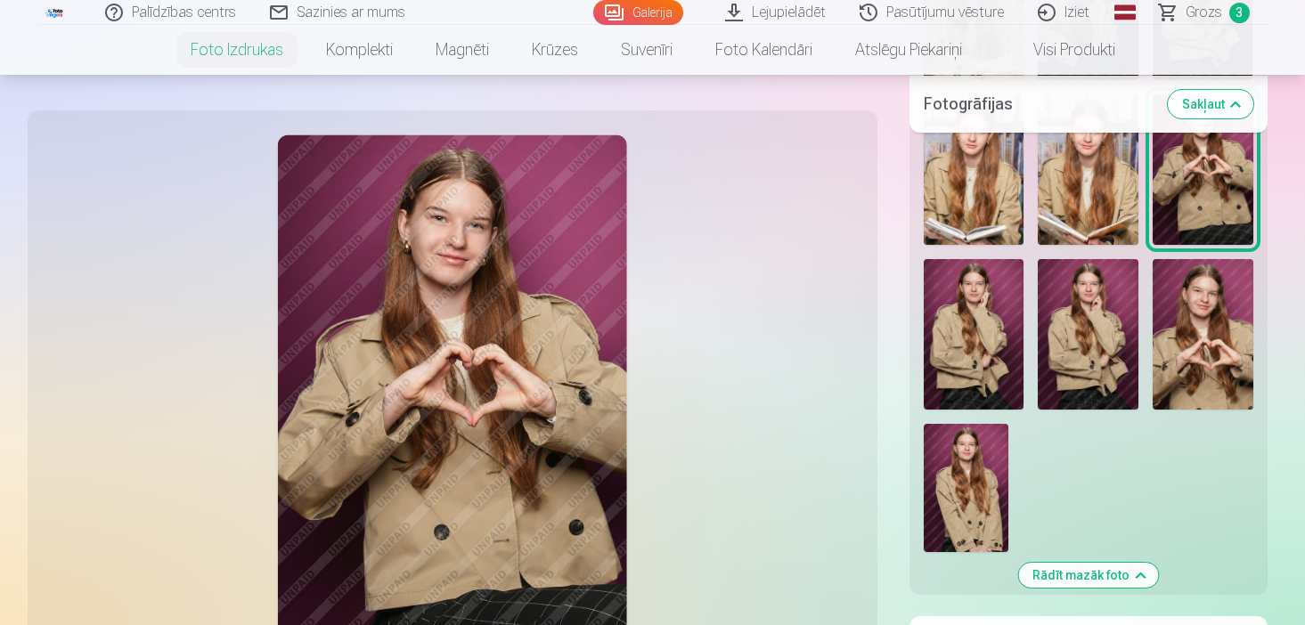
click at [1096, 343] on img at bounding box center [1087, 334] width 101 height 150
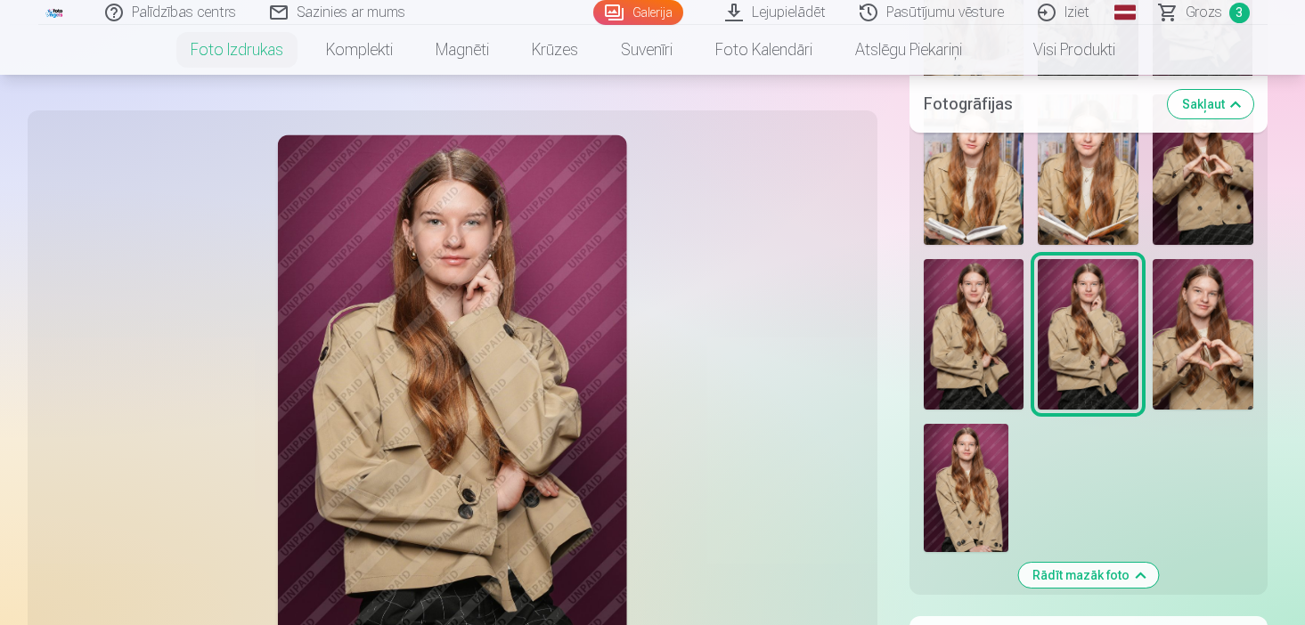
click at [991, 348] on img at bounding box center [973, 334] width 101 height 150
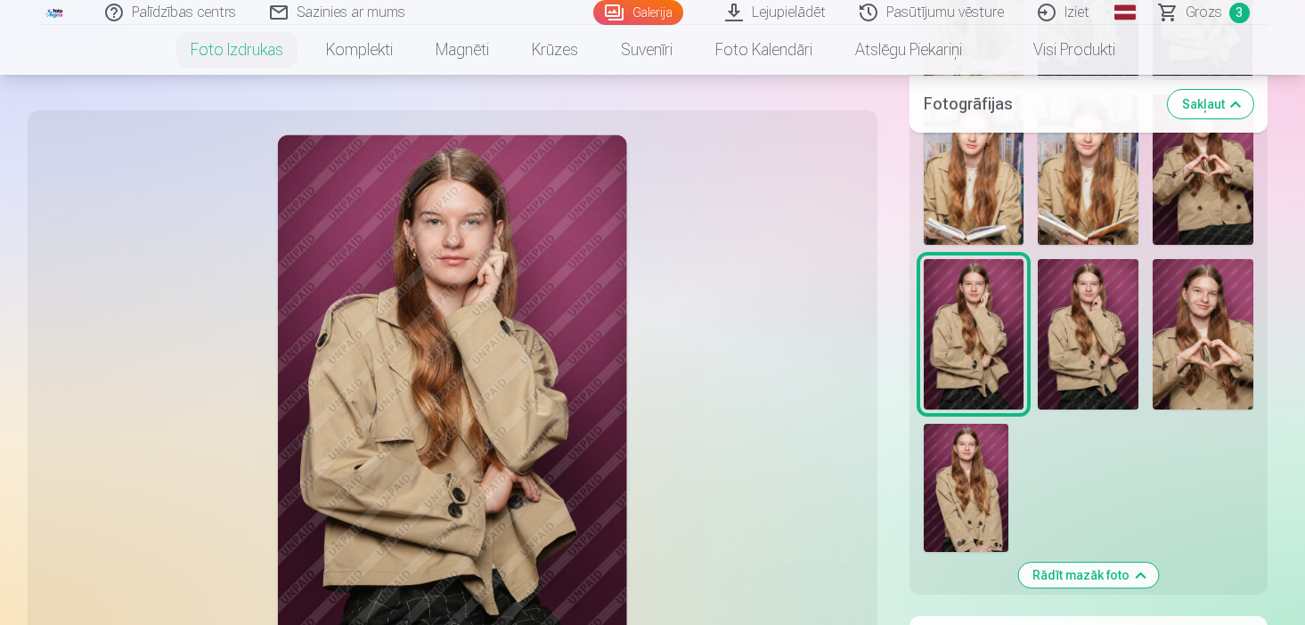
click at [1061, 352] on img at bounding box center [1087, 334] width 101 height 150
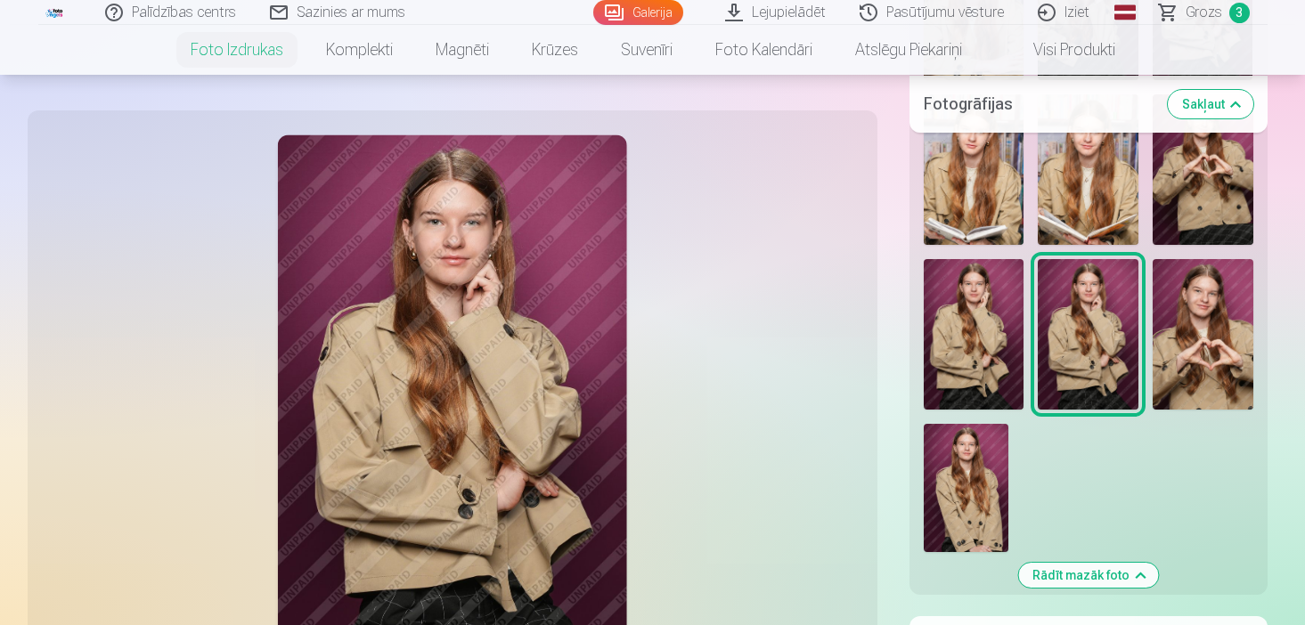
click at [983, 467] on img at bounding box center [965, 488] width 85 height 128
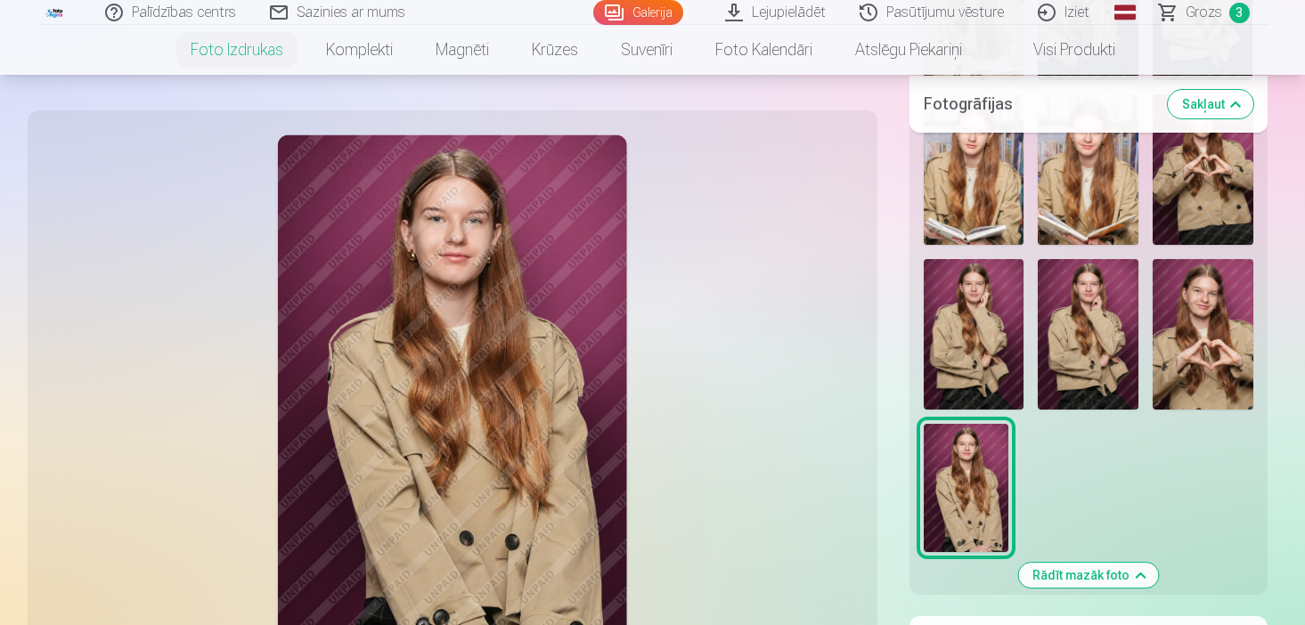
click at [985, 303] on img at bounding box center [973, 334] width 101 height 150
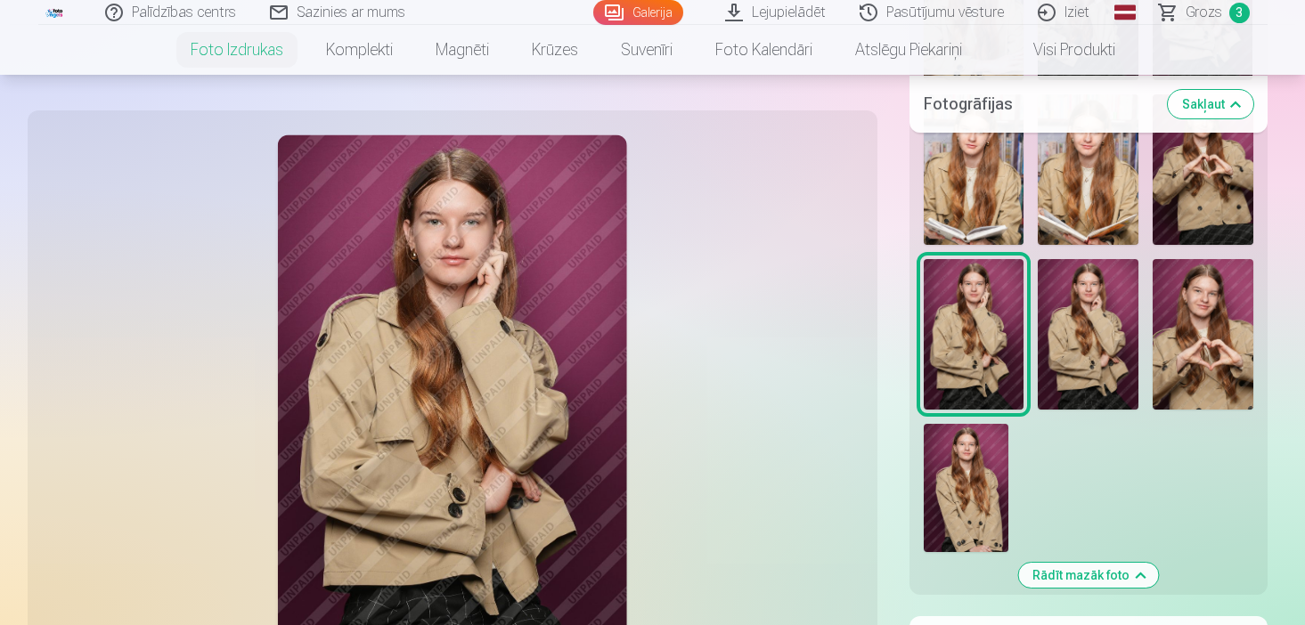
click at [1053, 321] on img at bounding box center [1087, 334] width 101 height 150
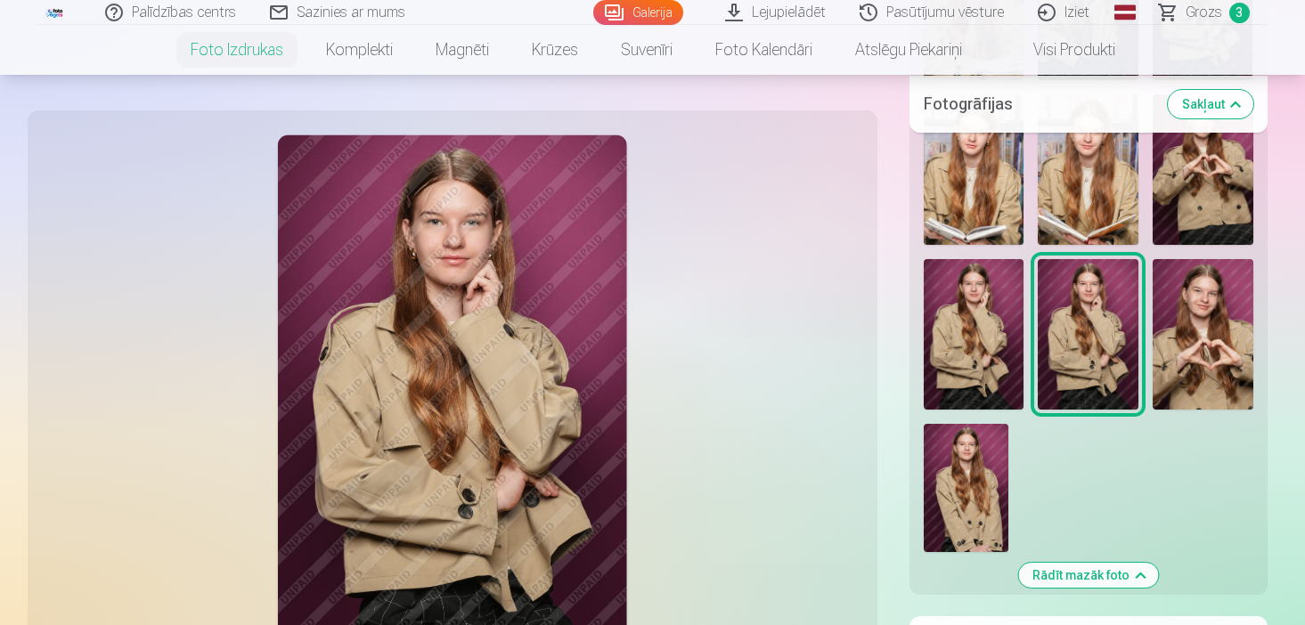
click at [940, 313] on img at bounding box center [973, 334] width 101 height 150
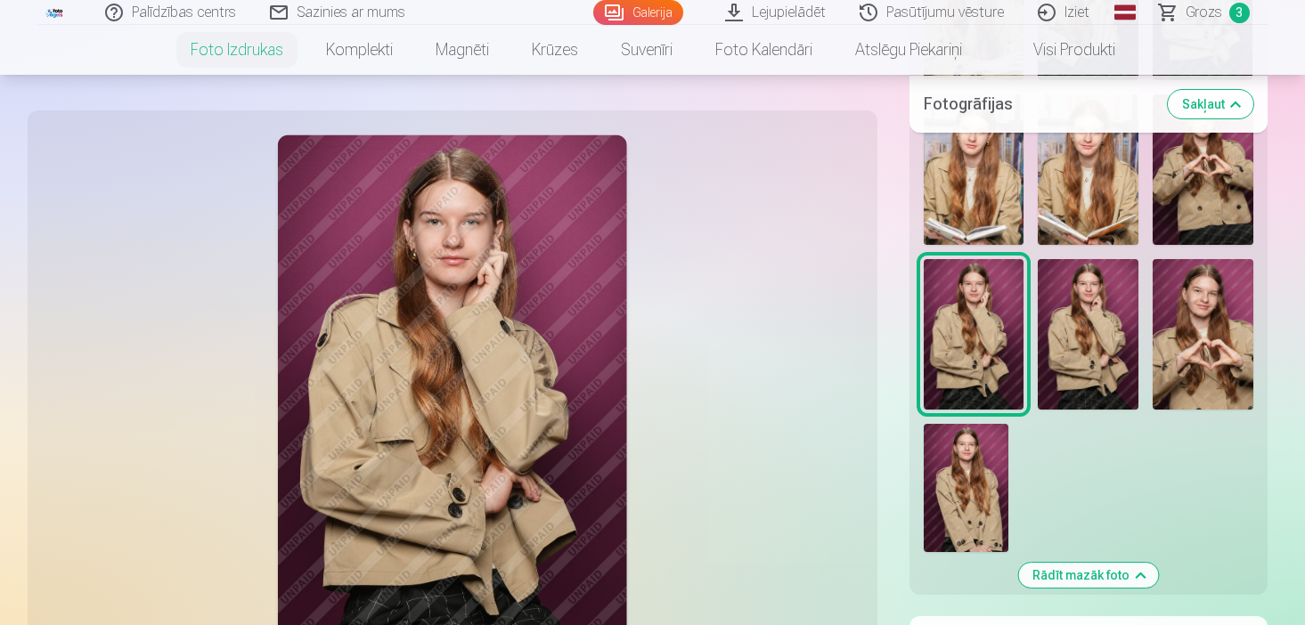
click at [1004, 322] on img at bounding box center [973, 334] width 101 height 150
click at [978, 435] on img at bounding box center [965, 488] width 85 height 128
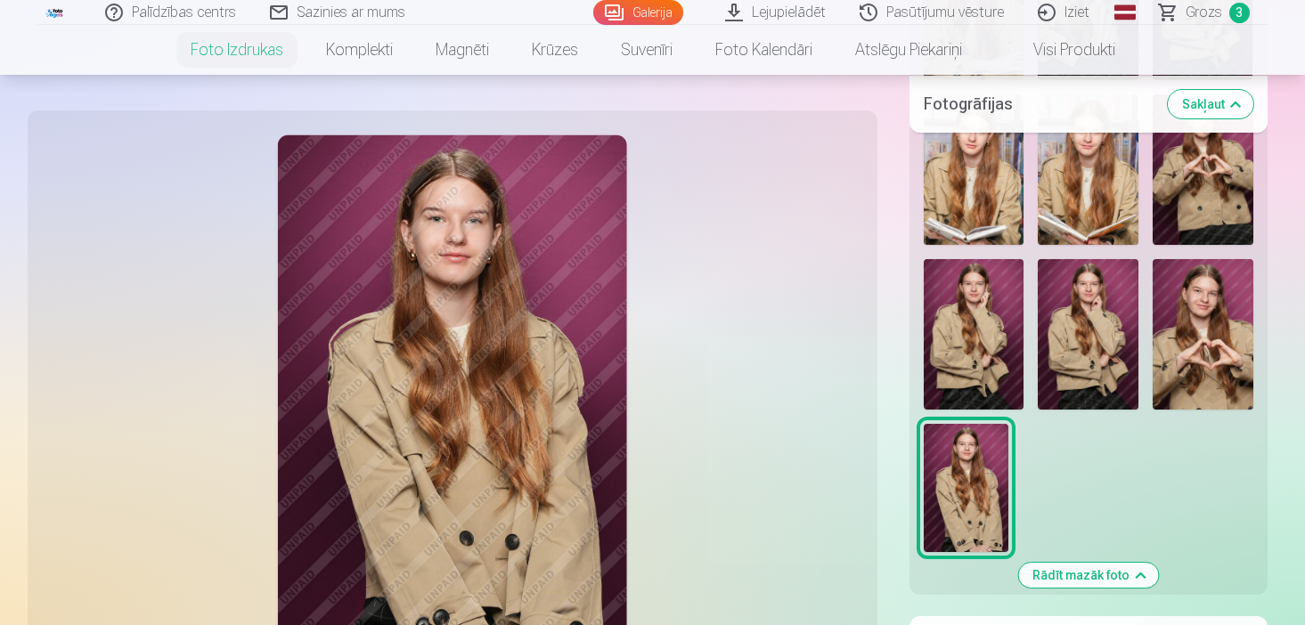
click at [1073, 297] on img at bounding box center [1087, 334] width 101 height 150
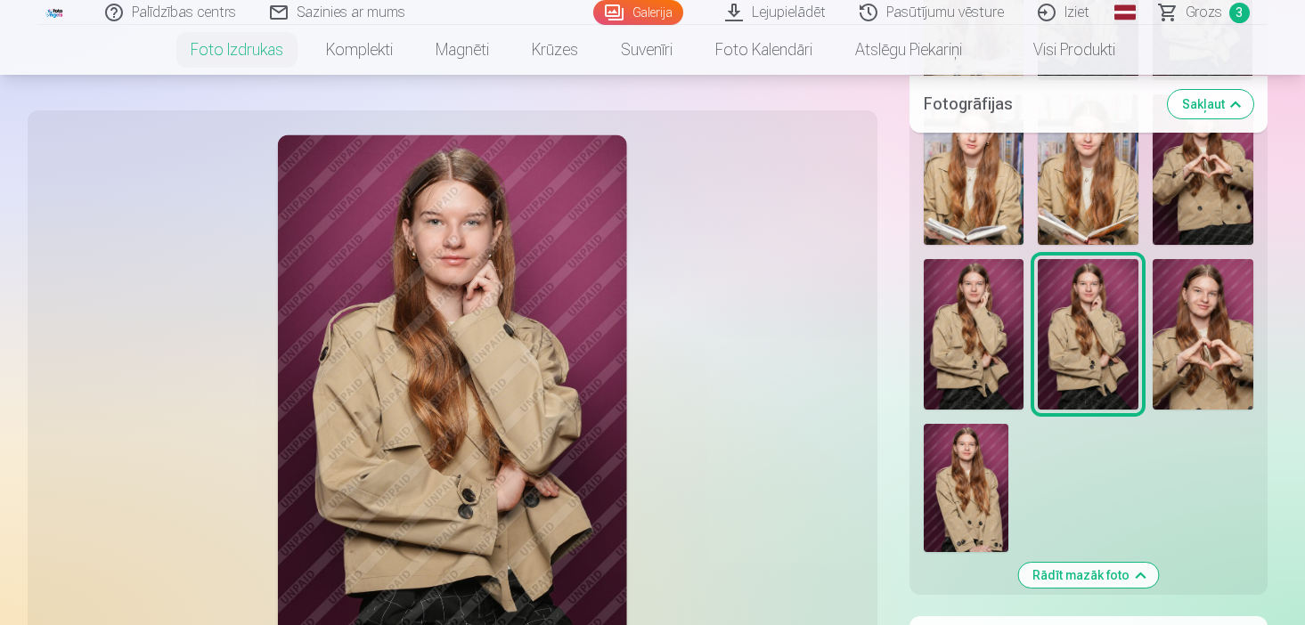
click at [946, 456] on img at bounding box center [965, 488] width 85 height 128
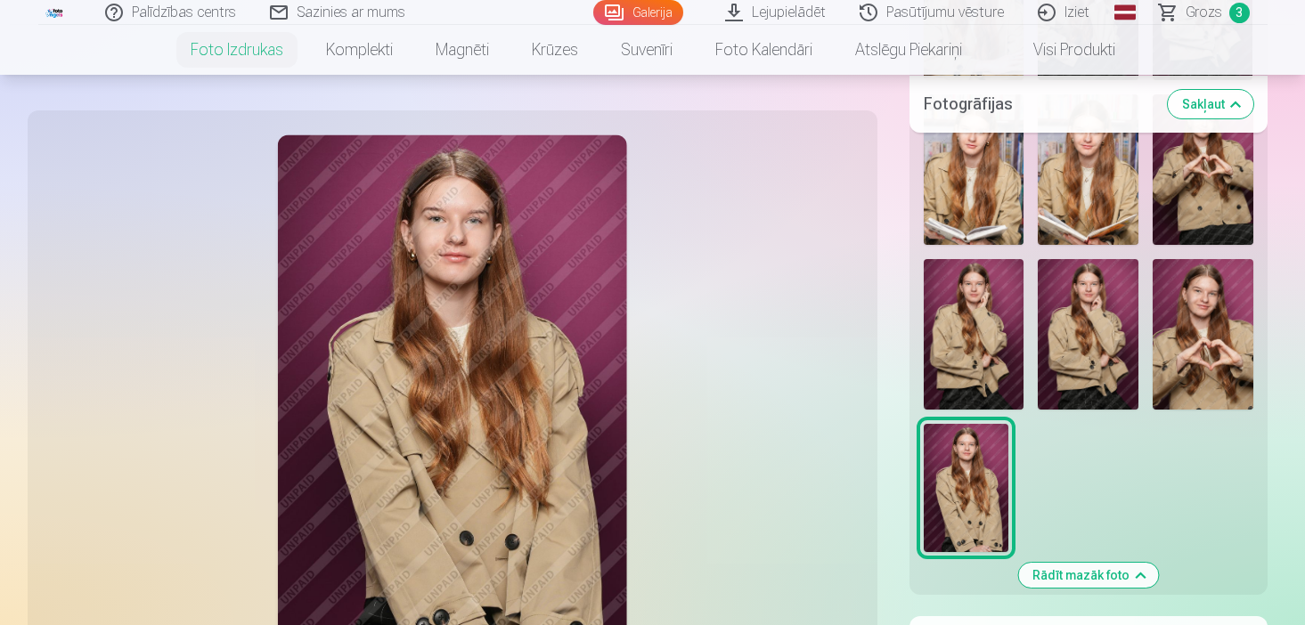
click at [1063, 349] on img at bounding box center [1087, 334] width 101 height 150
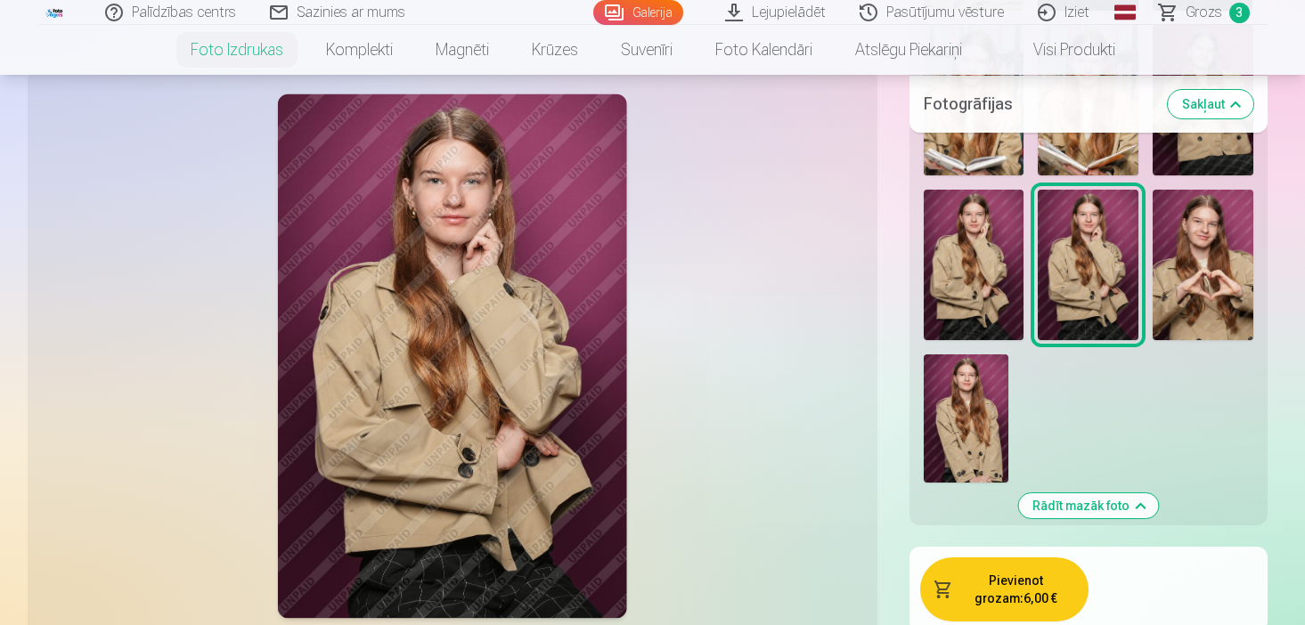
scroll to position [2102, 0]
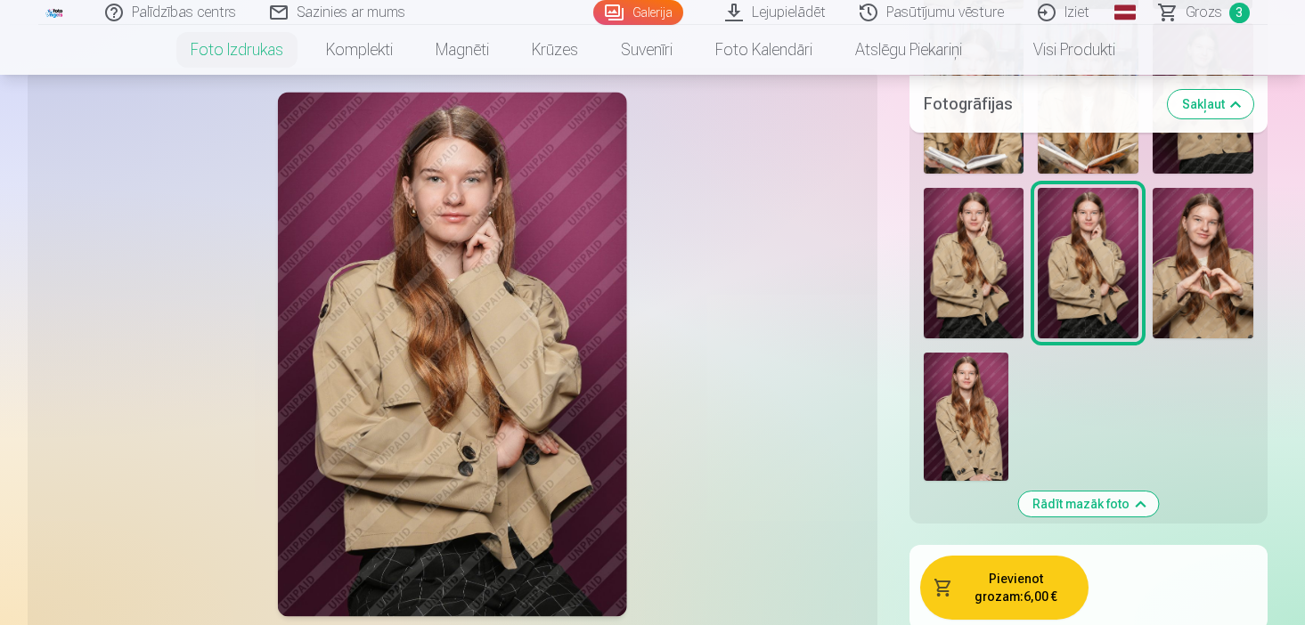
click at [495, 266] on img at bounding box center [452, 354] width 350 height 525
click at [459, 224] on img at bounding box center [452, 354] width 350 height 525
click at [993, 575] on button "Pievienot grozam : 6,00 €" at bounding box center [1004, 588] width 168 height 64
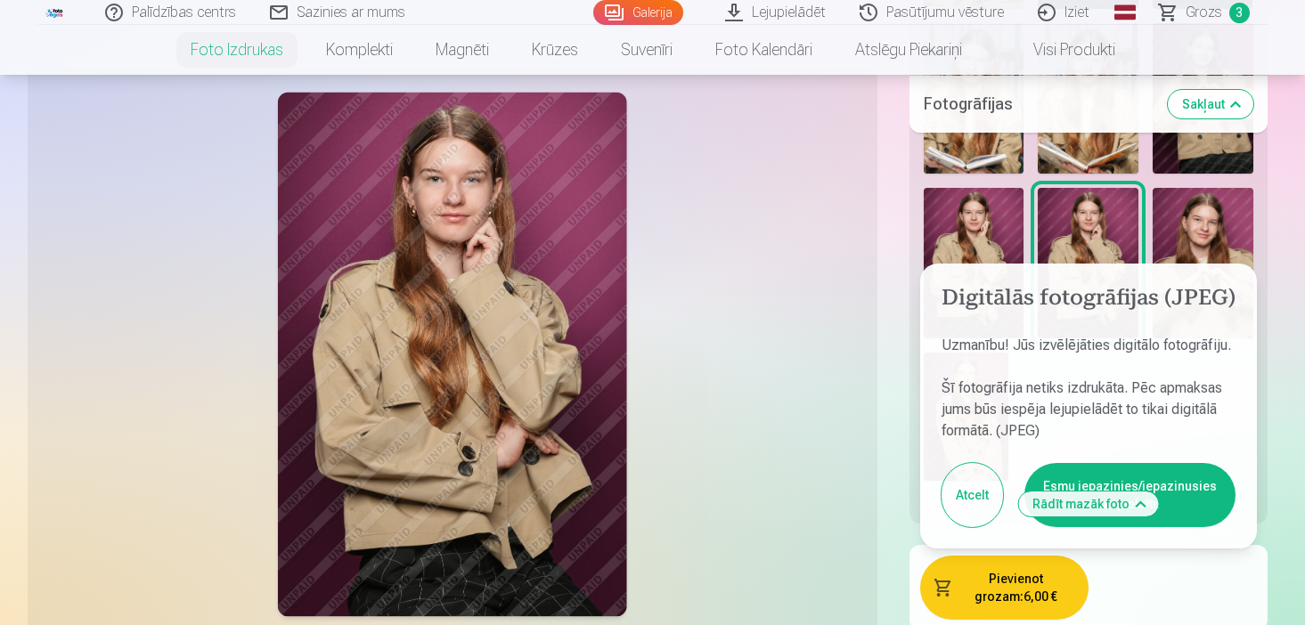
click at [1161, 472] on button "Esmu iepazinies/iepazinusies un piekrītu" at bounding box center [1129, 495] width 211 height 64
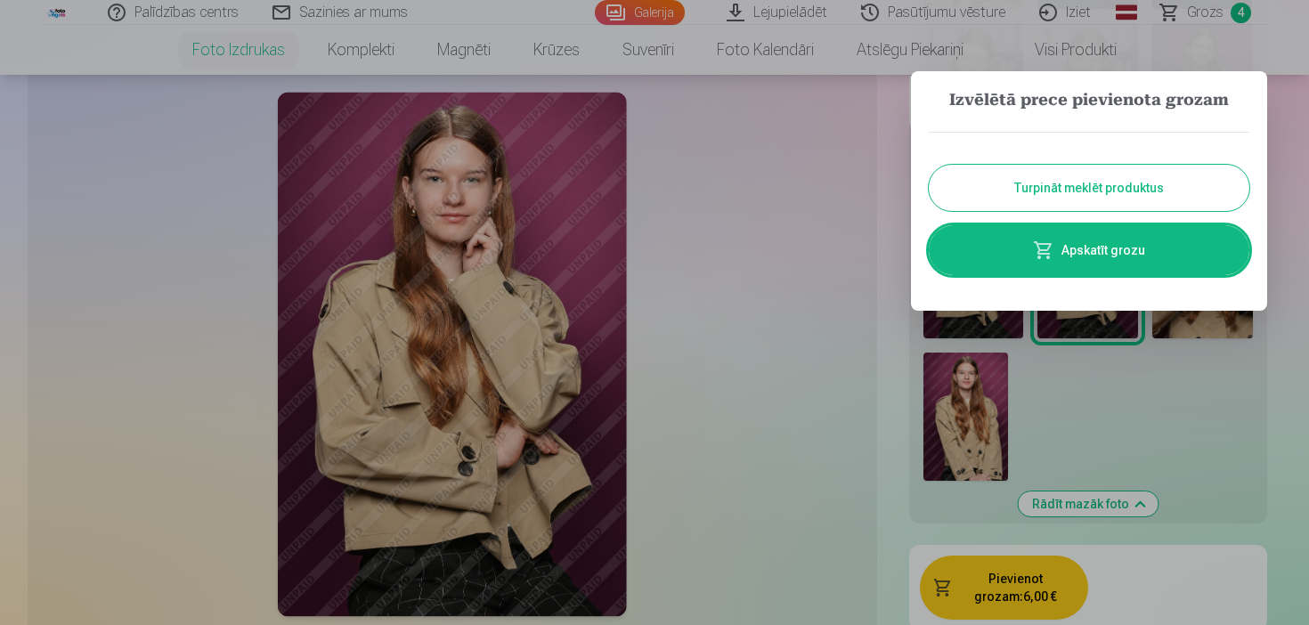
click at [1043, 191] on button "Turpināt meklēt produktus" at bounding box center [1089, 188] width 321 height 46
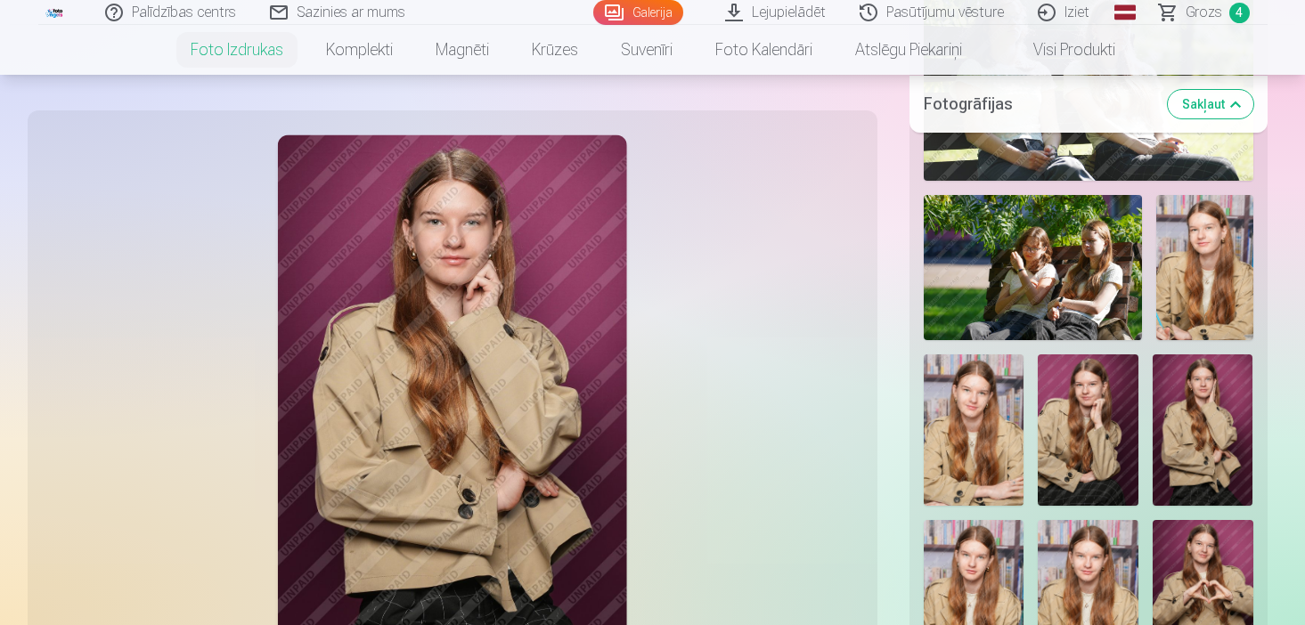
scroll to position [1603, 0]
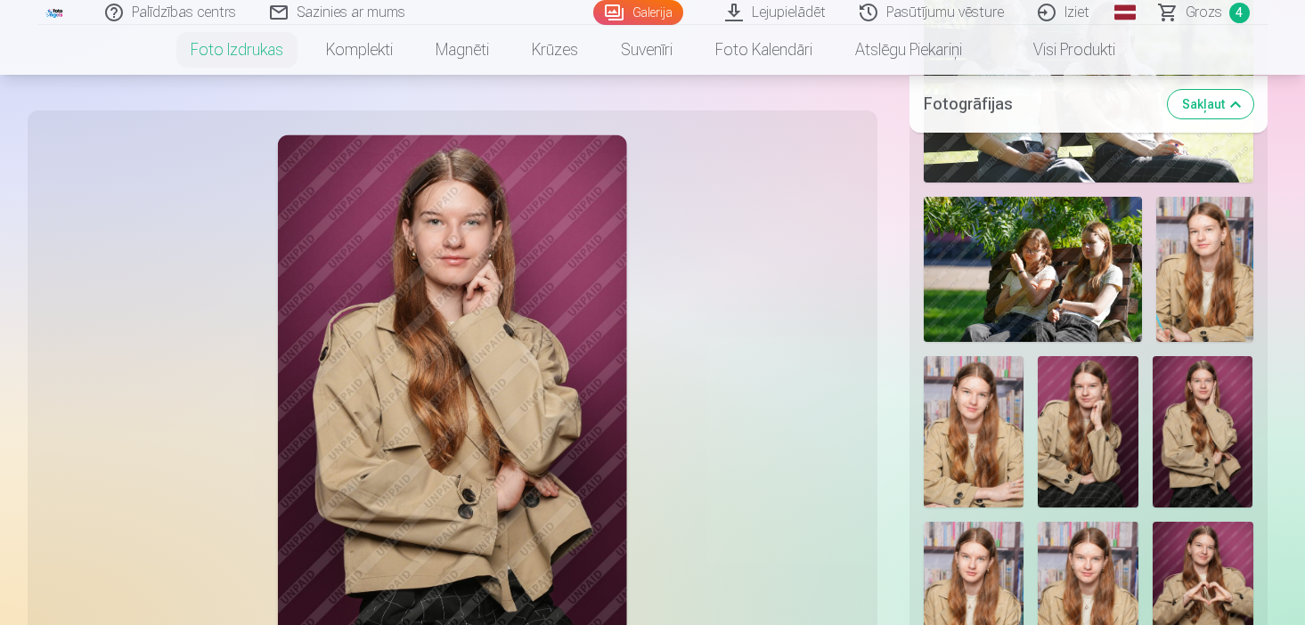
click at [1079, 356] on img at bounding box center [1087, 431] width 101 height 150
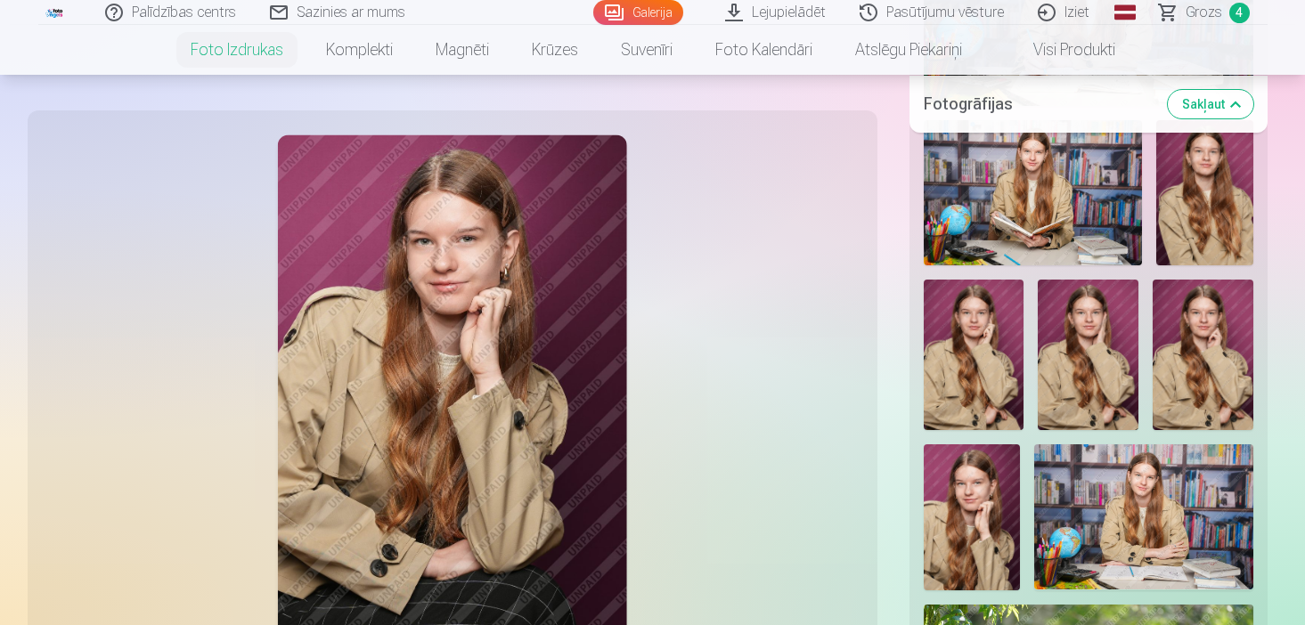
scroll to position [926, 0]
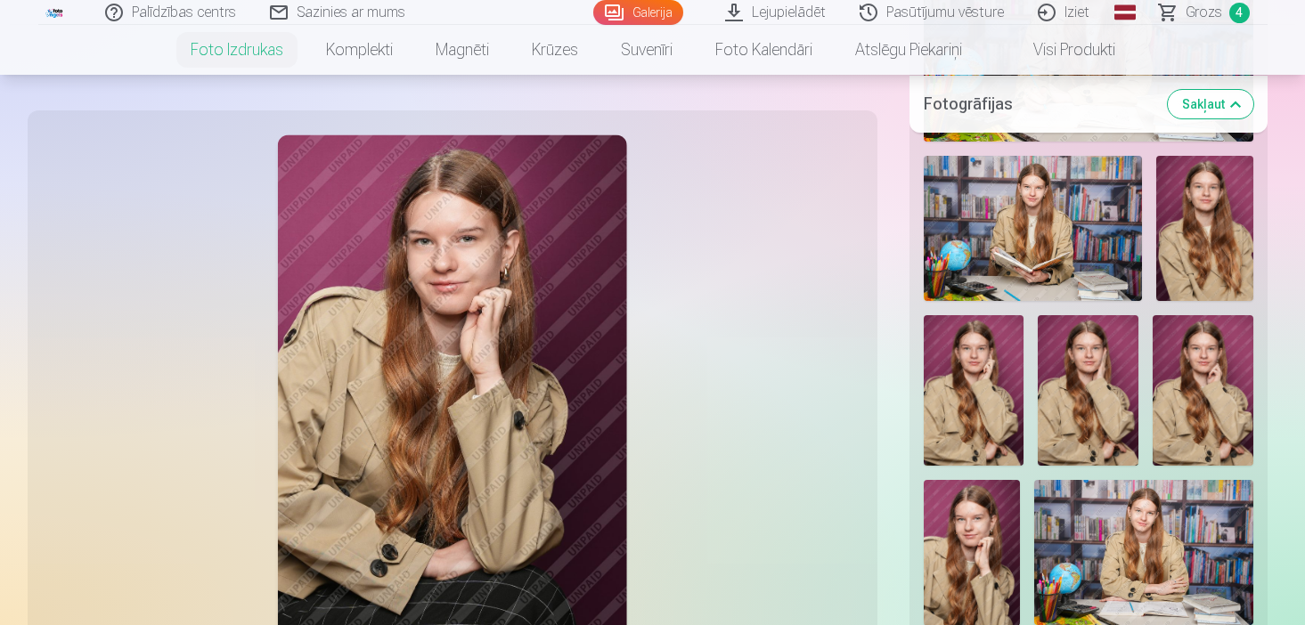
click at [1079, 346] on img at bounding box center [1087, 390] width 101 height 150
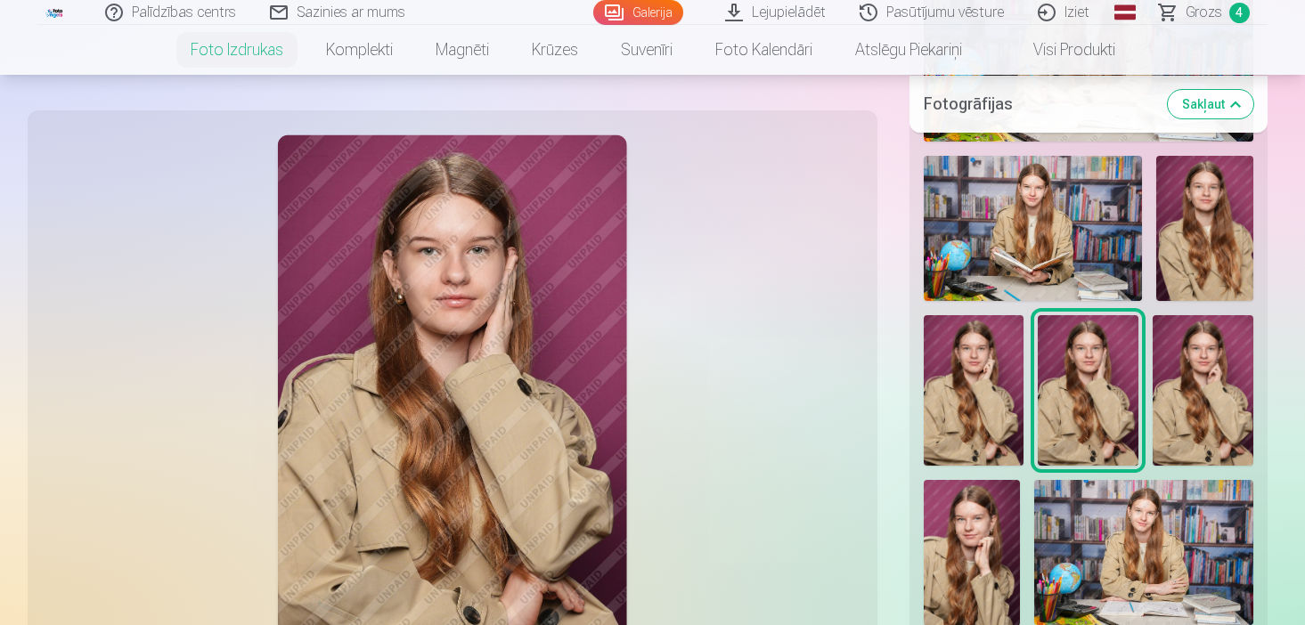
click at [972, 337] on img at bounding box center [973, 390] width 101 height 150
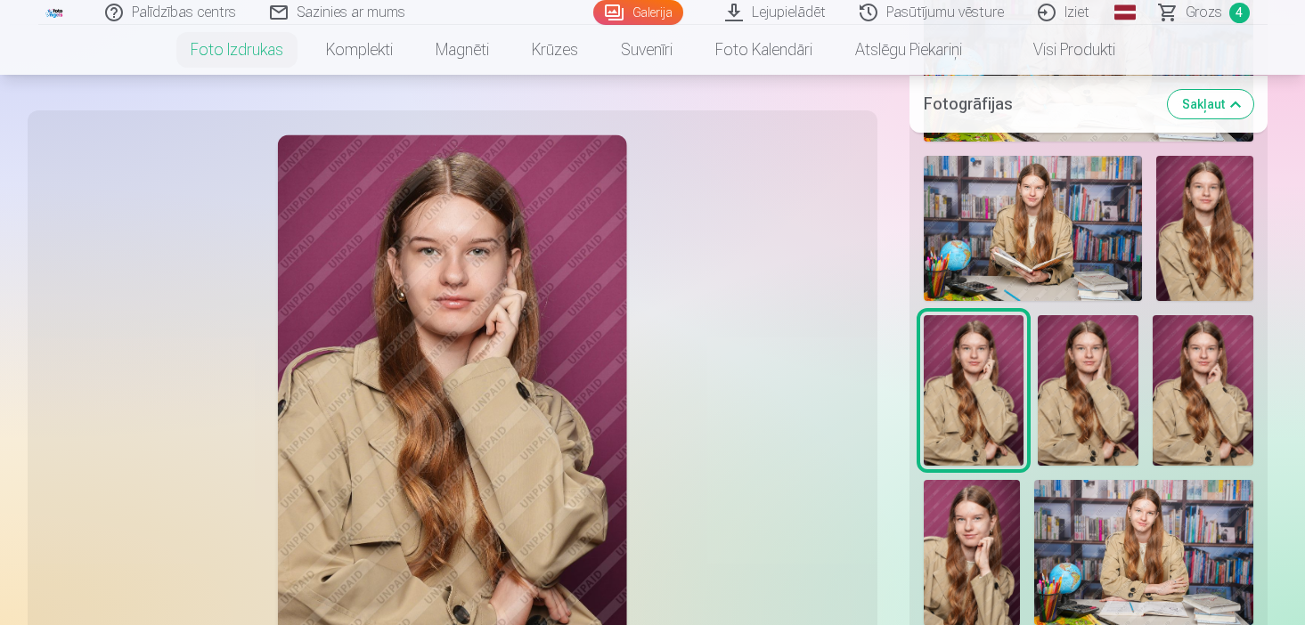
click at [1183, 362] on img at bounding box center [1202, 390] width 101 height 150
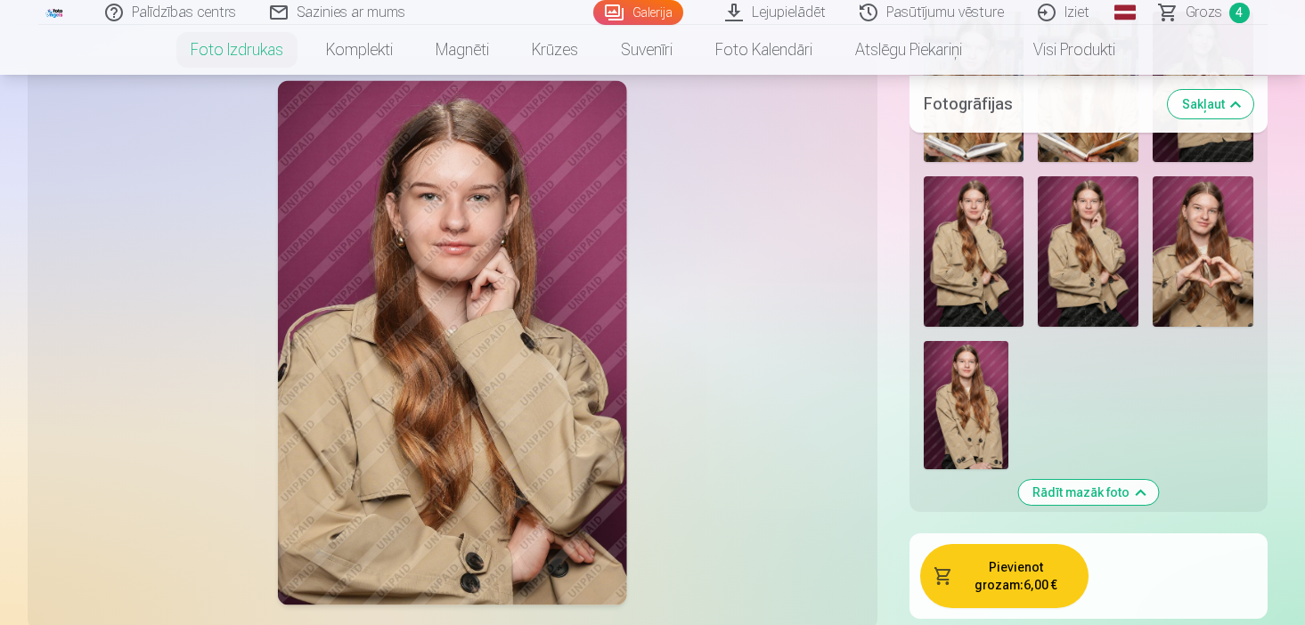
scroll to position [2101, 0]
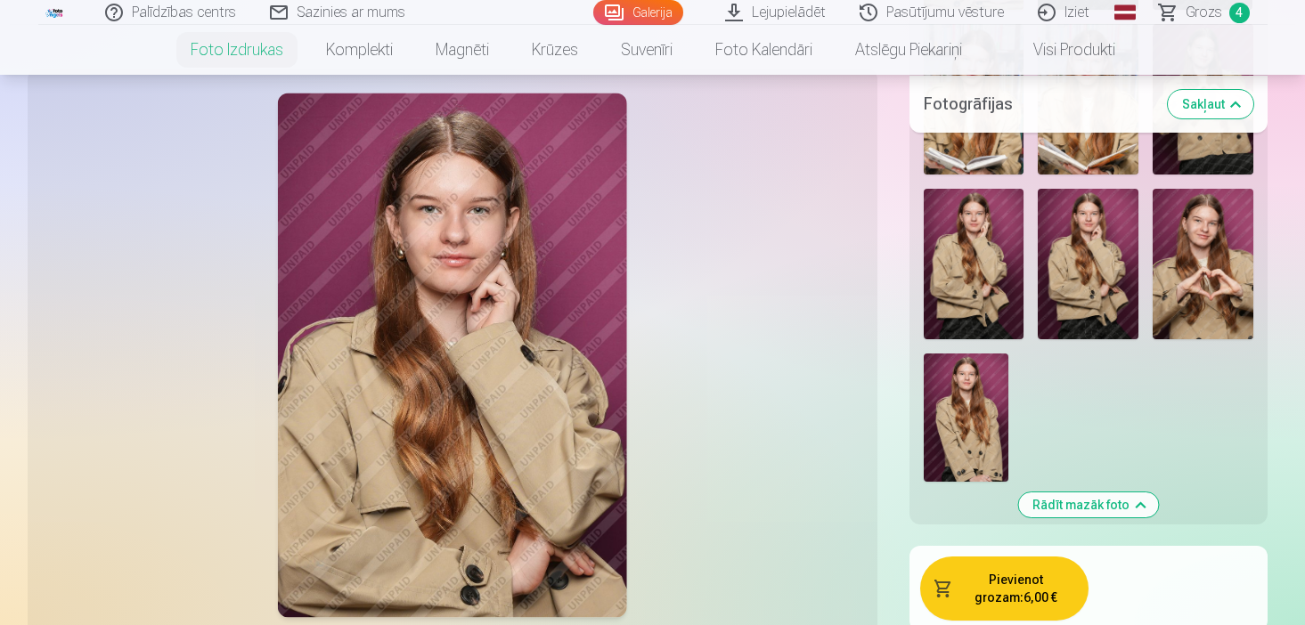
click at [1087, 197] on img at bounding box center [1087, 264] width 101 height 150
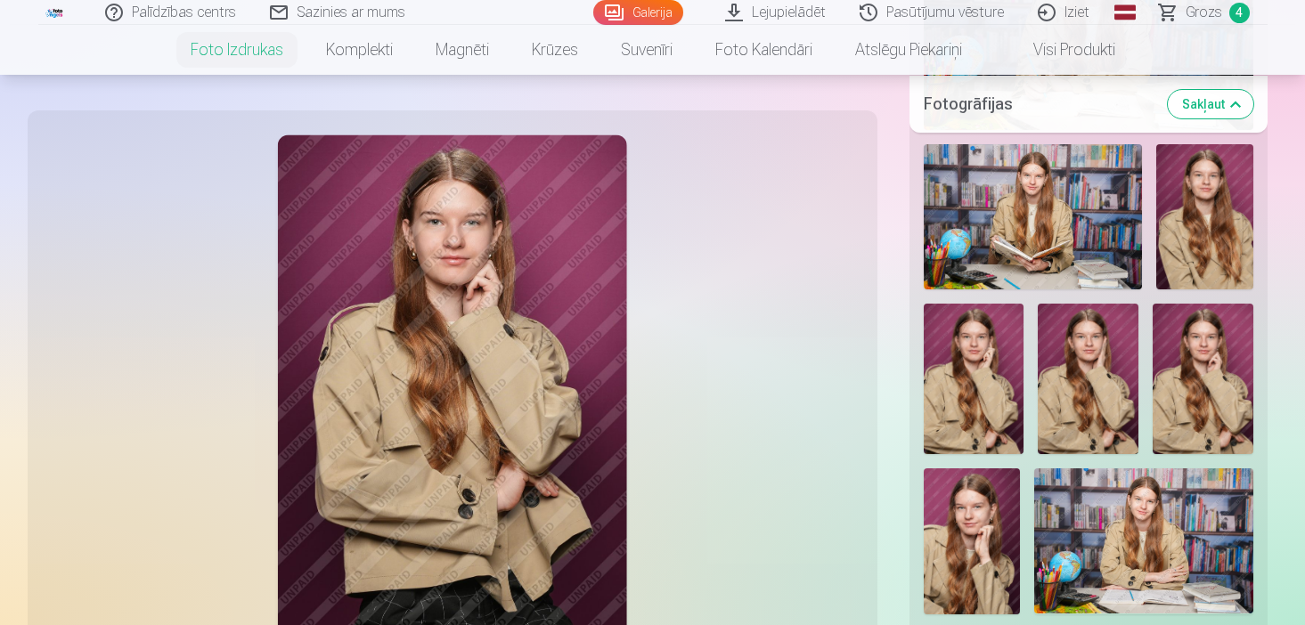
scroll to position [925, 0]
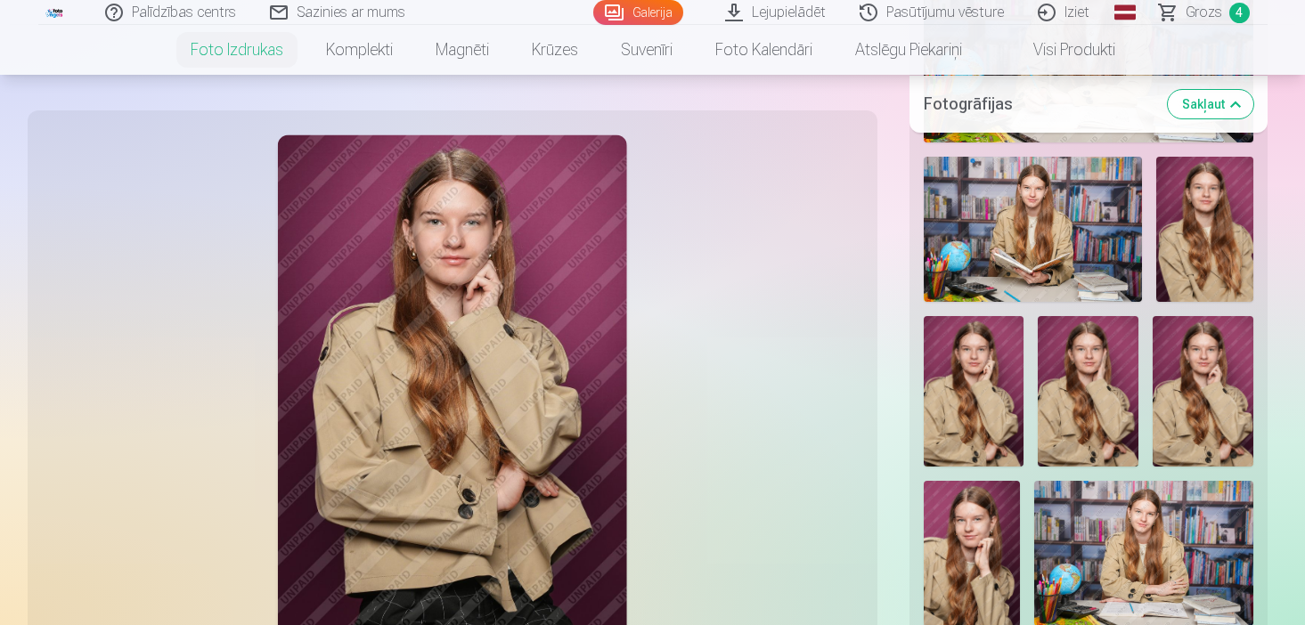
click at [1193, 365] on img at bounding box center [1202, 391] width 101 height 150
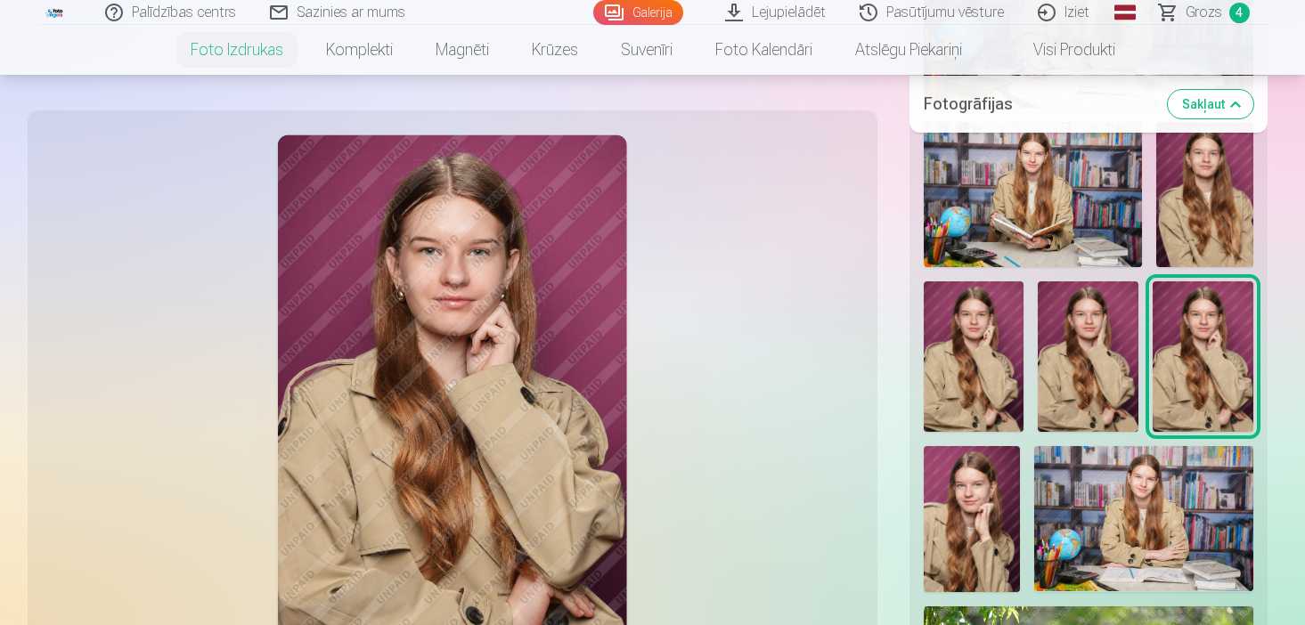
scroll to position [961, 0]
drag, startPoint x: 1302, startPoint y: 115, endPoint x: 1303, endPoint y: 226, distance: 111.3
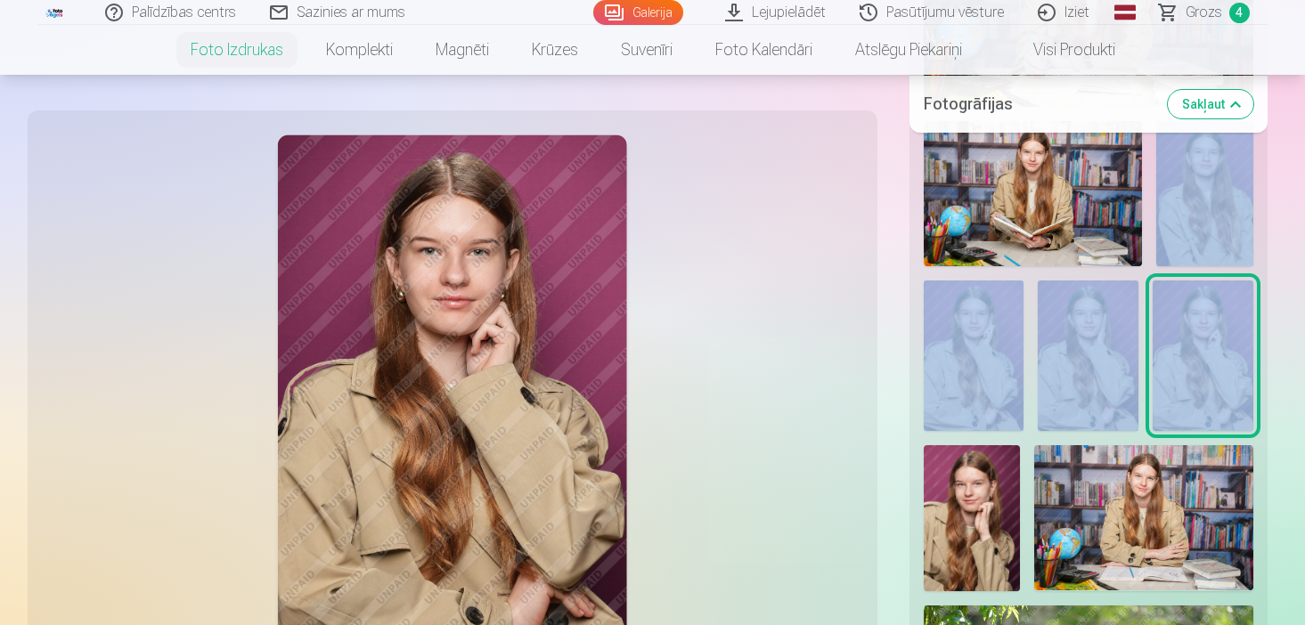
drag, startPoint x: 1303, startPoint y: 102, endPoint x: 1293, endPoint y: 302, distance: 199.7
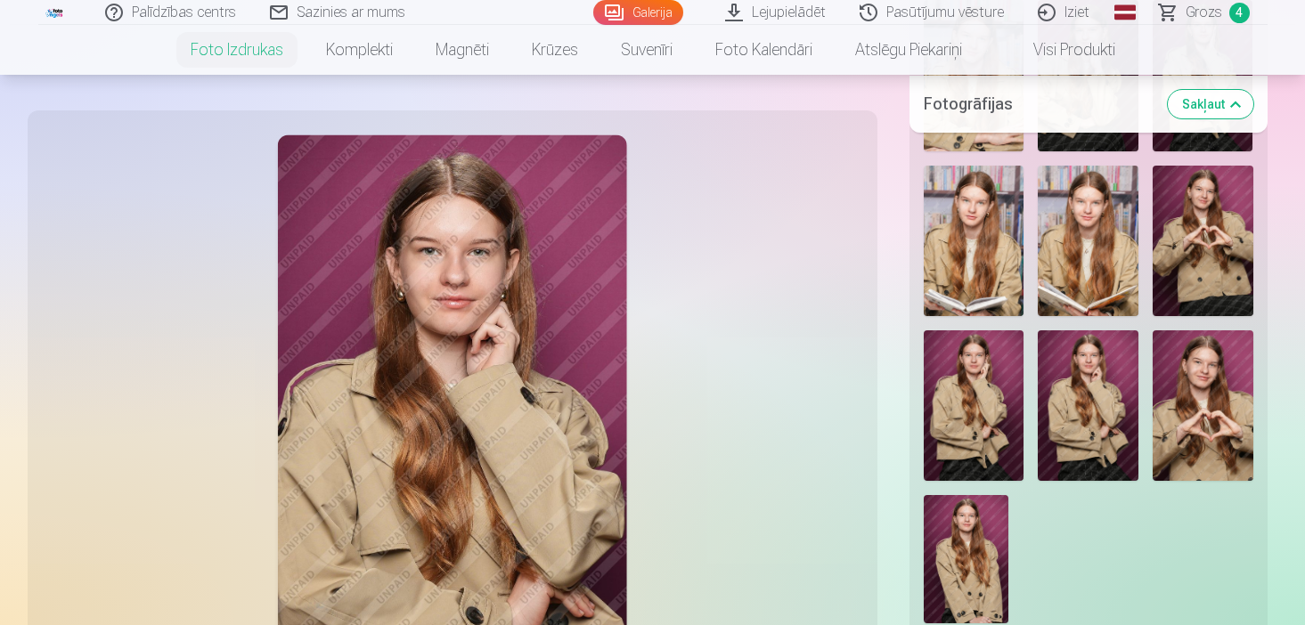
scroll to position [1994, 0]
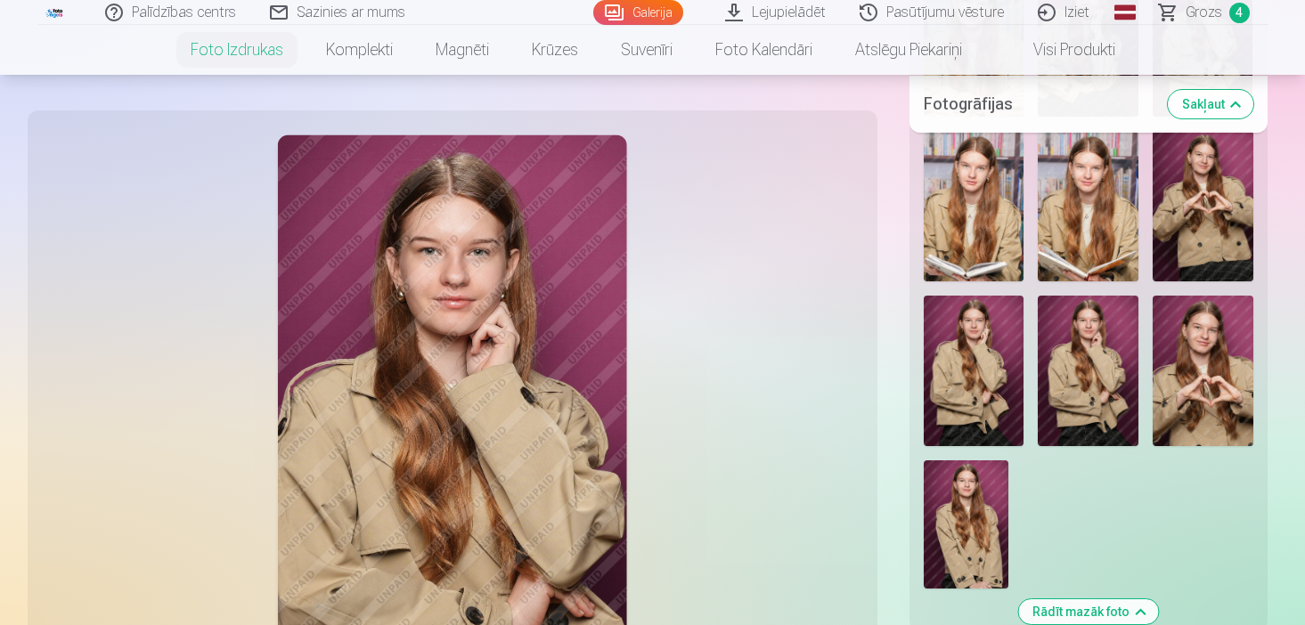
click at [1063, 369] on img at bounding box center [1087, 371] width 101 height 150
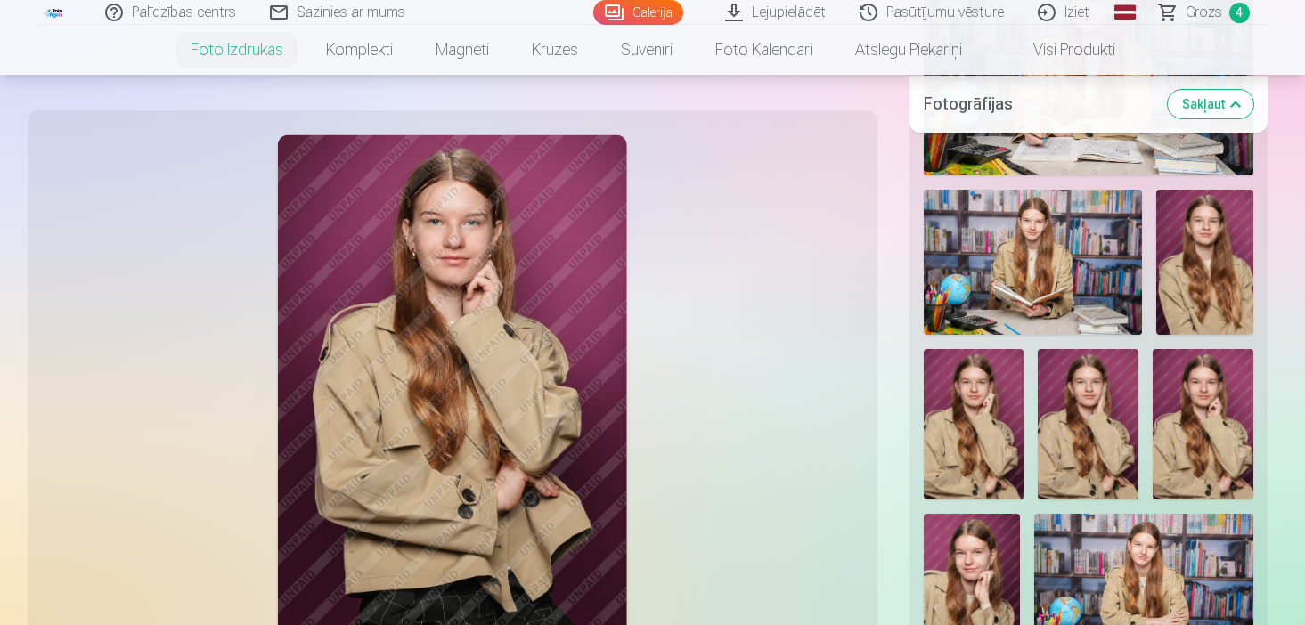
scroll to position [890, 0]
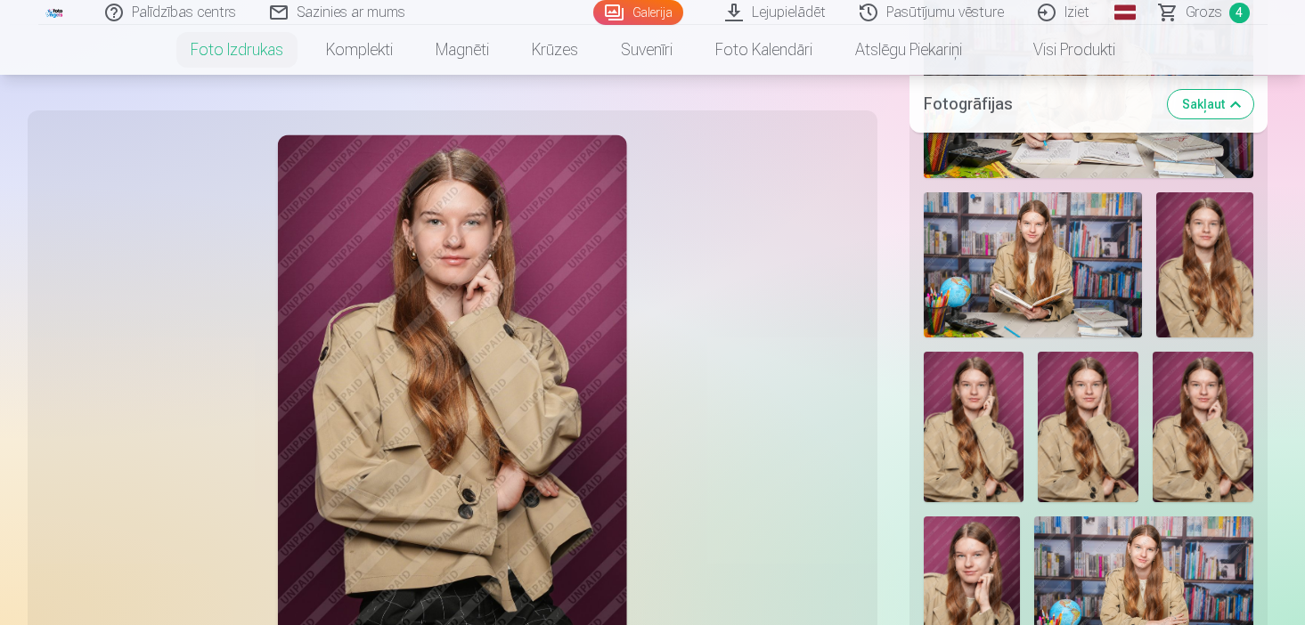
click at [1208, 398] on img at bounding box center [1202, 427] width 101 height 150
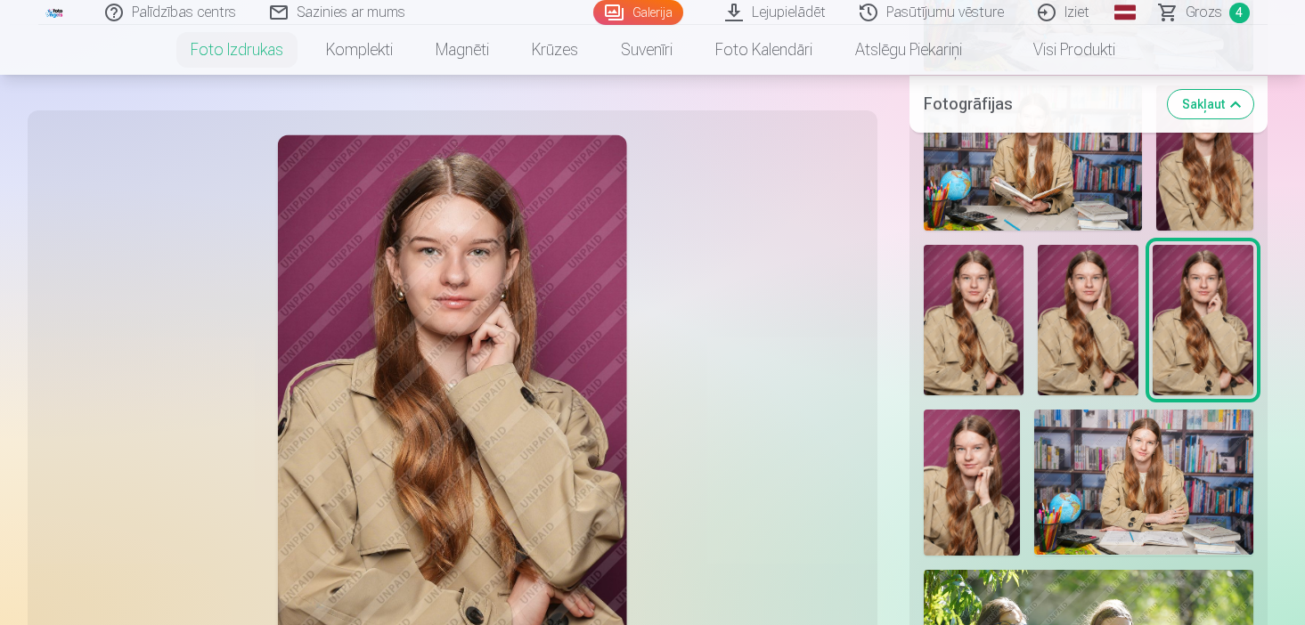
scroll to position [1032, 0]
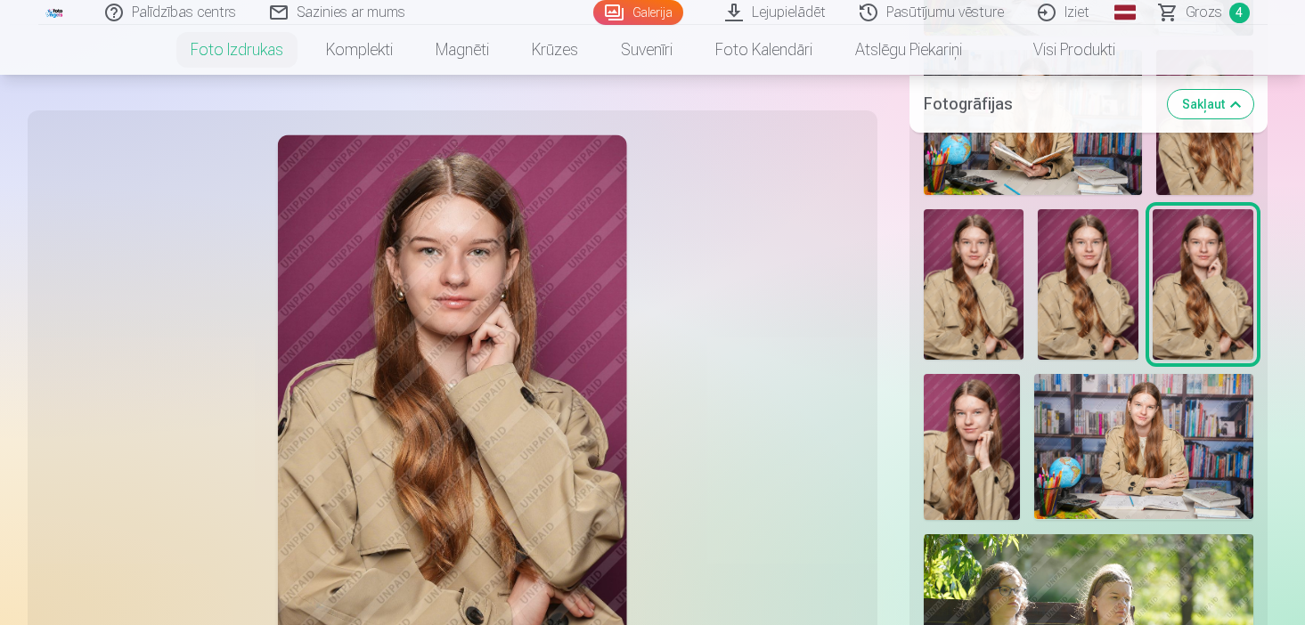
click at [677, 376] on div at bounding box center [452, 397] width 828 height 552
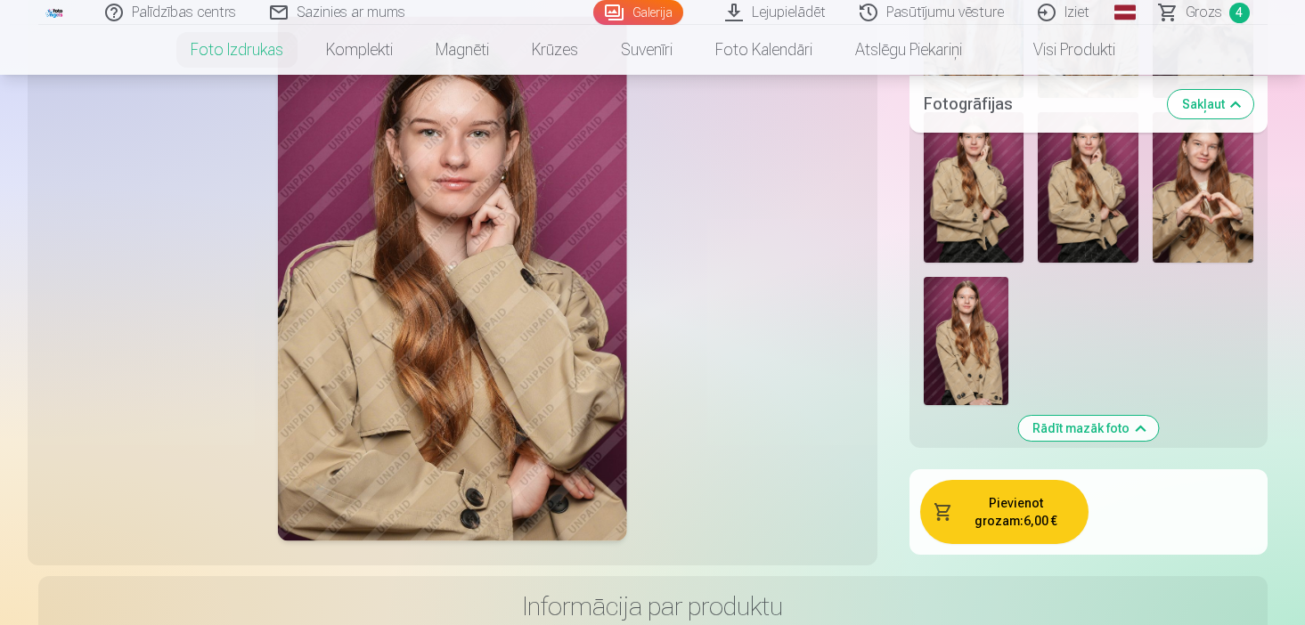
scroll to position [2208, 0]
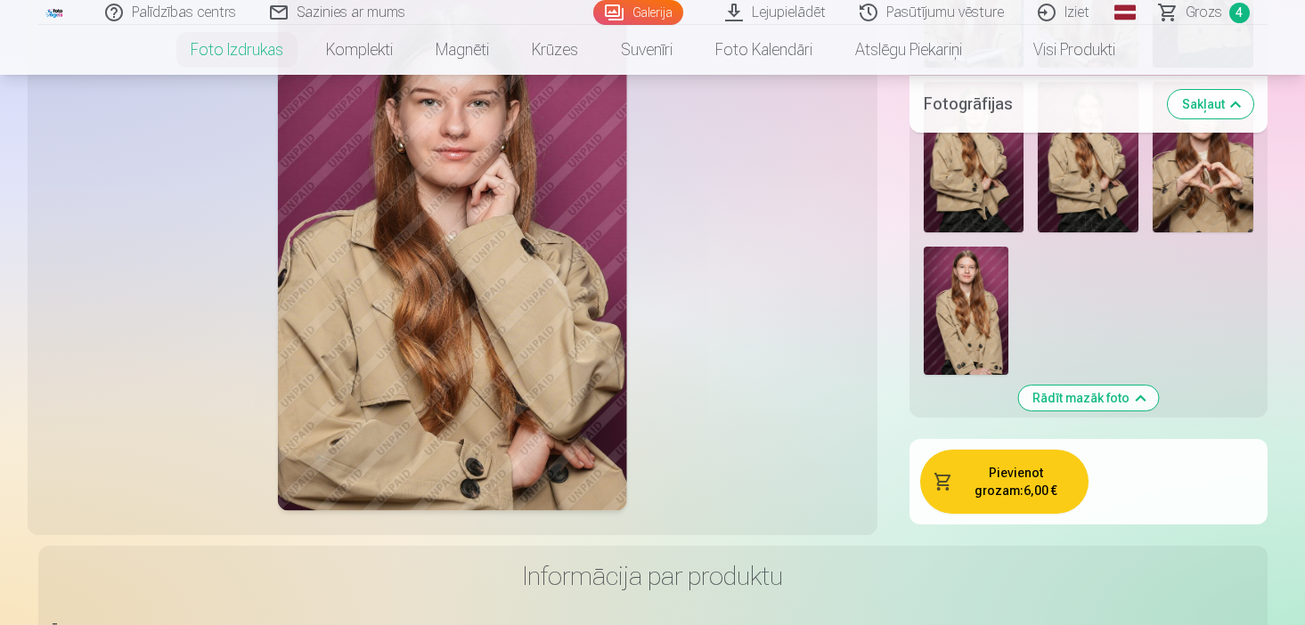
click at [935, 473] on span "button" at bounding box center [943, 482] width 18 height 18
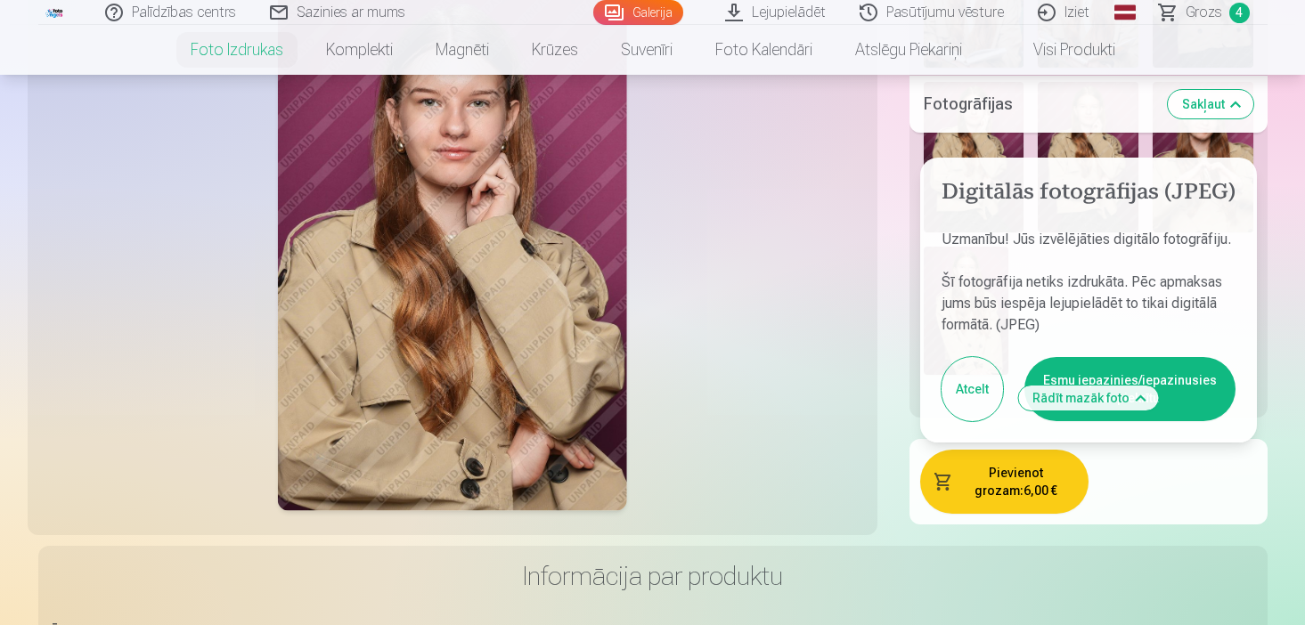
click at [1204, 357] on button "Esmu iepazinies/iepazinusies un piekrītu" at bounding box center [1129, 389] width 211 height 64
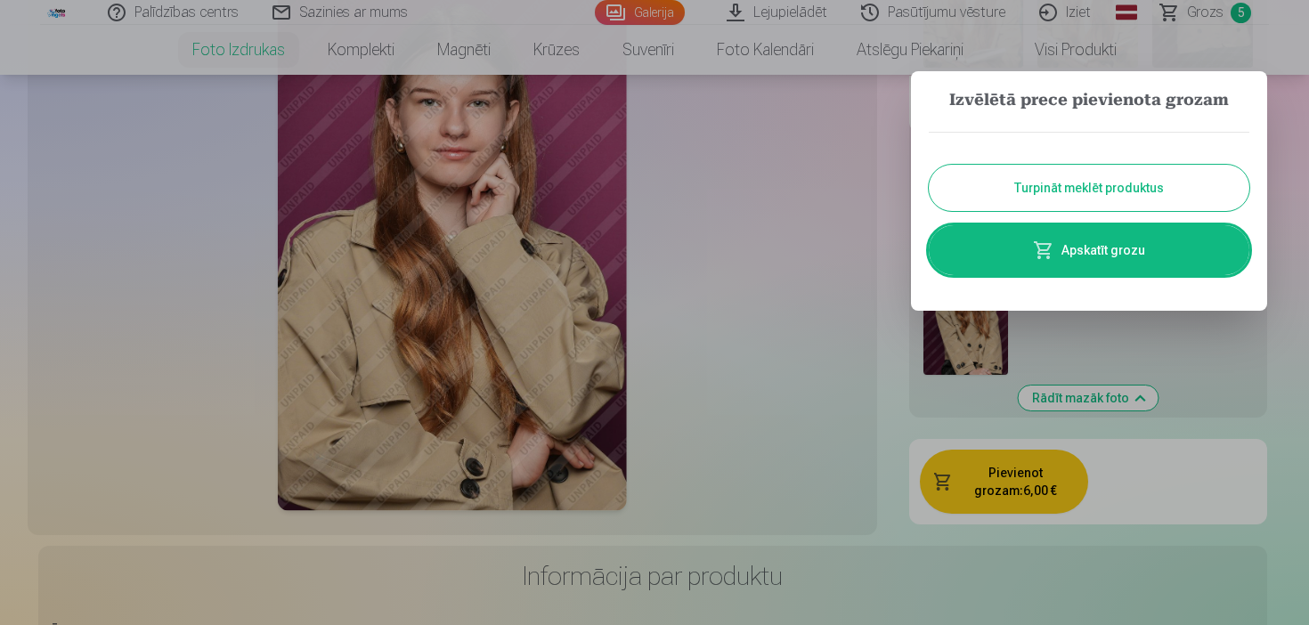
drag, startPoint x: 1131, startPoint y: 186, endPoint x: 1139, endPoint y: 177, distance: 12.0
click at [1131, 186] on button "Turpināt meklēt produktus" at bounding box center [1089, 188] width 321 height 46
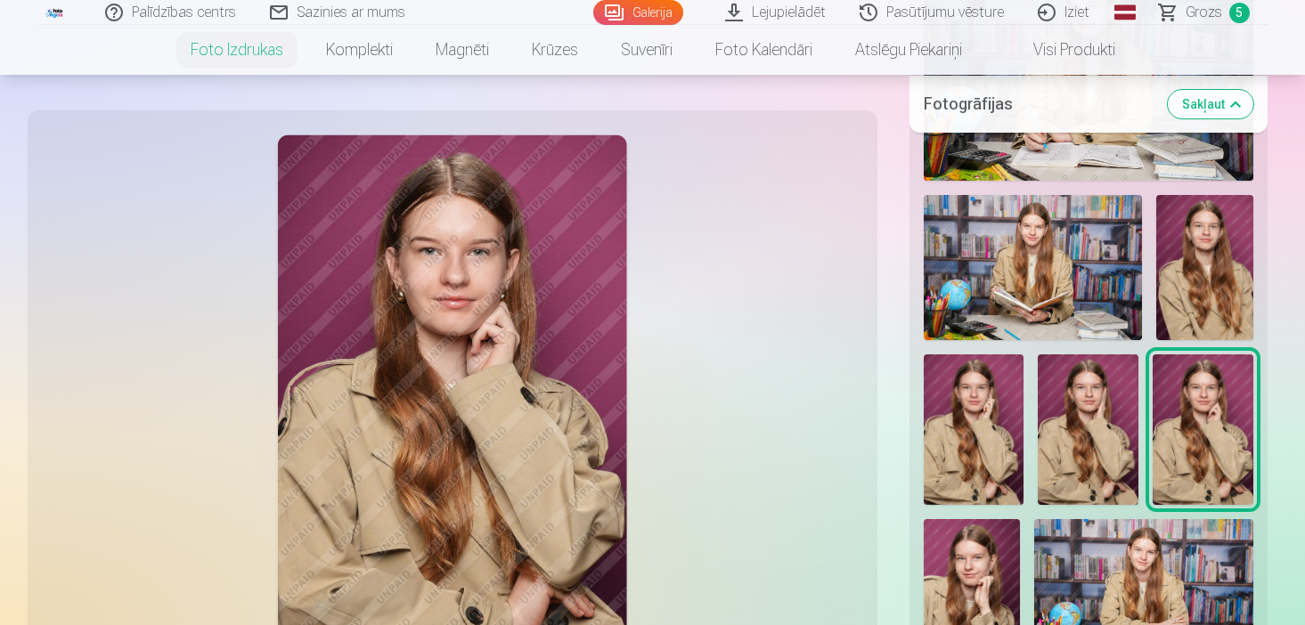
scroll to position [890, 0]
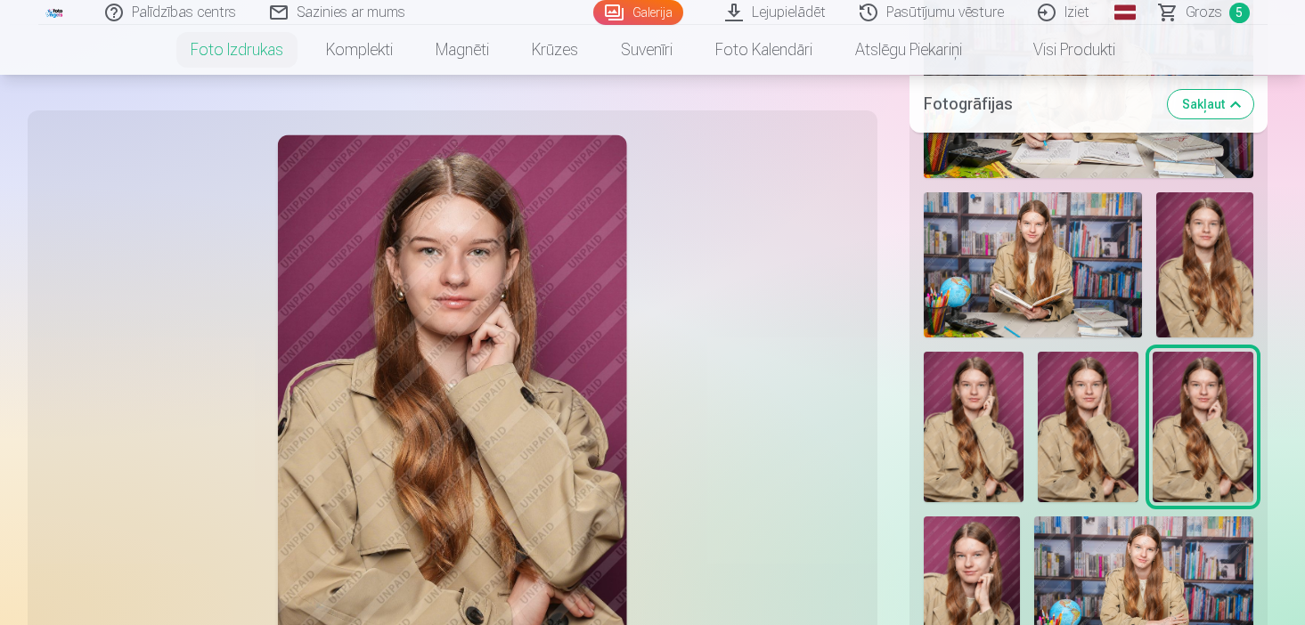
click at [993, 431] on img at bounding box center [973, 427] width 101 height 150
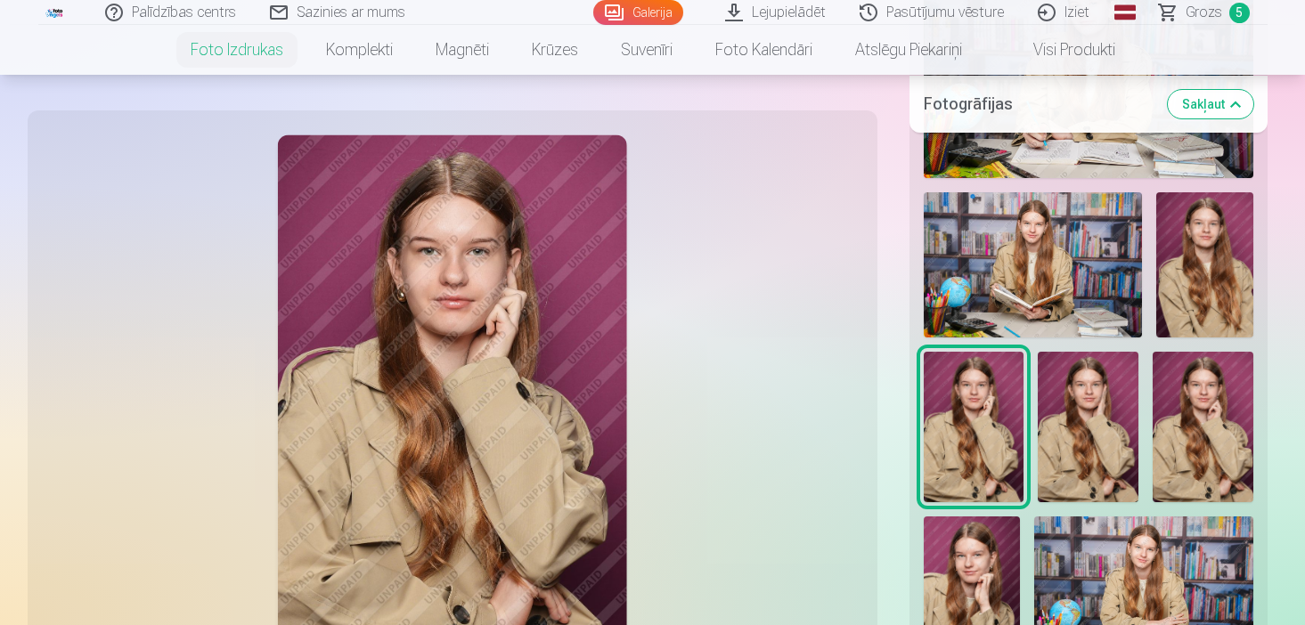
click at [1094, 411] on img at bounding box center [1087, 427] width 101 height 150
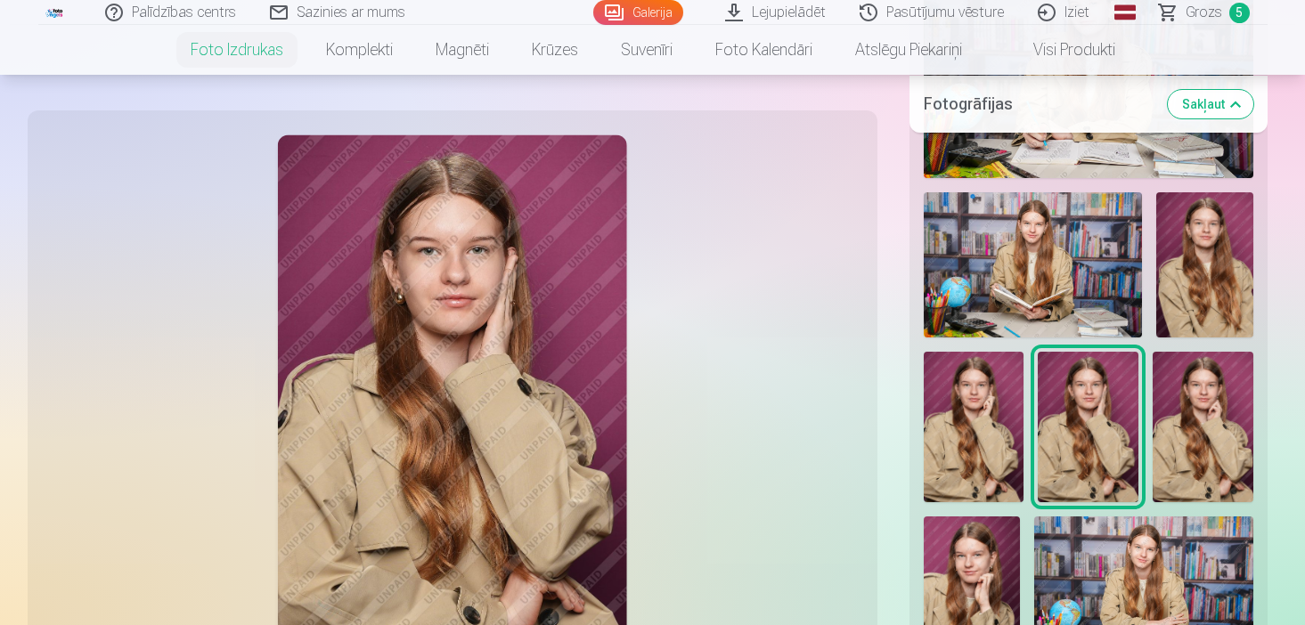
click at [1178, 272] on img at bounding box center [1204, 264] width 97 height 145
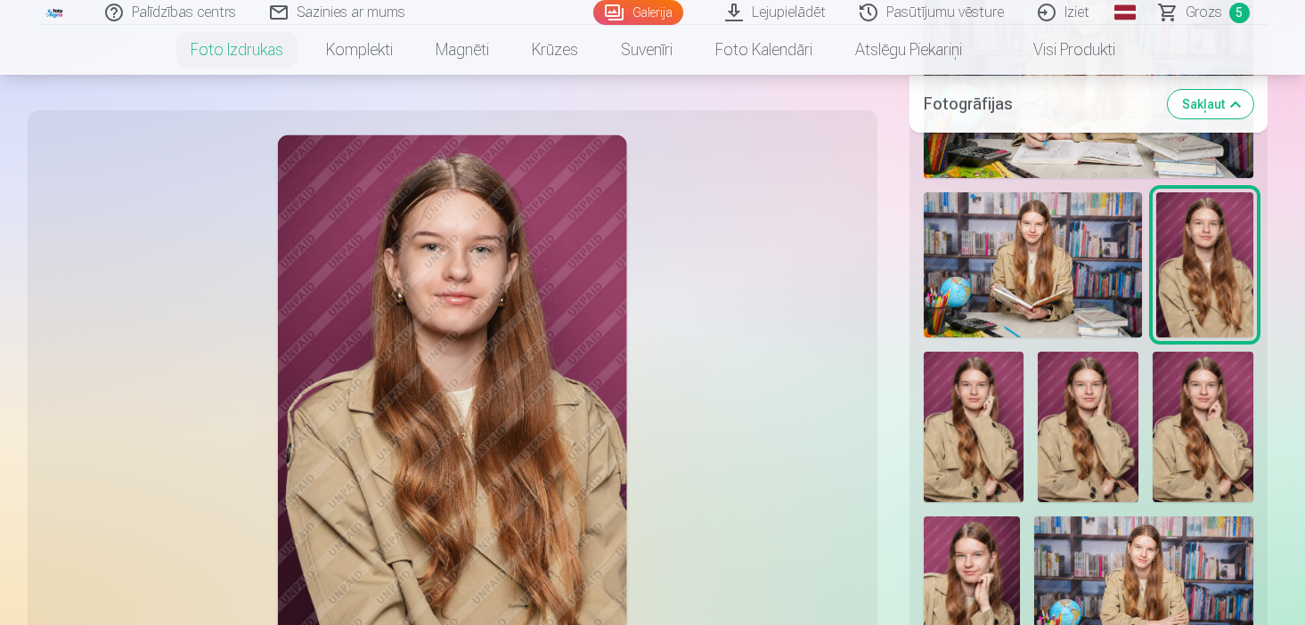
click at [1191, 407] on img at bounding box center [1202, 427] width 101 height 150
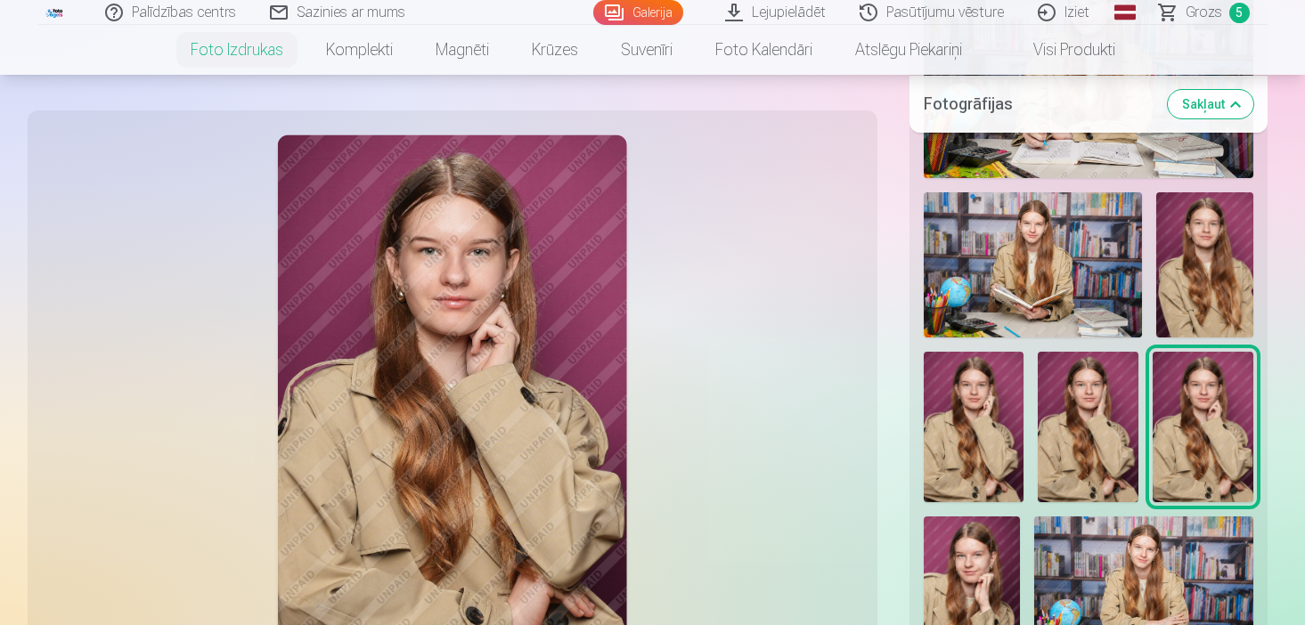
click at [1185, 19] on link "Grozs 5" at bounding box center [1205, 12] width 125 height 25
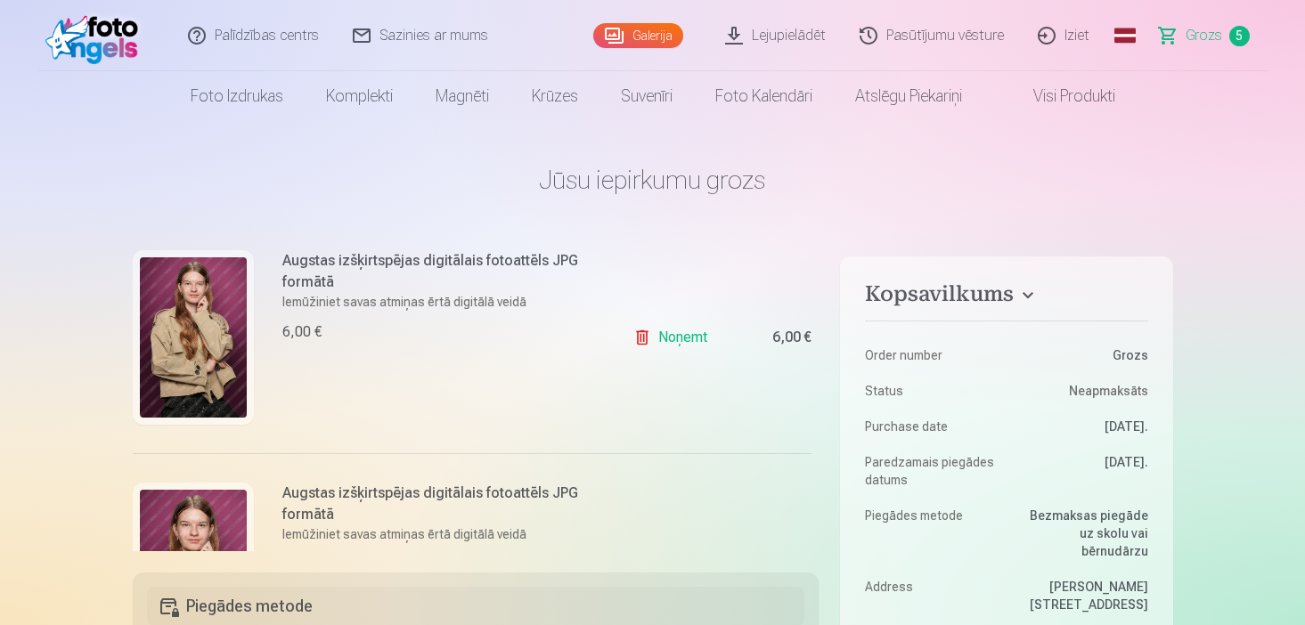
scroll to position [770, 0]
click at [670, 353] on link "Noņemt" at bounding box center [673, 339] width 81 height 36
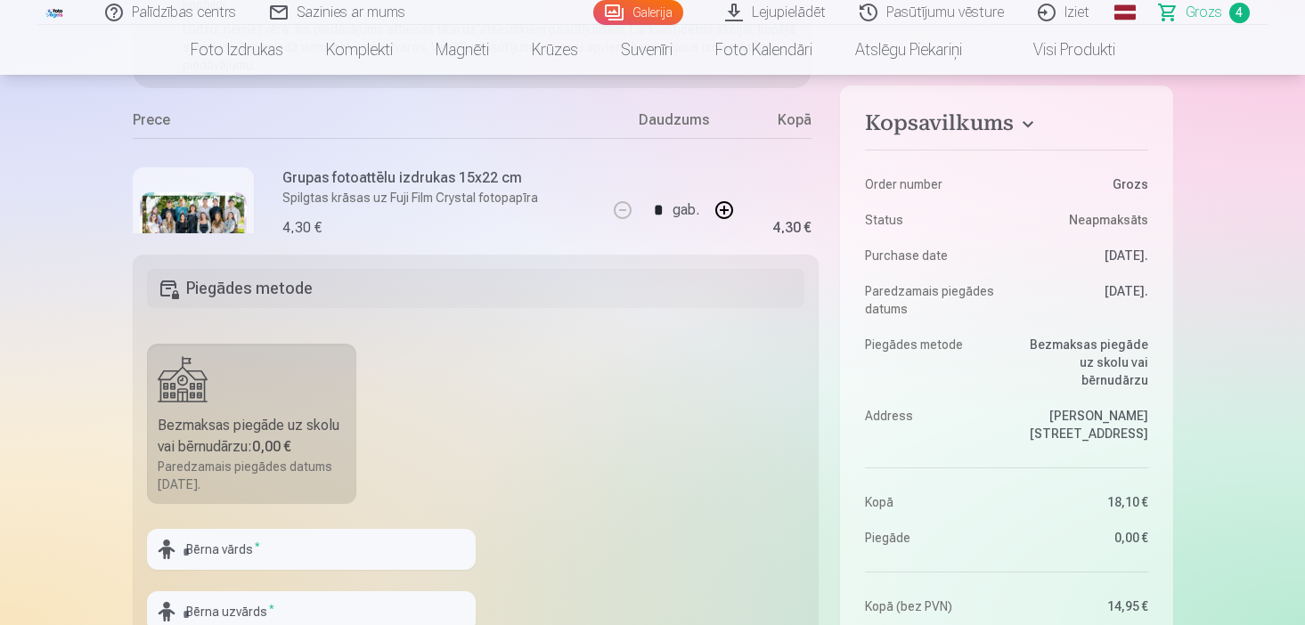
scroll to position [249, 0]
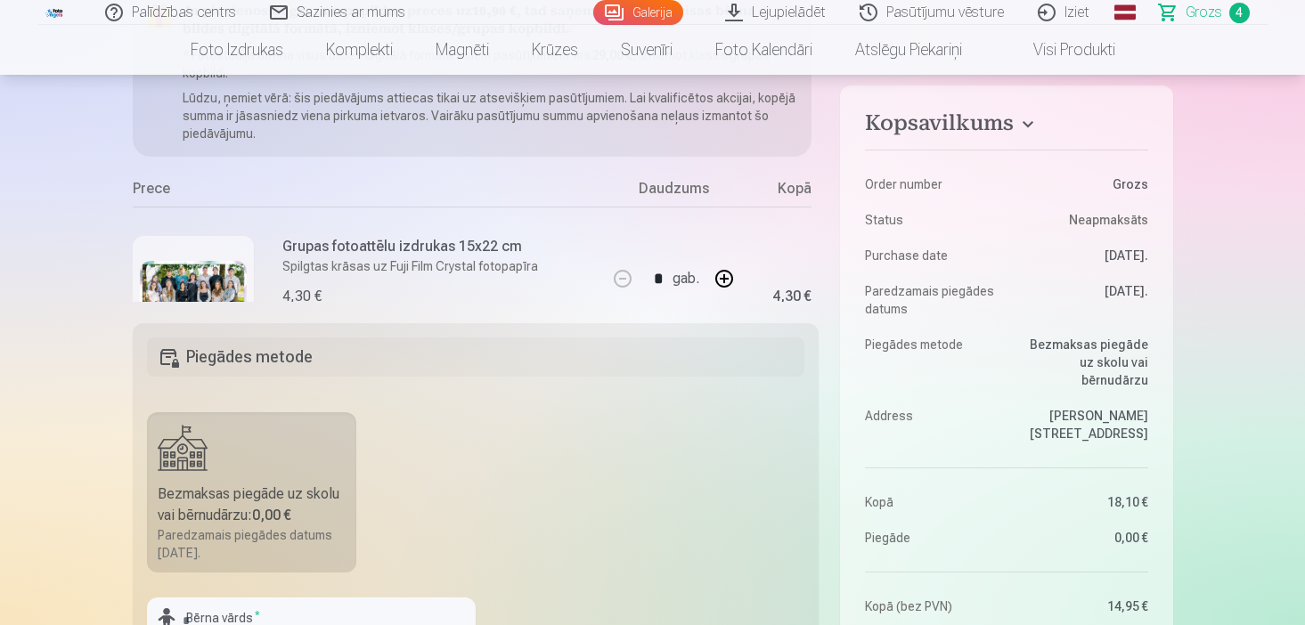
drag, startPoint x: 1303, startPoint y: 61, endPoint x: 1305, endPoint y: 30, distance: 31.2
click at [1304, 30] on html "Palīdzības centrs Sazinies ar mums Galerija Lejupielādēt Pasūtījumu vēsture Izi…" at bounding box center [652, 63] width 1305 height 625
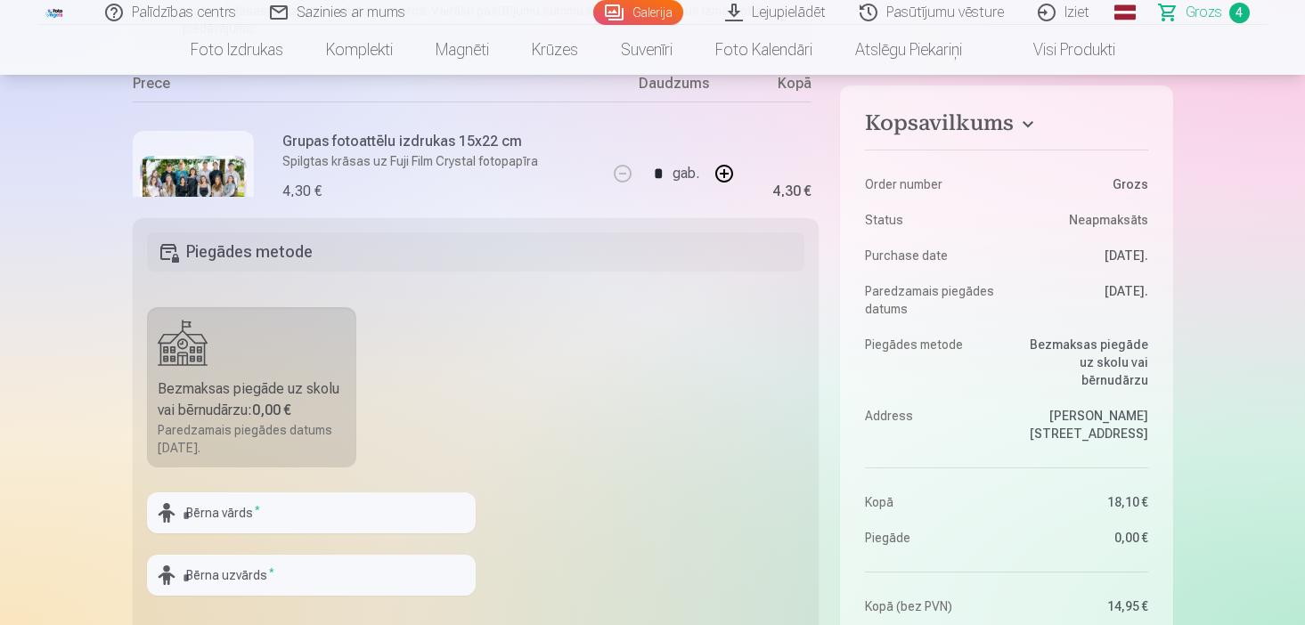
scroll to position [356, 0]
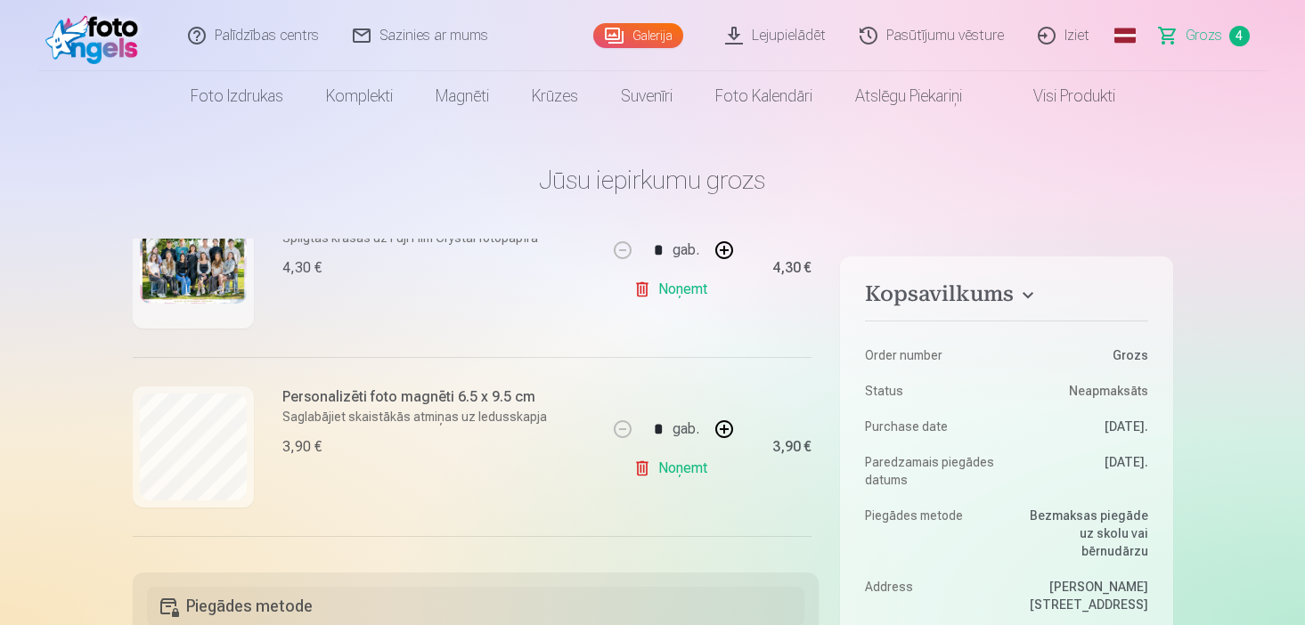
scroll to position [679, 0]
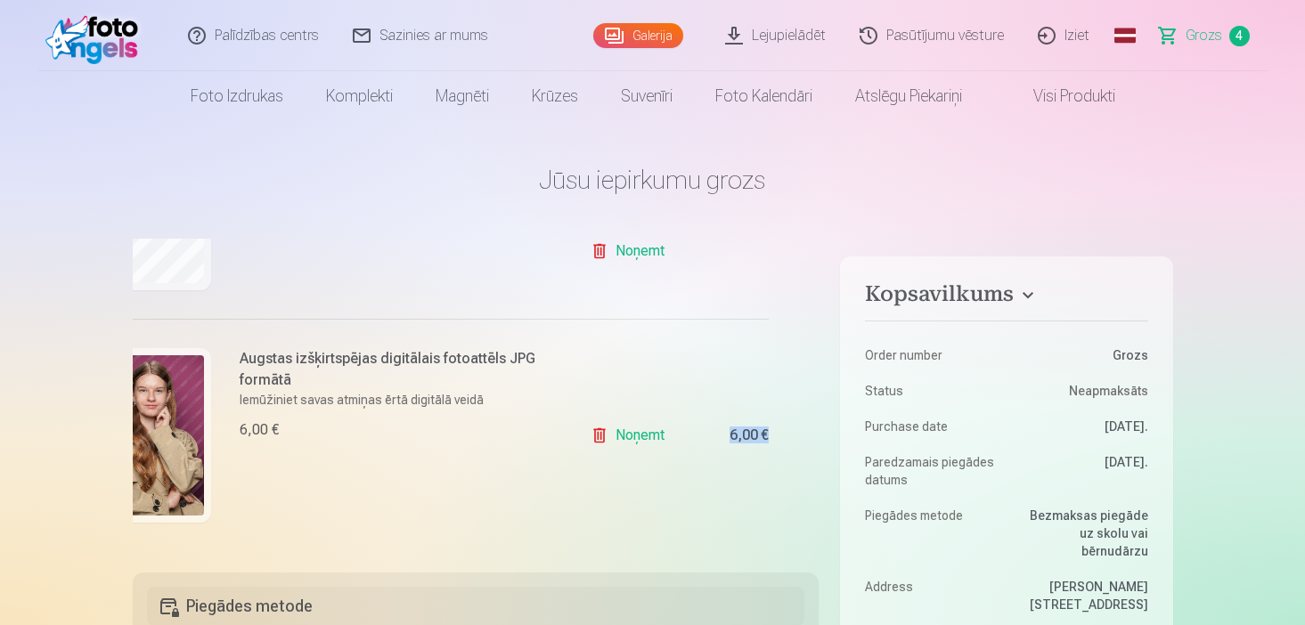
drag, startPoint x: 811, startPoint y: 492, endPoint x: 500, endPoint y: 493, distance: 310.8
click at [500, 493] on div "Ja pievienosiet grozam papildus preces uz 10,90 € , tad saņemsiet dāvanā visas …" at bounding box center [476, 395] width 687 height 313
click at [500, 493] on div "Augstas izšķirtspējas digitālais fotoattēls JPG formātā Iemūžiniet savas atmiņa…" at bounding box center [327, 435] width 475 height 232
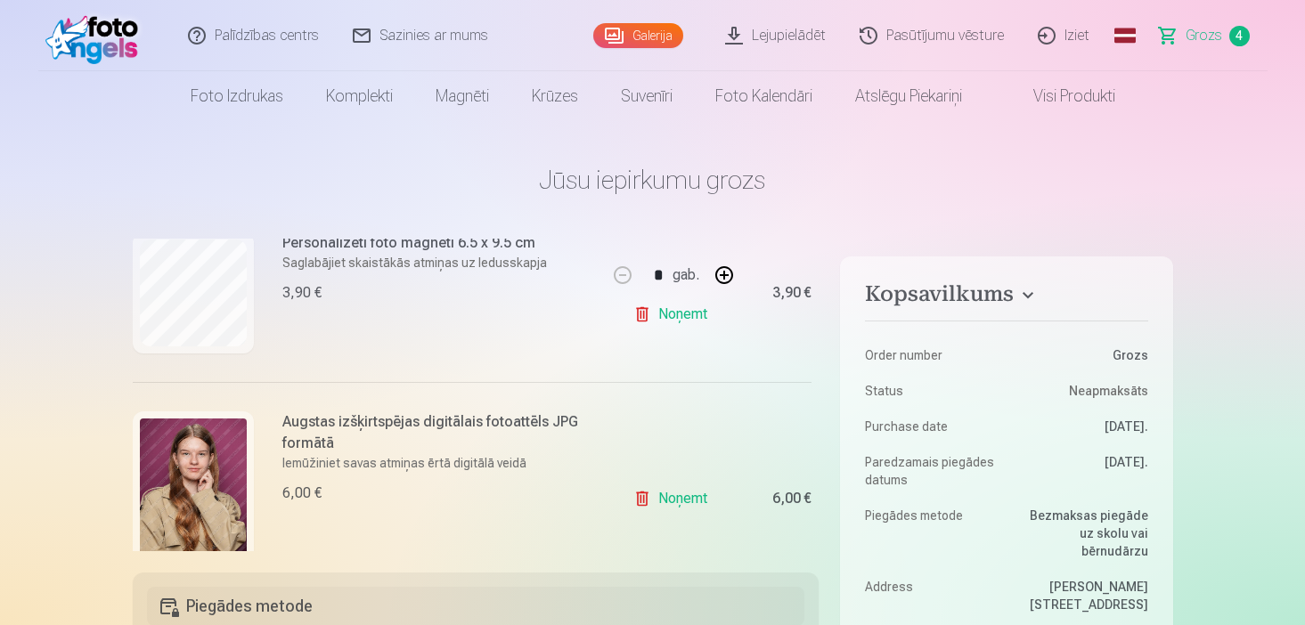
scroll to position [613, 0]
click at [947, 177] on h1 "Jūsu iepirkumu grozs" at bounding box center [653, 180] width 1040 height 32
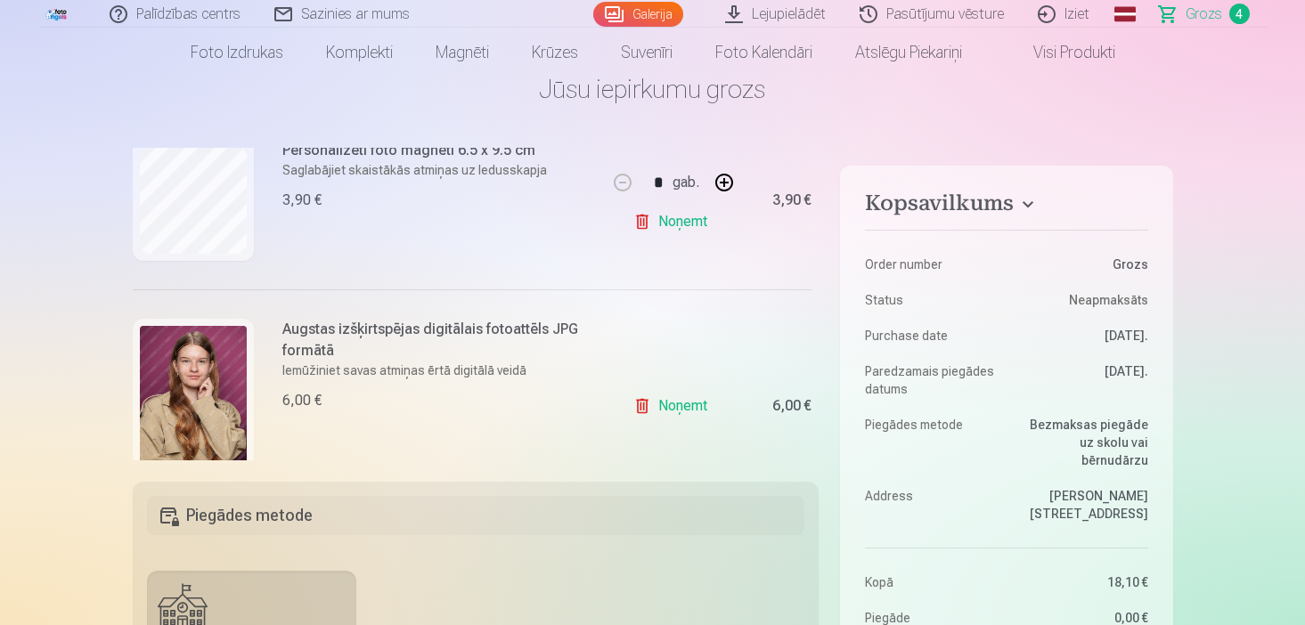
scroll to position [36, 0]
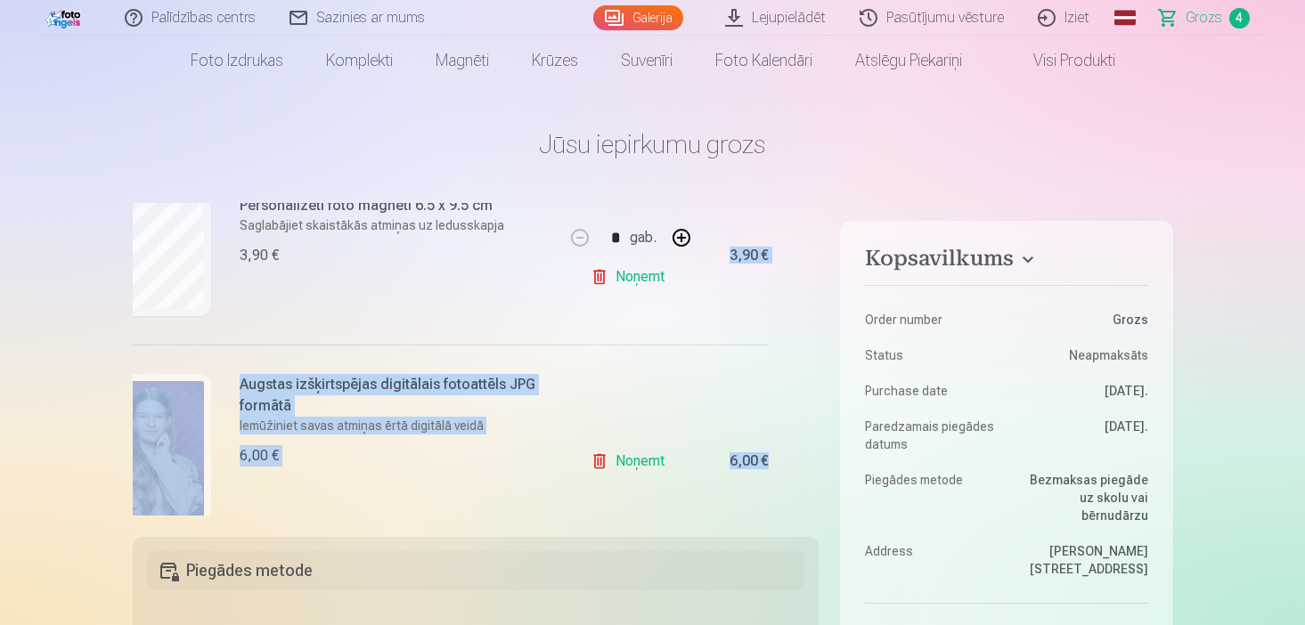
drag, startPoint x: 813, startPoint y: 469, endPoint x: 817, endPoint y: 238, distance: 231.6
click at [817, 238] on div "Ja pievienosiet grozam papildus preces uz 10,90 € , tad saņemsiet dāvanā visas …" at bounding box center [476, 359] width 687 height 313
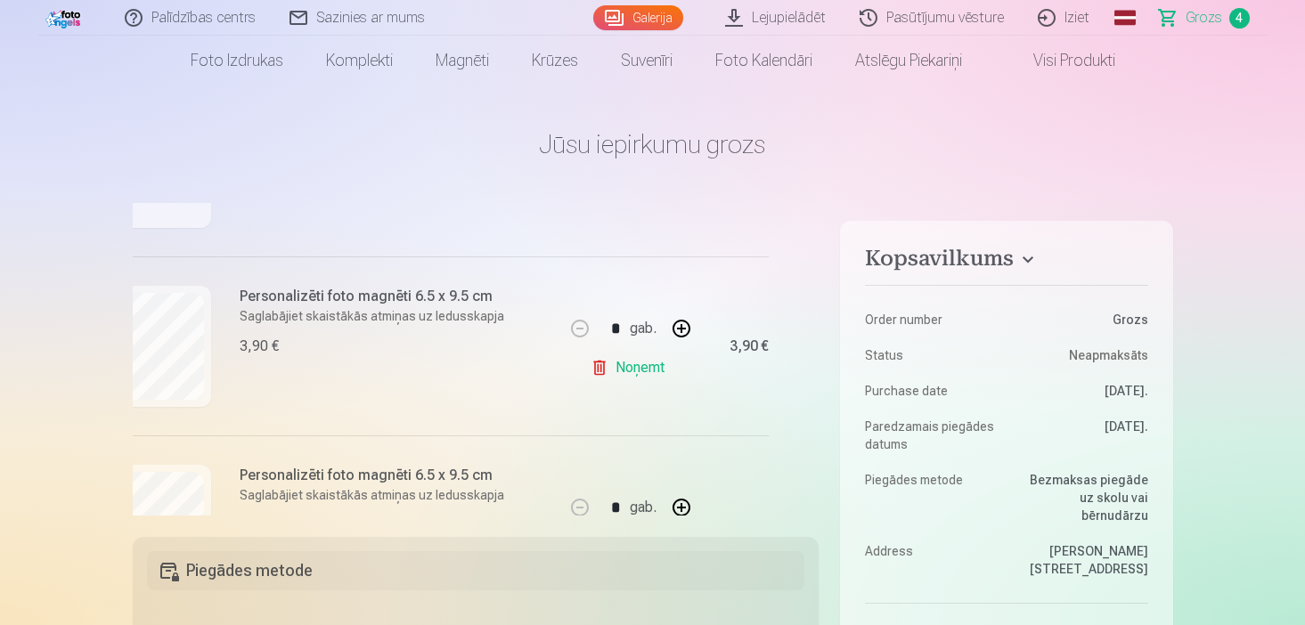
click at [697, 233] on div "4,30 €" at bounding box center [732, 166] width 71 height 179
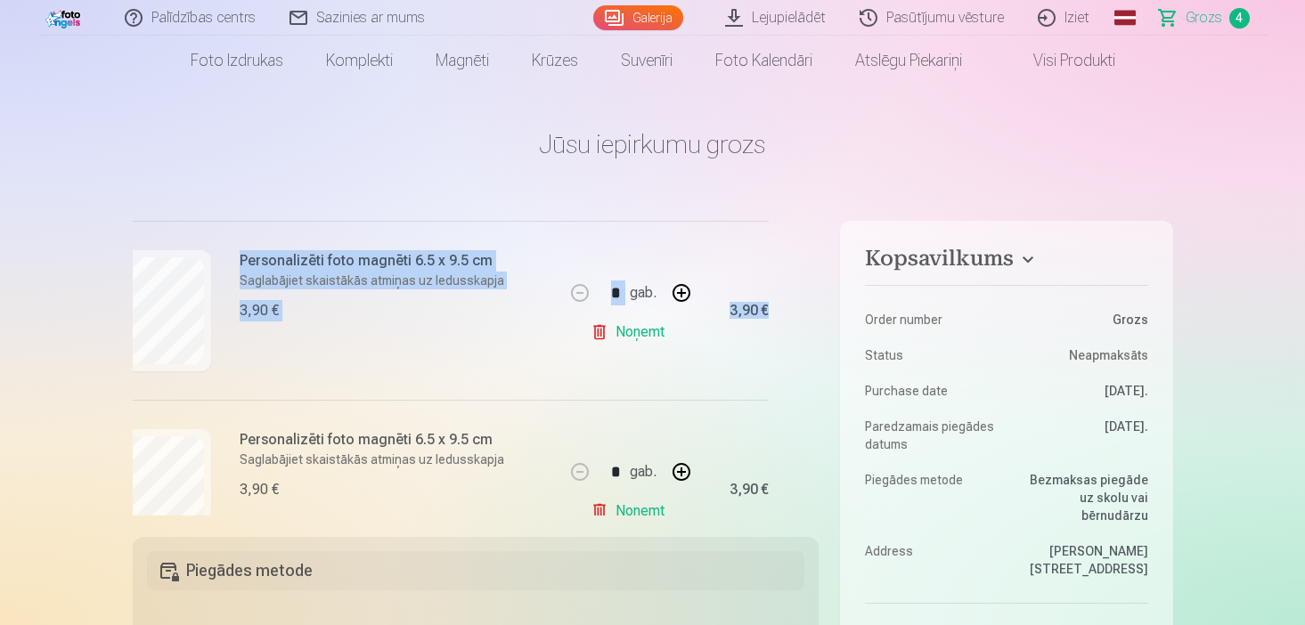
drag, startPoint x: 818, startPoint y: 369, endPoint x: 818, endPoint y: 201, distance: 167.4
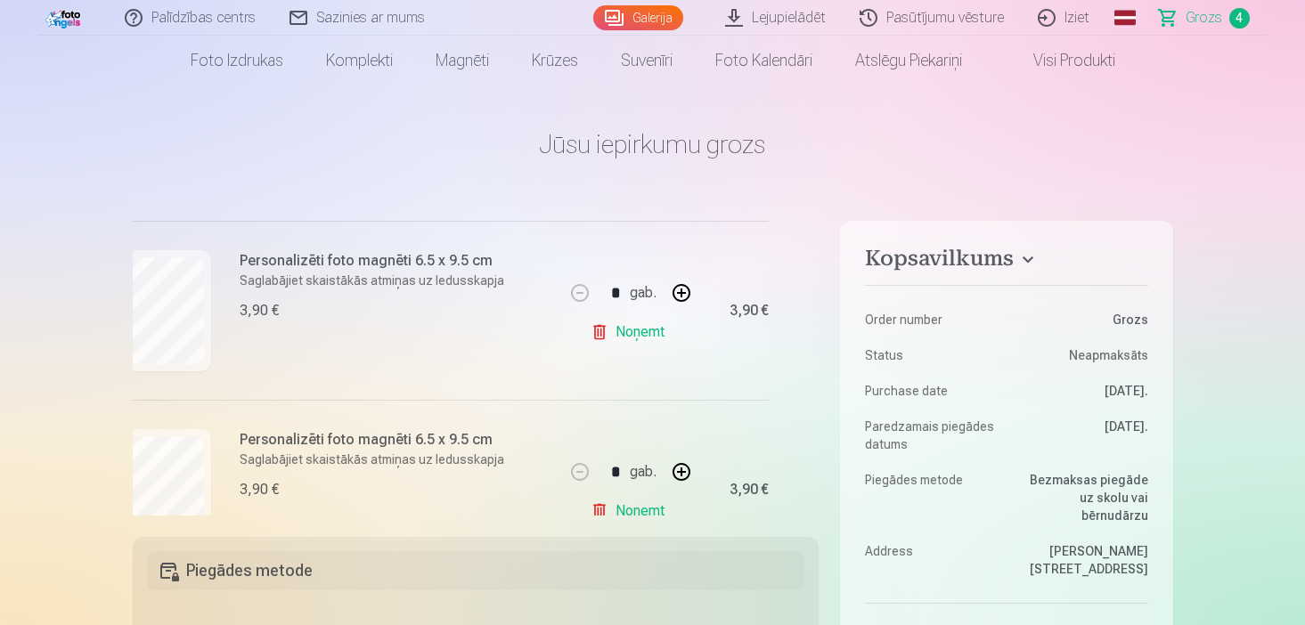
drag, startPoint x: 354, startPoint y: 509, endPoint x: 261, endPoint y: 508, distance: 93.5
click at [263, 509] on div "Personalizēti foto magnēti 6.5 x 9.5 cm Saglabājiet skaistākās atmiņas uz ledus…" at bounding box center [327, 489] width 475 height 179
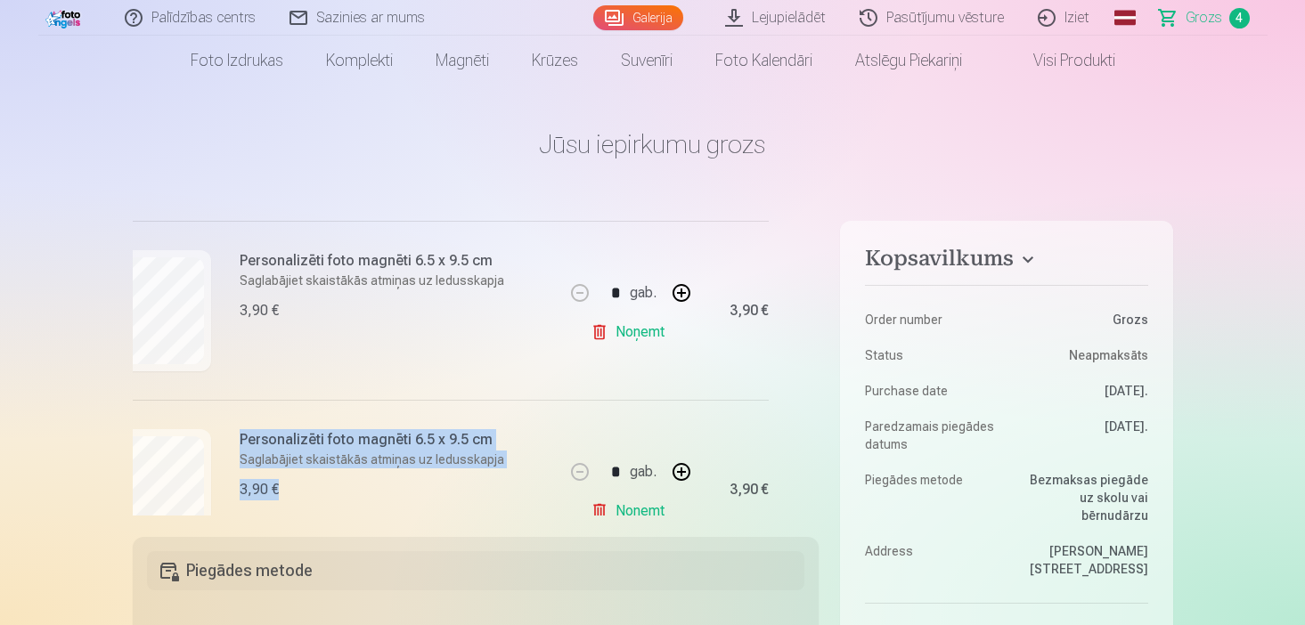
drag, startPoint x: 273, startPoint y: 516, endPoint x: 151, endPoint y: 528, distance: 122.5
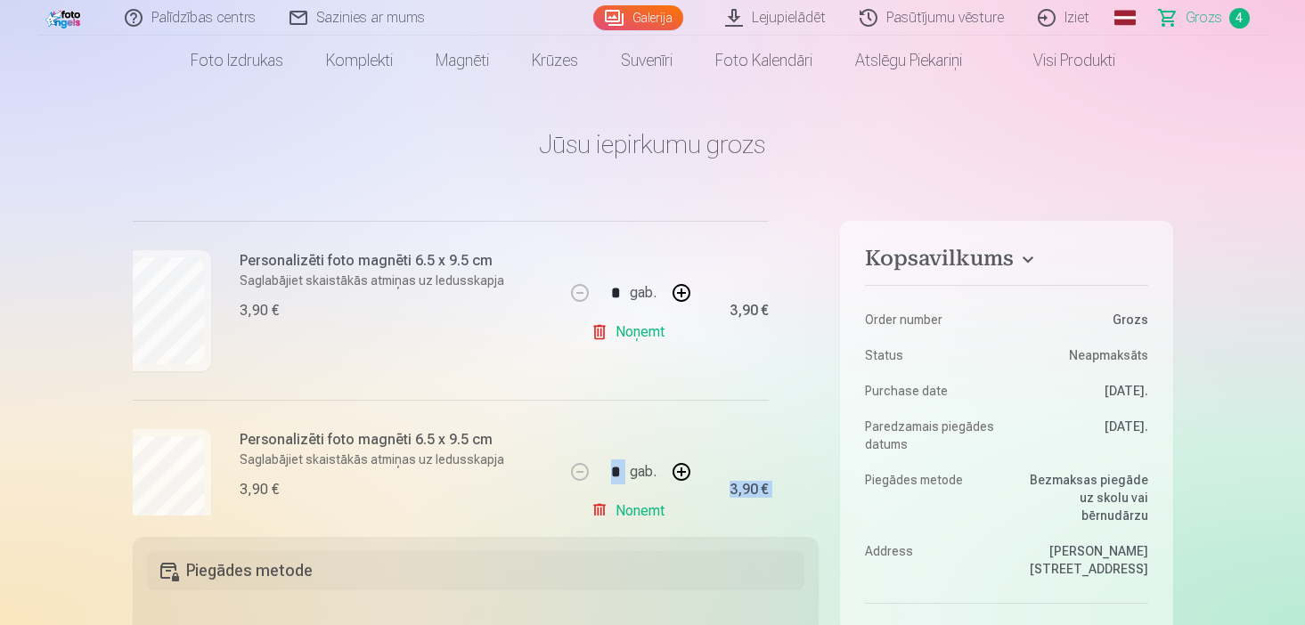
scroll to position [378, 0]
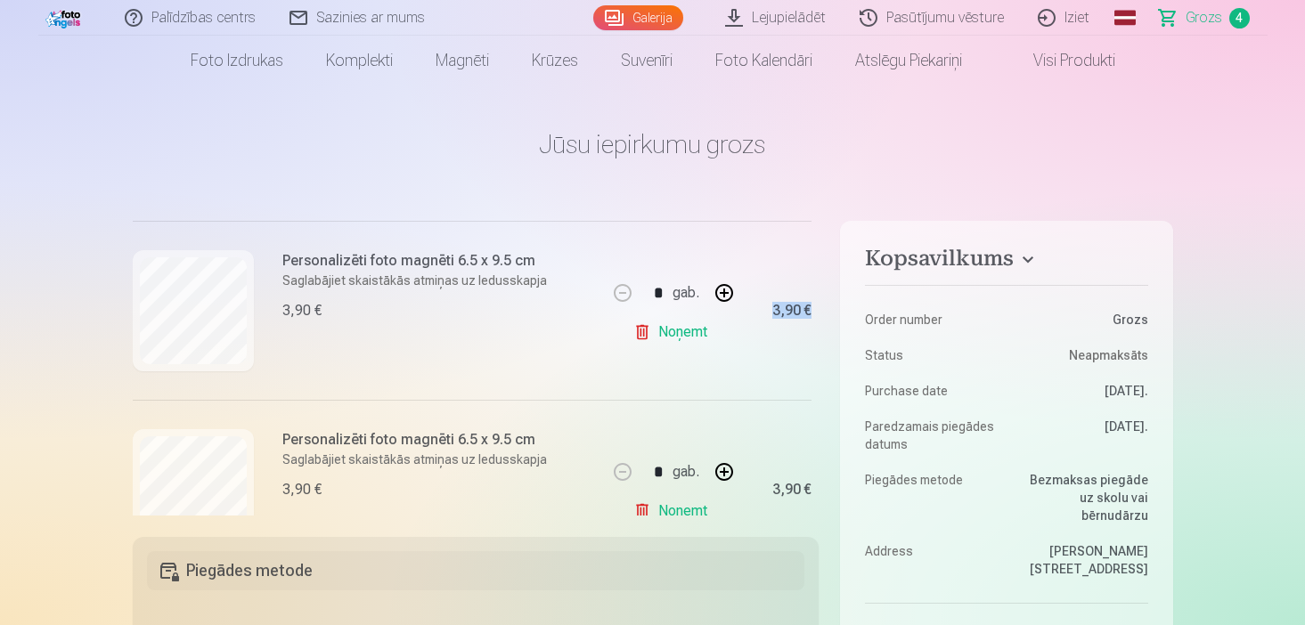
drag, startPoint x: 819, startPoint y: 353, endPoint x: 819, endPoint y: 256, distance: 97.1
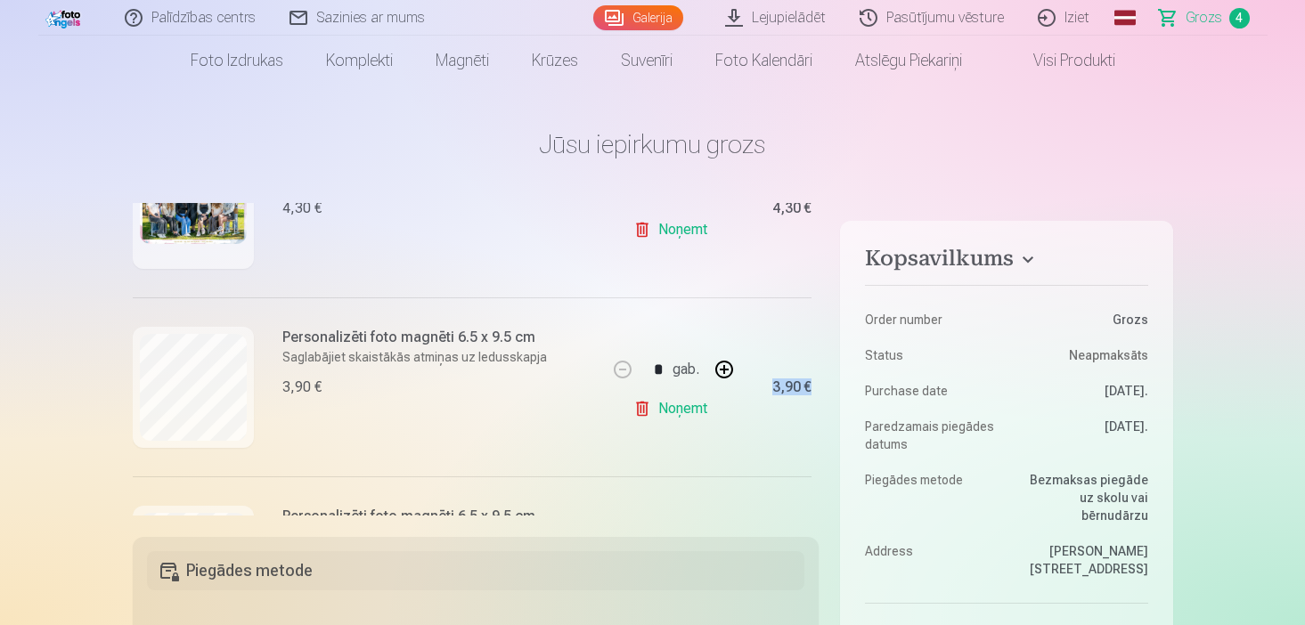
scroll to position [299, 0]
click at [779, 333] on div "3,90 €" at bounding box center [775, 389] width 71 height 179
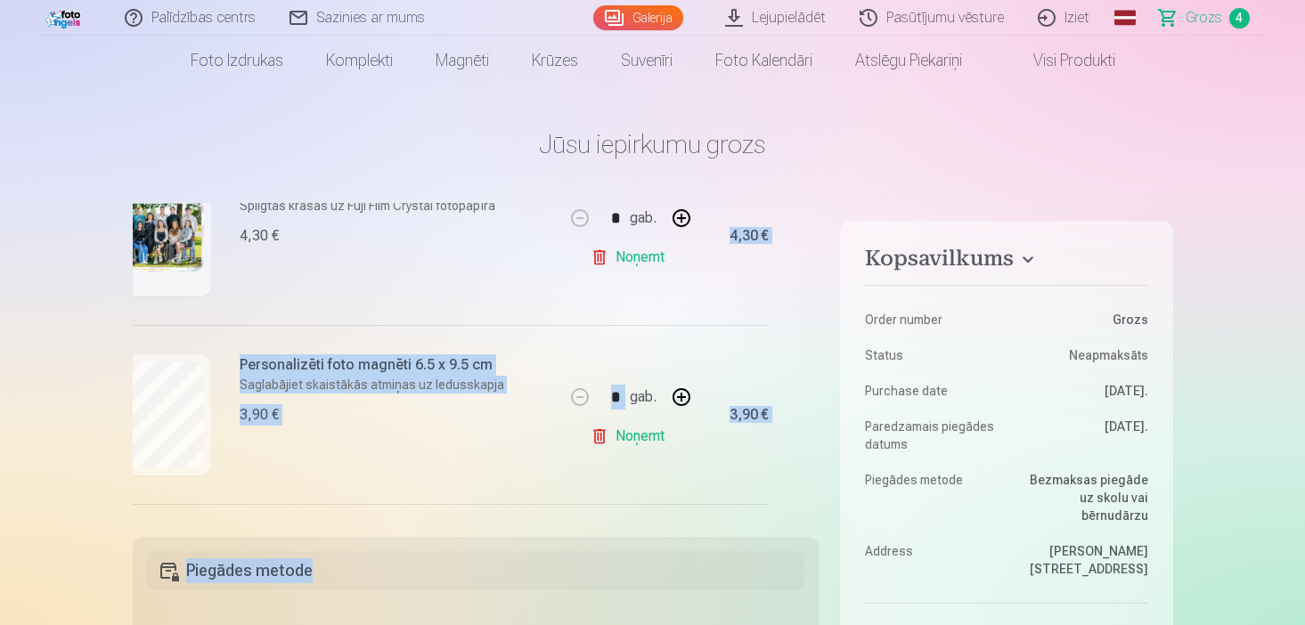
scroll to position [679, 43]
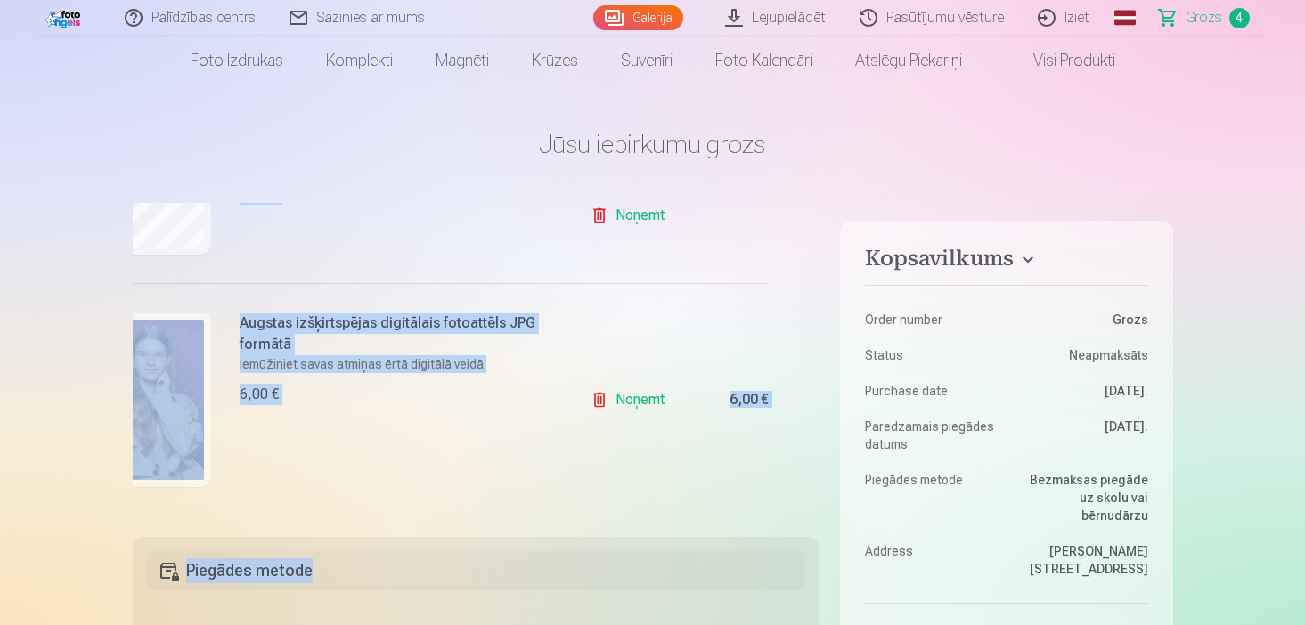
drag, startPoint x: 813, startPoint y: 294, endPoint x: 821, endPoint y: 588, distance: 294.0
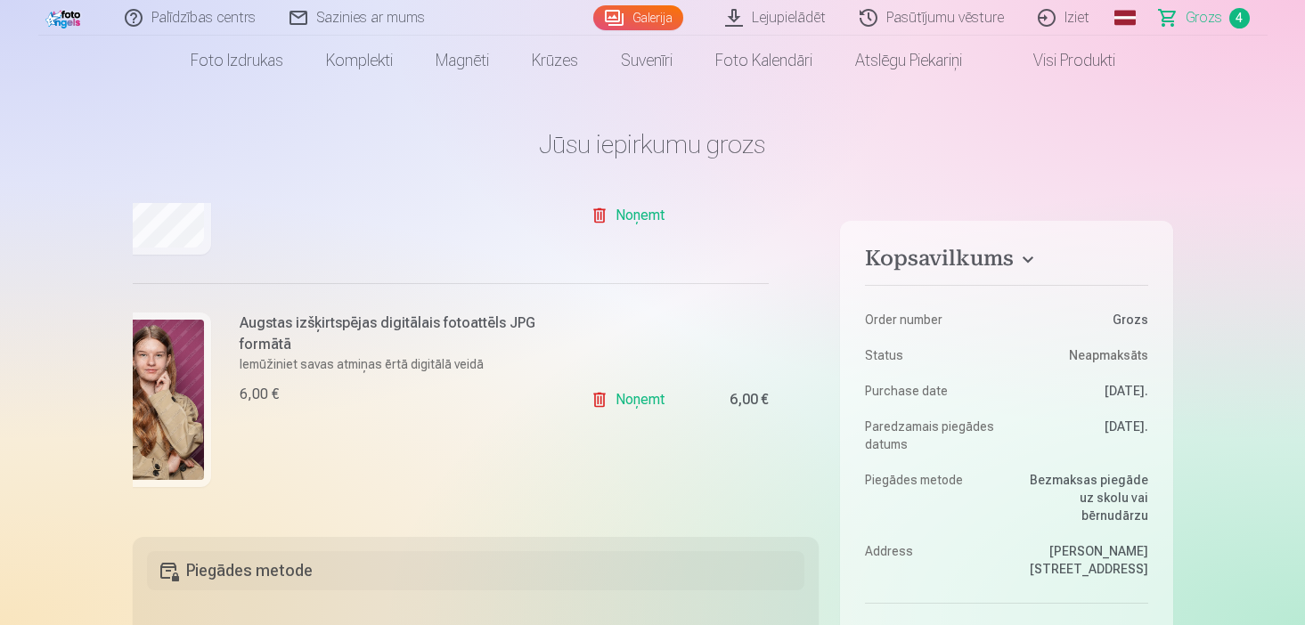
click at [231, 430] on div "Augstas izšķirtspējas digitālais fotoattēls JPG formātā Iemūžiniet savas atmiņa…" at bounding box center [327, 399] width 475 height 232
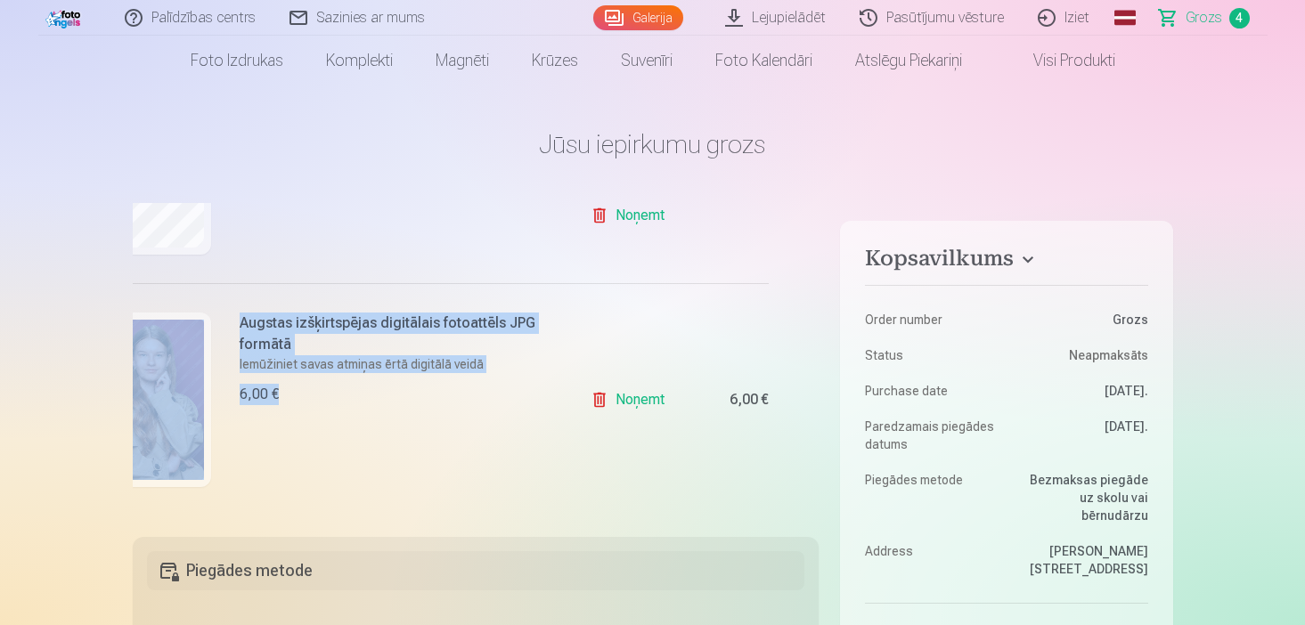
drag, startPoint x: 384, startPoint y: 516, endPoint x: 256, endPoint y: 519, distance: 128.3
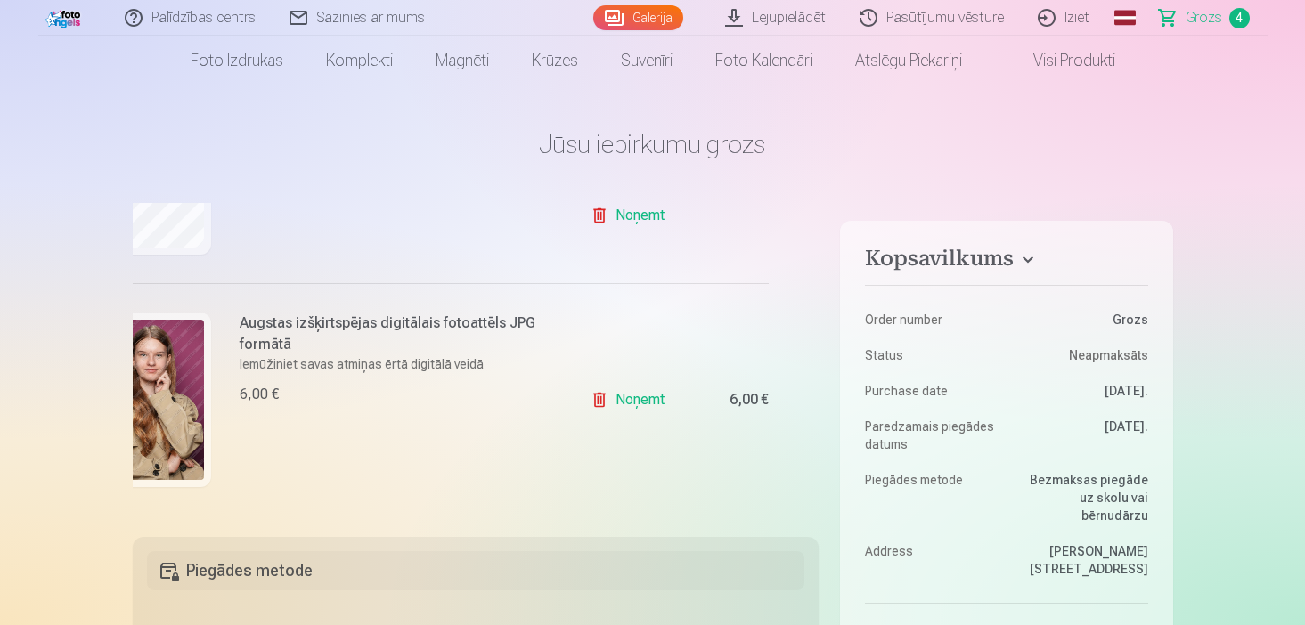
scroll to position [679, 0]
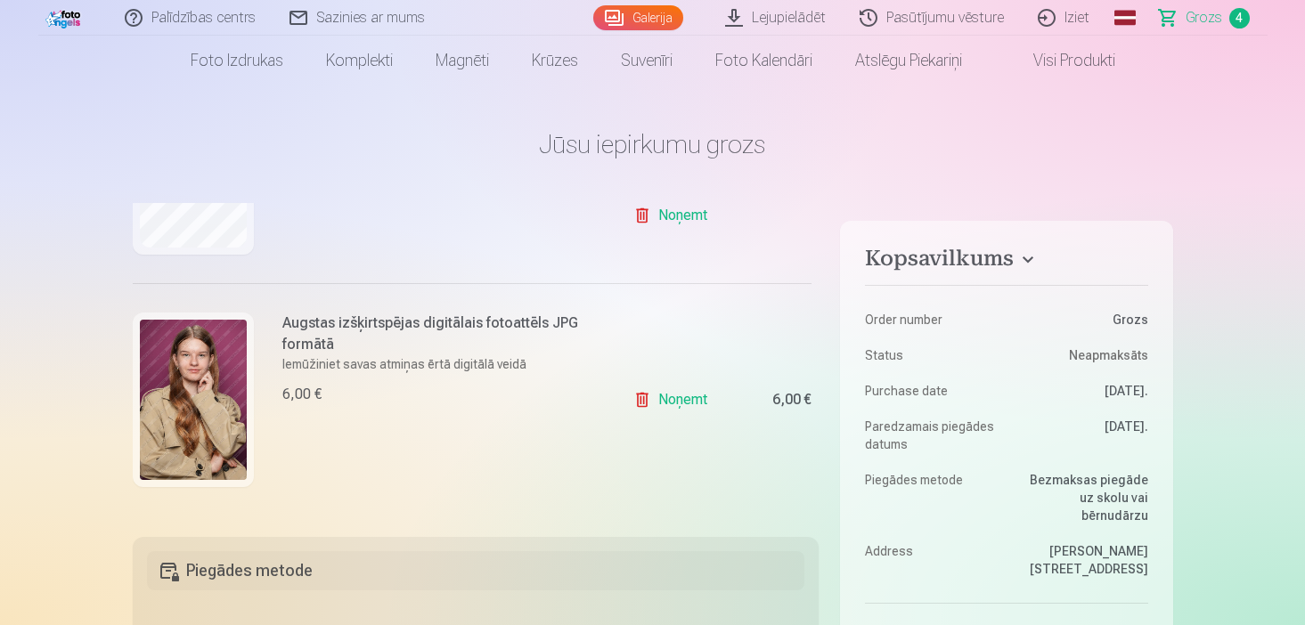
drag, startPoint x: 813, startPoint y: 462, endPoint x: 813, endPoint y: 444, distance: 17.8
click at [813, 444] on div "Ja pievienosiet grozam papildus preces uz 10,90 € , tad saņemsiet dāvanā visas …" at bounding box center [476, 359] width 687 height 313
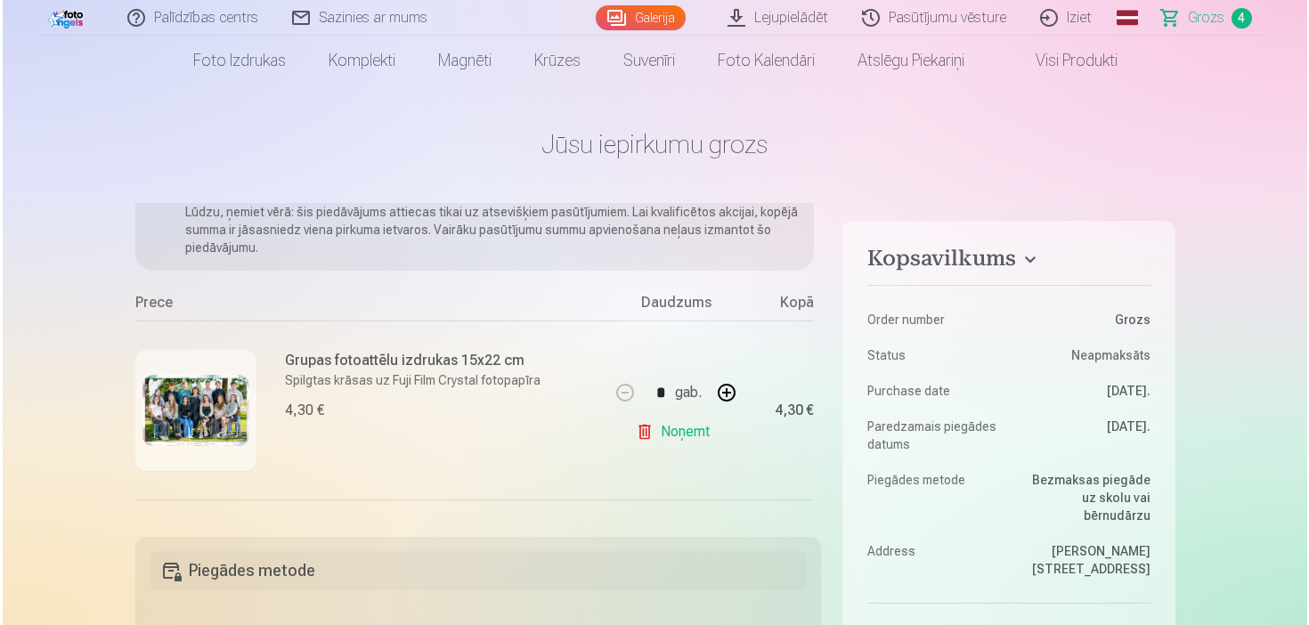
scroll to position [100, 0]
click at [185, 398] on img at bounding box center [193, 410] width 107 height 71
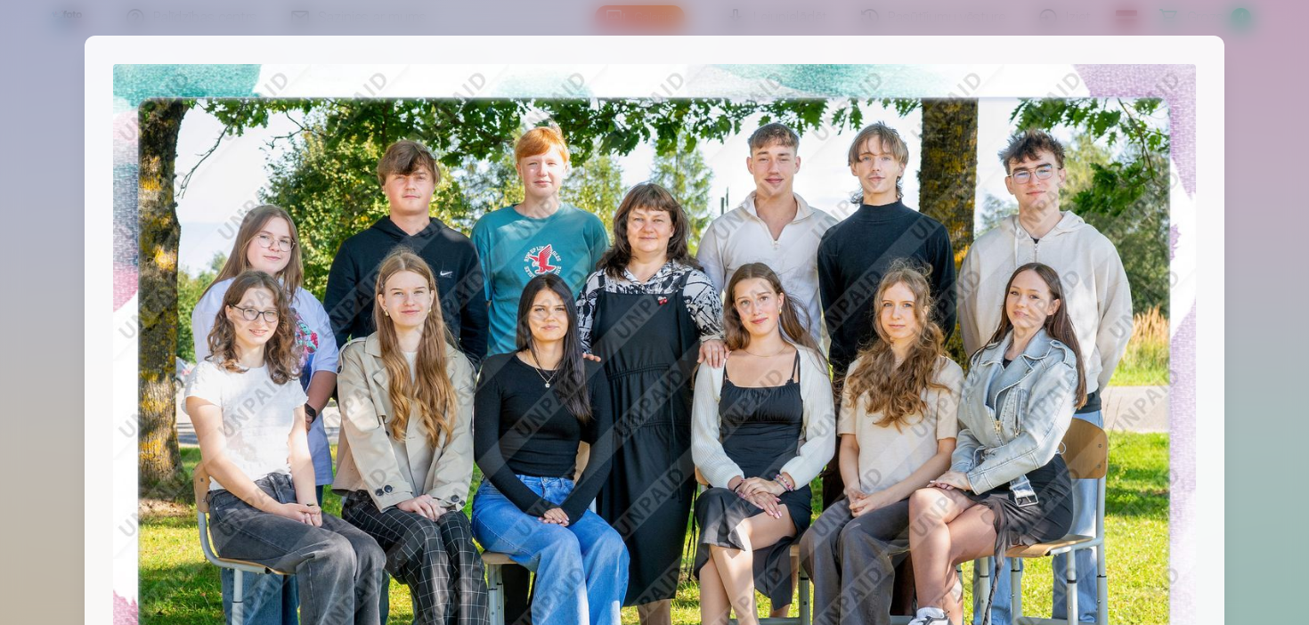
click at [1192, 254] on img at bounding box center [654, 425] width 1083 height 722
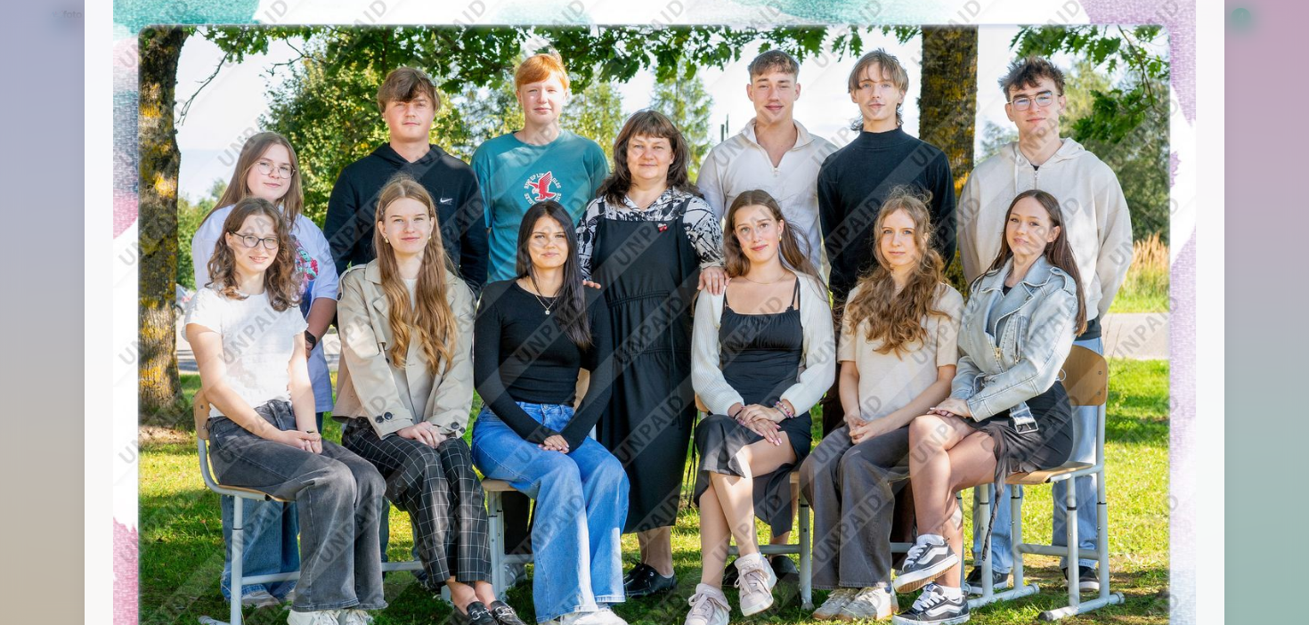
scroll to position [71, 0]
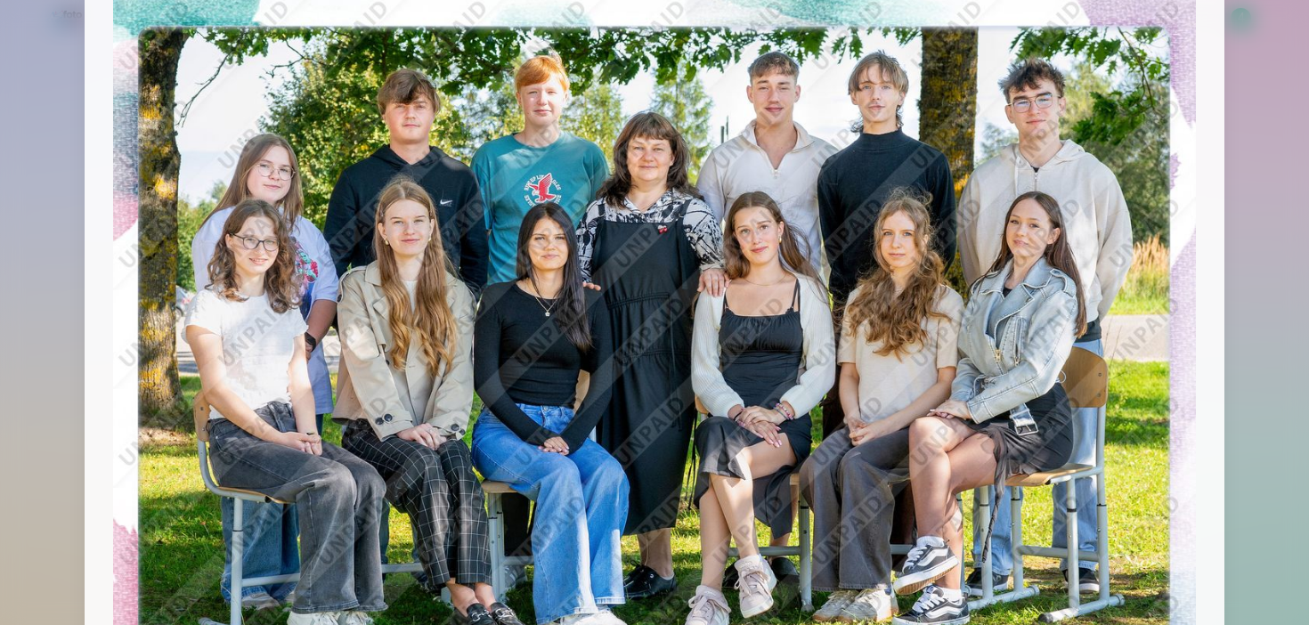
click at [1221, 45] on div at bounding box center [655, 353] width 1140 height 779
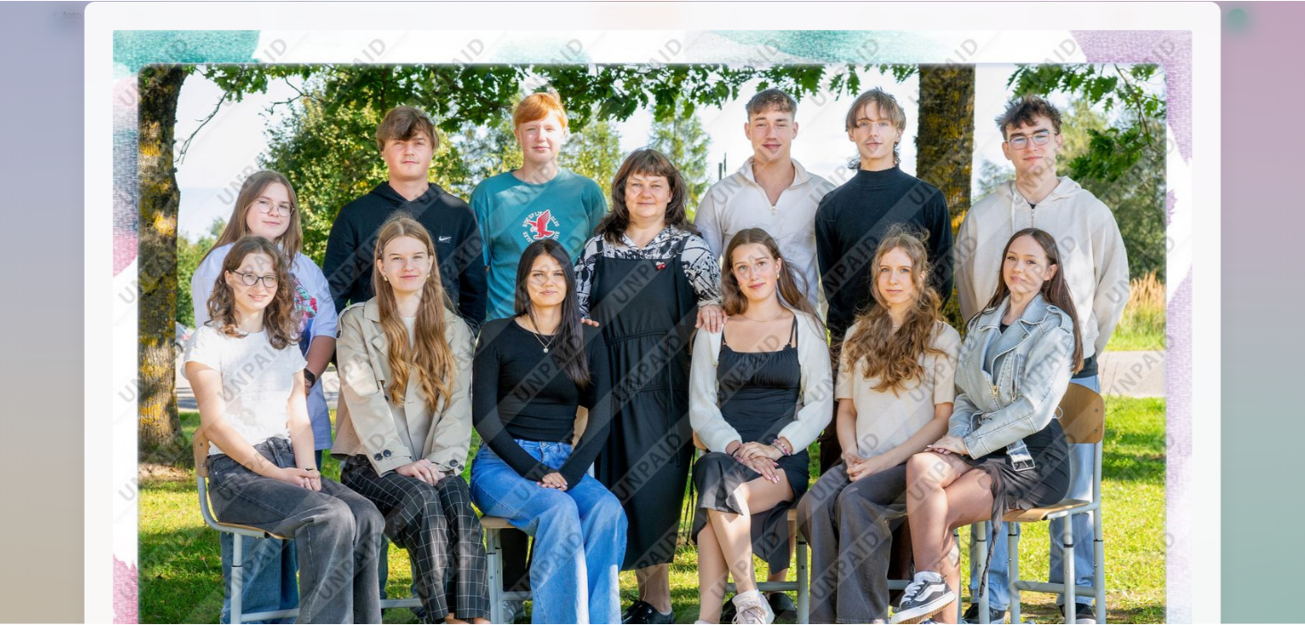
scroll to position [0, 0]
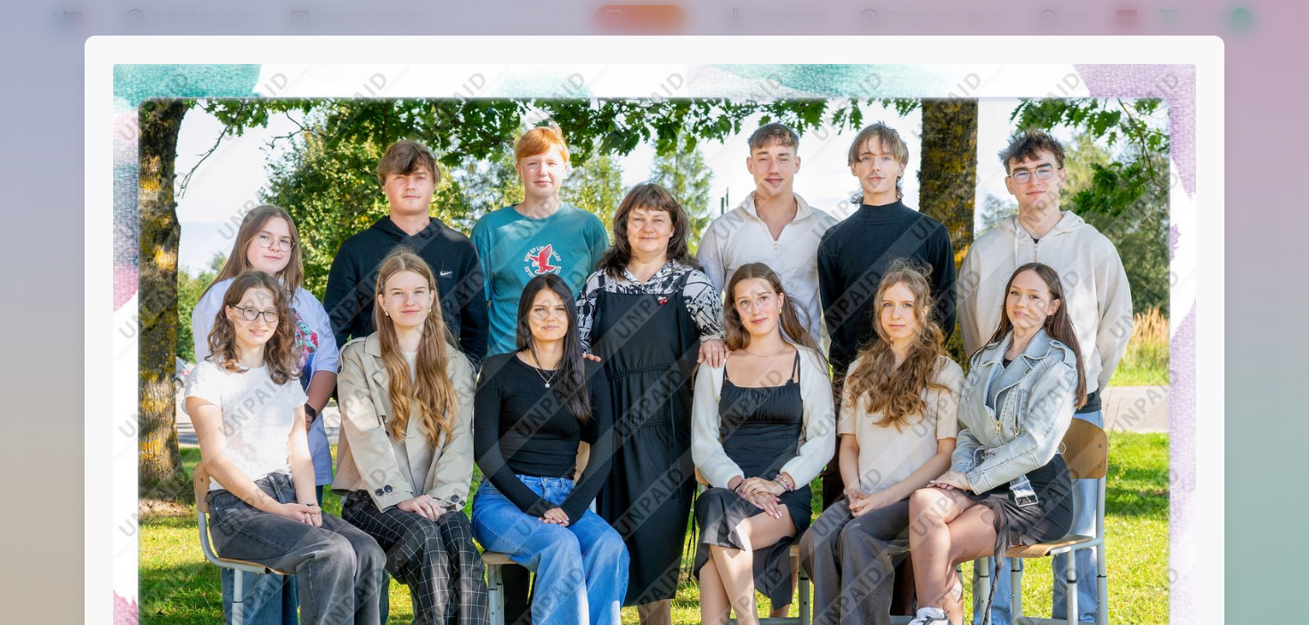
click at [1207, 45] on div at bounding box center [655, 425] width 1140 height 779
click at [1244, 54] on div at bounding box center [654, 312] width 1309 height 625
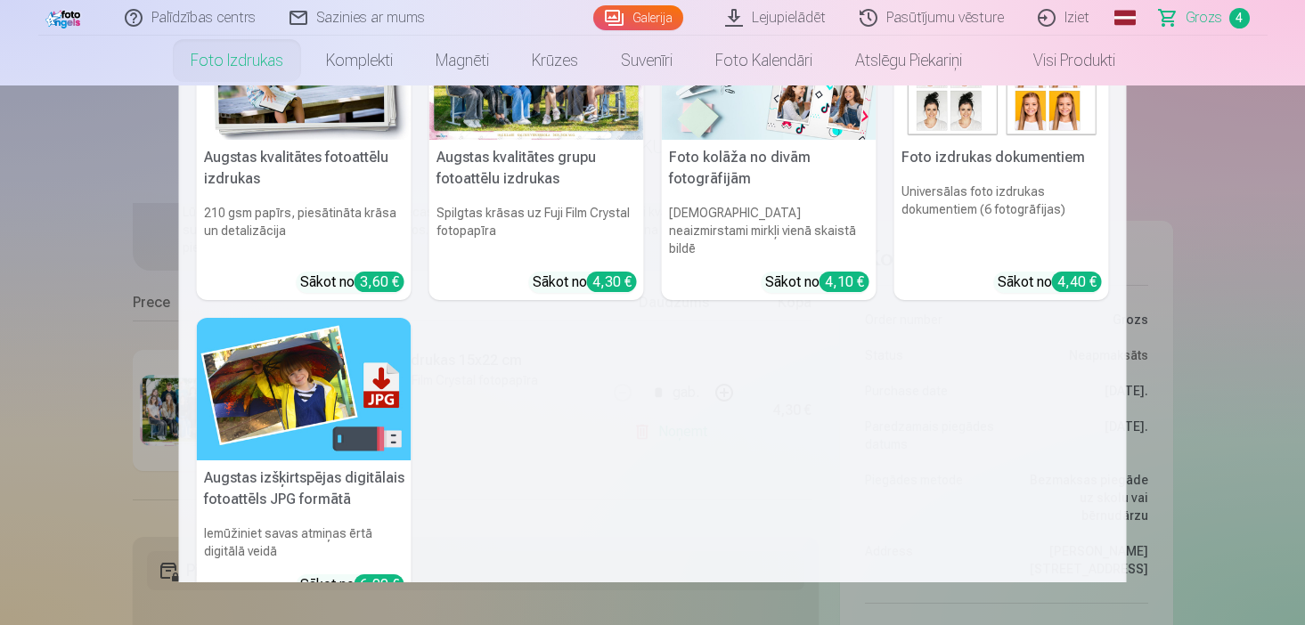
click at [47, 412] on nav "Augstas kvalitātes fotoattēlu izdrukas 210 gsm papīrs, piesātināta krāsa un det…" at bounding box center [652, 333] width 1305 height 497
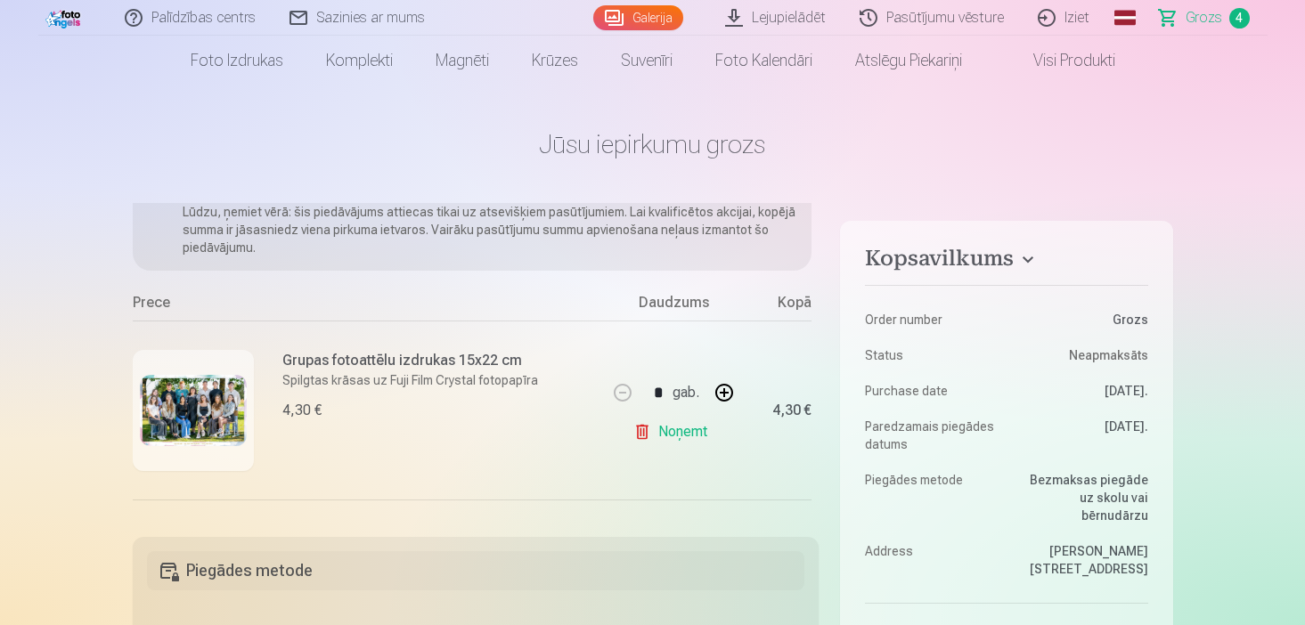
click at [817, 331] on div "Ja pievienosiet grozam papildus preces uz 10,90 € , tad saņemsiet dāvanā visas …" at bounding box center [476, 359] width 687 height 313
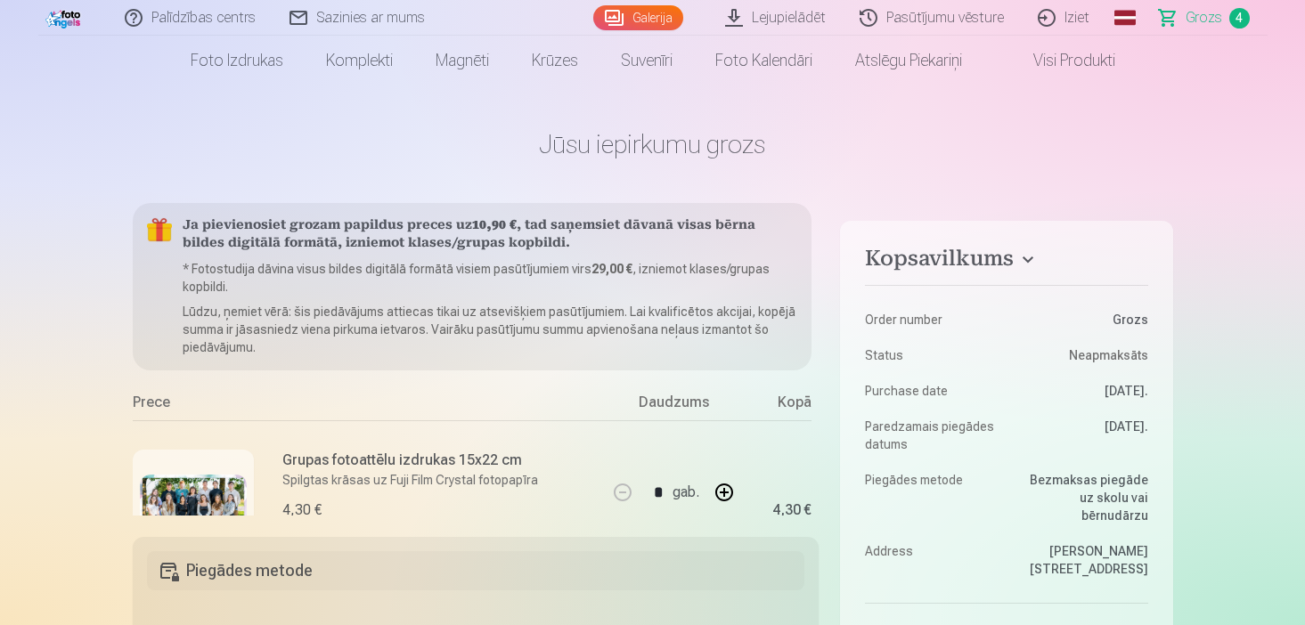
scroll to position [679, 0]
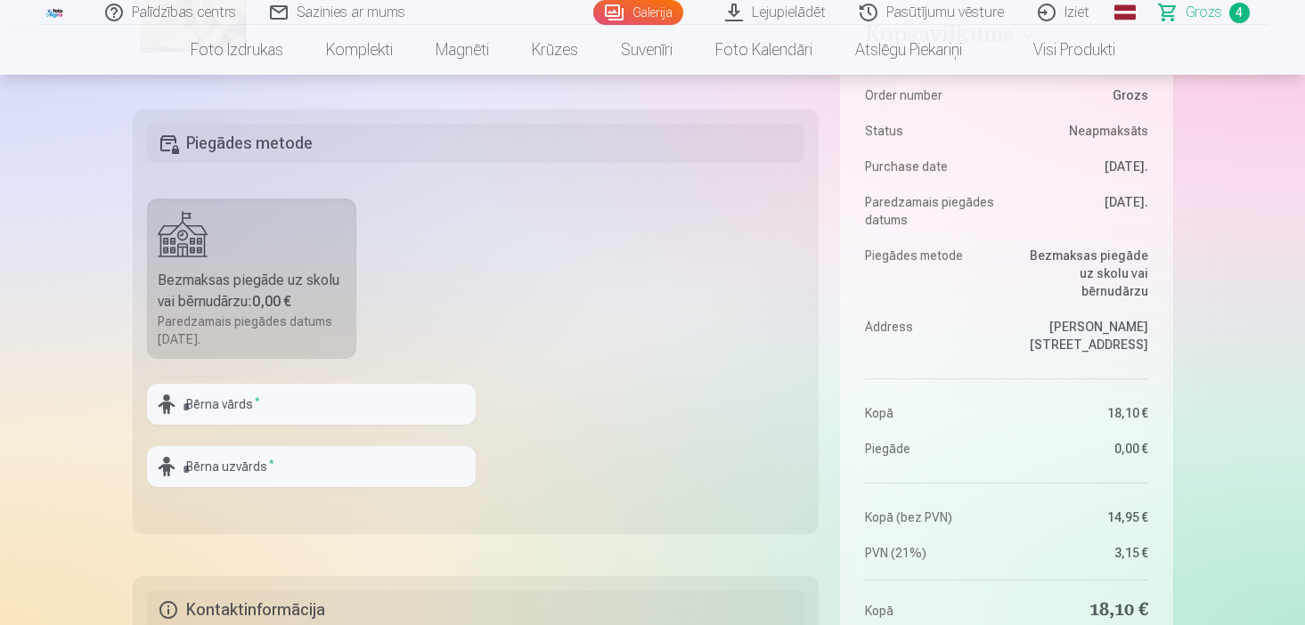
scroll to position [534, 0]
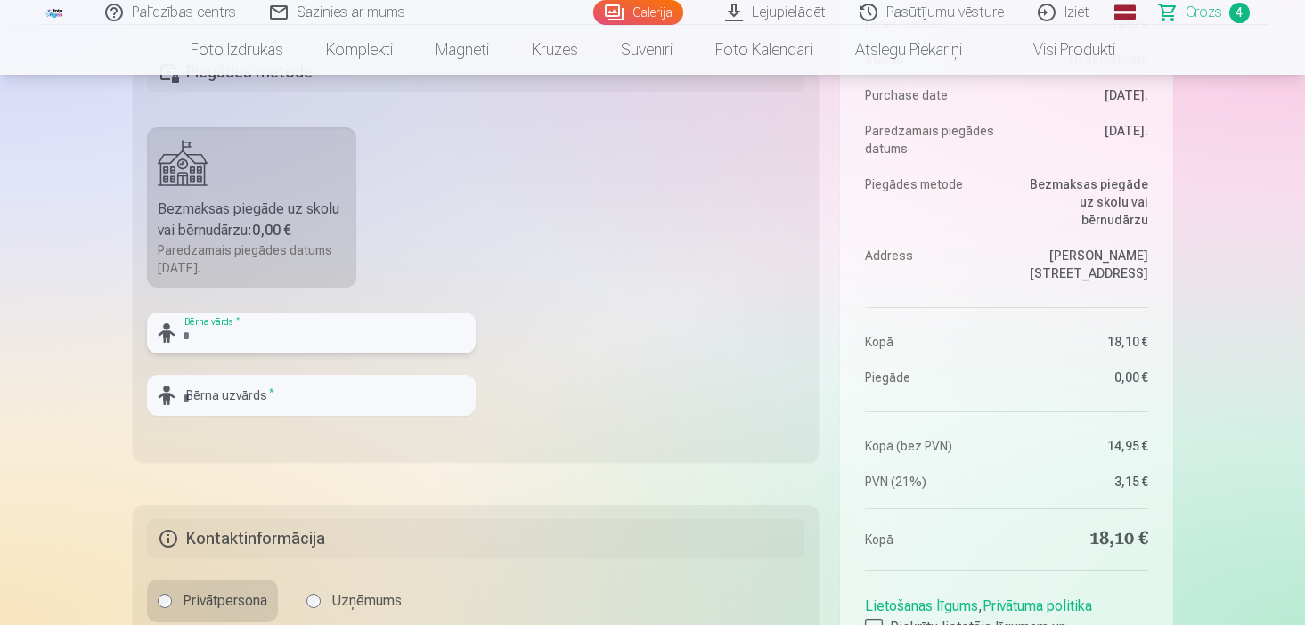
click at [291, 333] on input "text" at bounding box center [311, 333] width 329 height 41
type input "******"
type input "*****"
click at [573, 355] on fieldset "Piegādes metode Bezmaksas piegāde uz skolu vai bērnudārzu : 0,00 € Paredzamais …" at bounding box center [476, 250] width 687 height 424
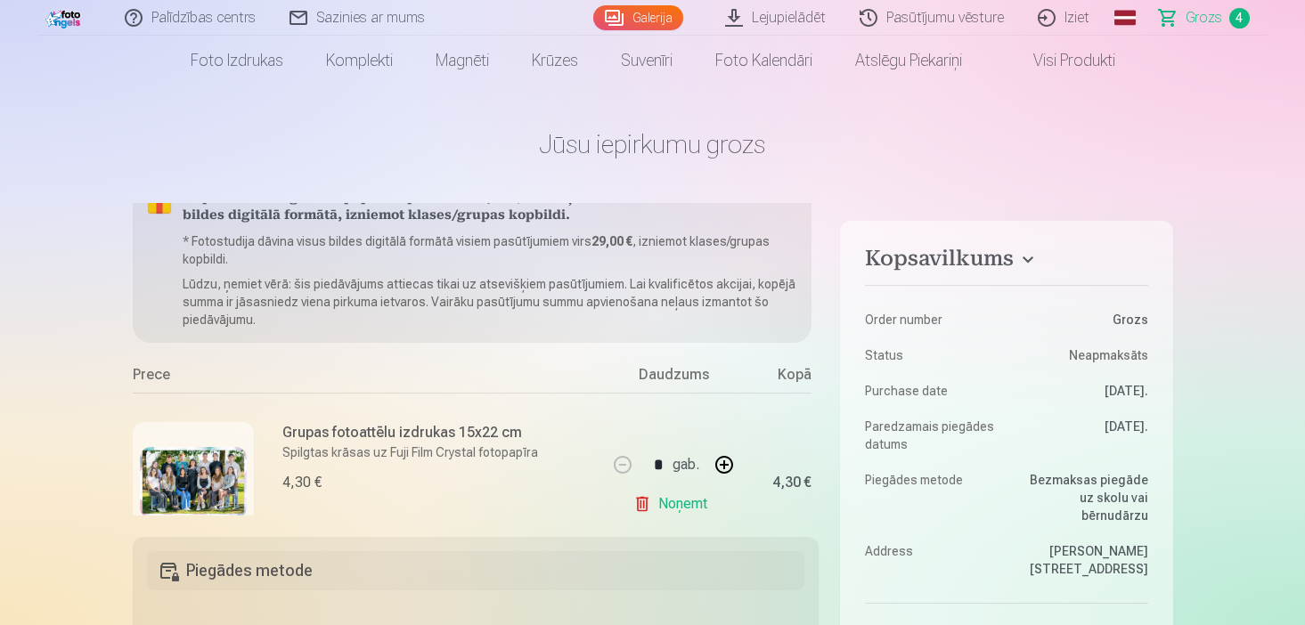
scroll to position [679, 0]
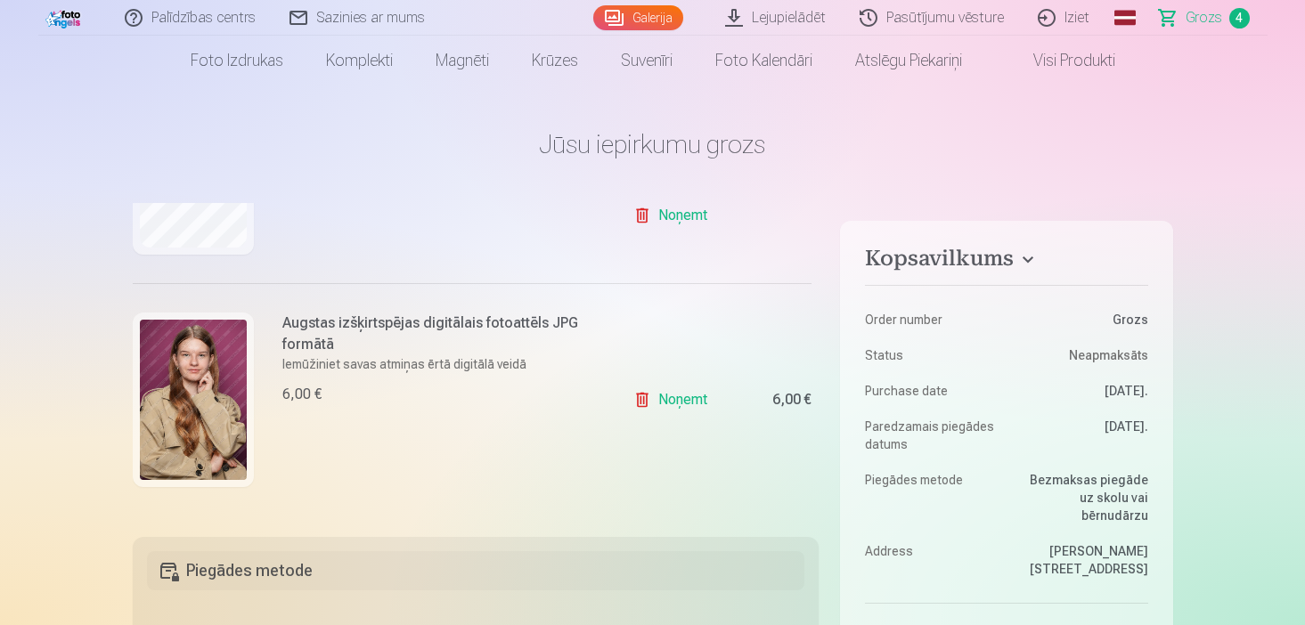
click at [750, 569] on h5 "Piegādes metode" at bounding box center [476, 570] width 658 height 39
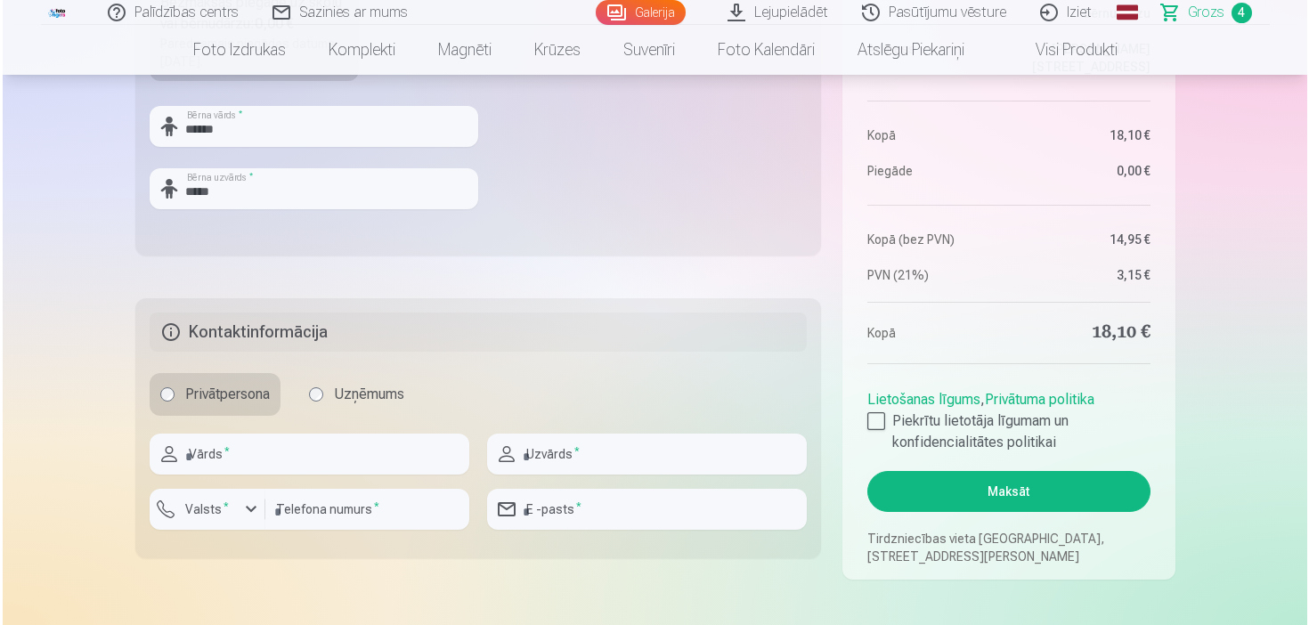
scroll to position [748, 0]
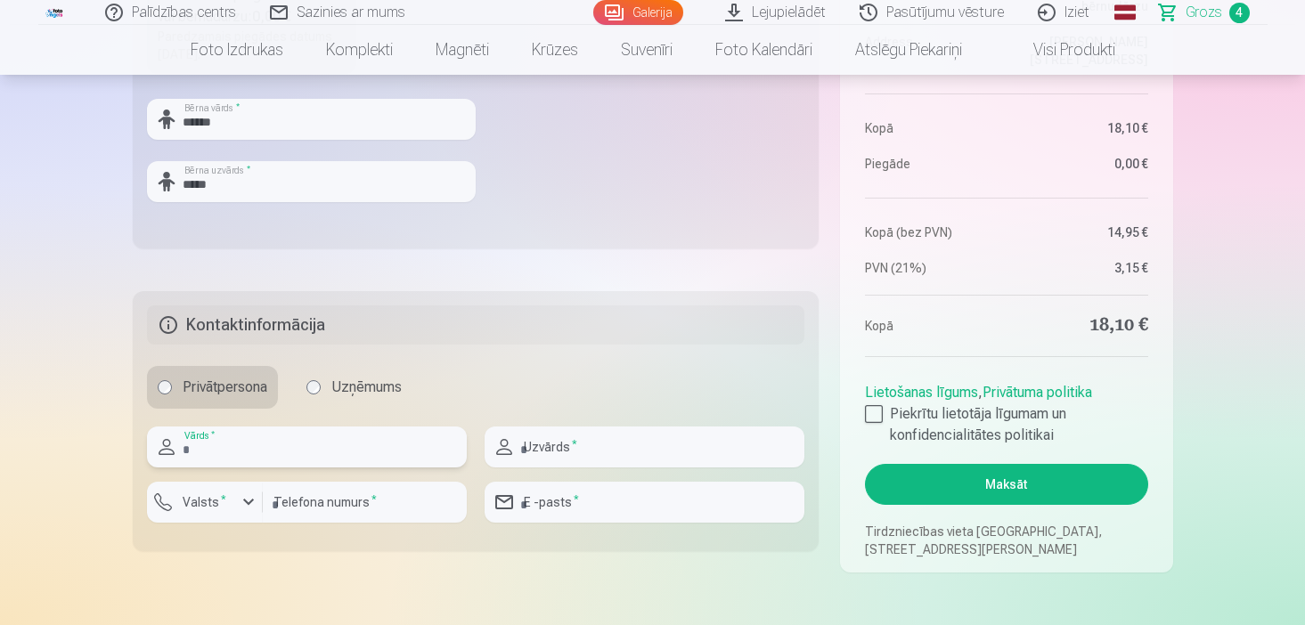
click at [321, 449] on input "text" at bounding box center [307, 447] width 320 height 41
type input "*****"
click at [524, 451] on input "text" at bounding box center [644, 447] width 320 height 41
type input "*****"
click at [363, 513] on input "number" at bounding box center [365, 502] width 204 height 41
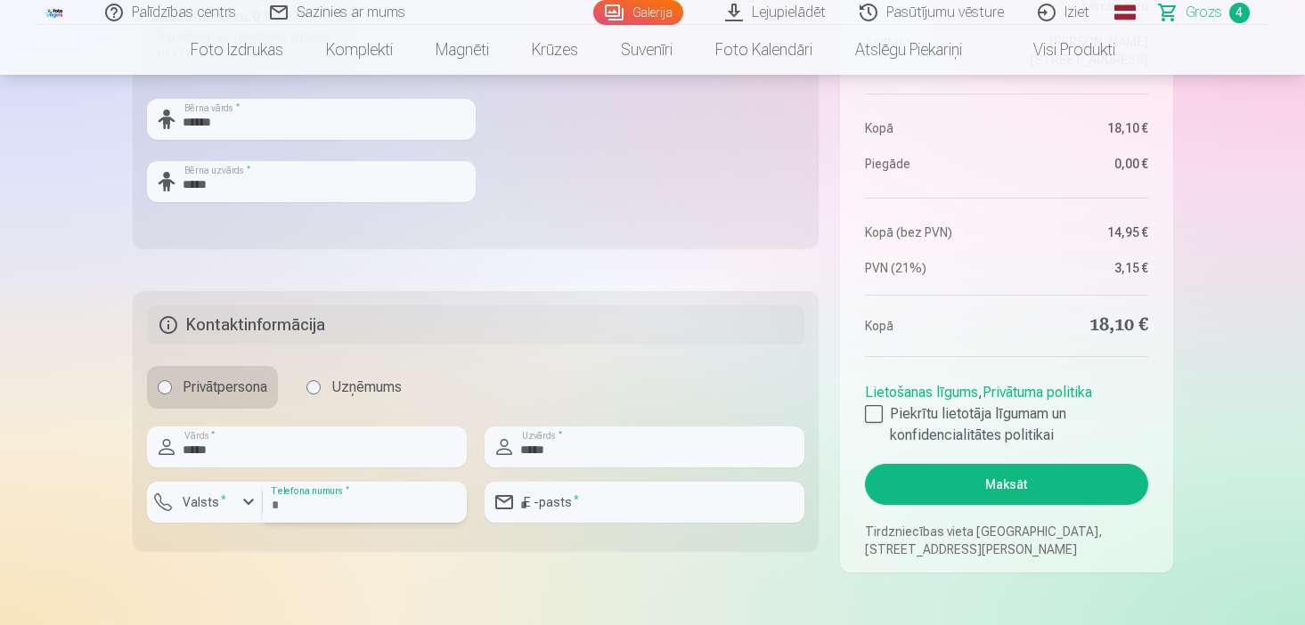
type input "********"
click at [554, 502] on input "email" at bounding box center [644, 502] width 320 height 41
type input "**********"
click at [666, 553] on div "Kopsavilkums Order number Grozs Status Neapmaksāts Purchase date 14.09.2025. Pa…" at bounding box center [653, 32] width 1040 height 1082
click at [876, 414] on div at bounding box center [874, 414] width 18 height 18
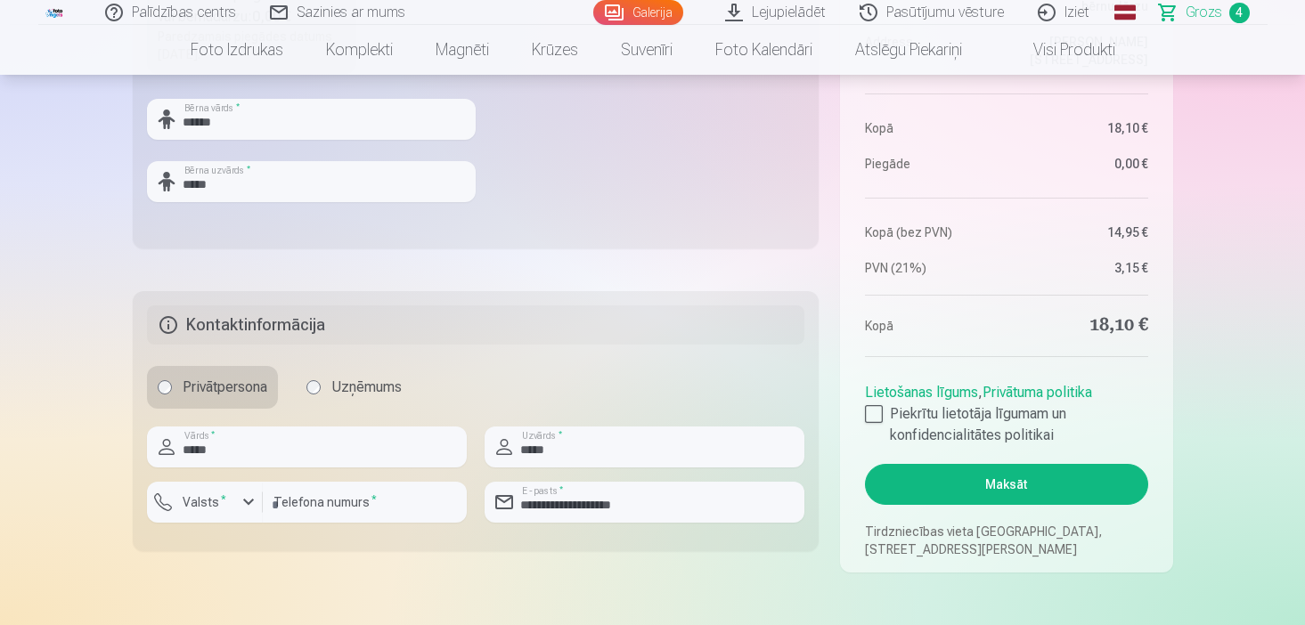
click at [988, 487] on button "Maksāt" at bounding box center [1006, 484] width 282 height 41
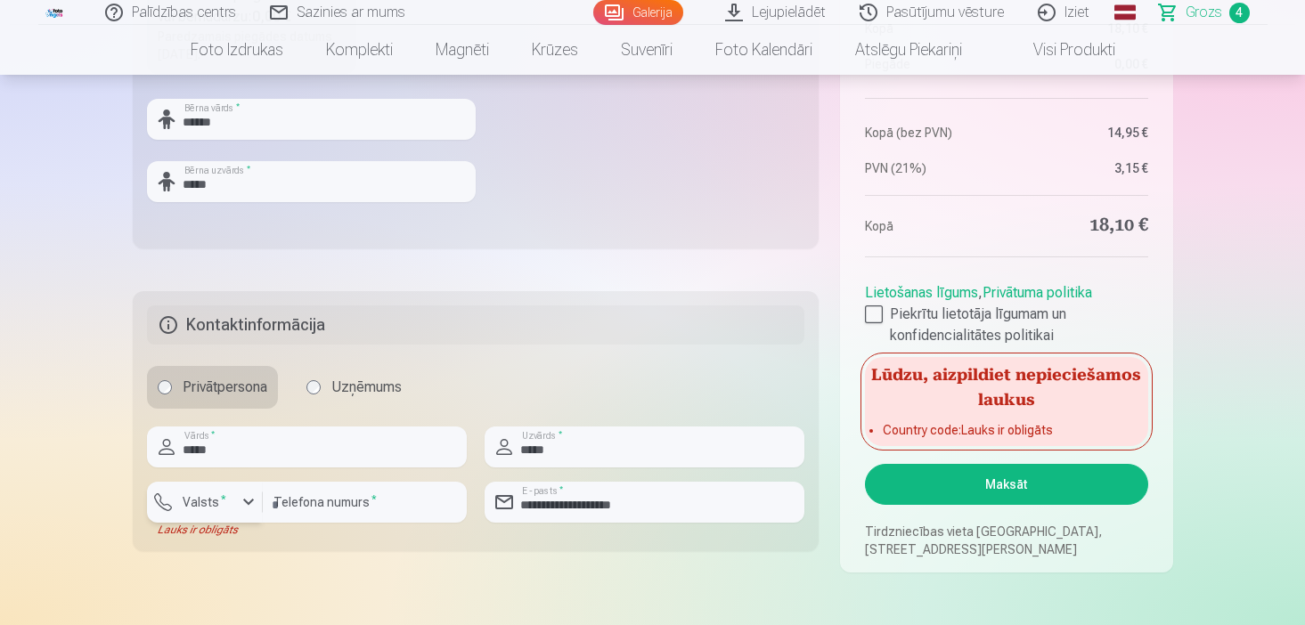
click at [213, 509] on label "Valsts *" at bounding box center [204, 502] width 58 height 18
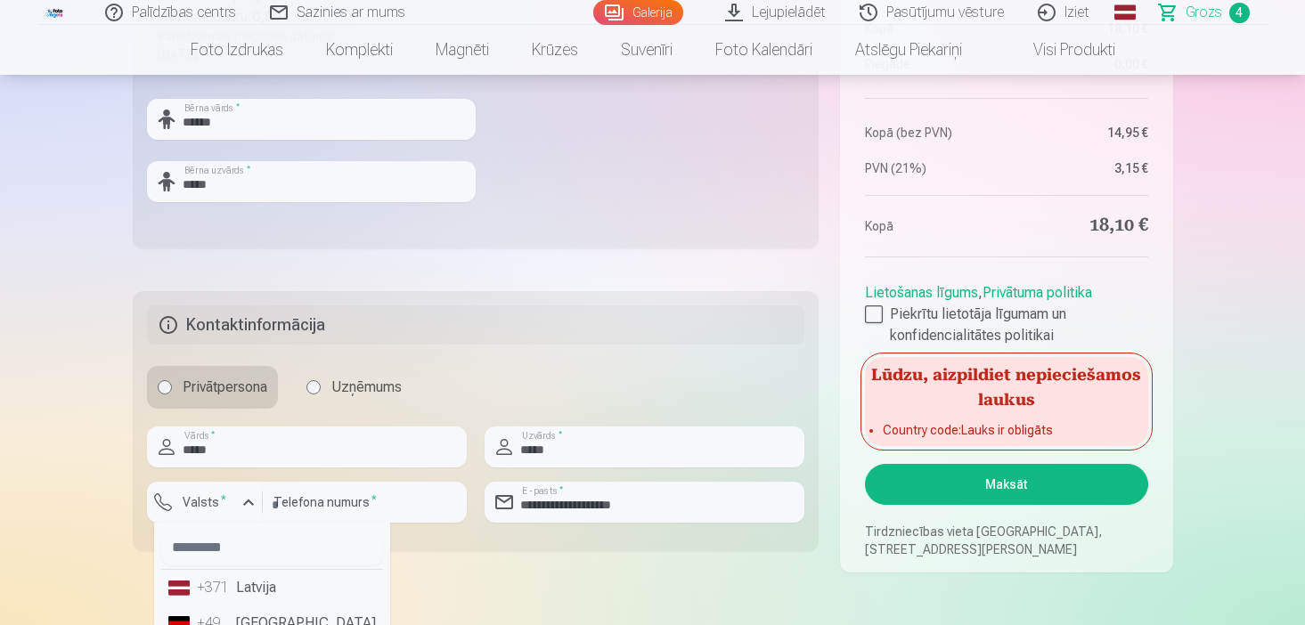
click at [236, 587] on li "+371 Latvija" at bounding box center [272, 588] width 222 height 36
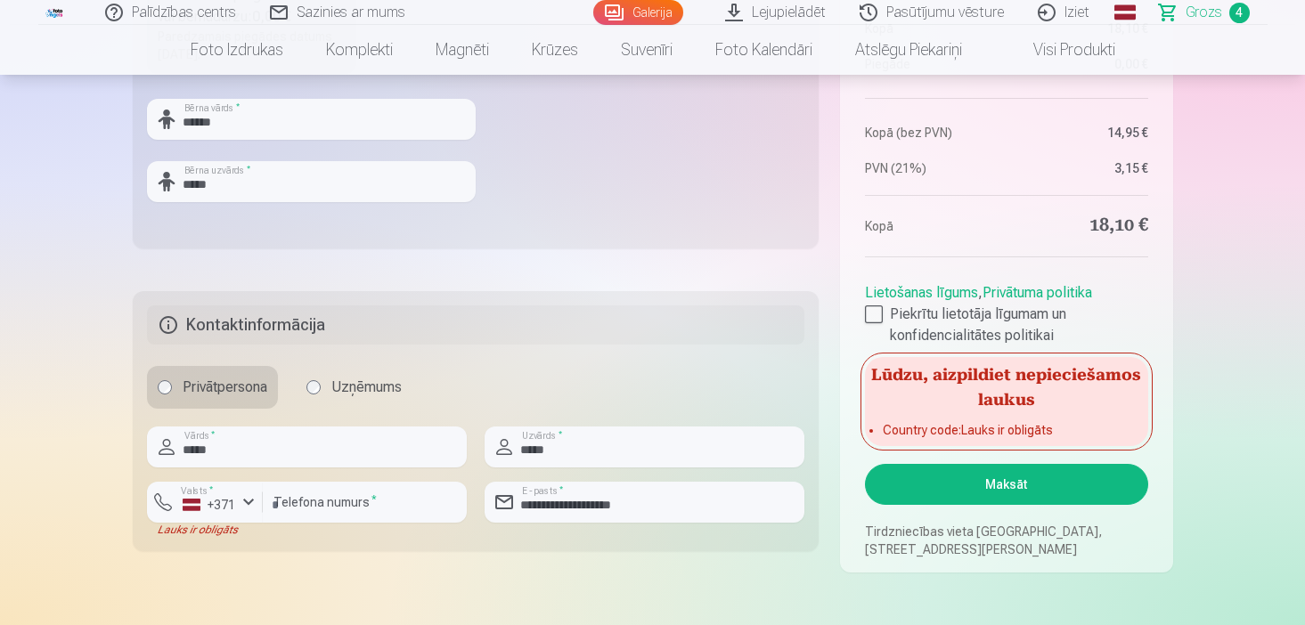
click at [955, 484] on button "Maksāt" at bounding box center [1006, 484] width 282 height 41
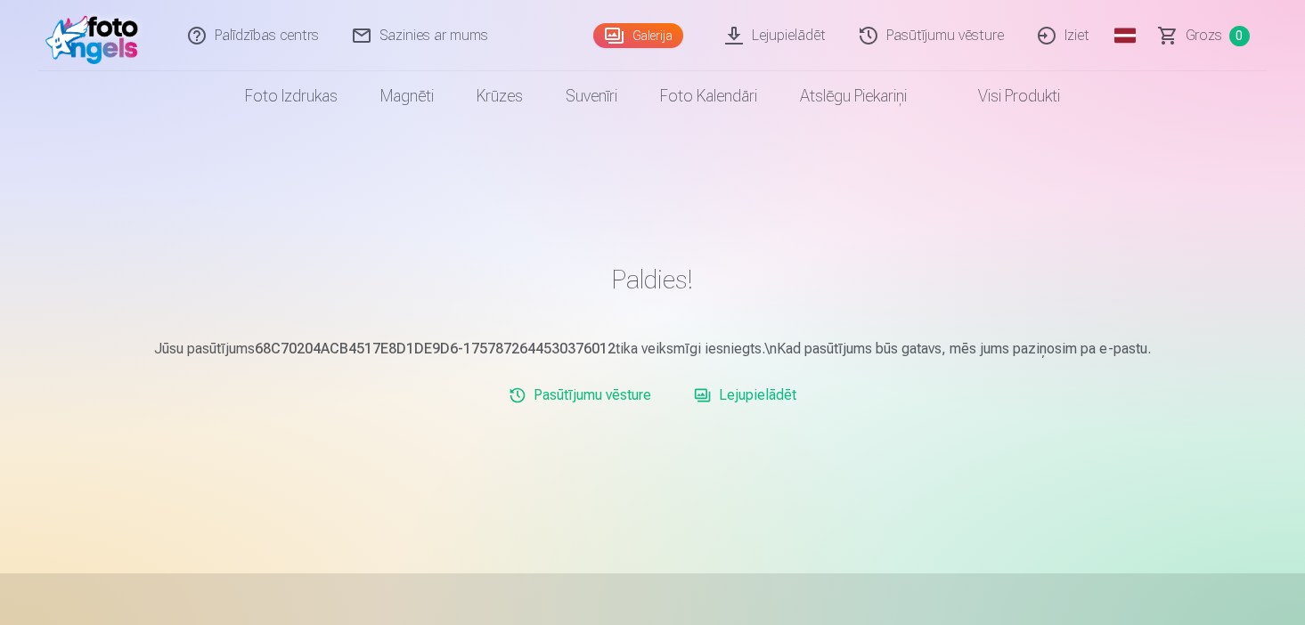
click at [779, 397] on link "Lejupielādēt" at bounding box center [745, 396] width 117 height 36
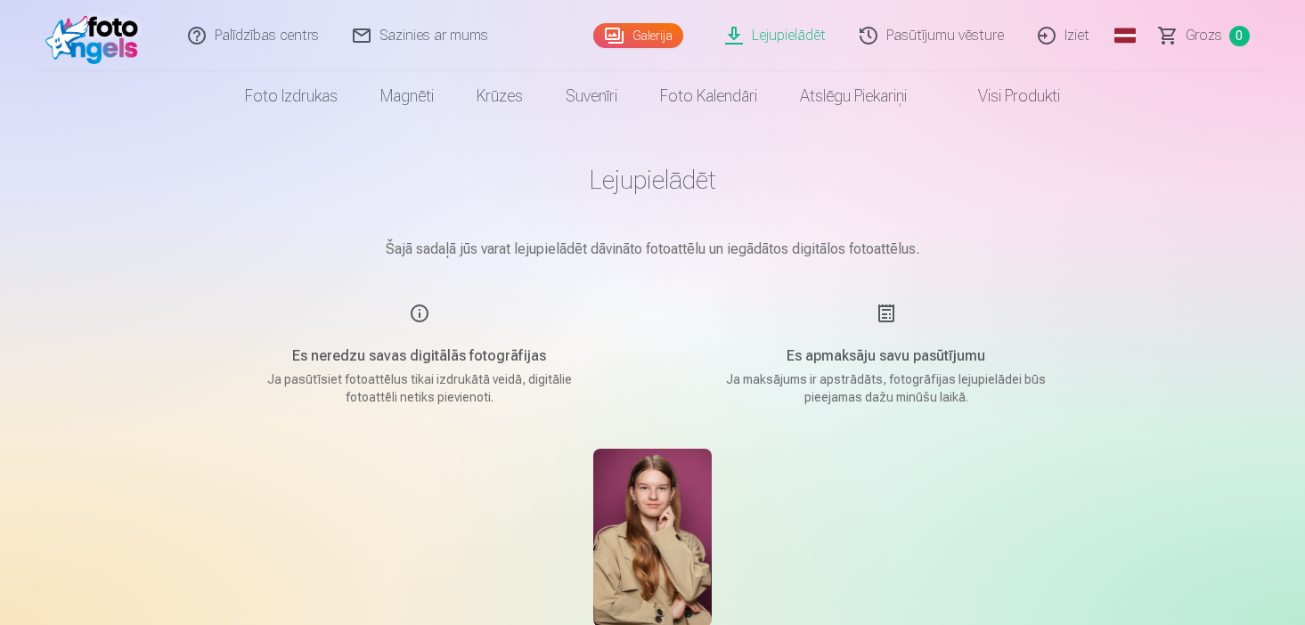
click at [683, 478] on img at bounding box center [652, 538] width 118 height 178
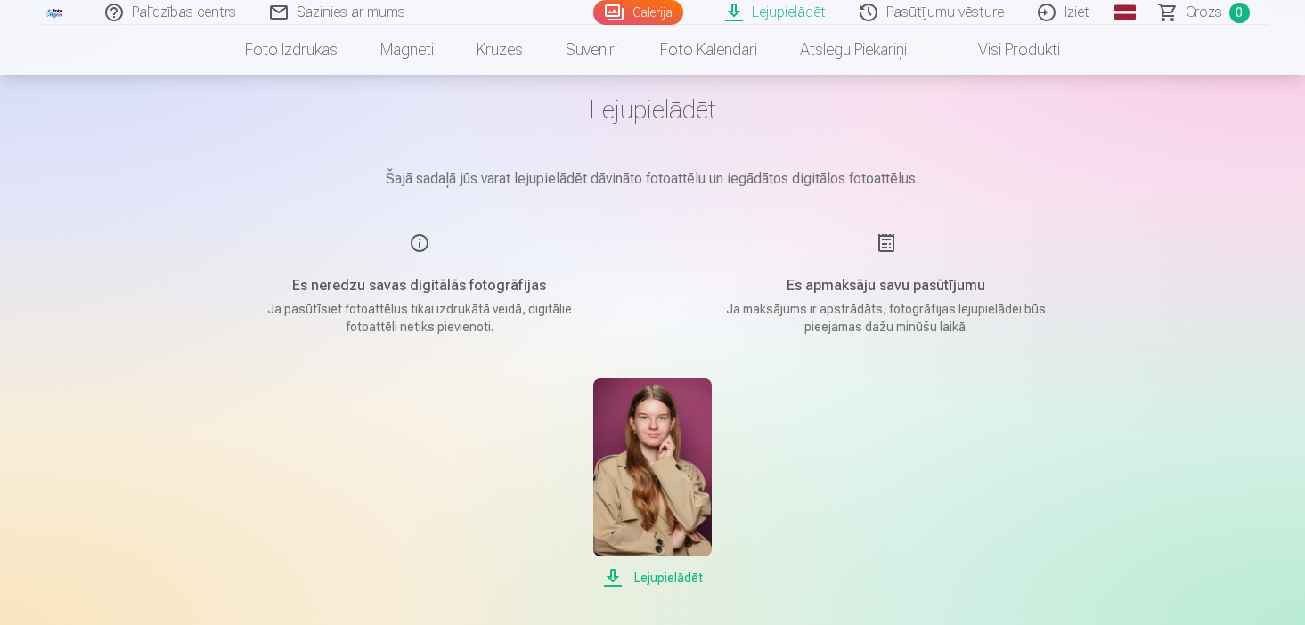
scroll to position [71, 0]
click at [639, 578] on span "Lejupielādēt" at bounding box center [652, 576] width 118 height 21
